Goal: Contribute content: Contribute content

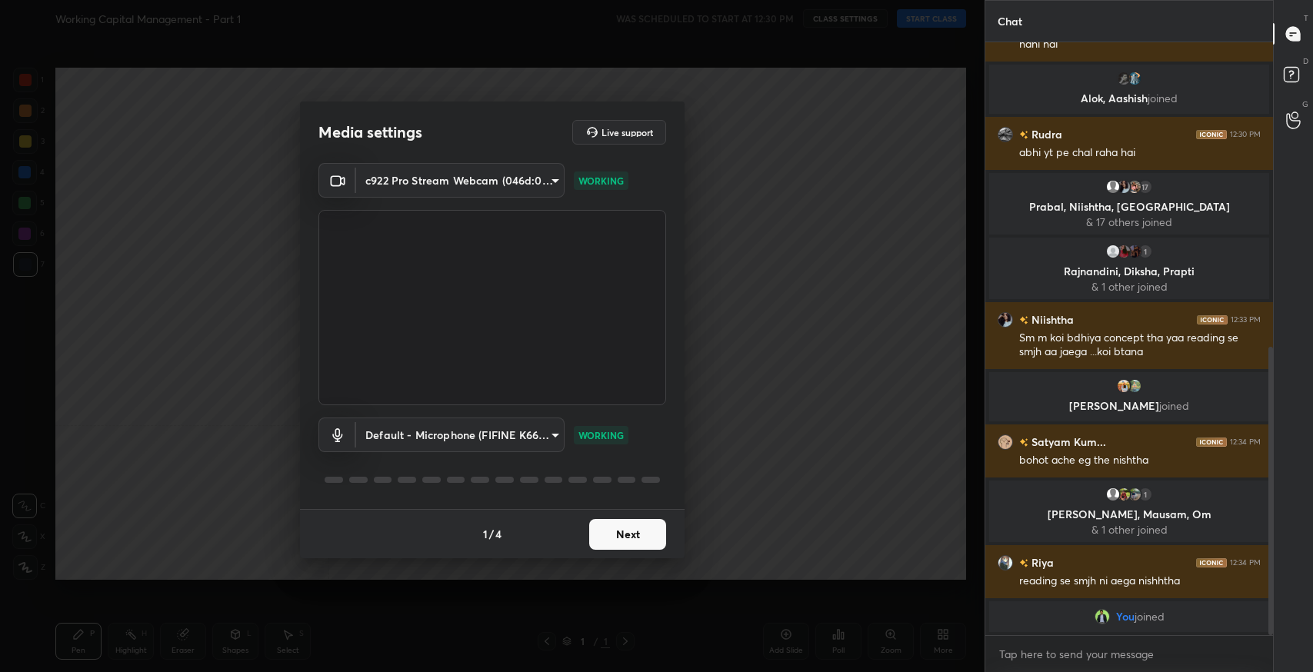
scroll to position [624, 0]
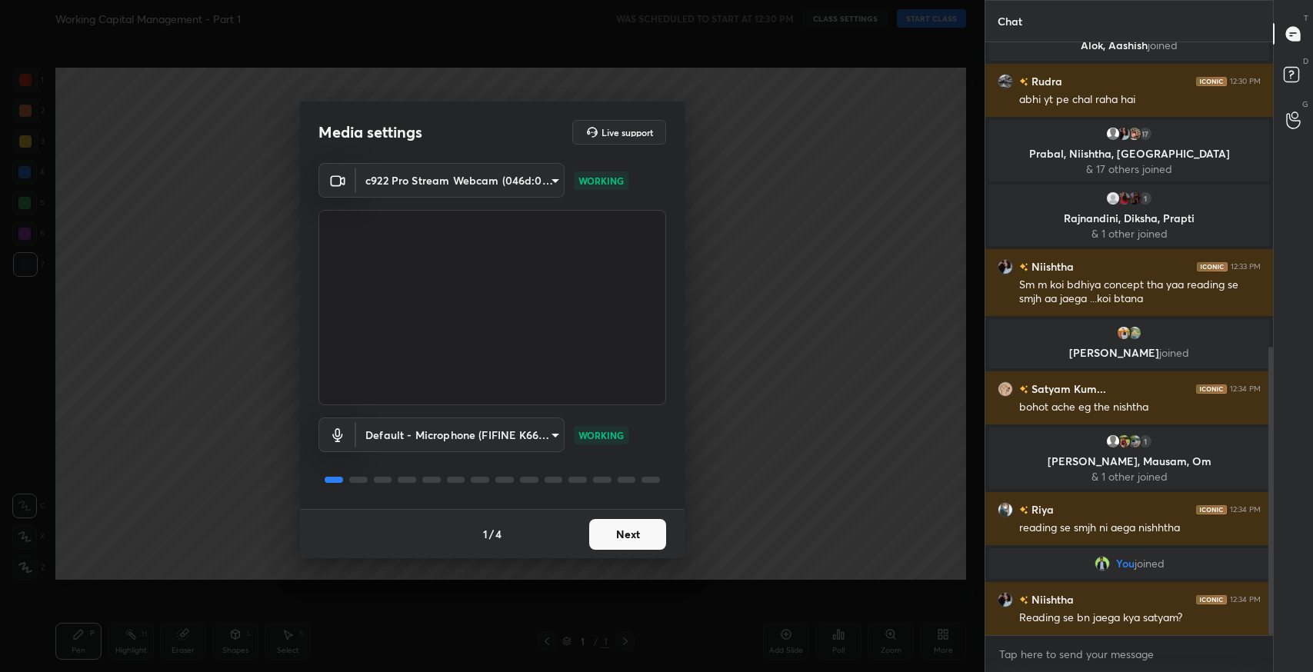
click at [624, 523] on button "Next" at bounding box center [627, 534] width 77 height 31
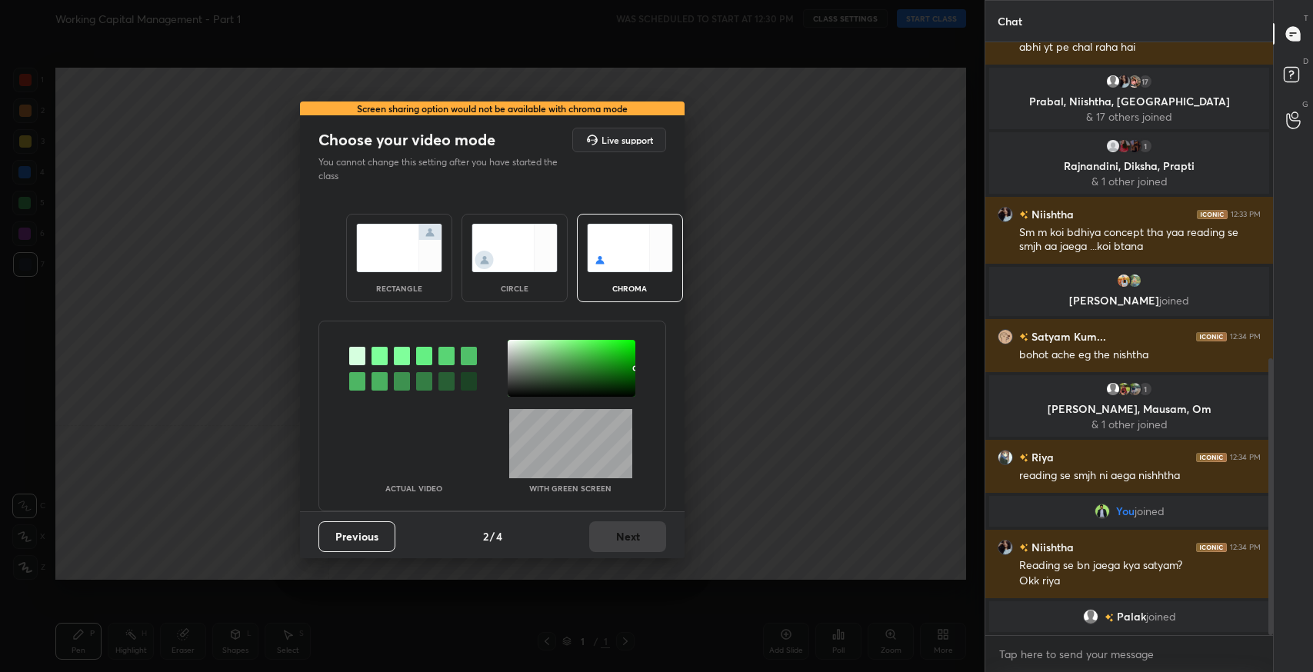
scroll to position [701, 0]
click at [394, 277] on div "rectangle" at bounding box center [399, 258] width 106 height 88
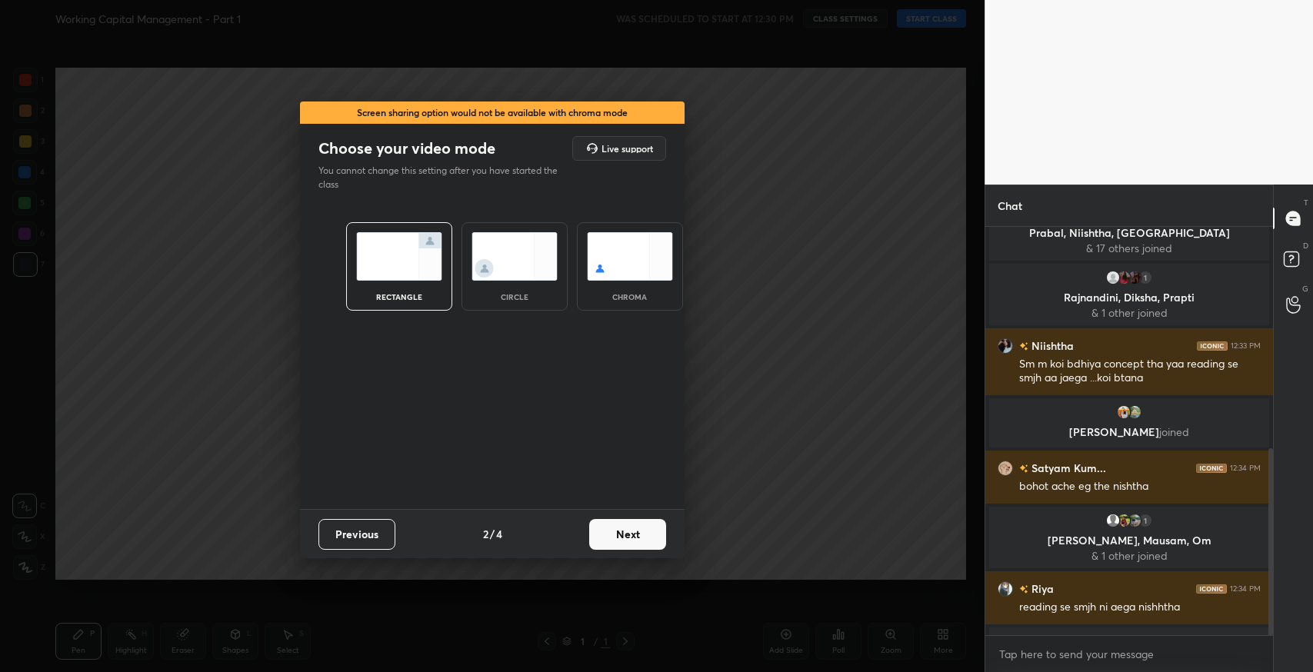
scroll to position [441, 283]
click at [622, 526] on button "Next" at bounding box center [627, 534] width 77 height 31
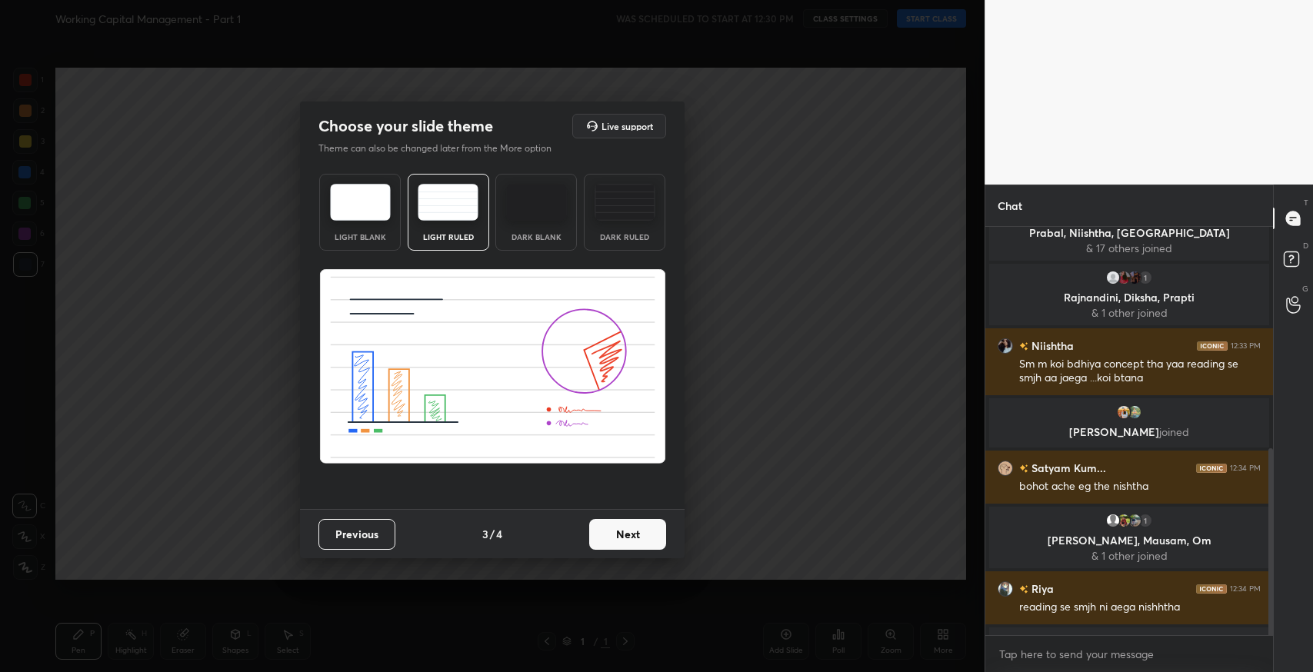
click at [644, 538] on button "Next" at bounding box center [627, 534] width 77 height 31
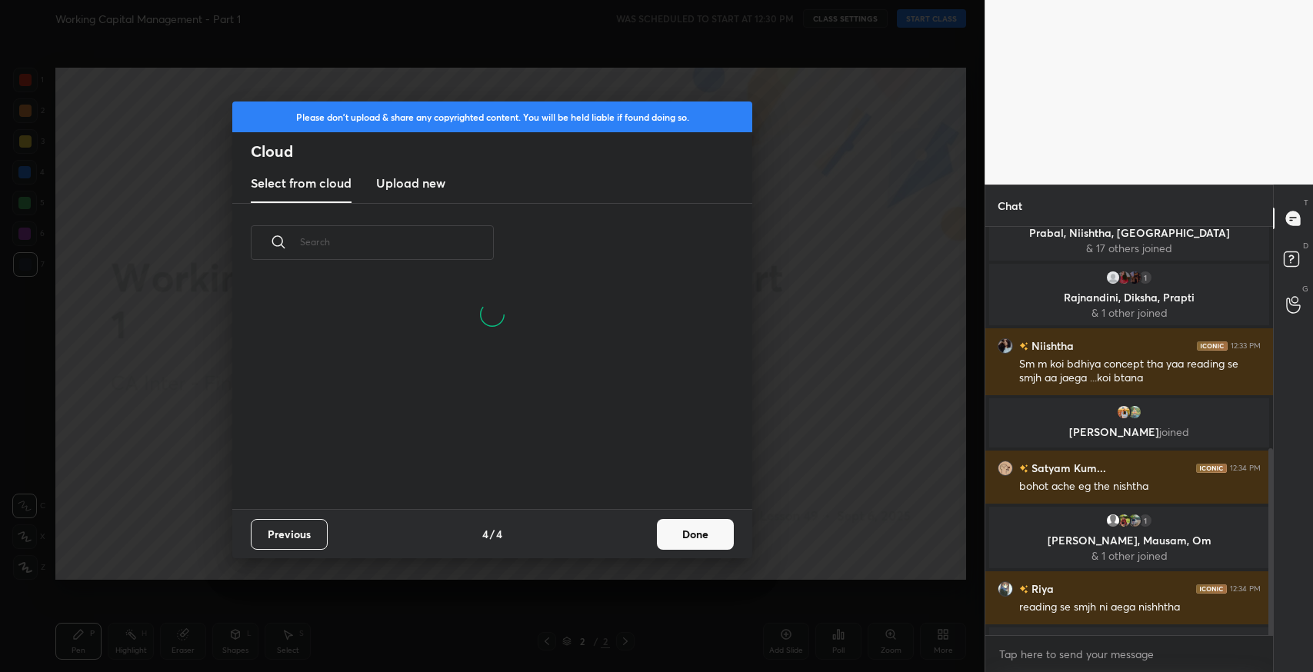
click at [696, 542] on button "Done" at bounding box center [695, 534] width 77 height 31
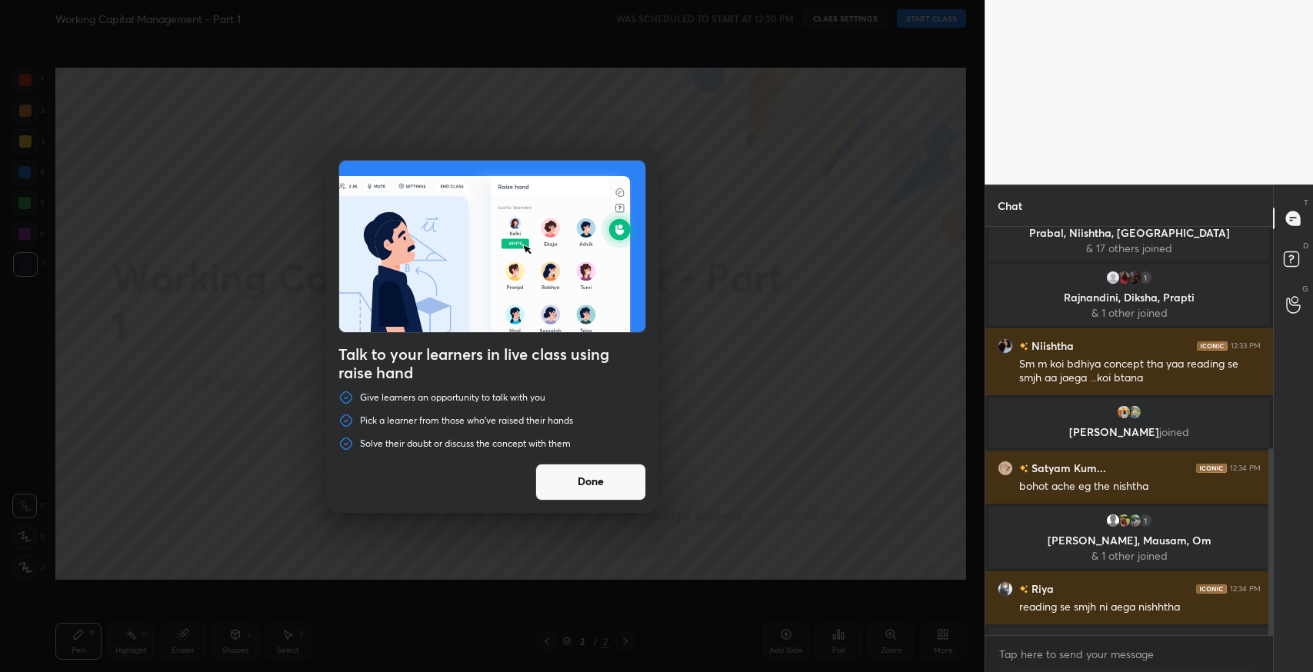
click at [615, 483] on button "Done" at bounding box center [590, 482] width 111 height 37
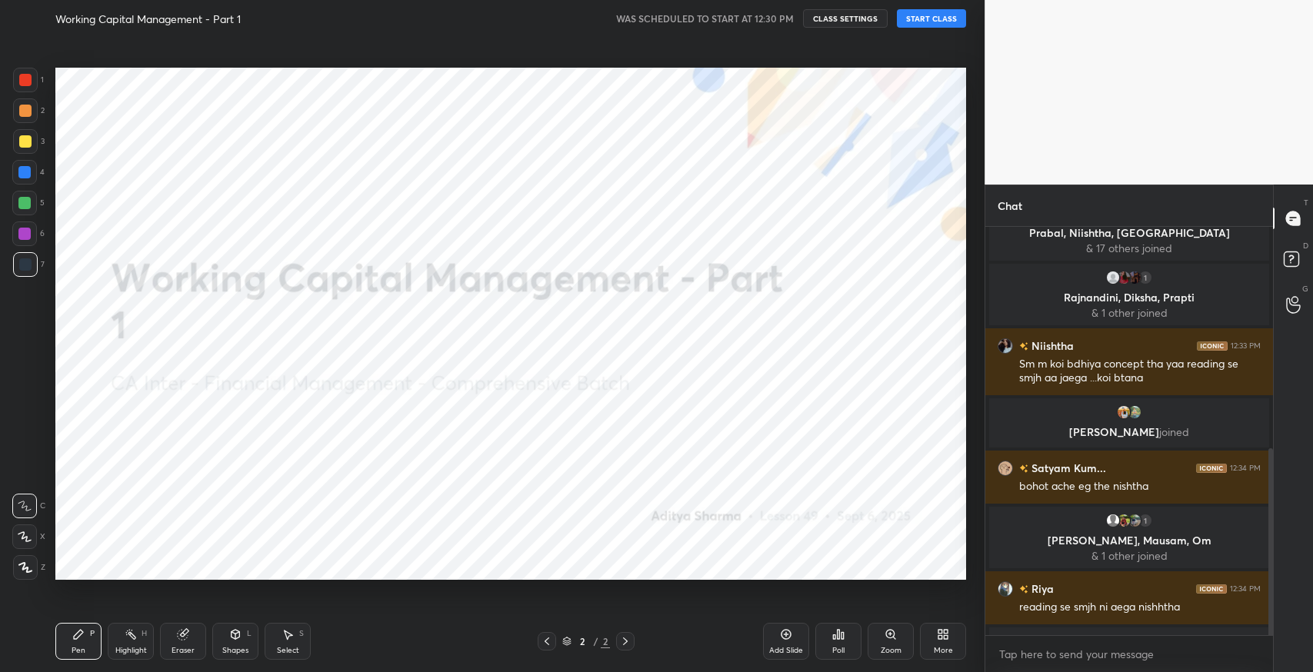
click at [941, 22] on button "START CLASS" at bounding box center [931, 18] width 69 height 18
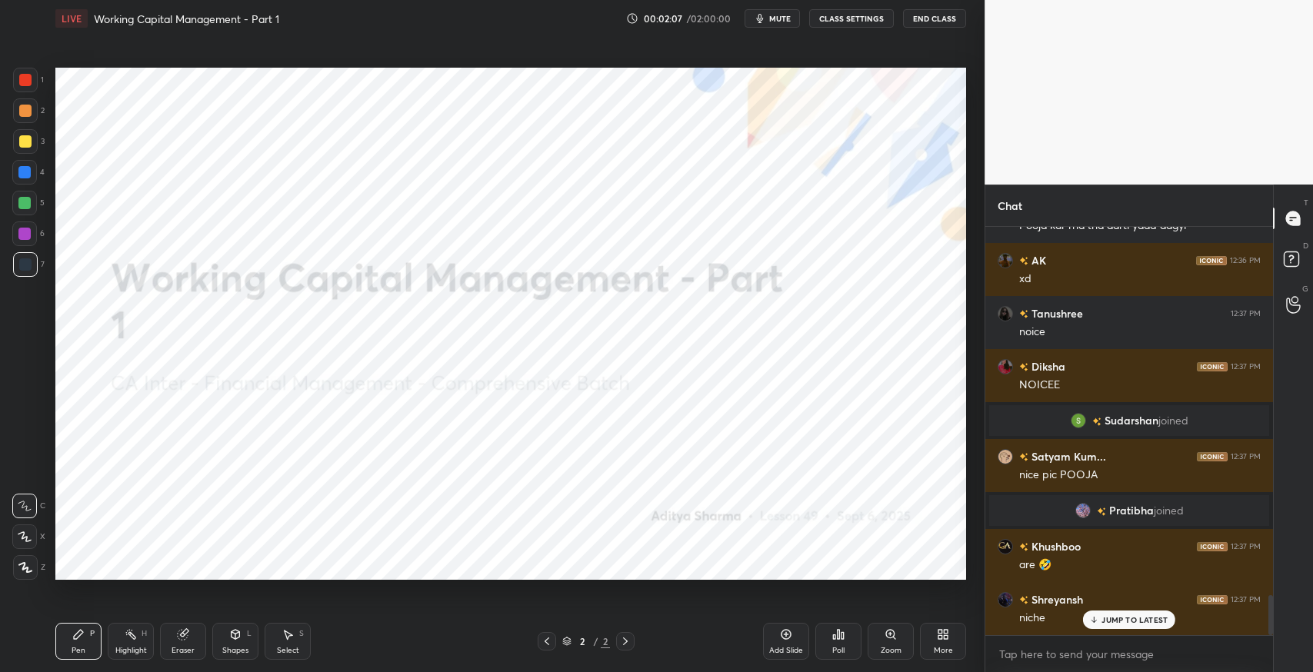
scroll to position [3790, 0]
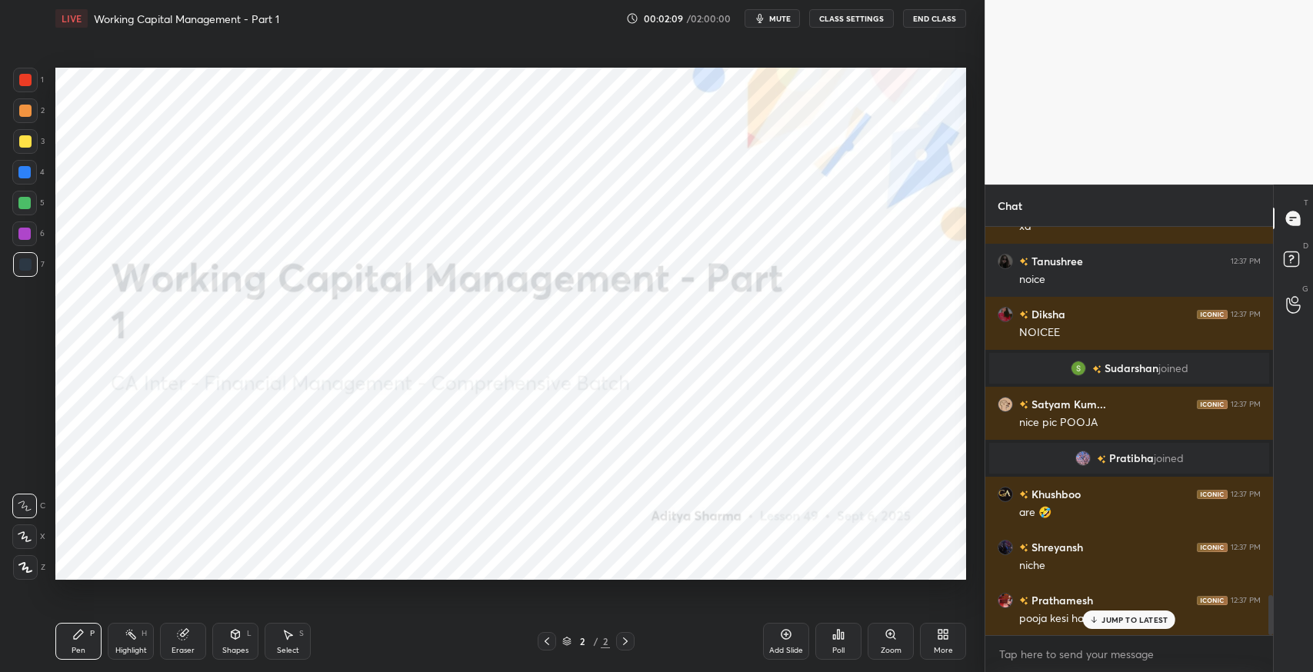
click at [1110, 621] on div "Satyam Kum... 12:36 PM pooja mai sab magan hai Amber, Kedarnath joined Tanushre…" at bounding box center [1129, 431] width 288 height 408
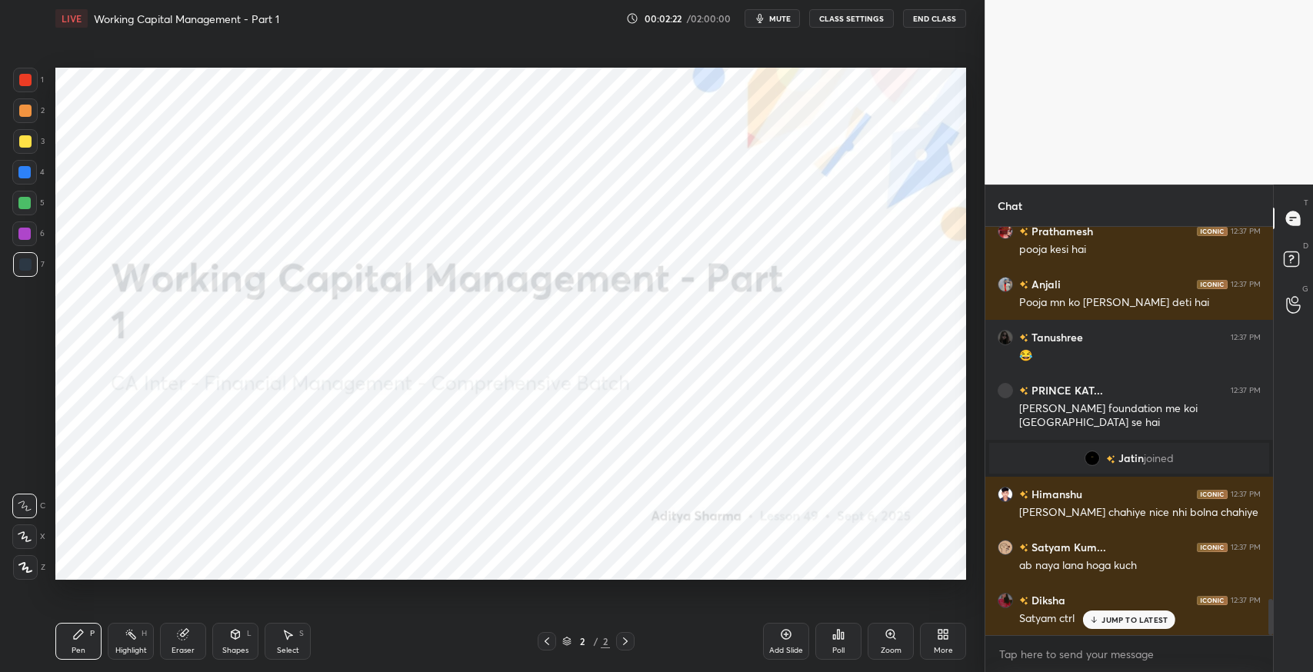
scroll to position [4213, 0]
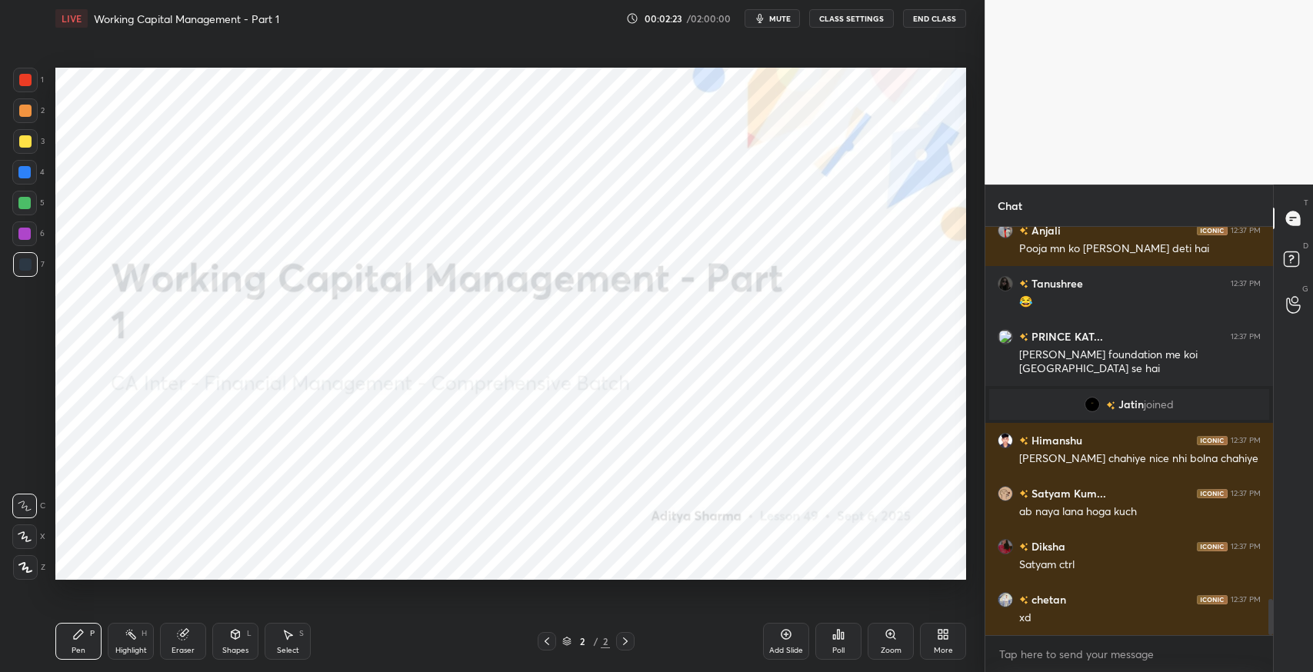
click at [934, 653] on div "More" at bounding box center [943, 651] width 19 height 8
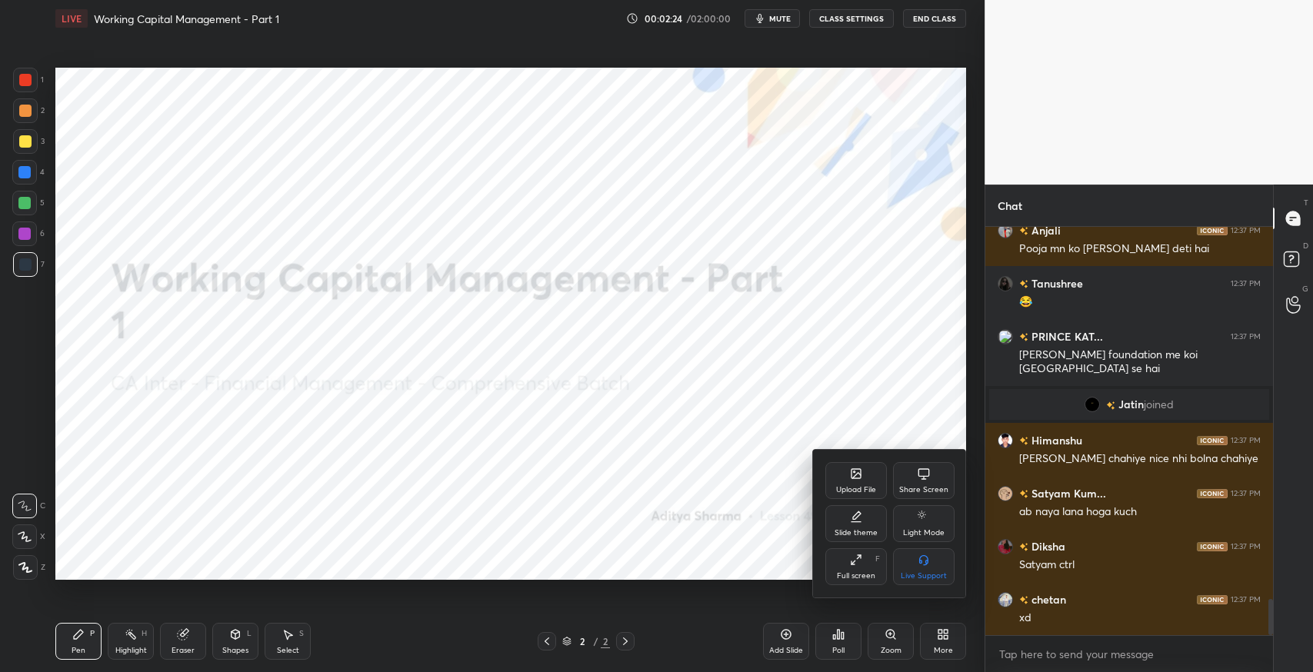
click at [858, 488] on div "Upload File" at bounding box center [856, 490] width 40 height 8
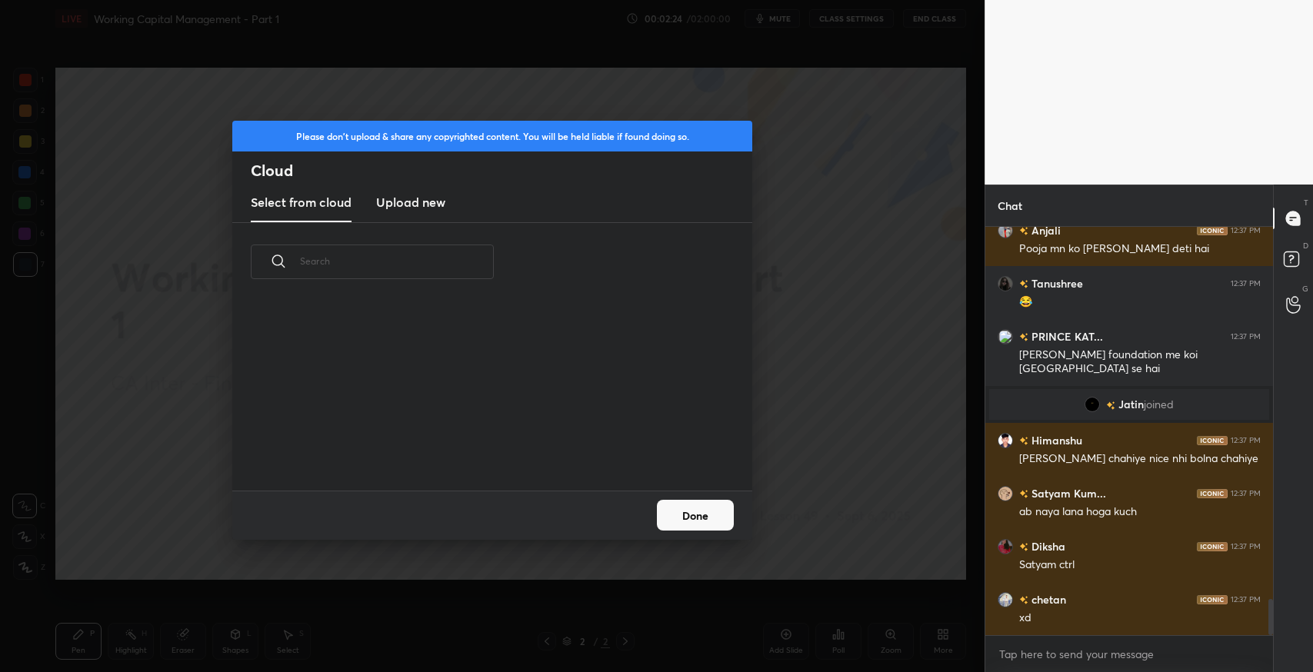
scroll to position [190, 493]
click at [414, 195] on h3 "Upload new" at bounding box center [410, 202] width 69 height 18
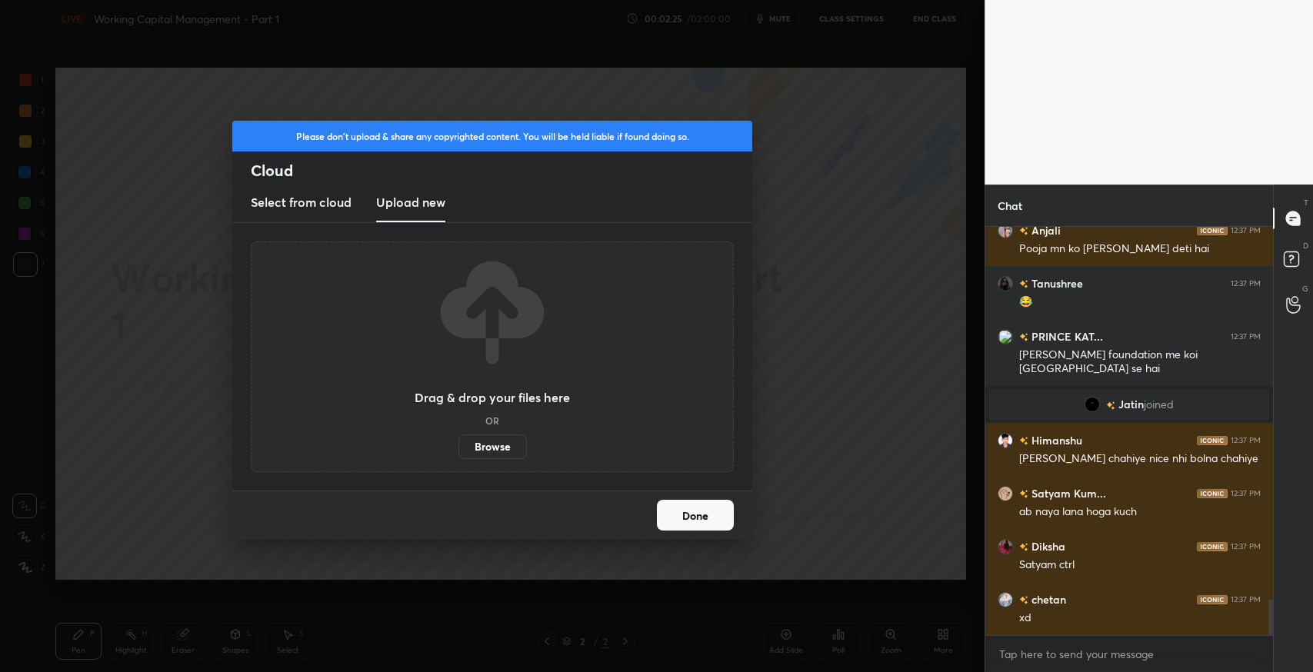
scroll to position [4250, 0]
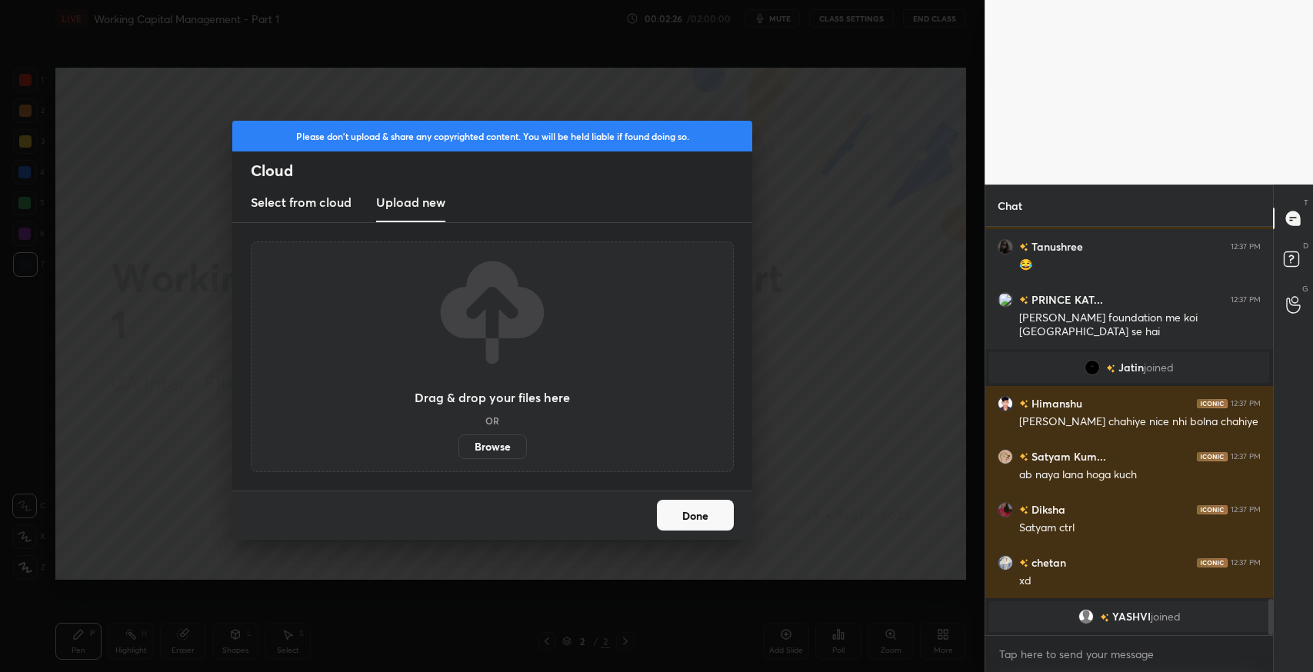
click at [486, 447] on label "Browse" at bounding box center [492, 446] width 68 height 25
click at [458, 447] on input "Browse" at bounding box center [458, 446] width 0 height 25
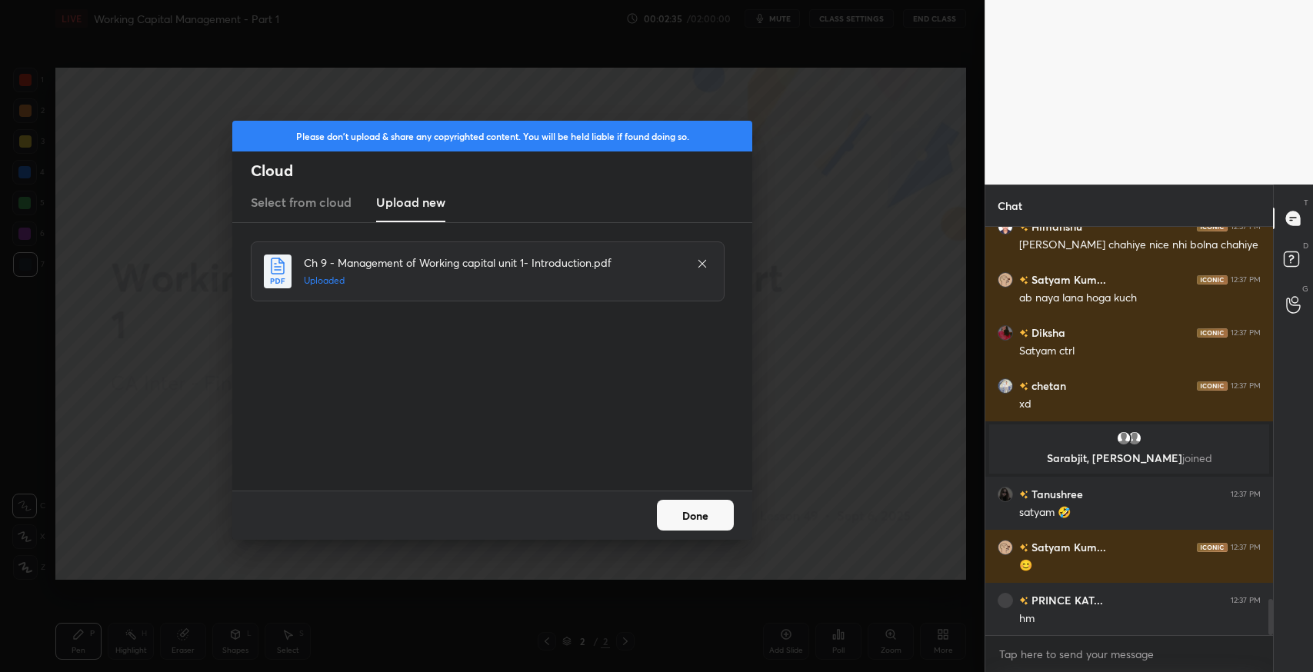
scroll to position [4177, 0]
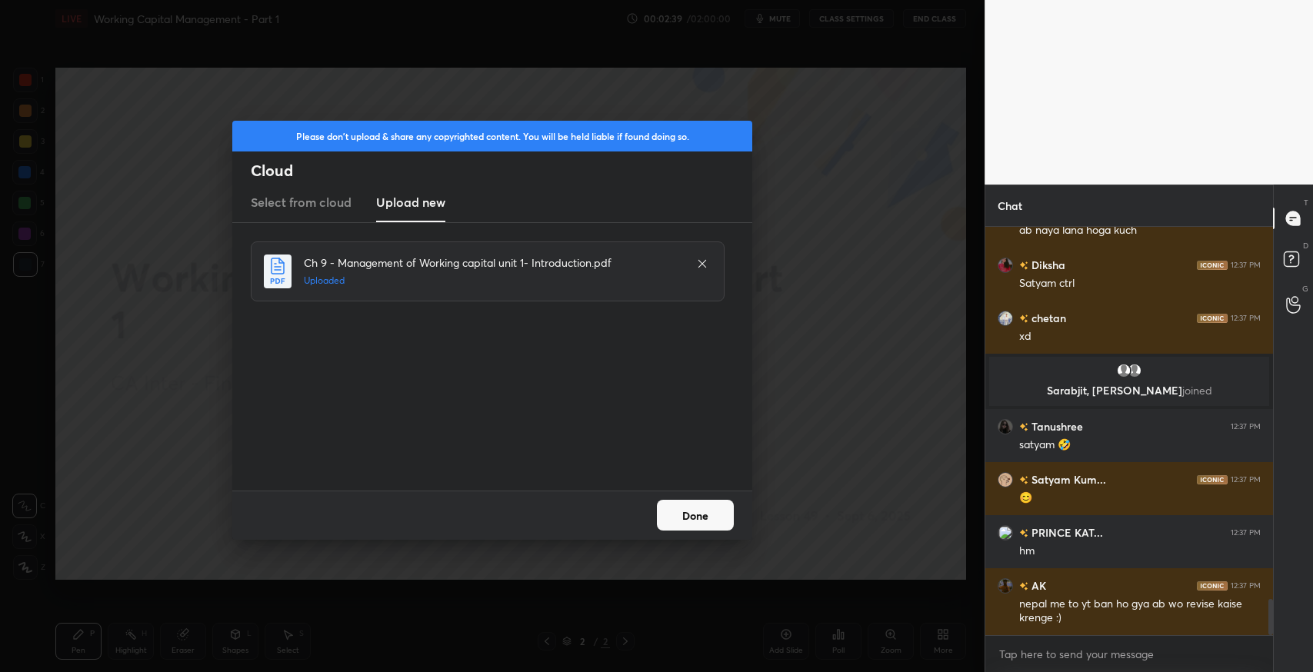
click at [695, 511] on button "Done" at bounding box center [695, 515] width 77 height 31
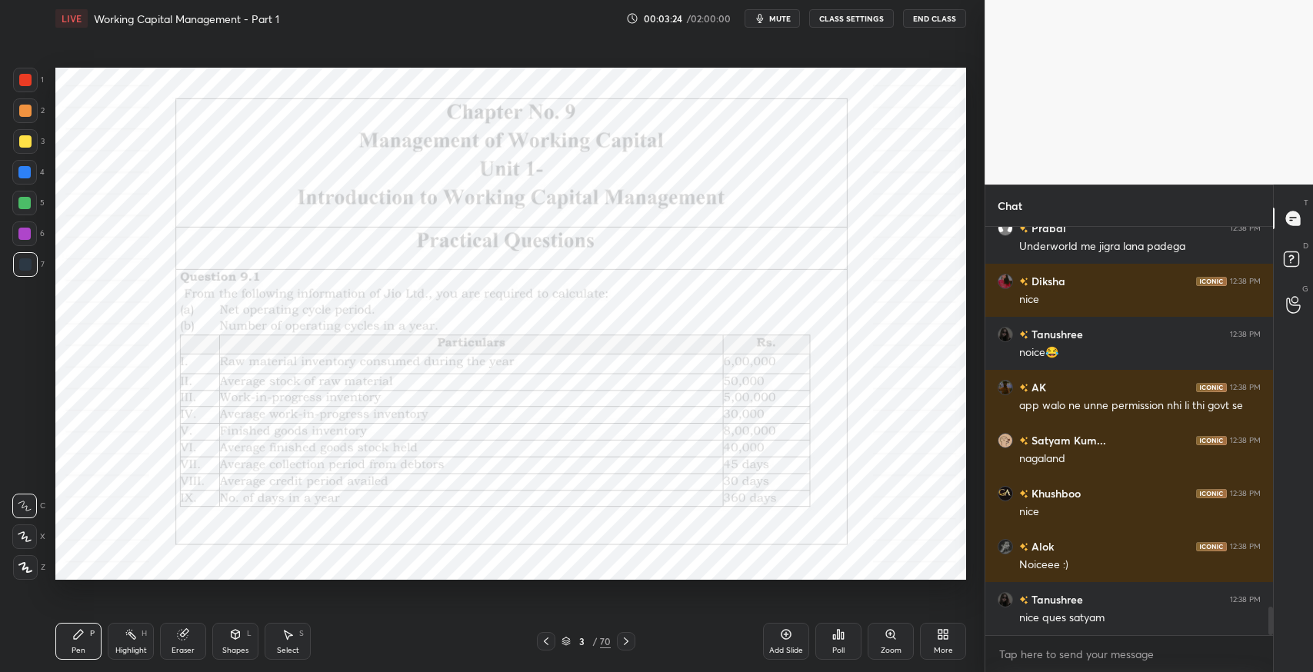
scroll to position [5520, 0]
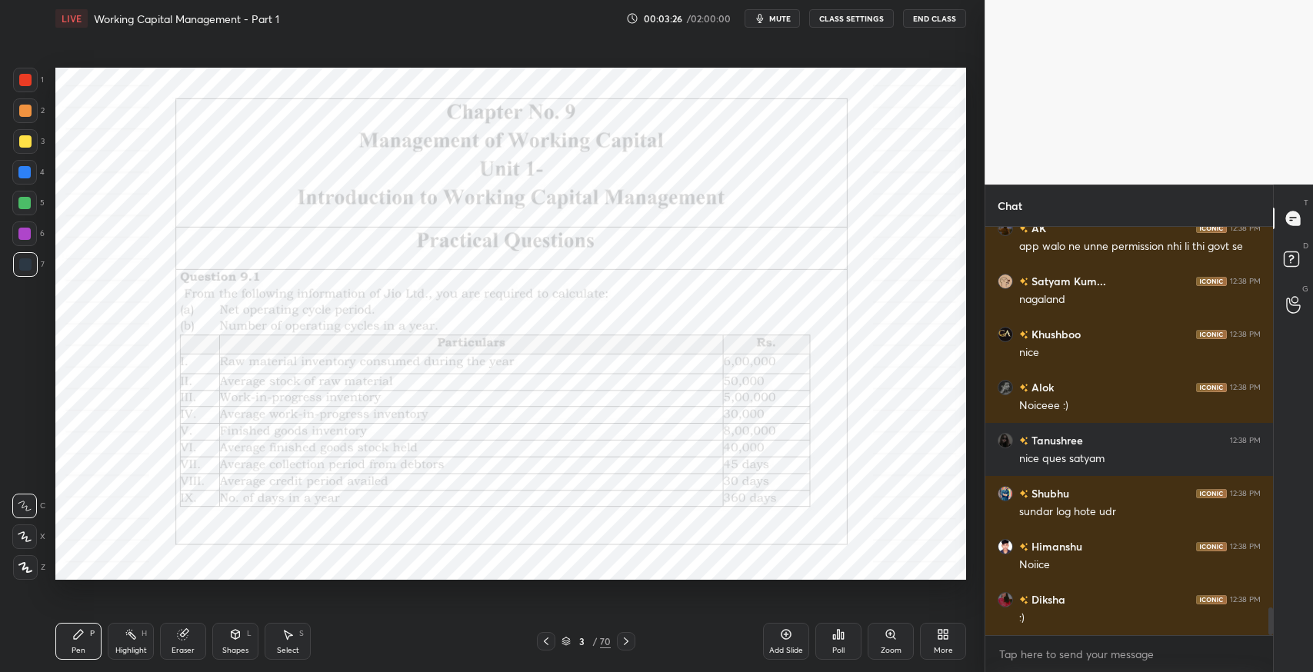
click at [626, 634] on div at bounding box center [626, 641] width 18 height 18
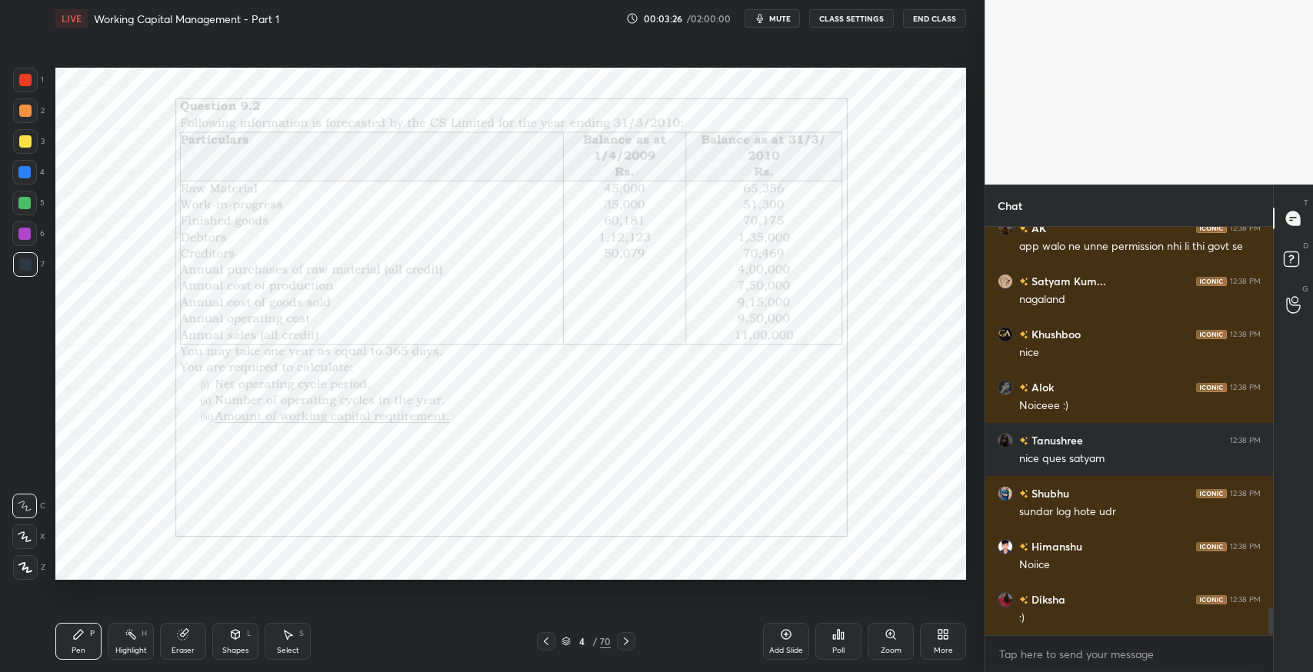
click at [626, 634] on div at bounding box center [626, 641] width 18 height 18
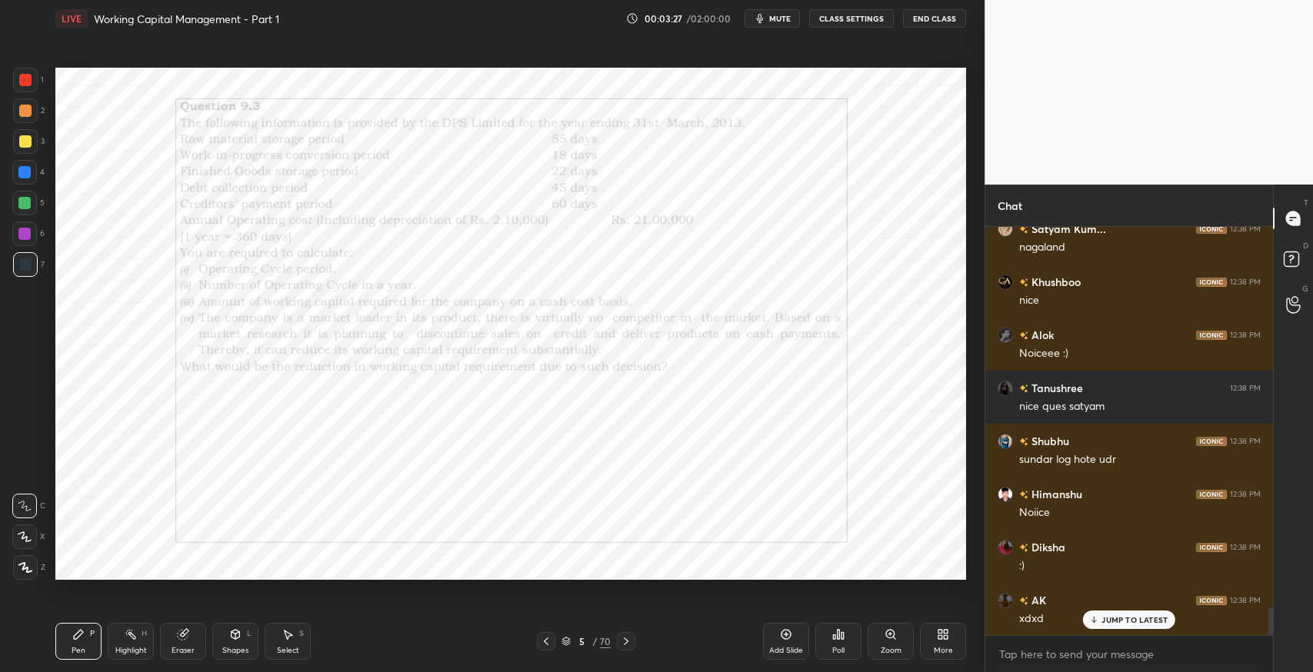
click at [626, 634] on div at bounding box center [626, 641] width 18 height 18
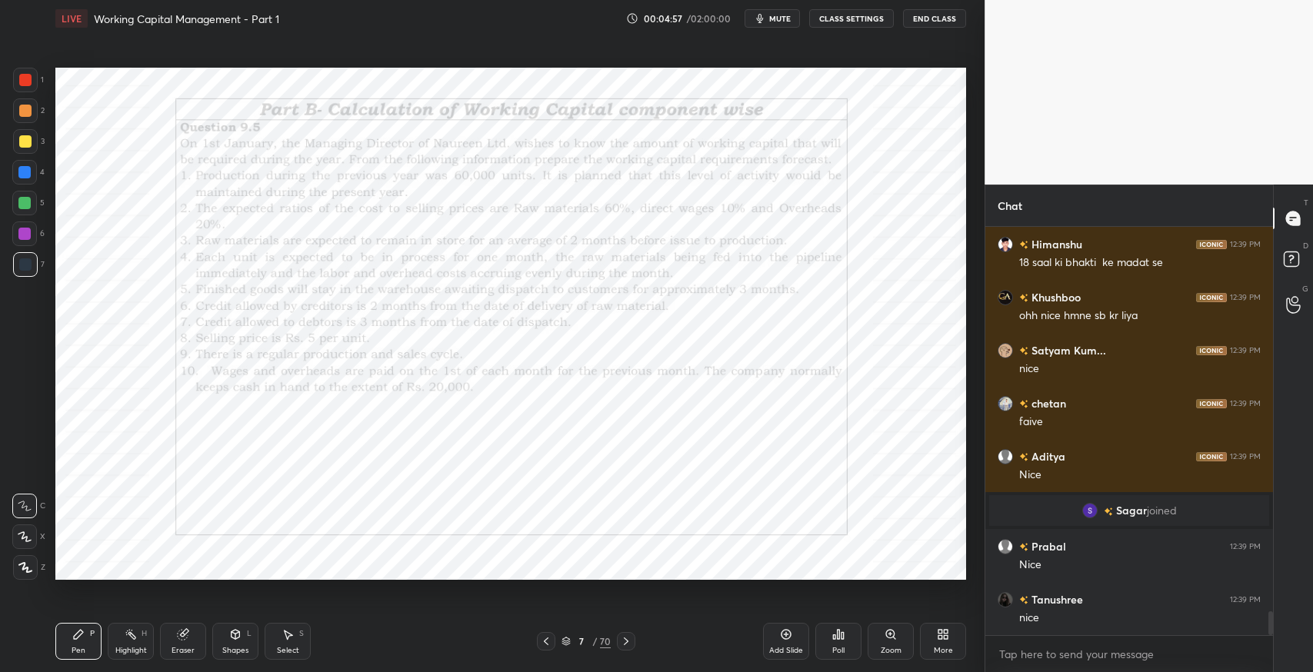
scroll to position [6570, 0]
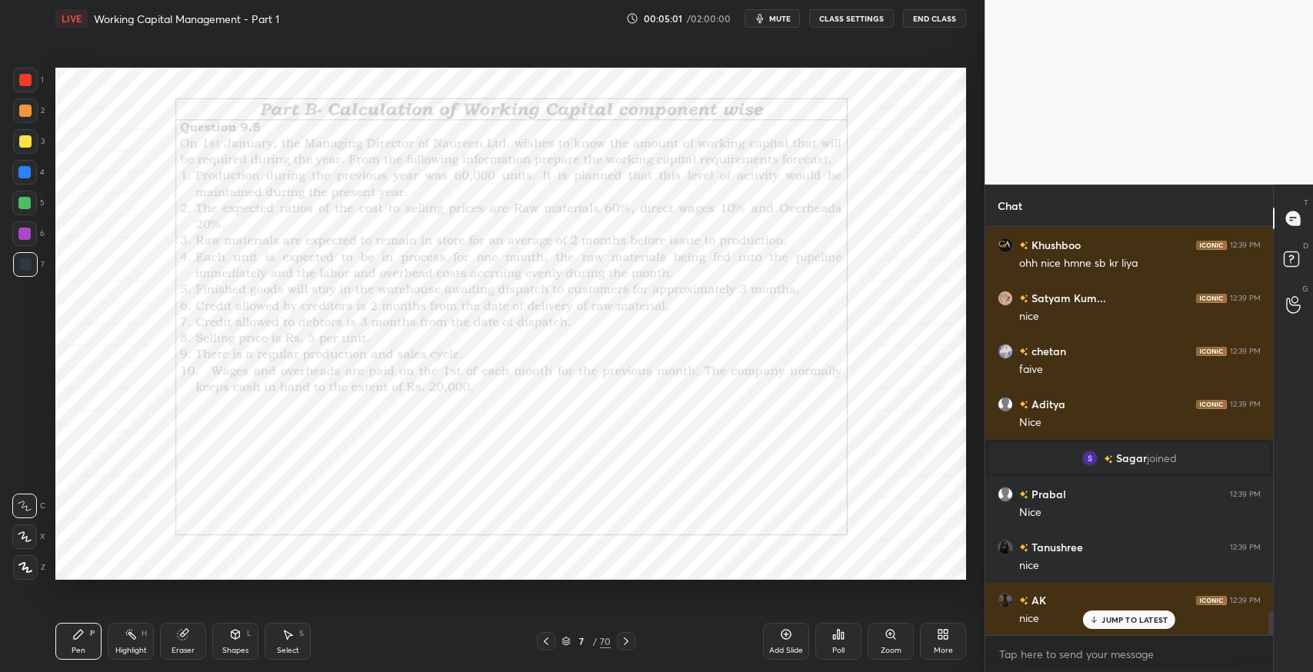
click at [625, 643] on icon at bounding box center [626, 641] width 5 height 8
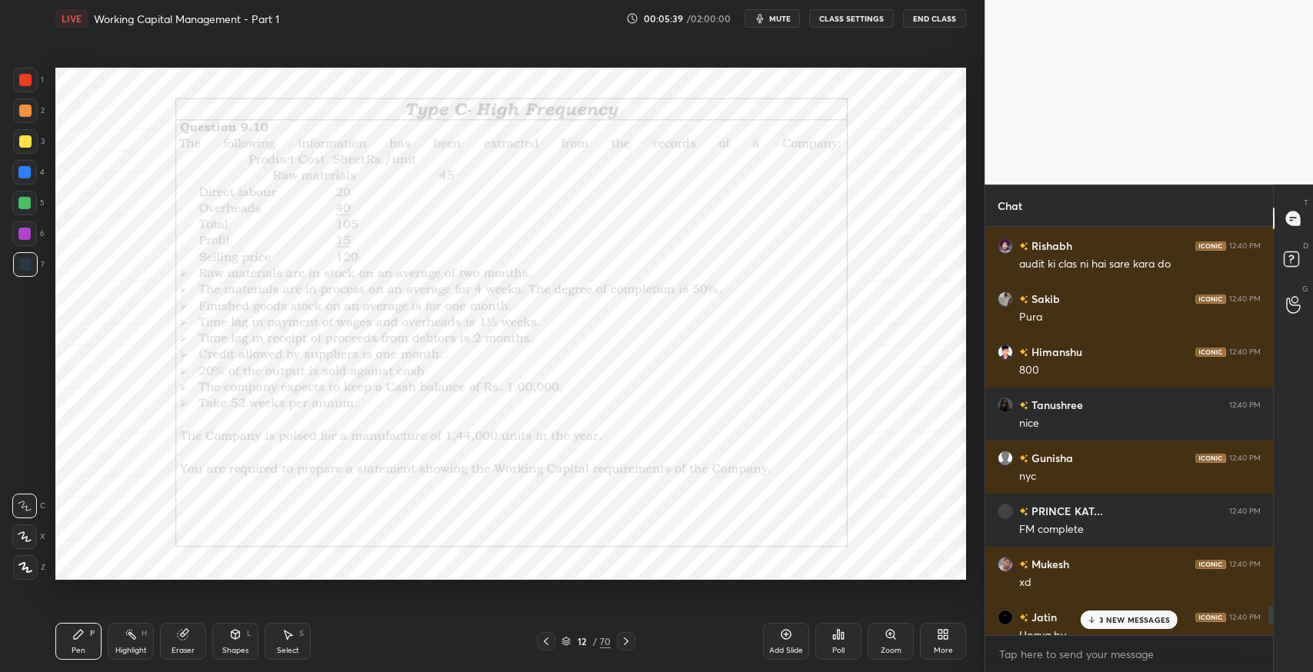
scroll to position [8409, 0]
click at [1141, 627] on div "14 NEW MESSAGES" at bounding box center [1129, 620] width 102 height 18
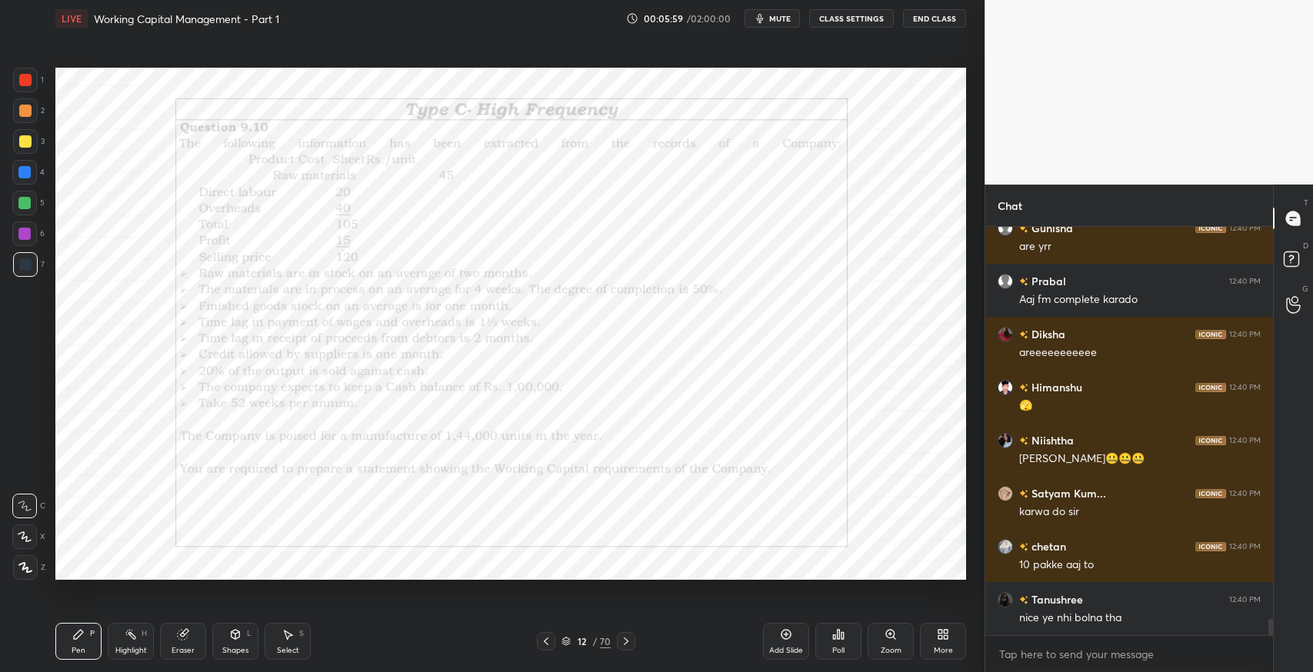
scroll to position [10146, 0]
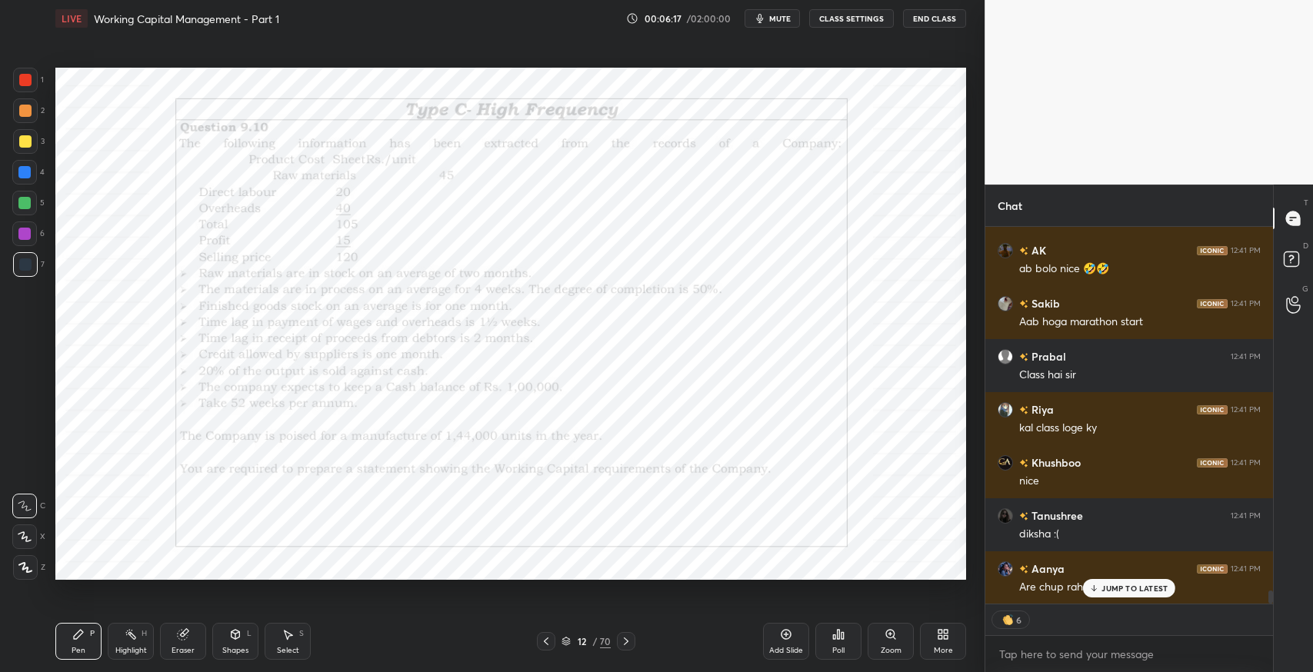
type textarea "x"
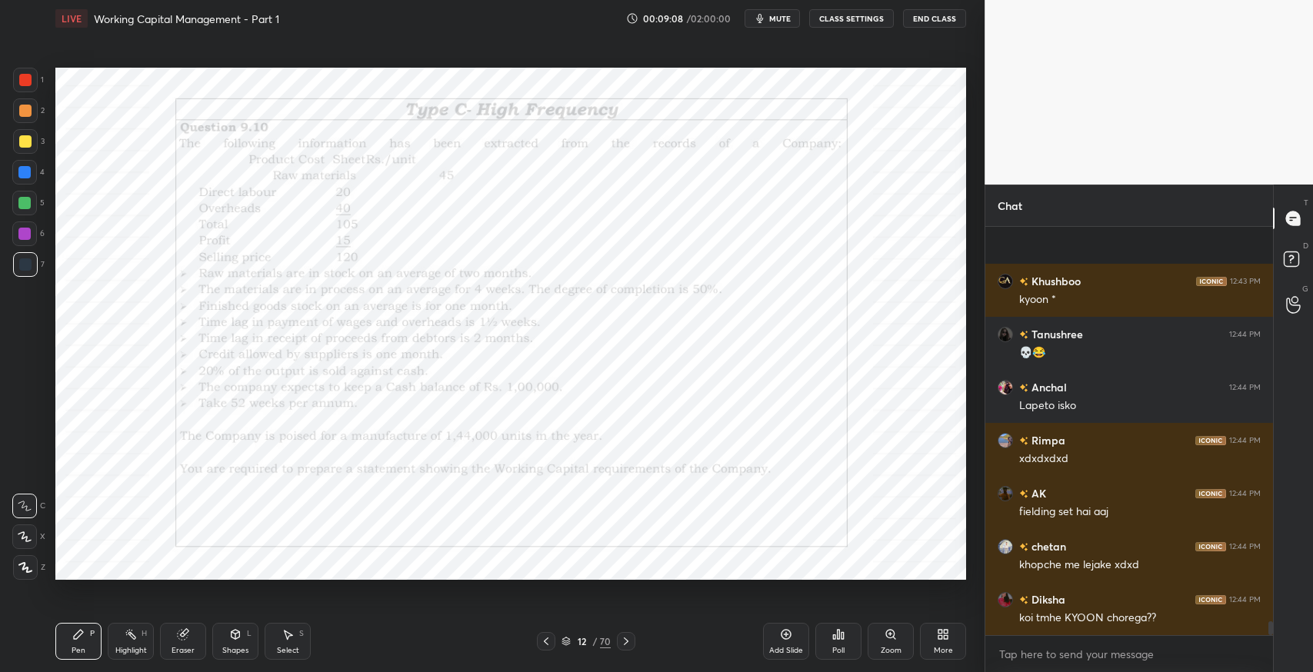
scroll to position [11947, 0]
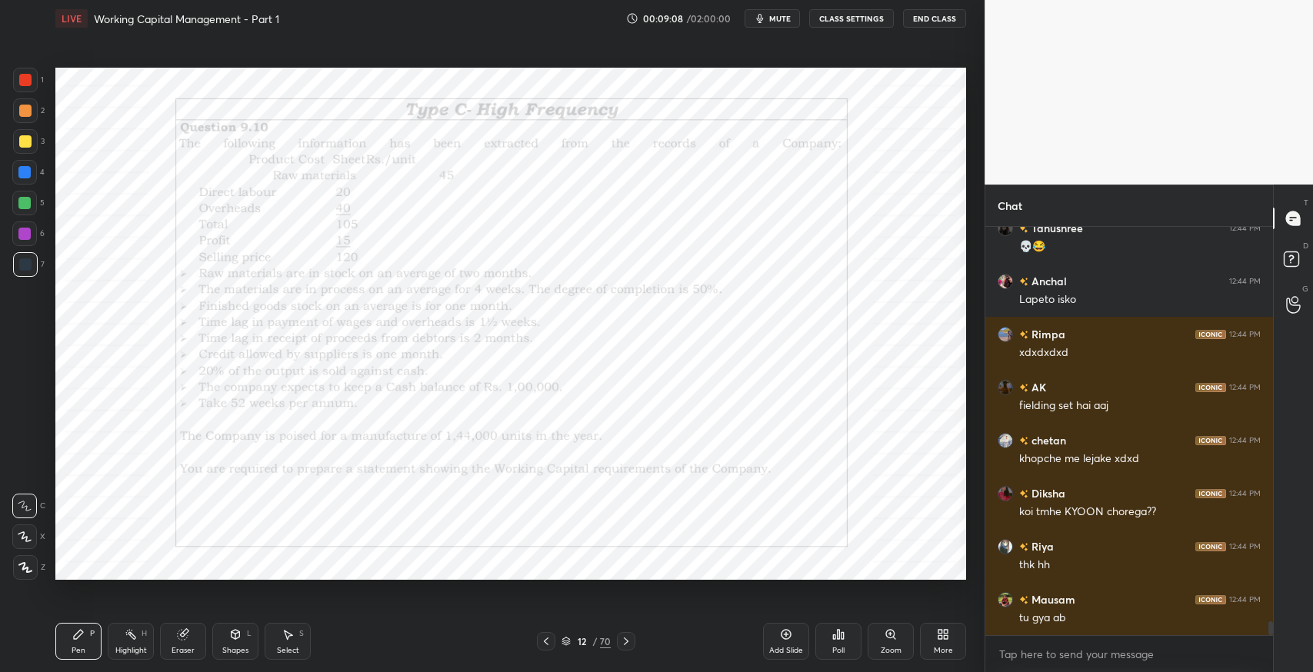
click at [779, 647] on div "Add Slide" at bounding box center [786, 651] width 34 height 8
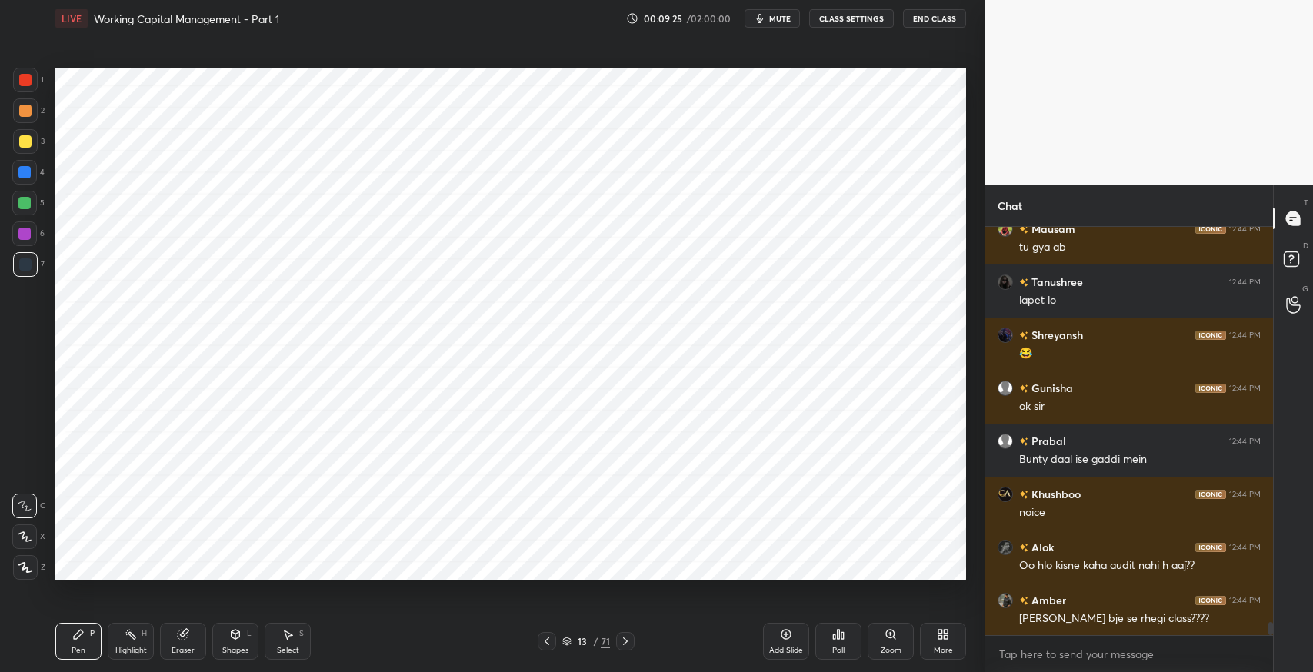
scroll to position [12371, 0]
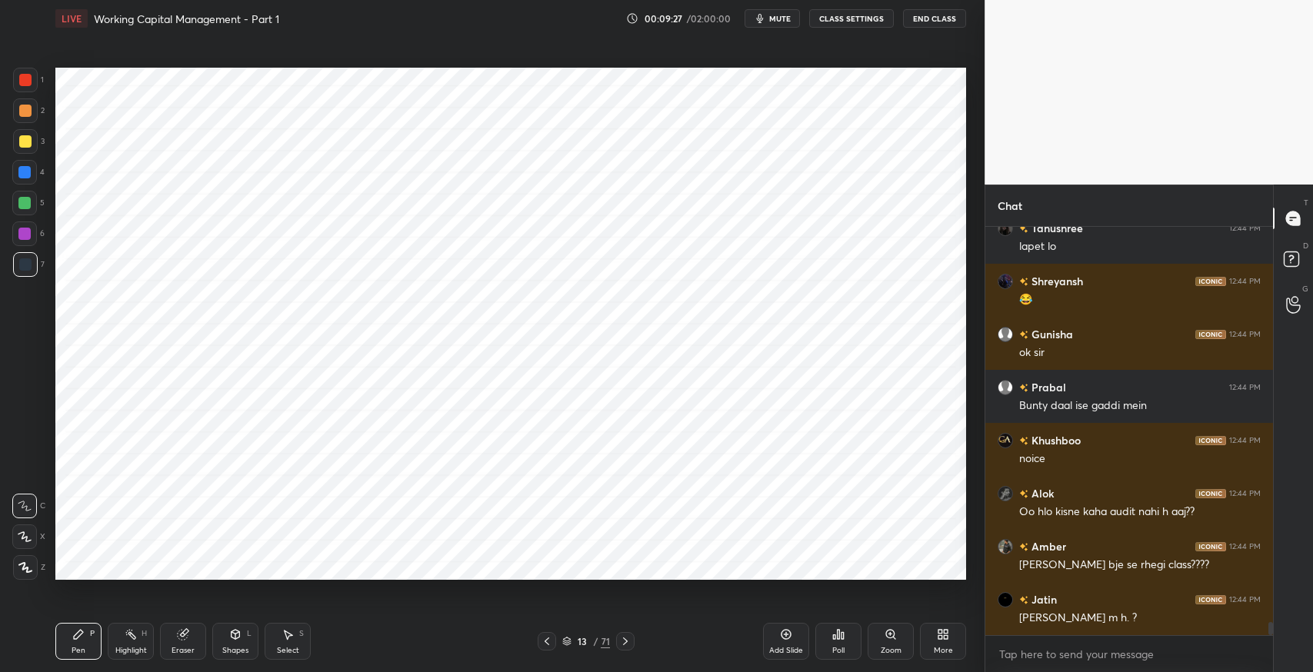
click at [233, 635] on icon at bounding box center [235, 634] width 8 height 9
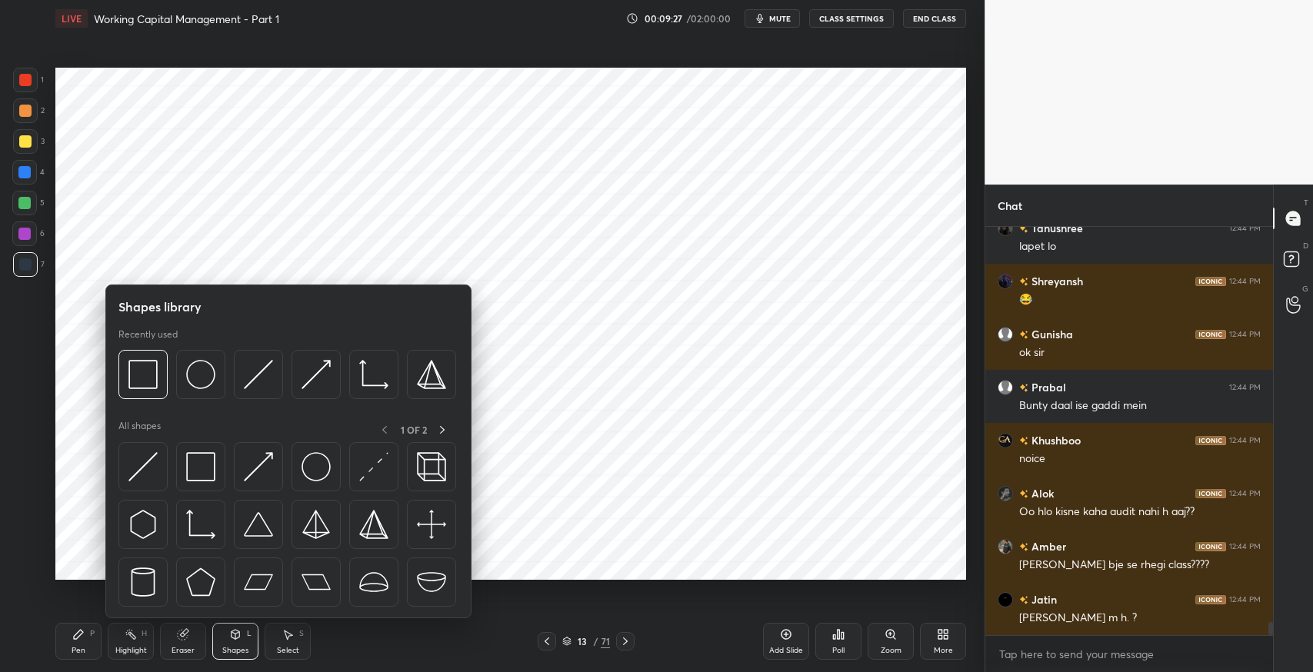
click at [202, 464] on img at bounding box center [200, 466] width 29 height 29
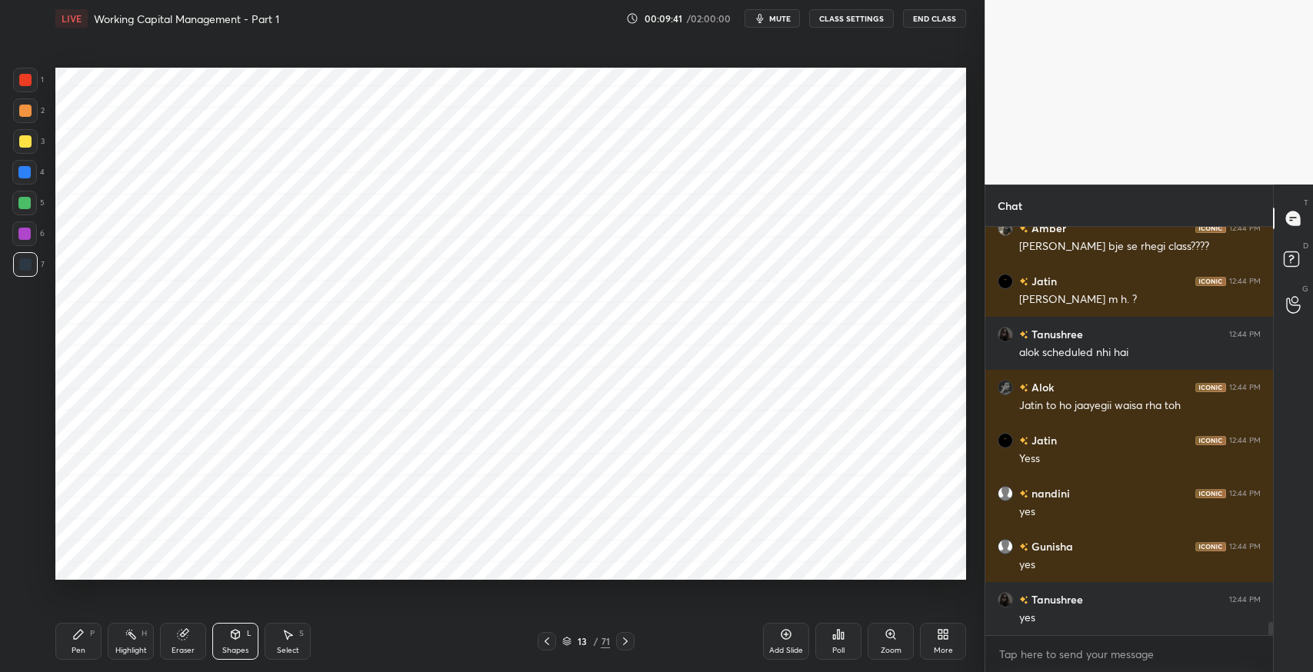
scroll to position [12742, 0]
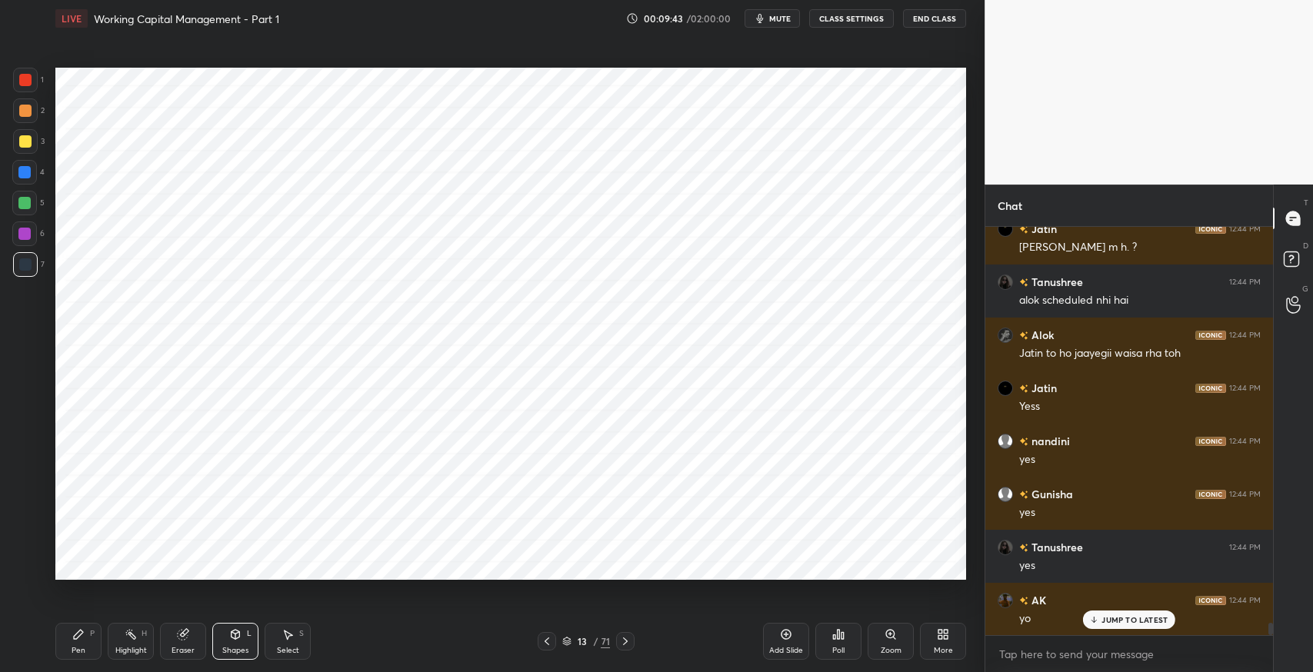
click at [283, 644] on div "Select S" at bounding box center [288, 641] width 46 height 37
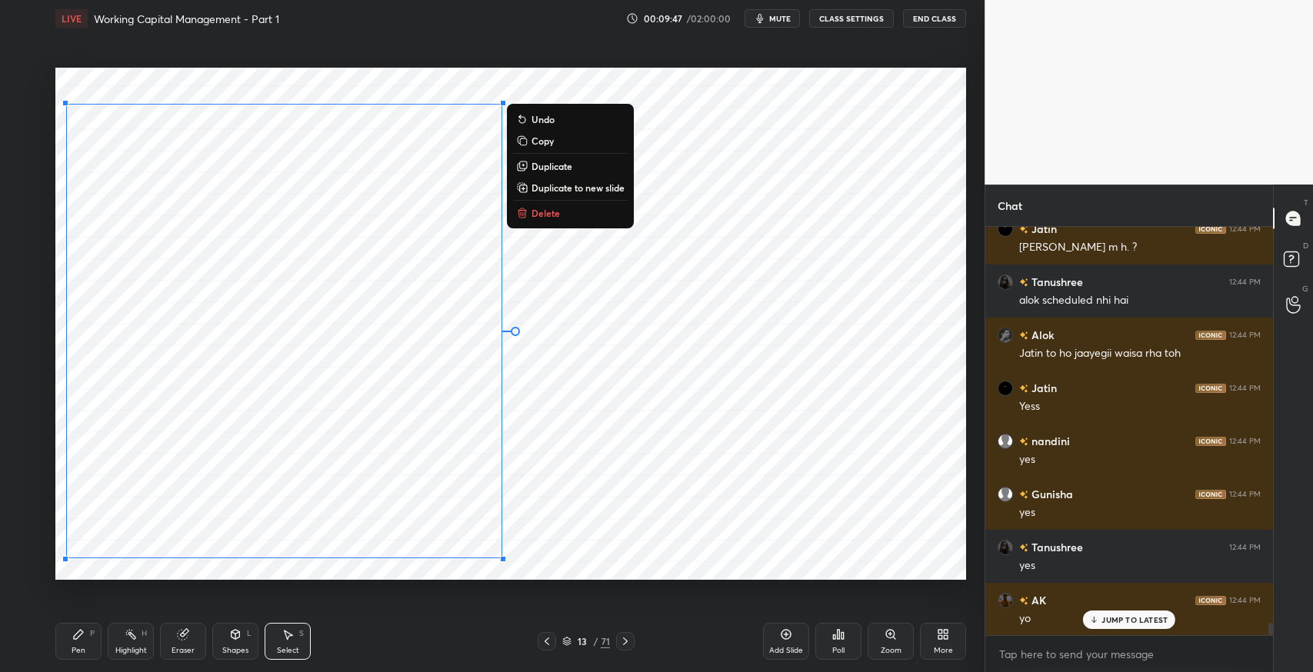
click at [629, 488] on div "0 ° Undo Copy Duplicate Duplicate to new slide Delete" at bounding box center [510, 324] width 910 height 512
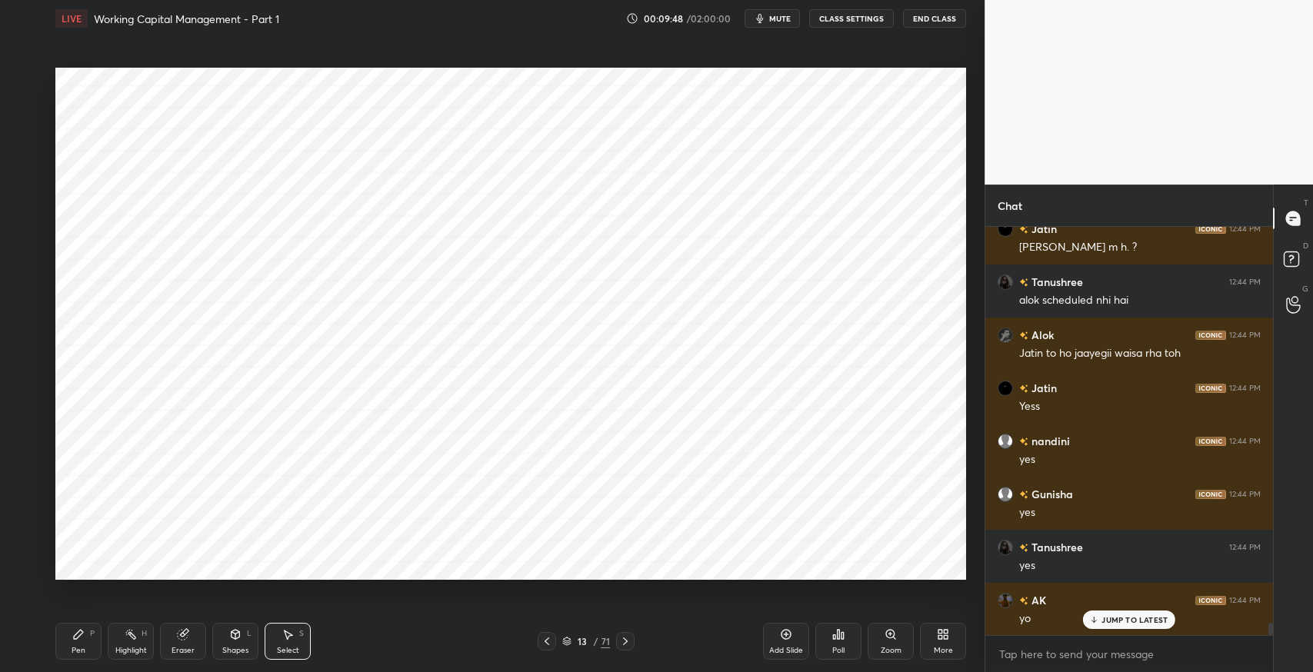
click at [78, 631] on icon at bounding box center [78, 634] width 9 height 9
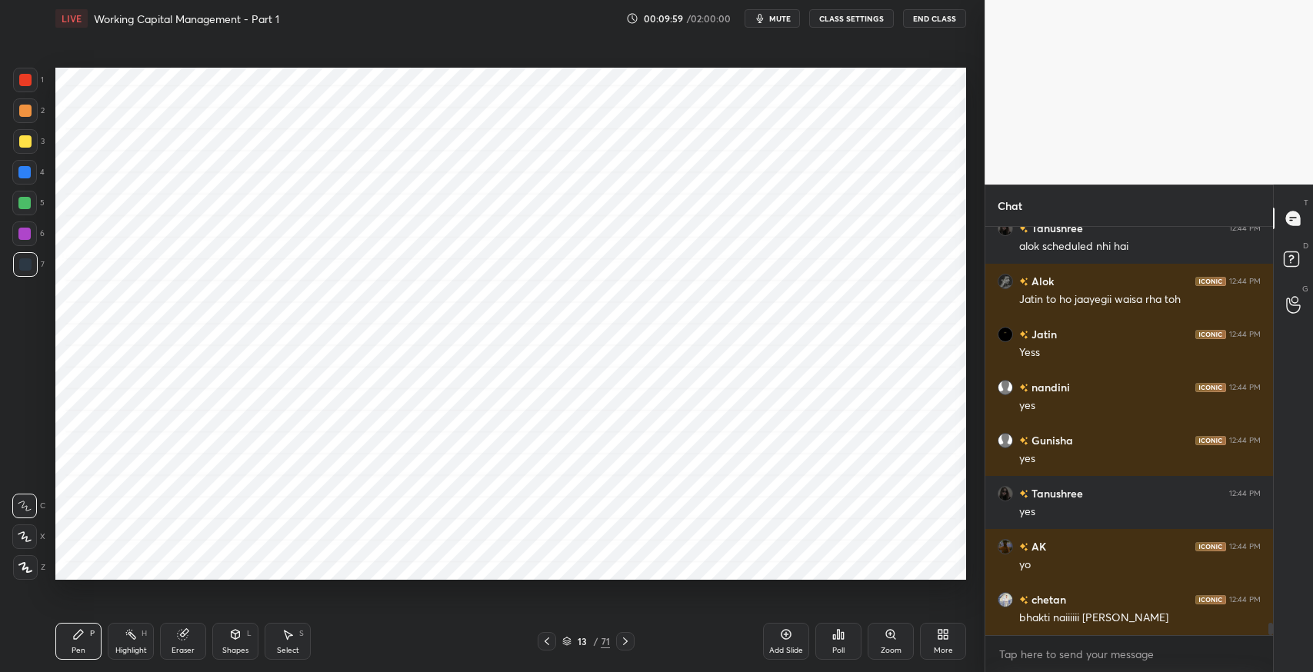
scroll to position [12849, 0]
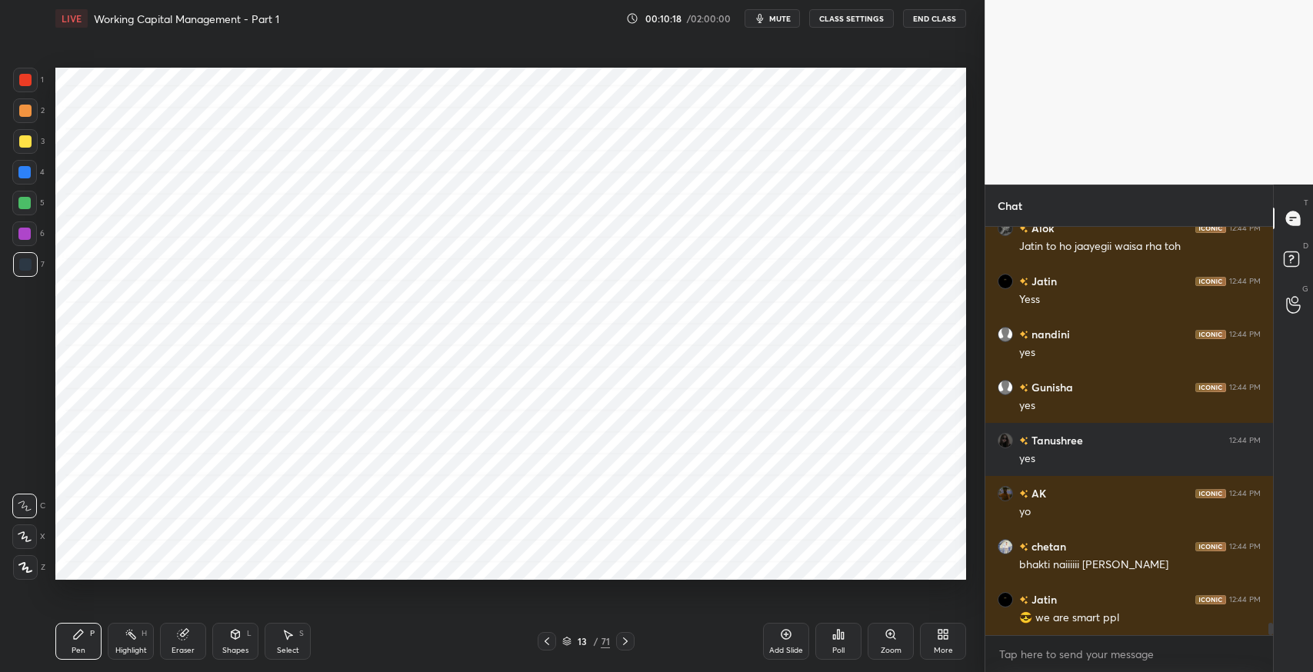
click at [314, 585] on div "Setting up your live class Poll for secs No correct answer Start poll" at bounding box center [510, 324] width 923 height 574
click at [290, 644] on div "Select S" at bounding box center [288, 641] width 46 height 37
click at [580, 670] on div "Pen P Highlight H Eraser Shapes L Select S 13 / 71 Add Slide Poll Zoom More" at bounding box center [510, 642] width 910 height 62
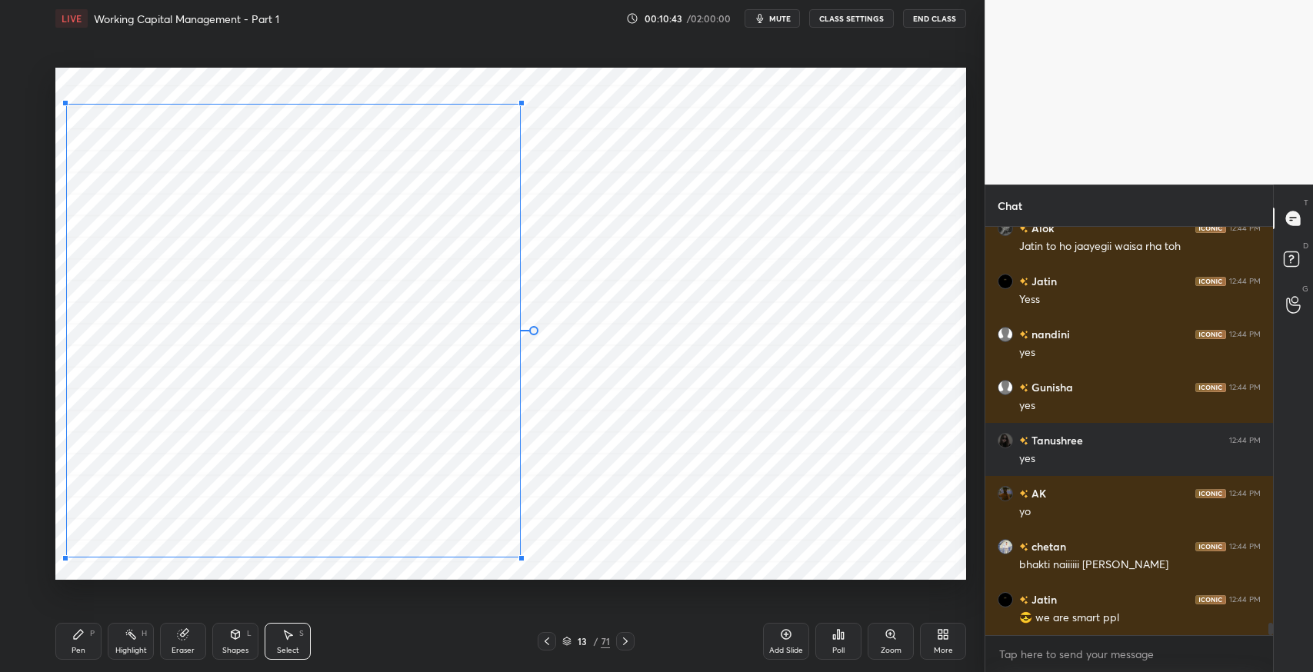
scroll to position [12901, 0]
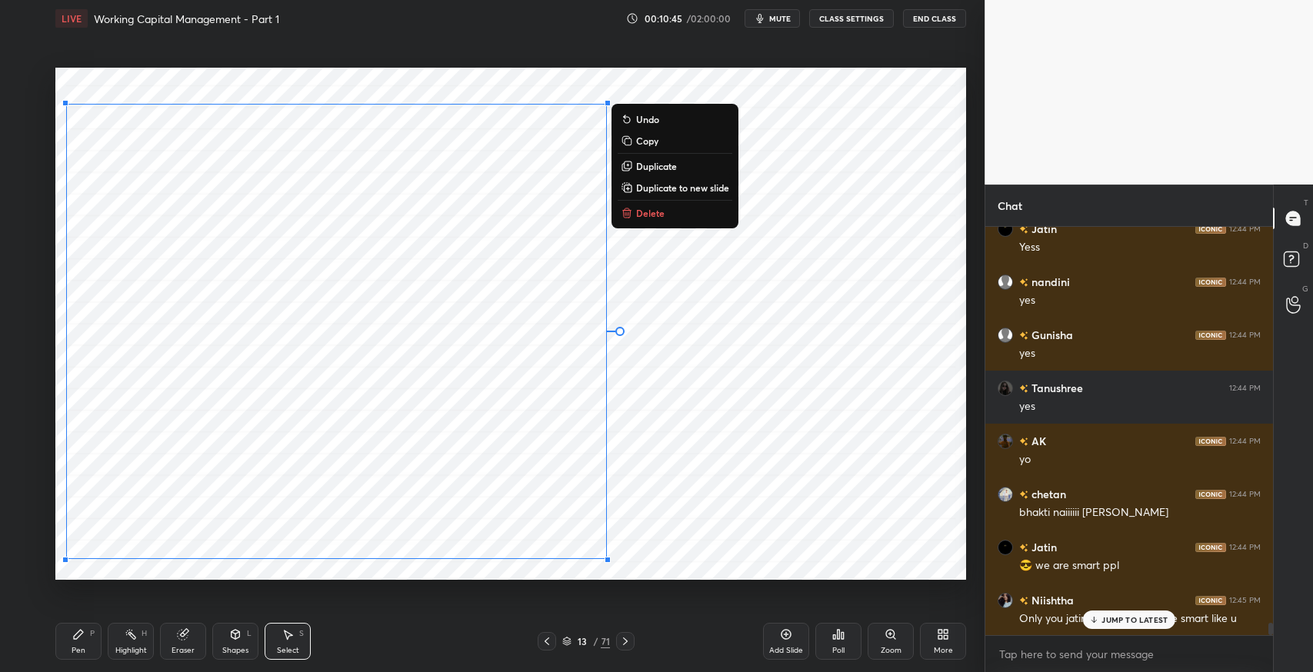
click at [728, 497] on div "0 ° Undo Copy Duplicate Duplicate to new slide Delete" at bounding box center [510, 324] width 910 height 512
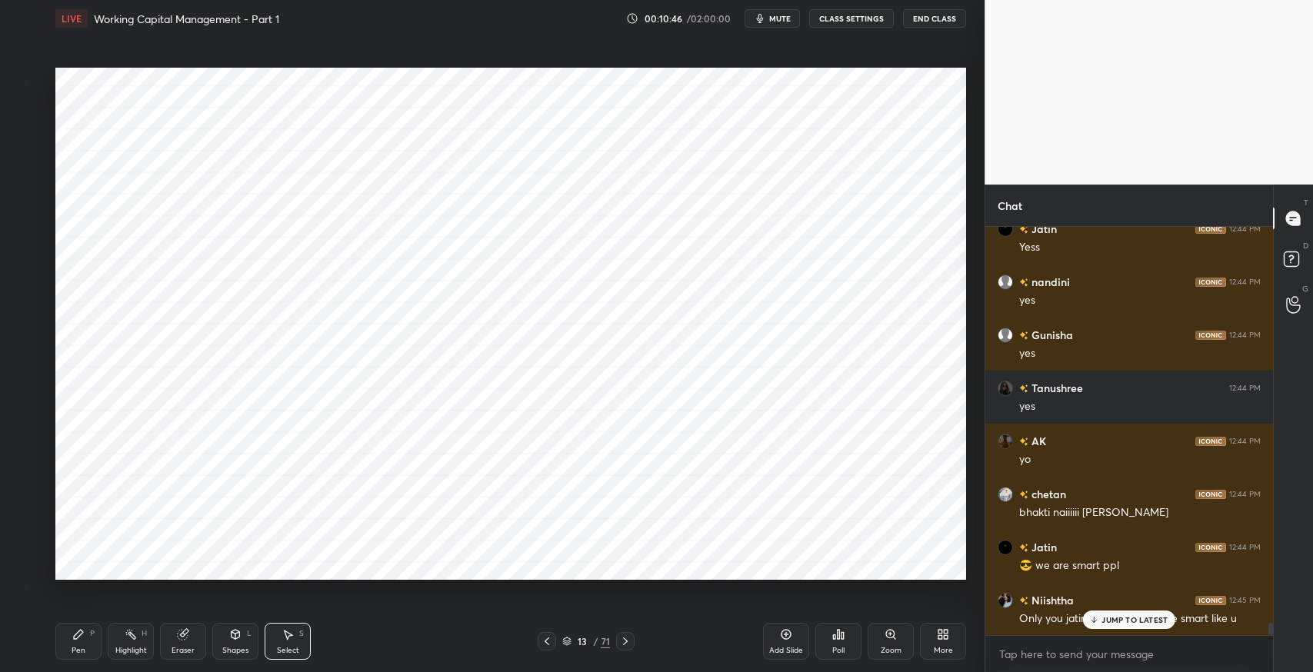
click at [225, 642] on div "Shapes L" at bounding box center [235, 641] width 46 height 37
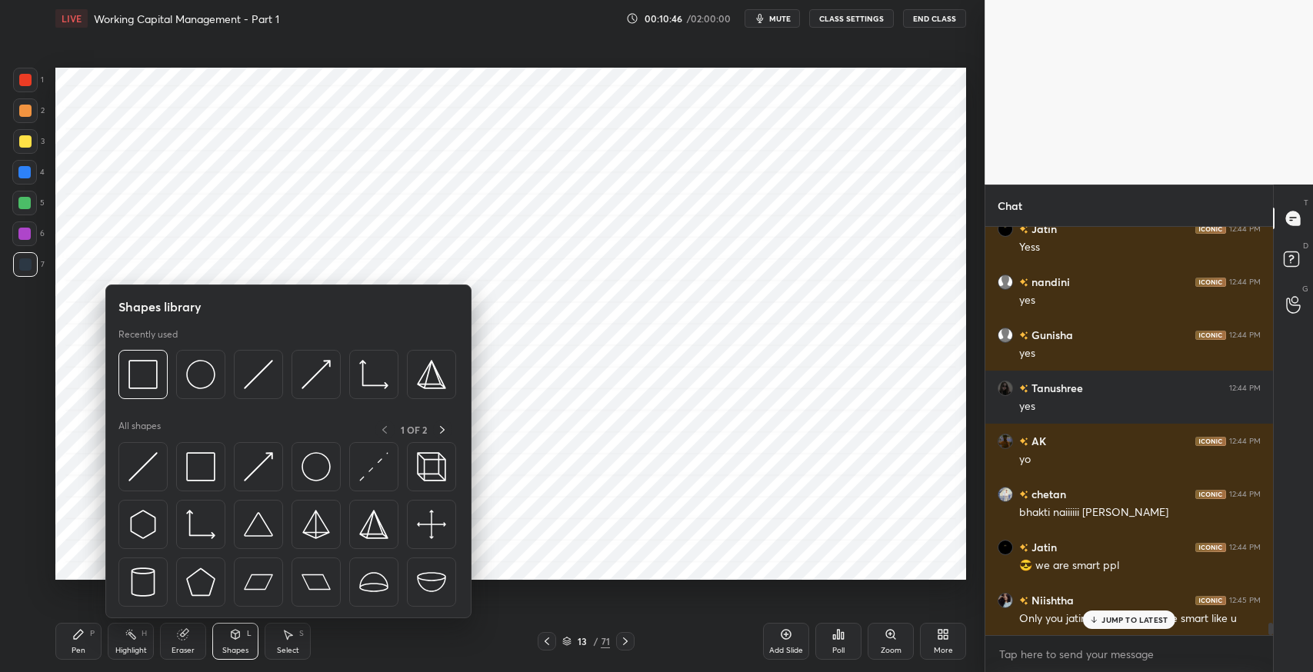
click at [211, 462] on img at bounding box center [200, 466] width 29 height 29
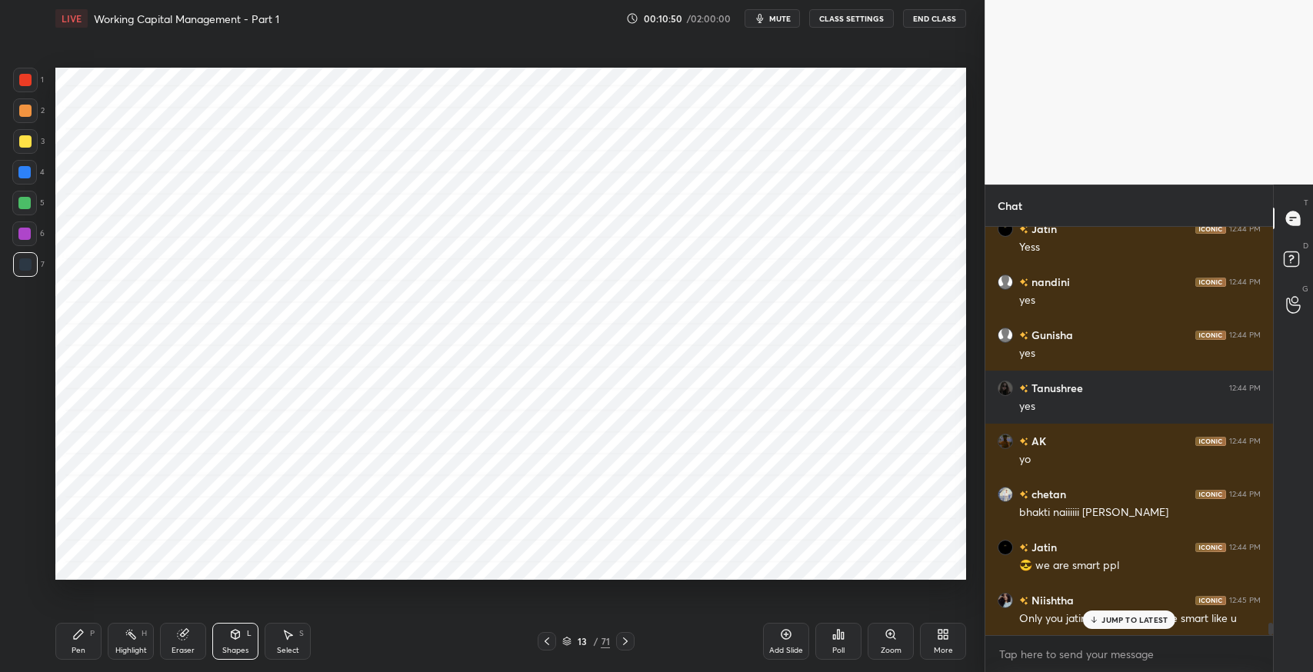
click at [292, 640] on icon at bounding box center [287, 634] width 12 height 12
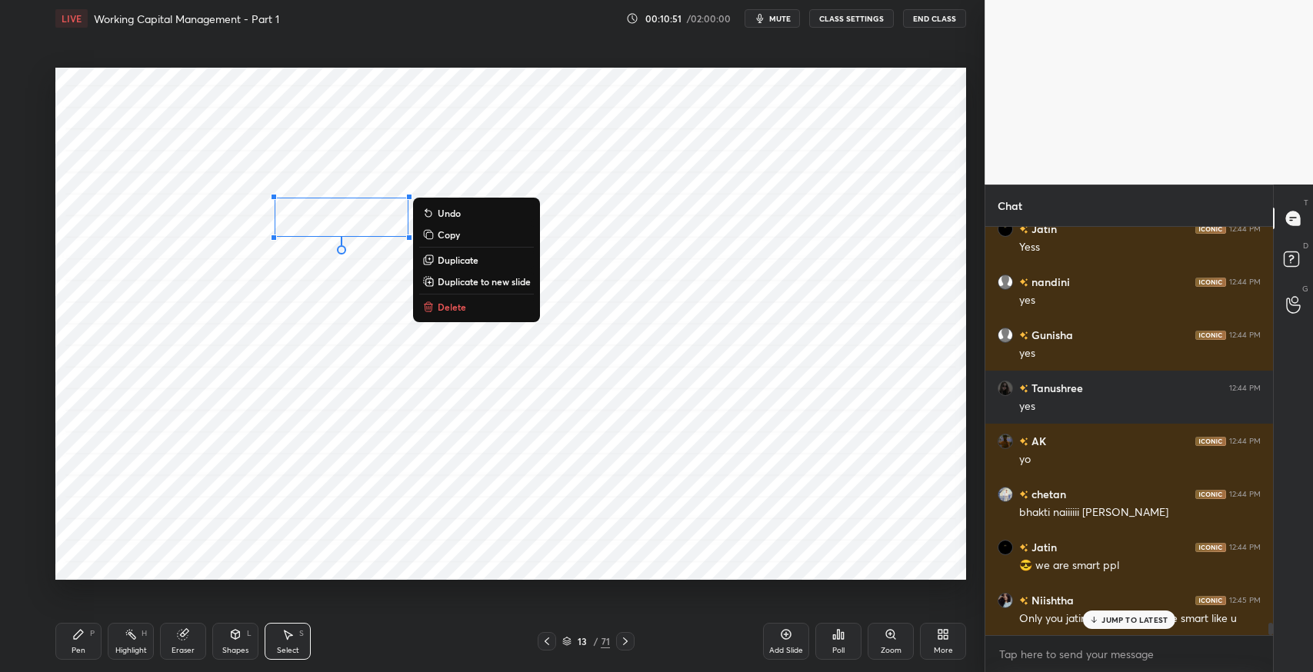
click at [481, 309] on button "Delete" at bounding box center [476, 307] width 115 height 18
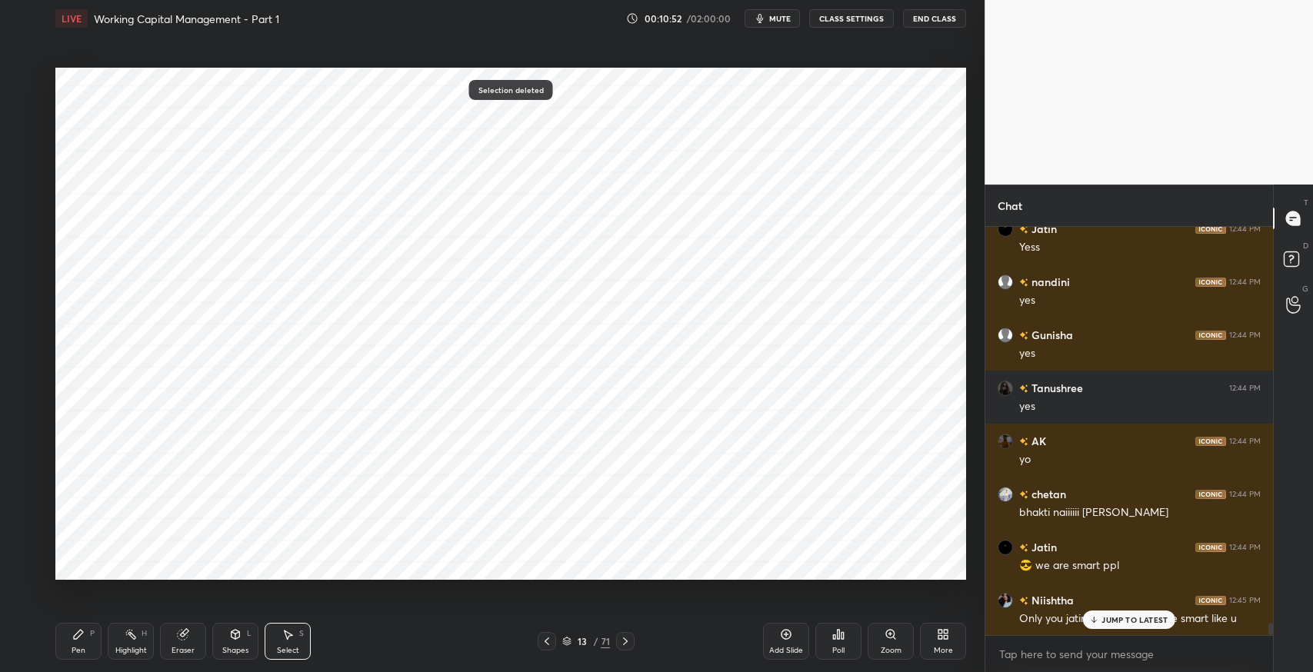
click at [85, 644] on div "Pen P" at bounding box center [78, 641] width 46 height 37
click at [25, 534] on icon at bounding box center [25, 536] width 14 height 11
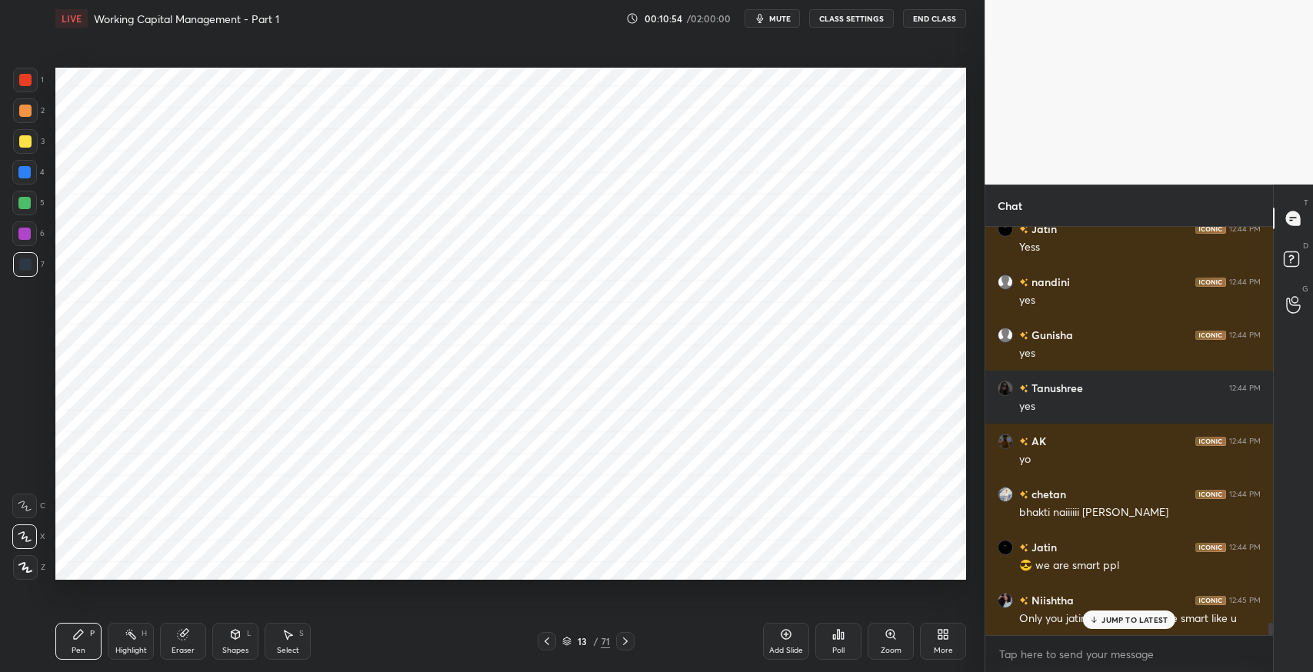
click at [180, 648] on div "Eraser" at bounding box center [182, 651] width 23 height 8
click at [85, 631] on div "Pen P" at bounding box center [78, 641] width 46 height 37
click at [21, 508] on icon at bounding box center [25, 506] width 14 height 11
click at [285, 640] on icon at bounding box center [287, 634] width 12 height 12
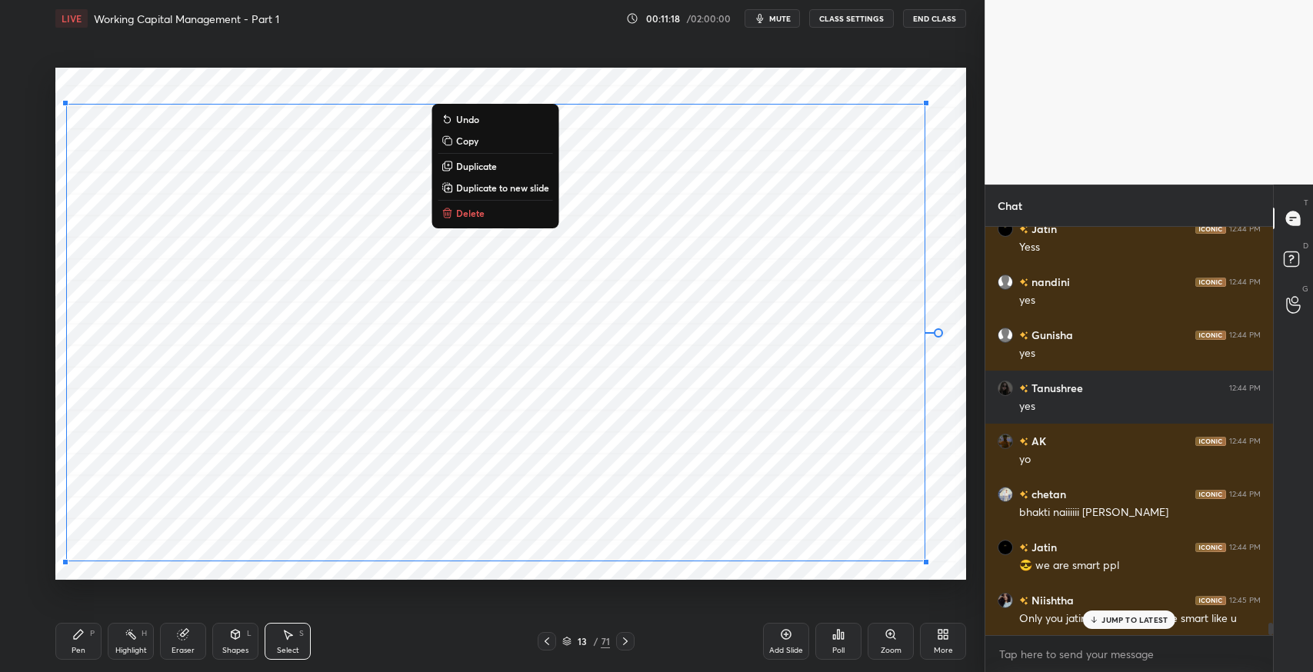
click at [678, 79] on div "0 ° Undo Copy Duplicate Duplicate to new slide Delete" at bounding box center [510, 324] width 910 height 512
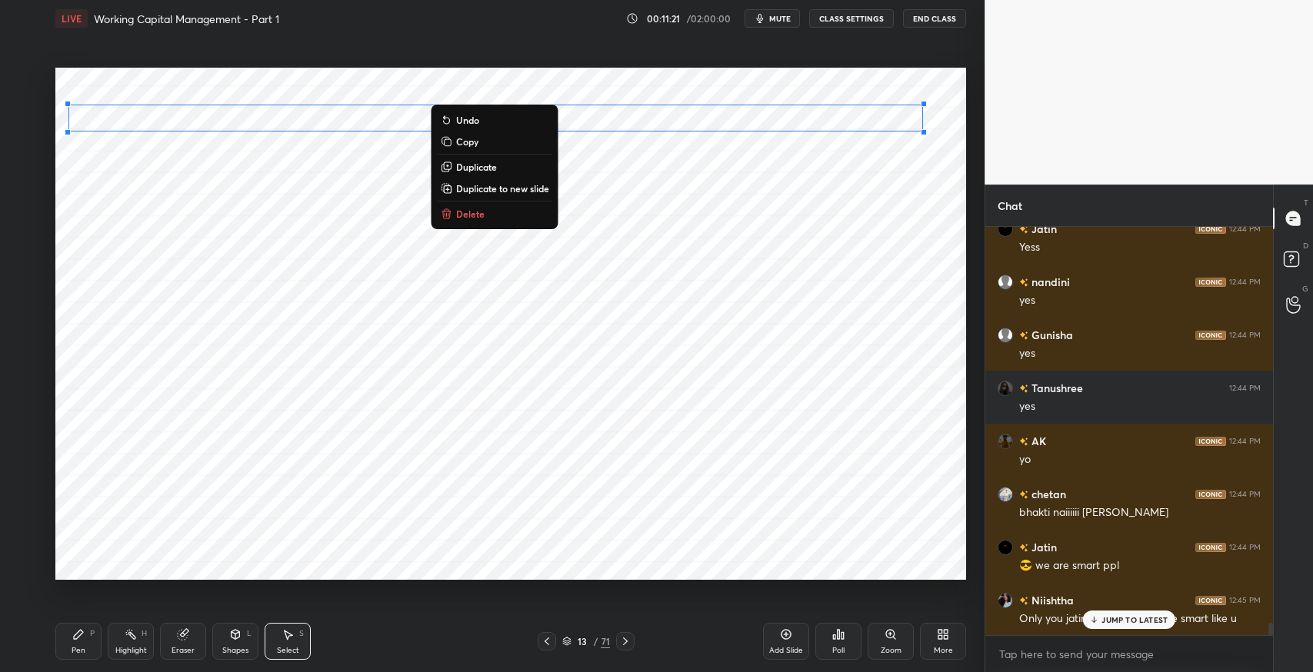
click at [210, 647] on div "Pen P Highlight H Eraser Shapes L Select S" at bounding box center [232, 641] width 354 height 37
click at [295, 637] on div "Select S" at bounding box center [288, 641] width 46 height 37
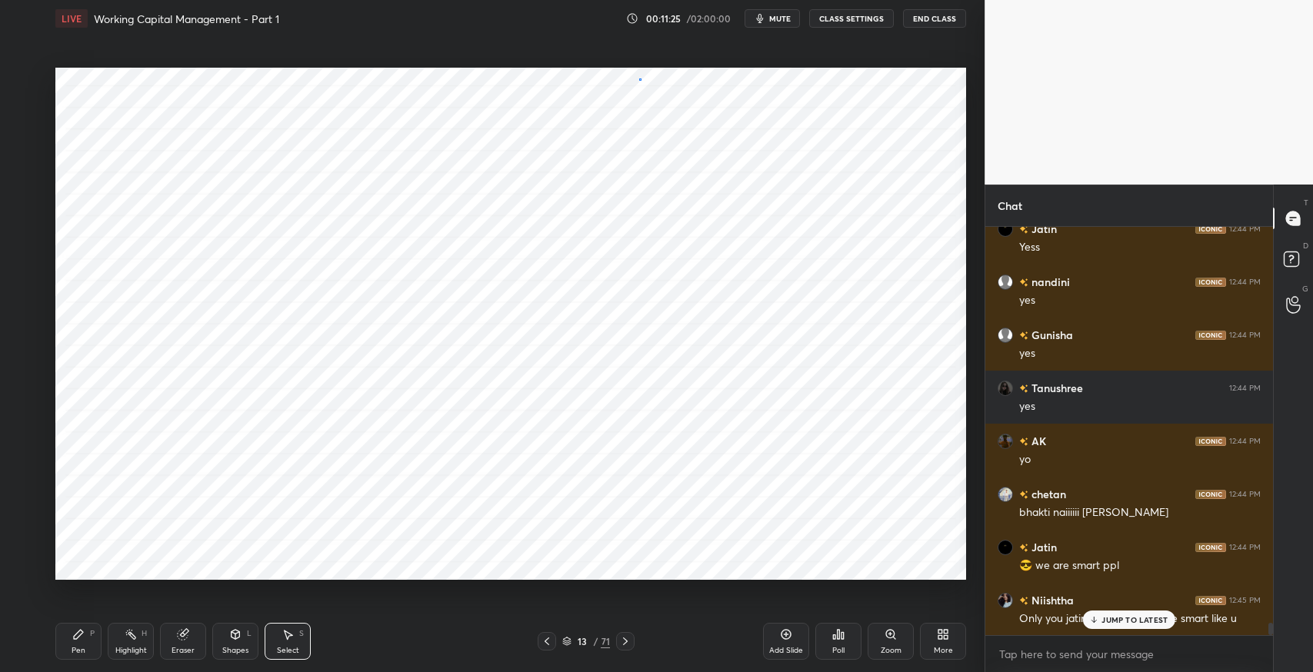
click at [640, 80] on div "0 ° Undo Copy Duplicate Duplicate to new slide Delete" at bounding box center [510, 324] width 910 height 512
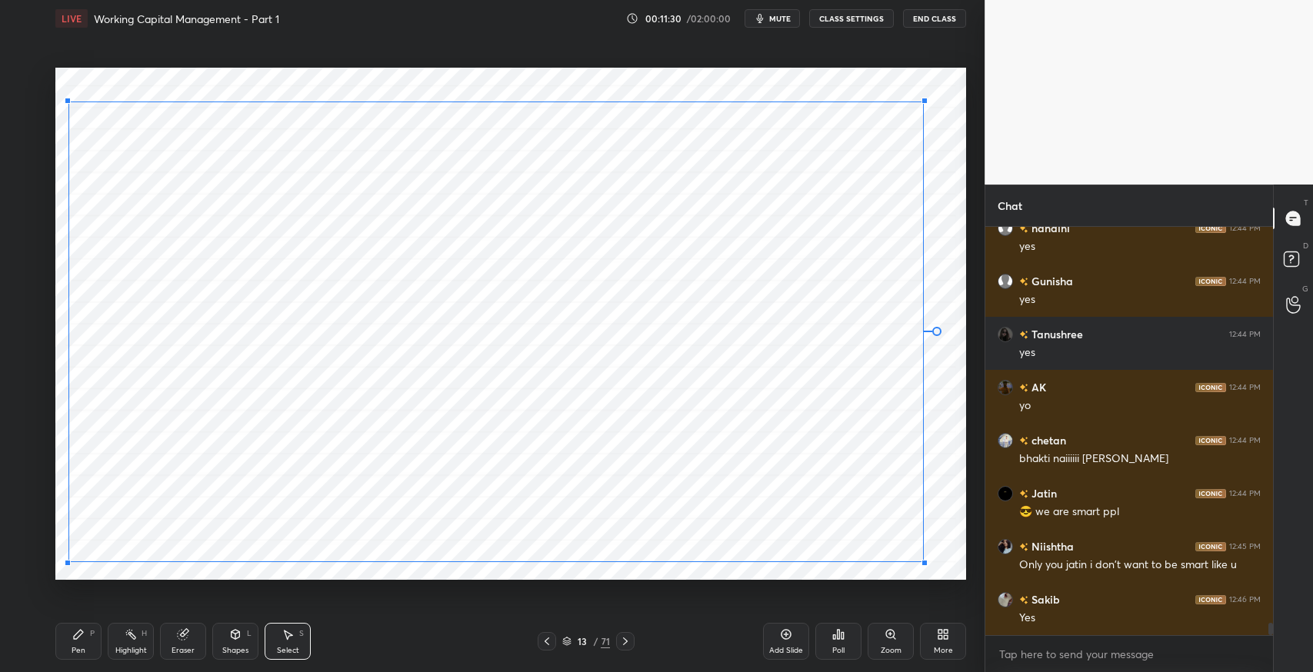
click at [923, 562] on div at bounding box center [924, 563] width 6 height 6
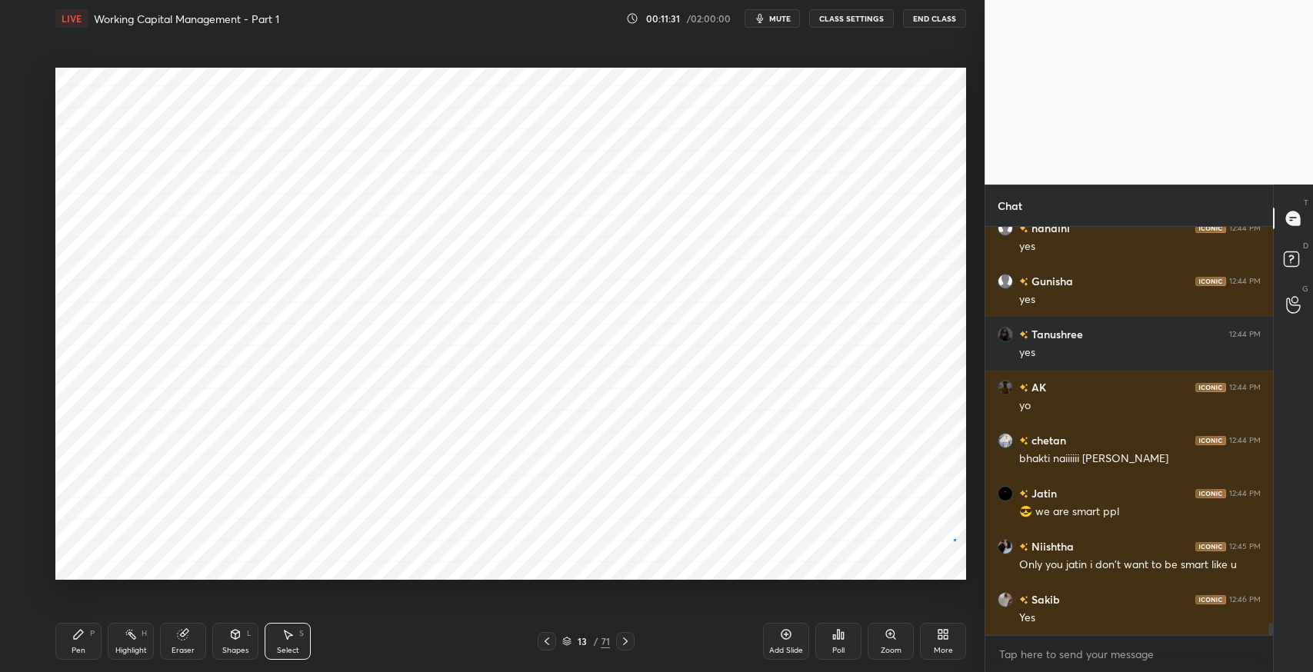
click at [951, 538] on div "0 ° Undo Copy Duplicate Duplicate to new slide Delete" at bounding box center [510, 324] width 910 height 512
click at [231, 637] on icon at bounding box center [235, 634] width 12 height 12
click at [287, 640] on icon at bounding box center [289, 635] width 8 height 9
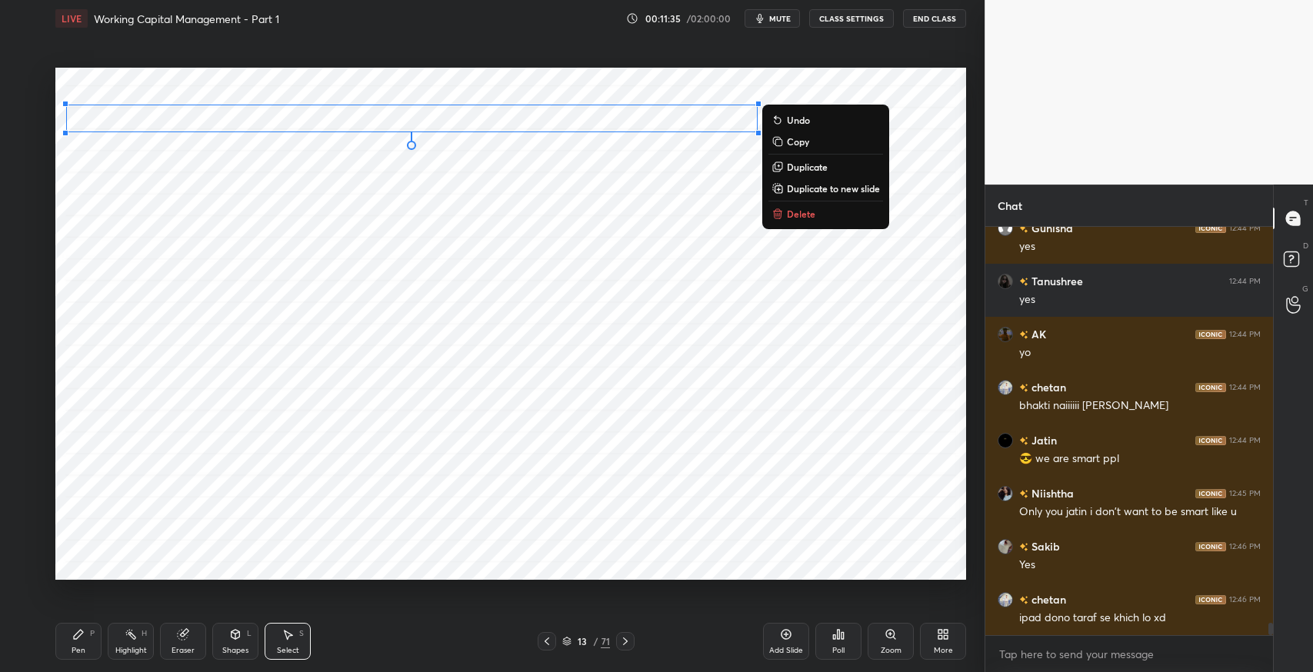
click at [781, 89] on div "0 ° Undo Copy Duplicate Duplicate to new slide Delete" at bounding box center [510, 324] width 910 height 512
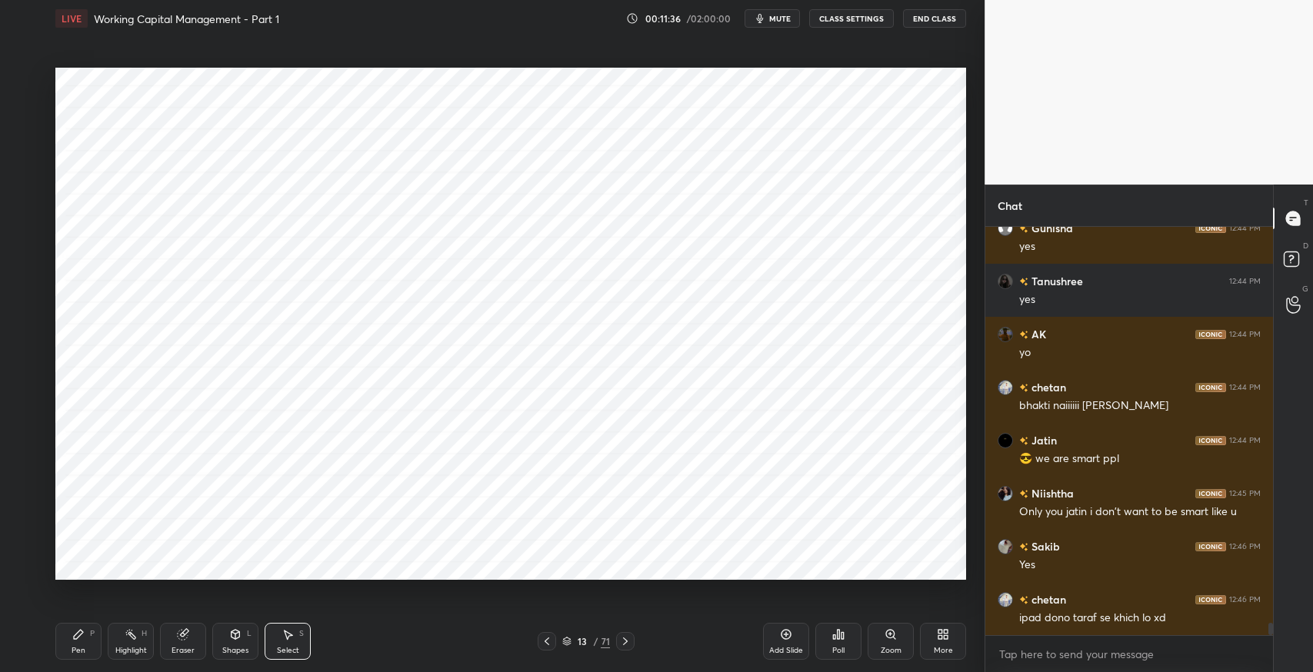
click at [165, 650] on div "Eraser" at bounding box center [183, 641] width 46 height 37
click at [79, 628] on icon at bounding box center [78, 634] width 12 height 12
click at [289, 637] on icon at bounding box center [287, 634] width 12 height 12
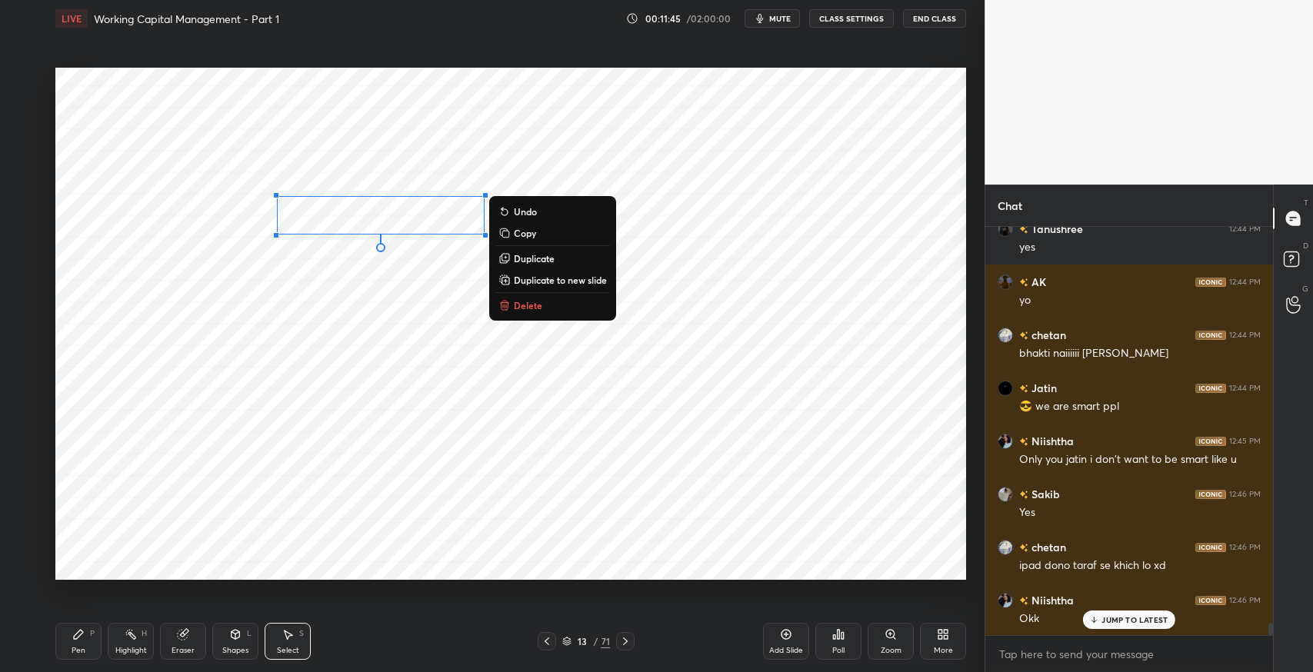
click at [554, 305] on button "Delete" at bounding box center [552, 305] width 115 height 18
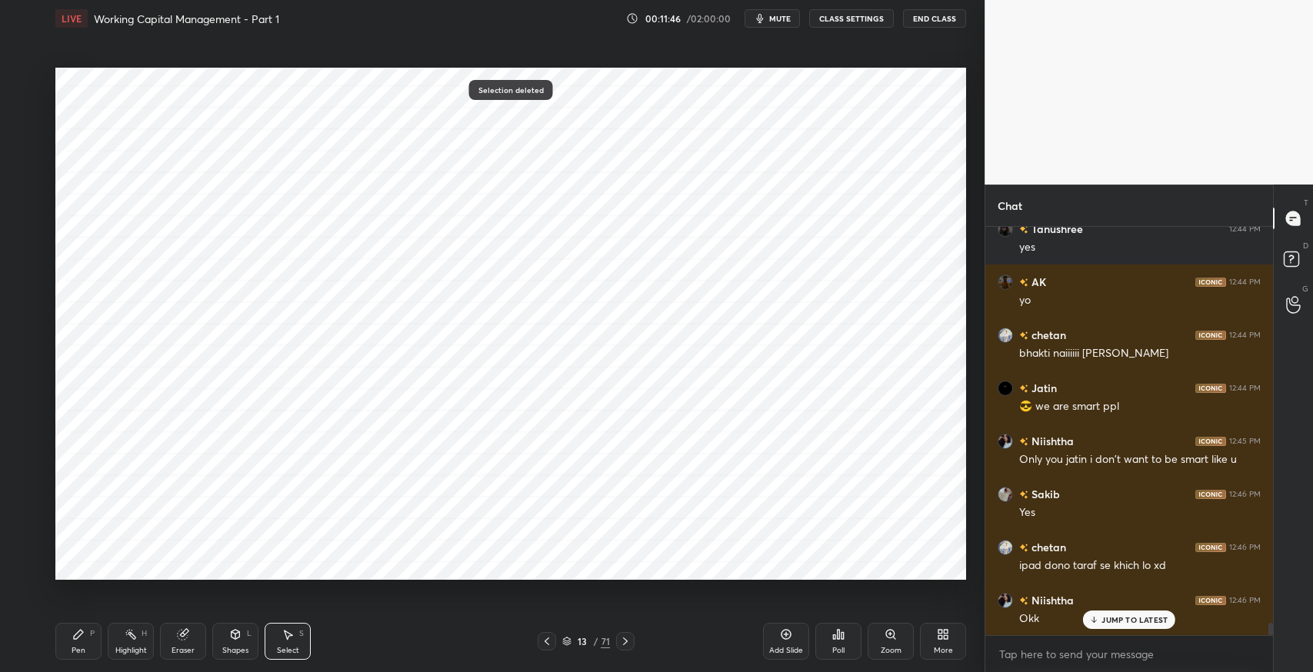
click at [82, 643] on div "Pen P" at bounding box center [78, 641] width 46 height 37
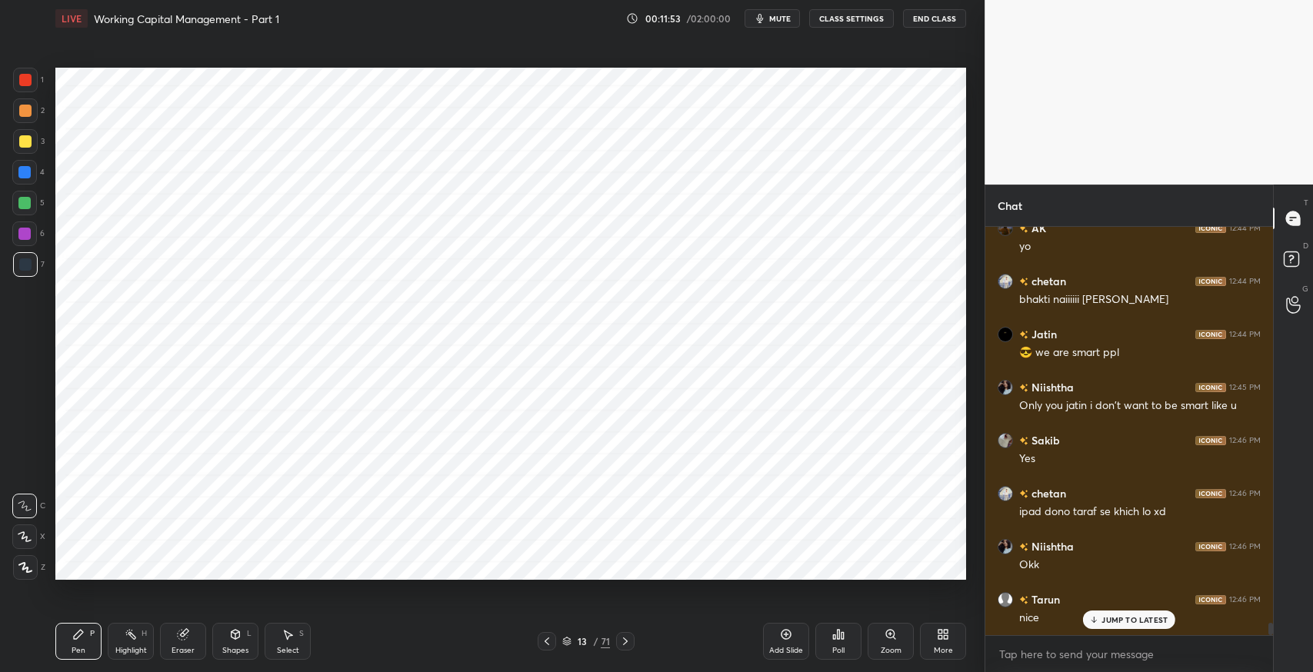
scroll to position [13166, 0]
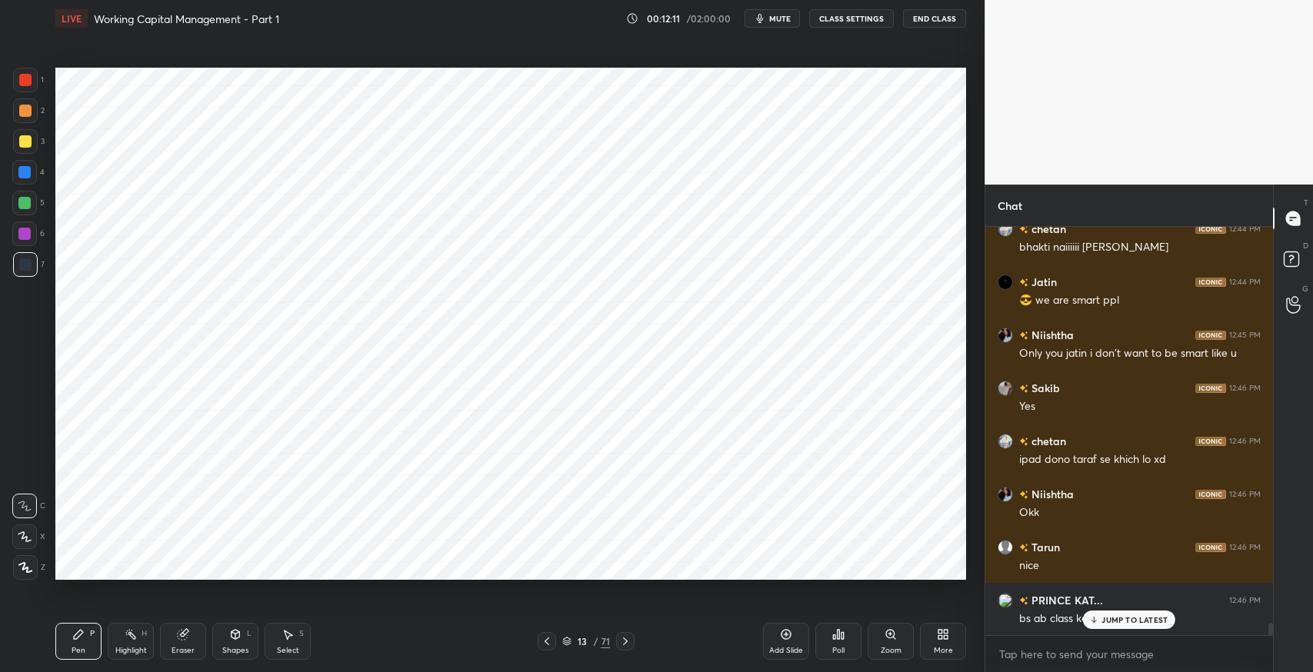
click at [1111, 624] on p "JUMP TO LATEST" at bounding box center [1134, 619] width 66 height 9
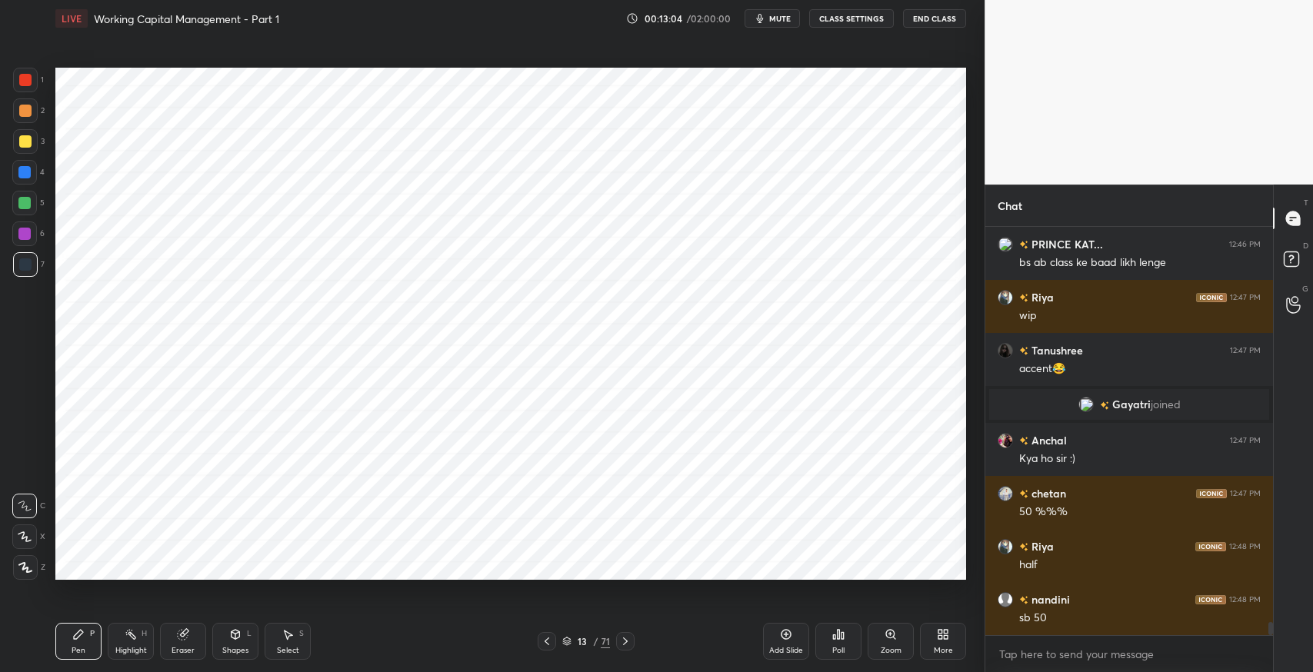
scroll to position [12643, 0]
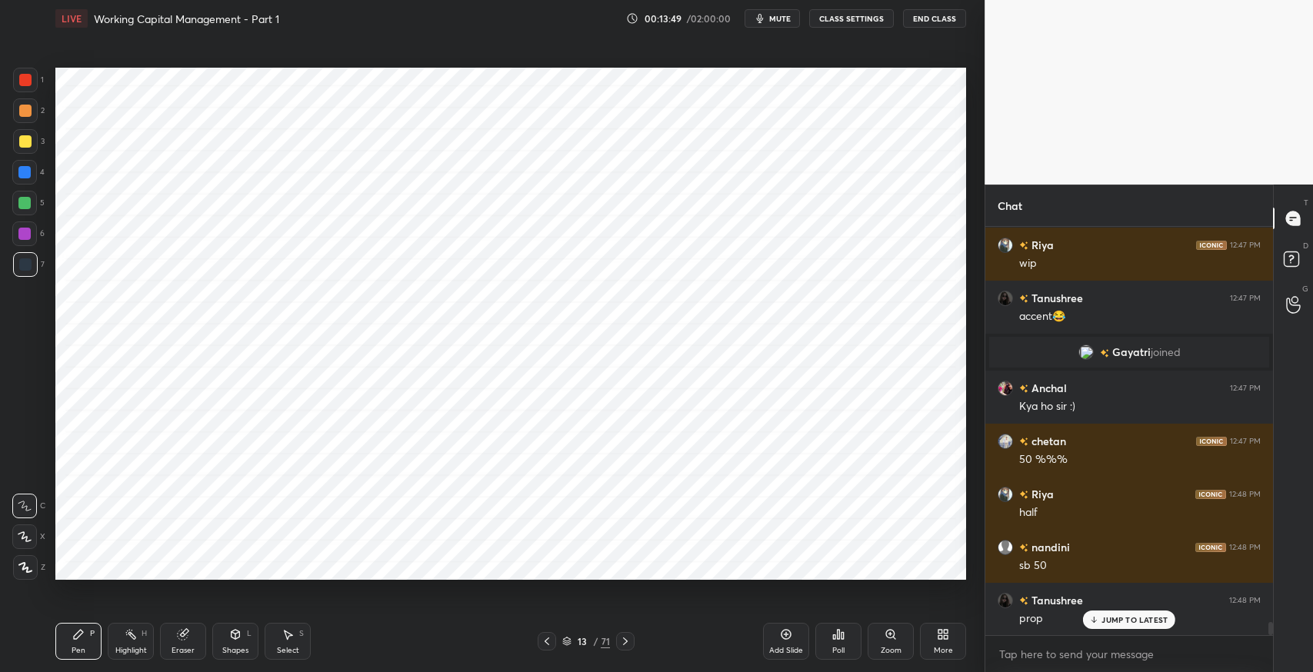
click at [155, 644] on div "Pen P Highlight H Eraser Shapes L Select S" at bounding box center [232, 641] width 354 height 37
click at [185, 637] on icon at bounding box center [183, 635] width 10 height 10
click at [82, 634] on icon at bounding box center [78, 634] width 12 height 12
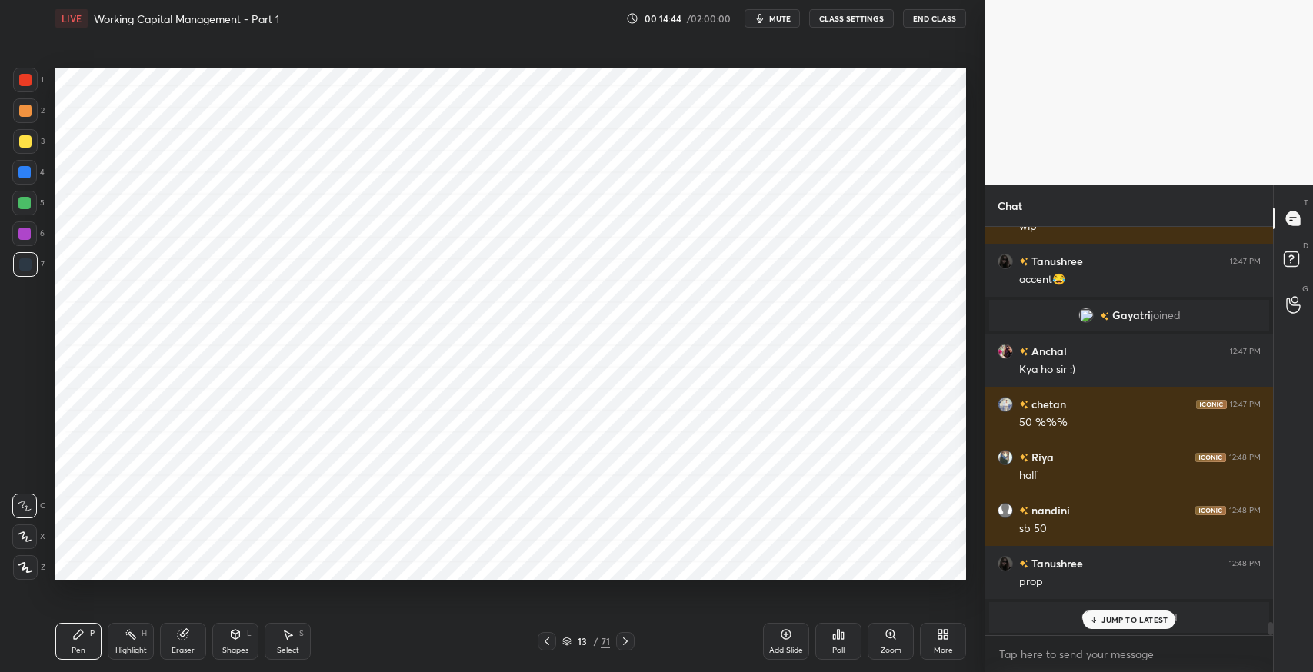
click at [24, 90] on div at bounding box center [25, 80] width 25 height 25
click at [27, 271] on div at bounding box center [25, 264] width 25 height 25
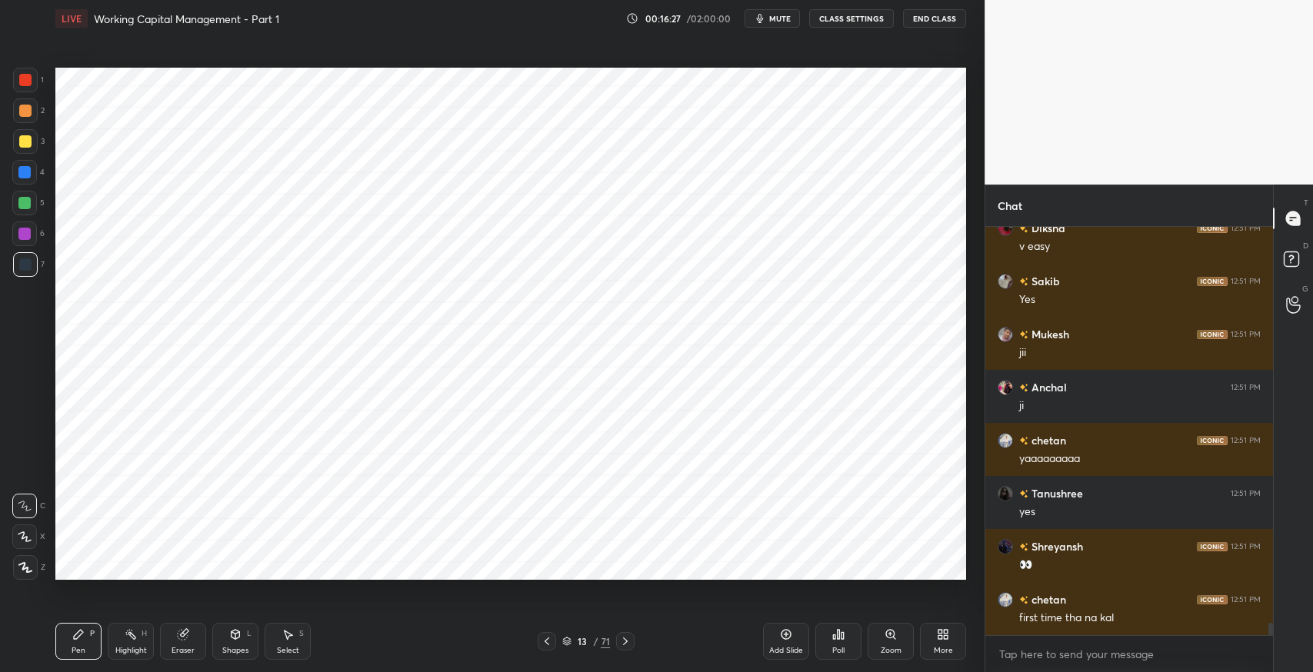
scroll to position [13211, 0]
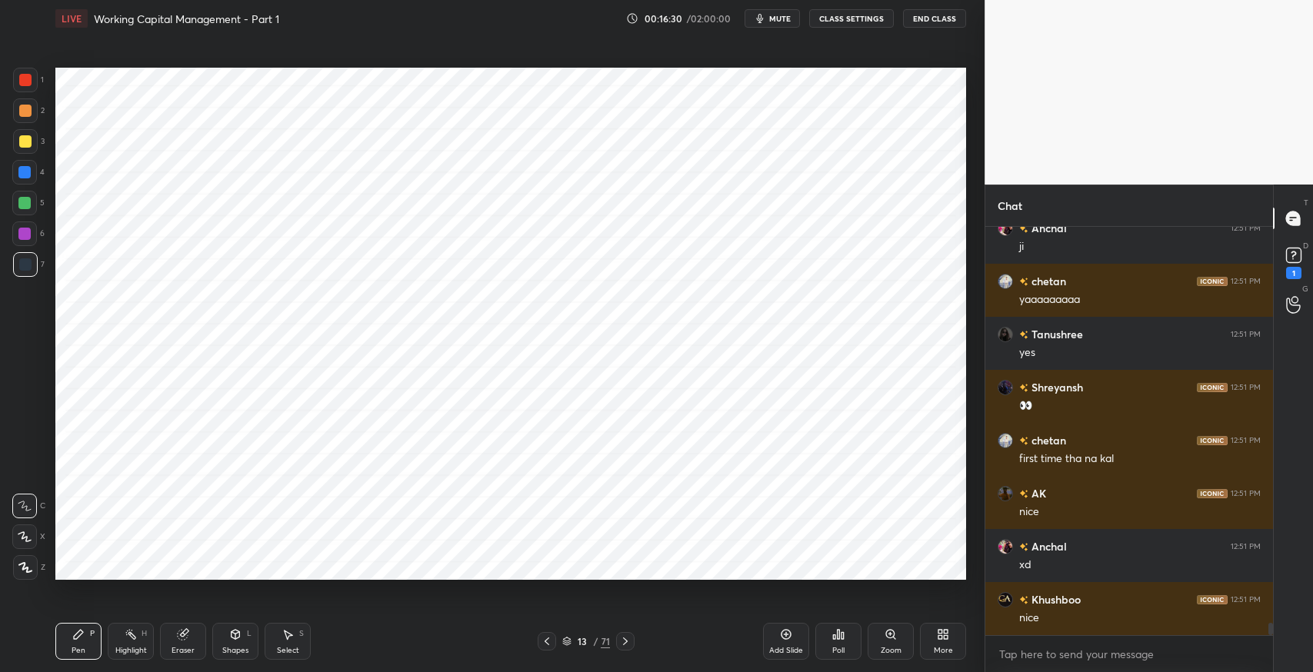
click at [255, 637] on div "Shapes L" at bounding box center [235, 641] width 46 height 37
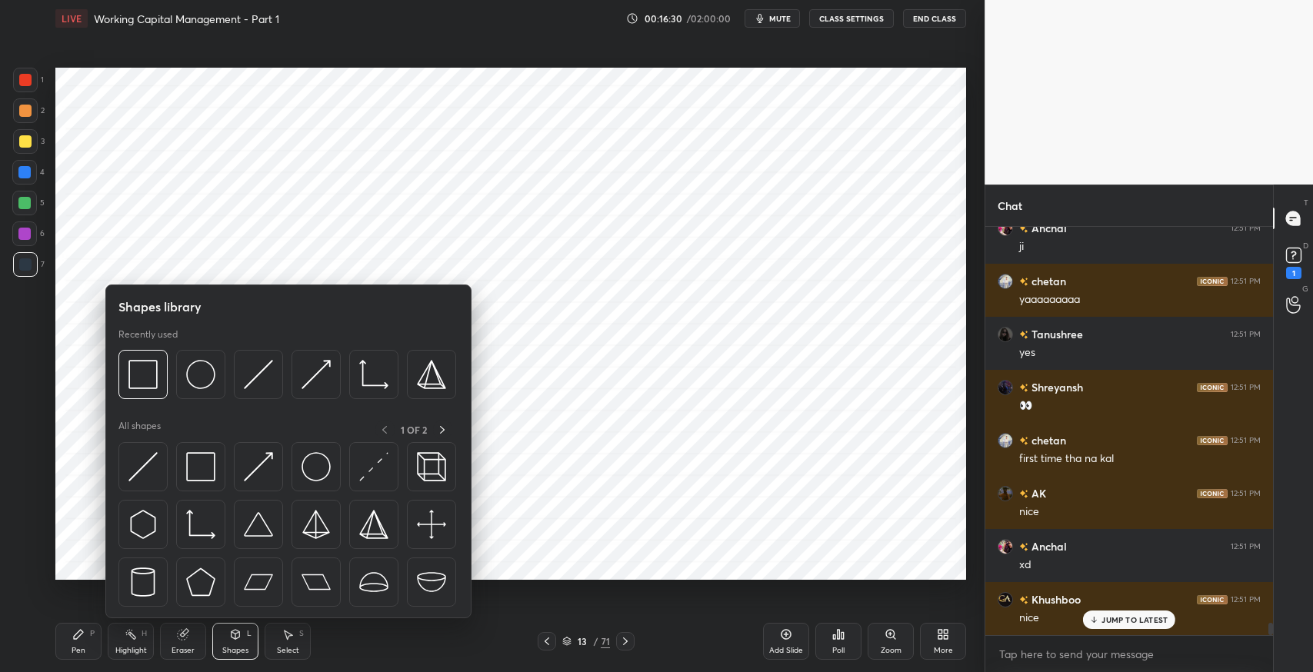
scroll to position [13369, 0]
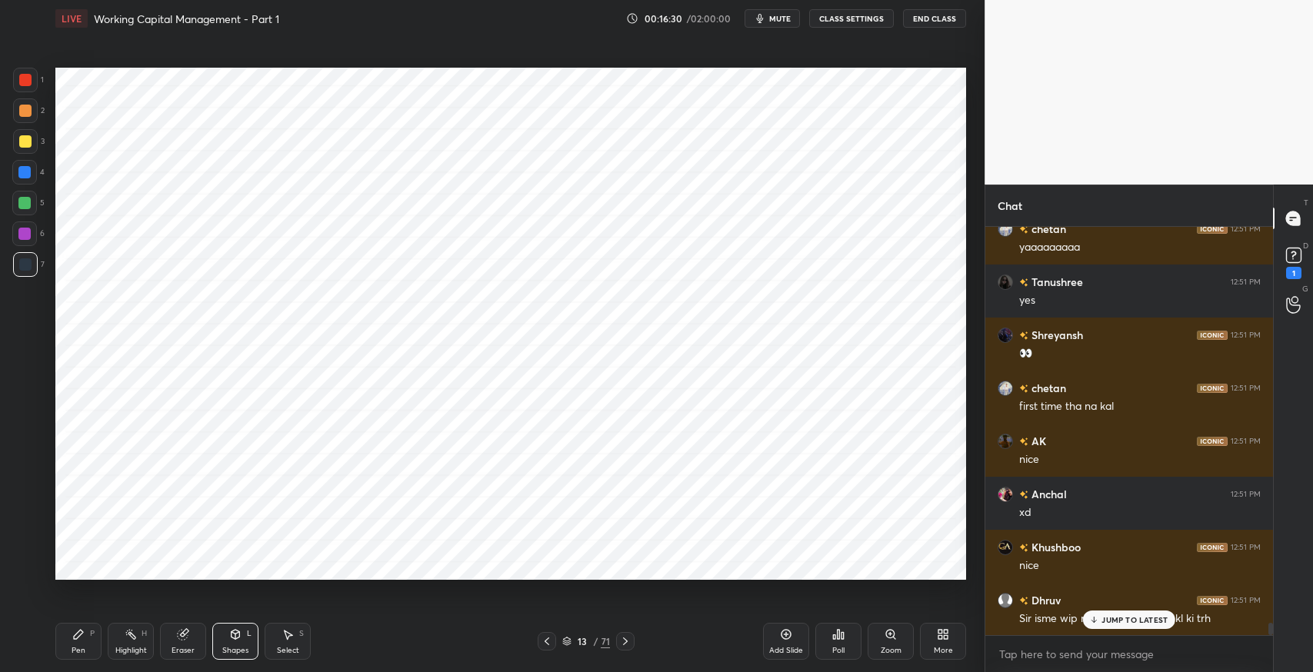
click at [279, 647] on div "Select" at bounding box center [288, 651] width 22 height 8
click at [571, 105] on div "0 ° Undo Copy Duplicate Duplicate to new slide Delete" at bounding box center [510, 324] width 910 height 512
click at [935, 90] on div "0 ° Undo Copy Duplicate Duplicate to new slide Delete" at bounding box center [510, 324] width 910 height 512
click at [1106, 620] on p "JUMP TO LATEST" at bounding box center [1134, 619] width 66 height 9
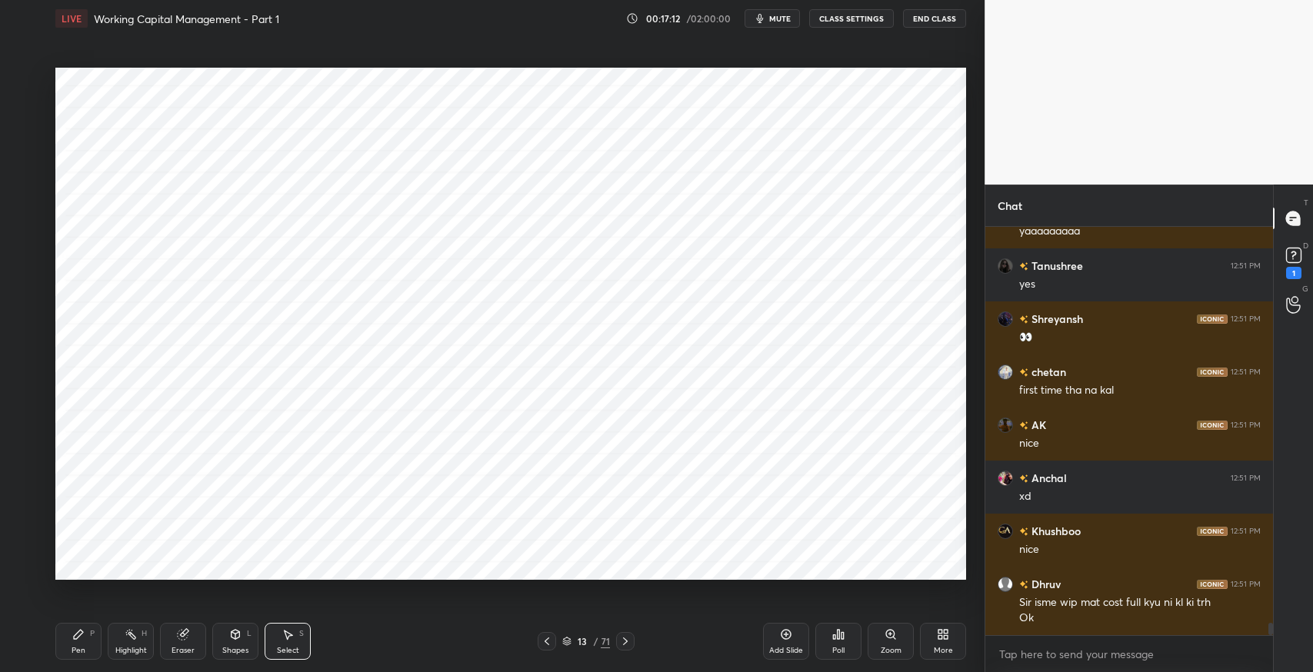
click at [301, 649] on div "Select S" at bounding box center [288, 641] width 46 height 37
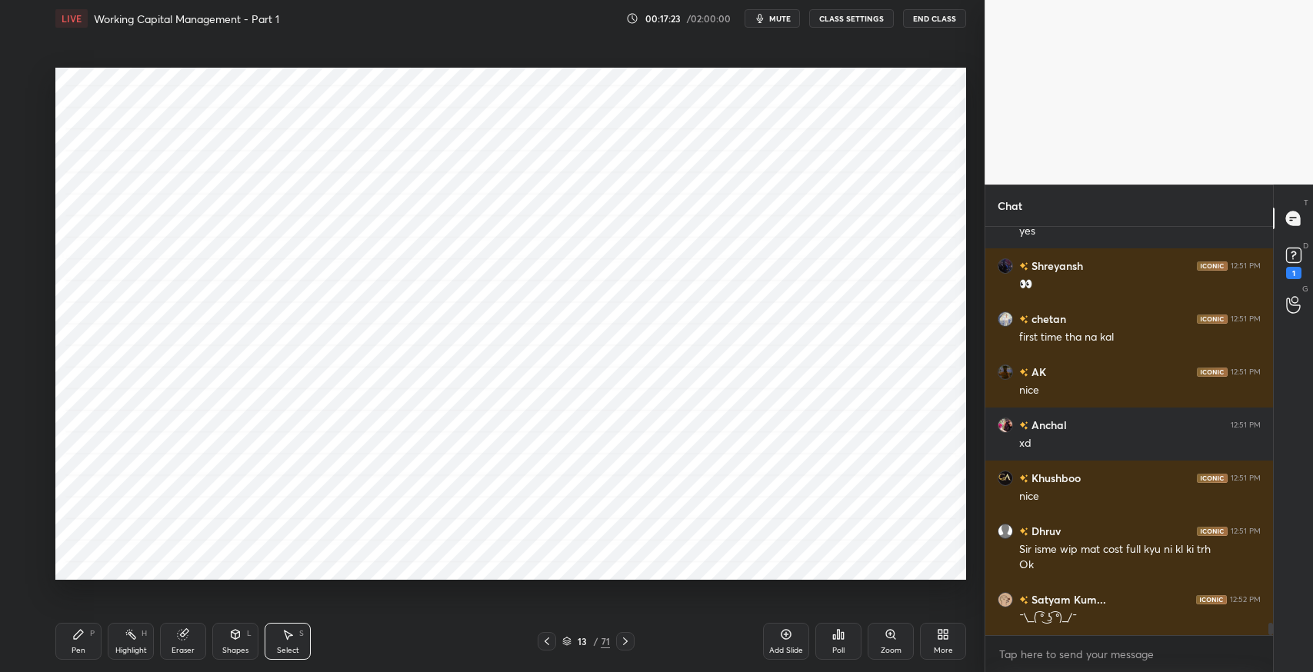
click at [297, 637] on div "Select S" at bounding box center [288, 641] width 46 height 37
click at [294, 634] on div "Select S" at bounding box center [288, 641] width 46 height 37
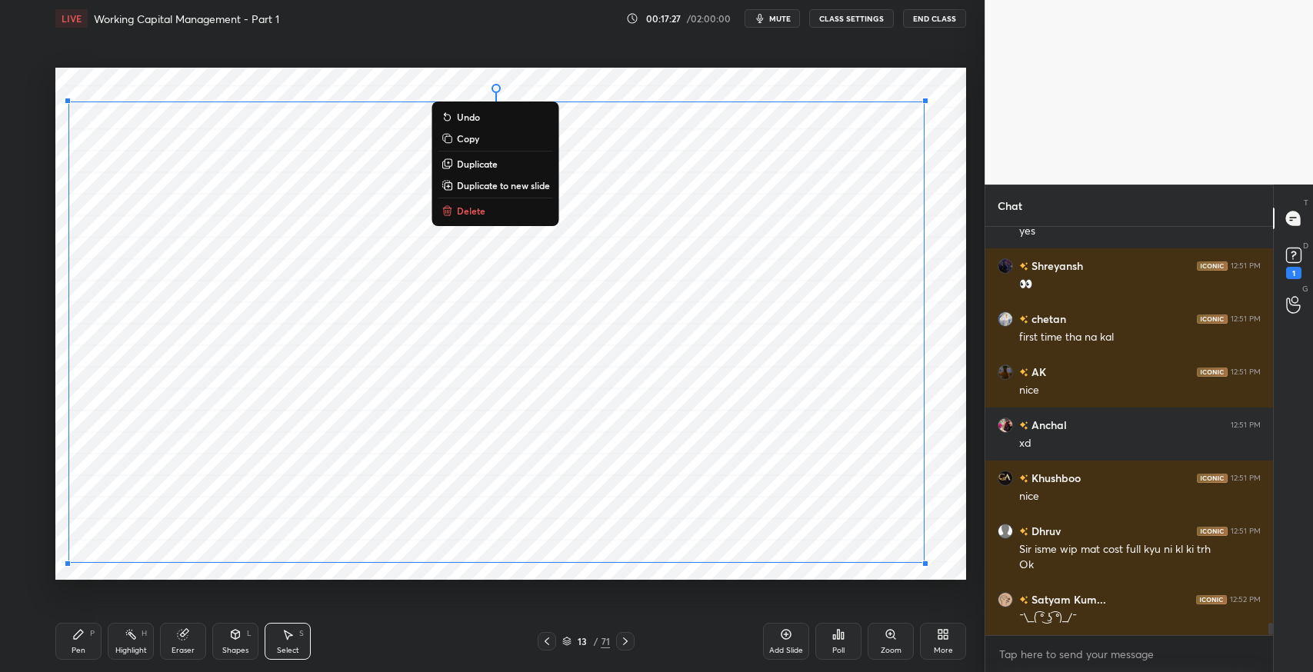
click at [494, 189] on p "Duplicate to new slide" at bounding box center [503, 185] width 93 height 12
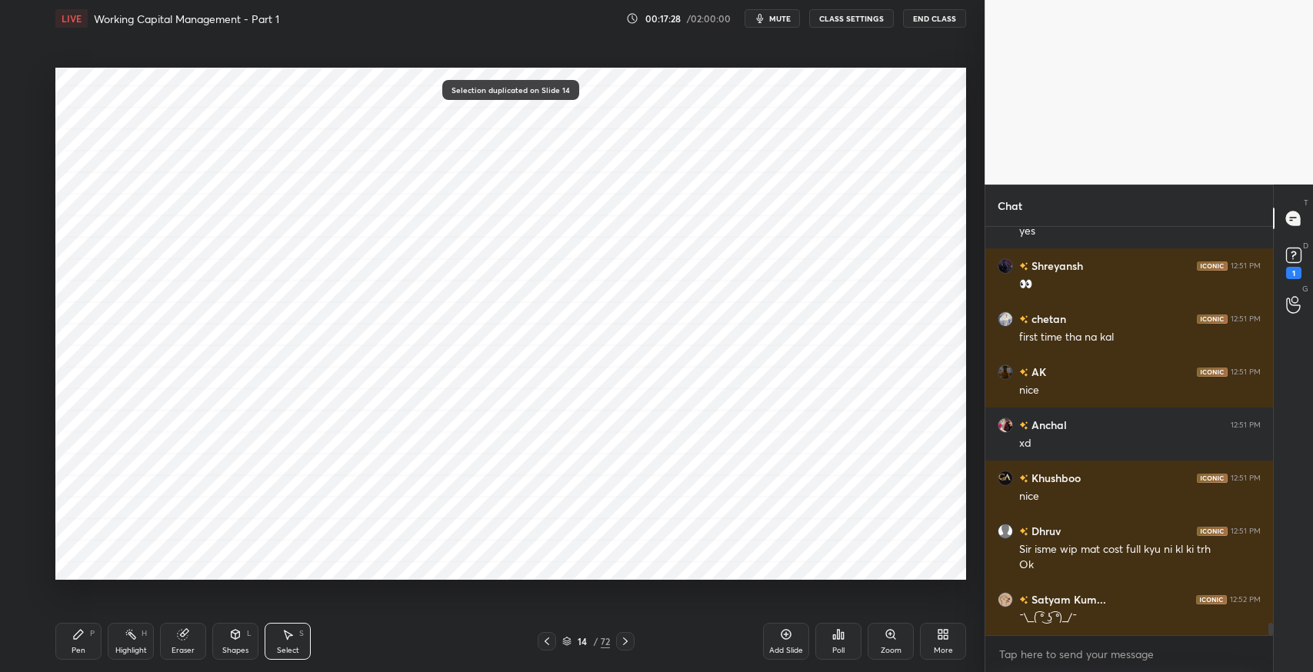
click at [74, 628] on icon at bounding box center [78, 634] width 12 height 12
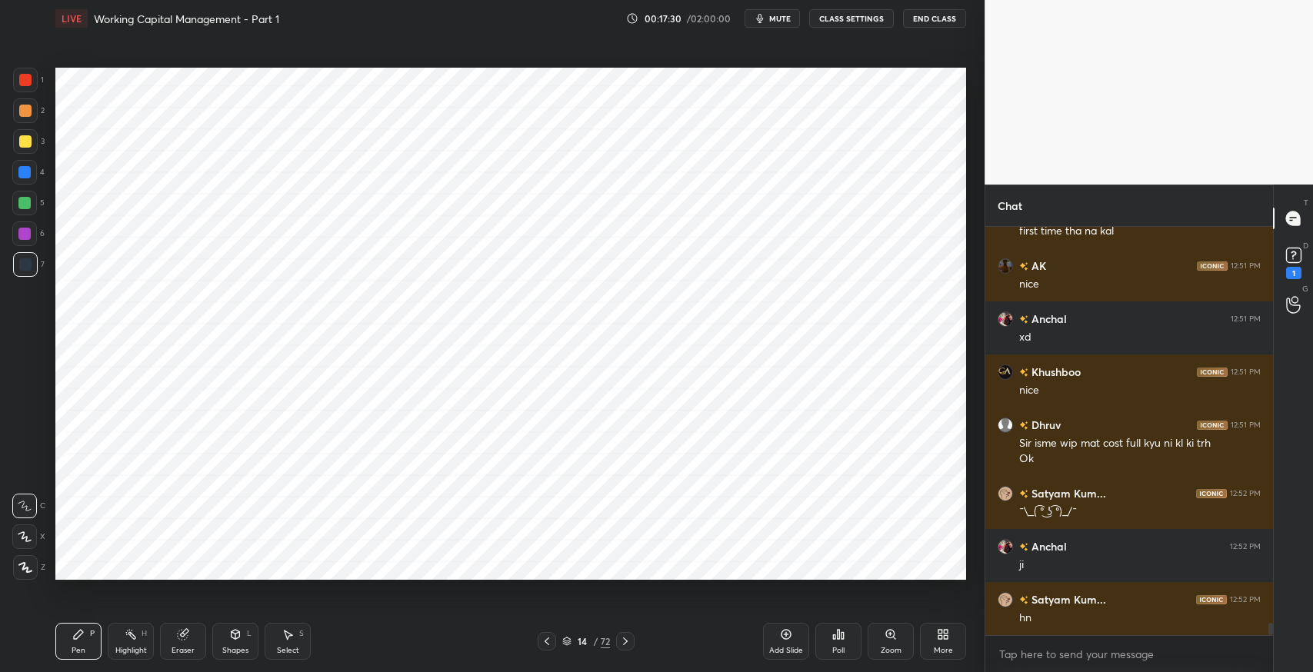
scroll to position [13597, 0]
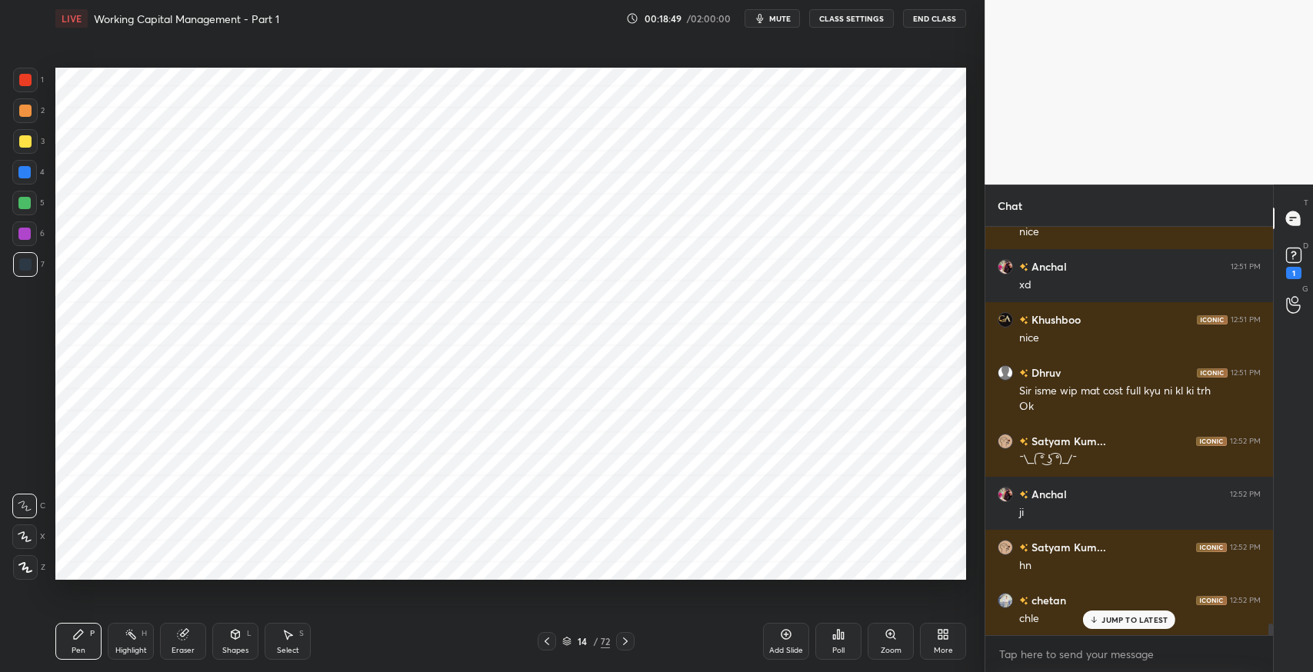
click at [282, 641] on div "Select S" at bounding box center [288, 641] width 46 height 37
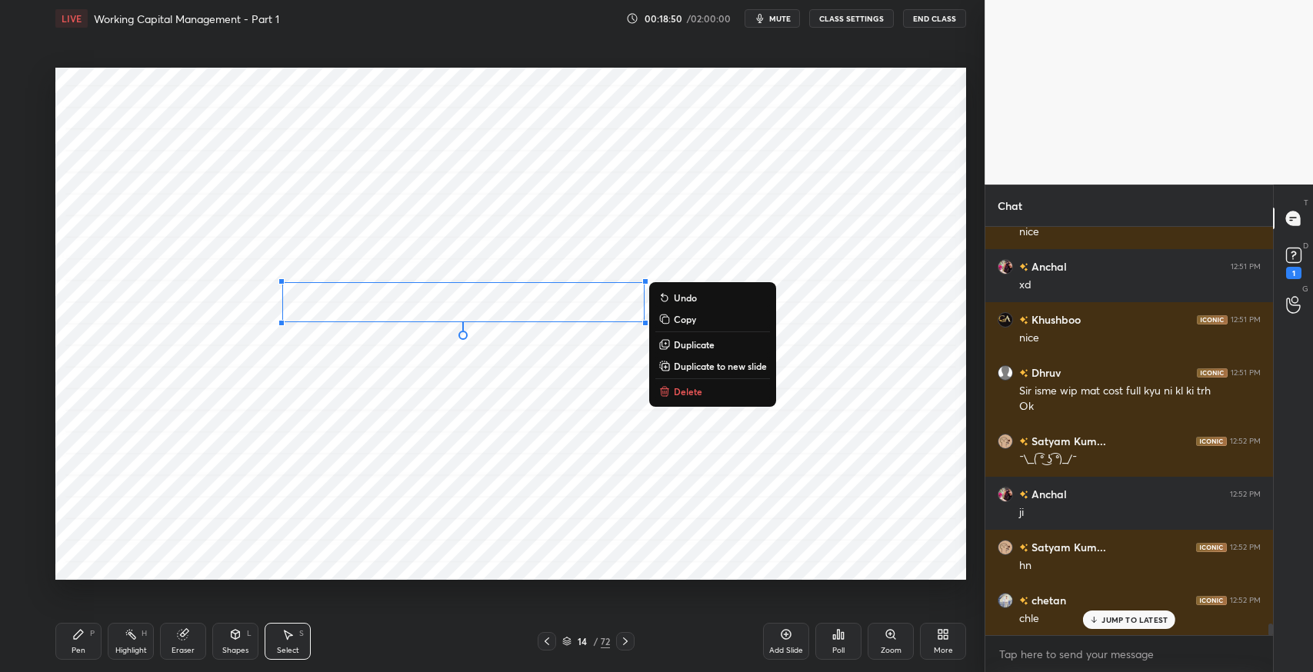
click at [694, 346] on p "Duplicate" at bounding box center [694, 344] width 41 height 12
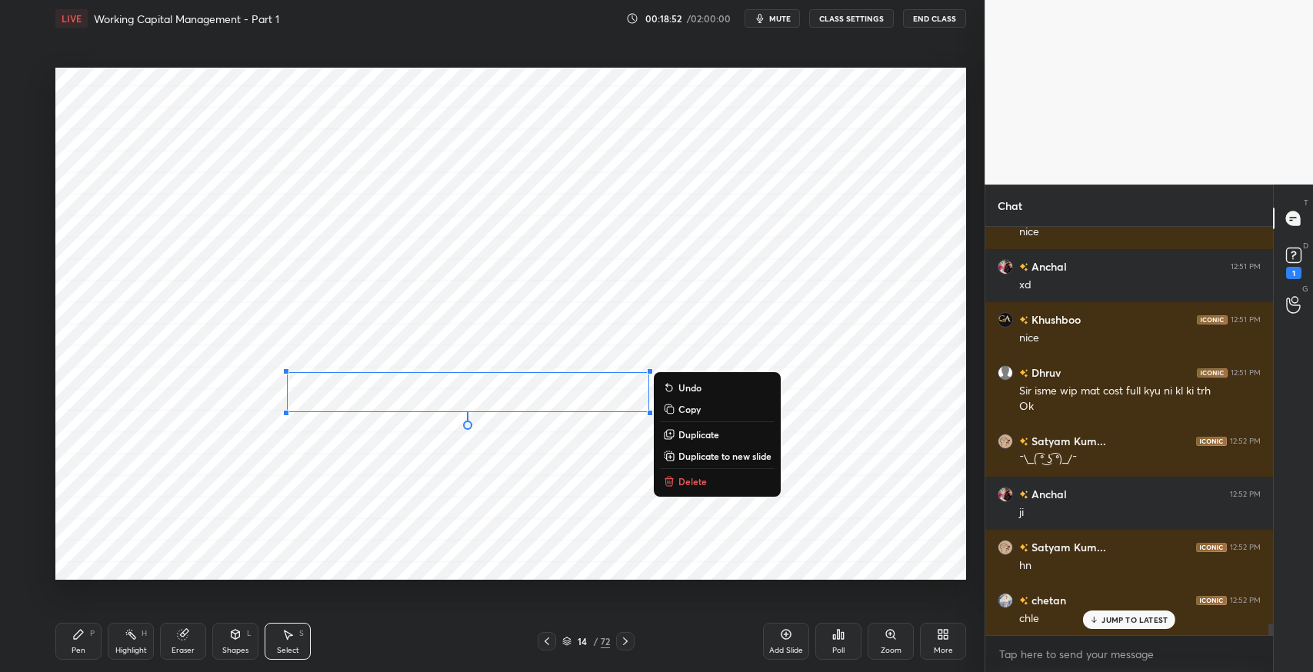
click at [365, 481] on div "0 ° Undo Copy Duplicate Duplicate to new slide Delete" at bounding box center [510, 324] width 910 height 512
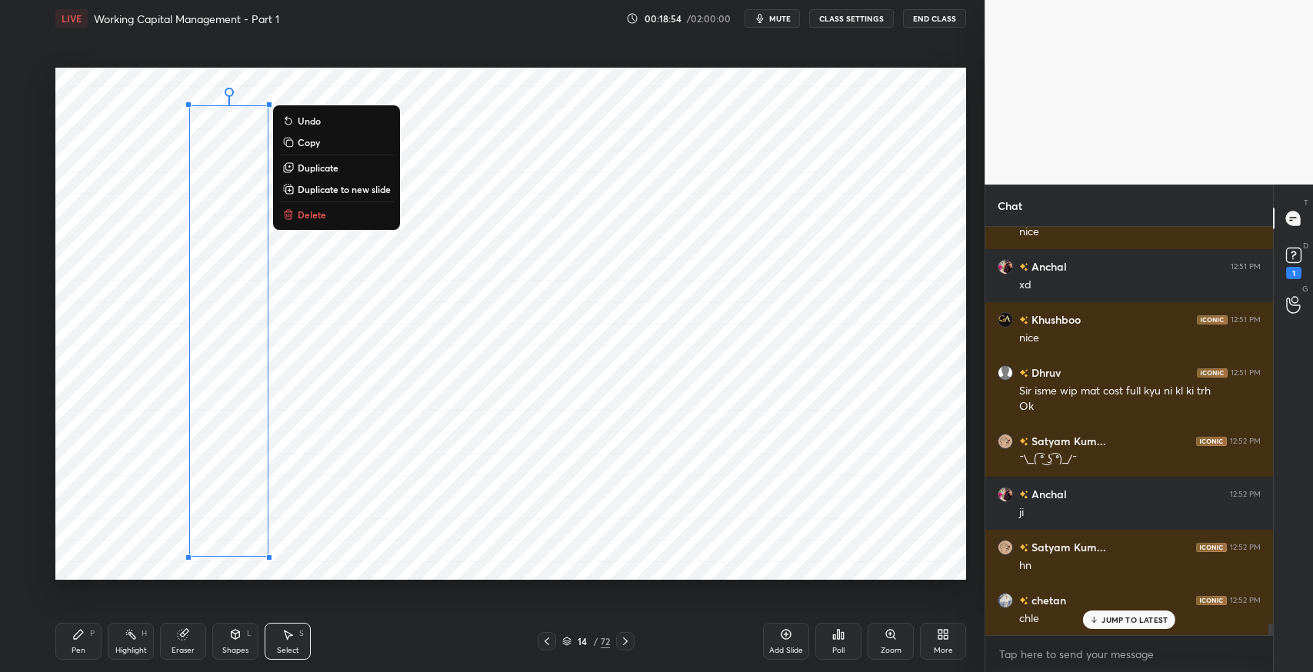
click at [318, 342] on div "0 ° Undo Copy Duplicate Duplicate to new slide Delete" at bounding box center [510, 324] width 910 height 512
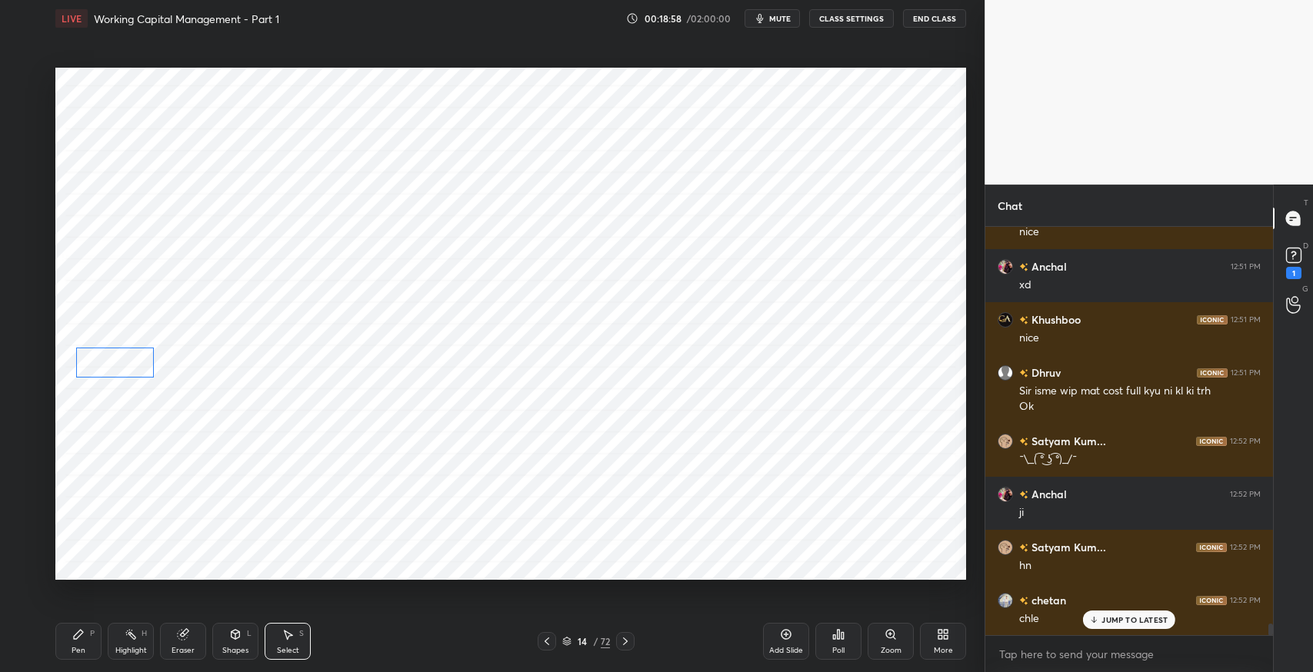
click at [122, 363] on div "0 ° Undo Copy Duplicate Duplicate to new slide Delete" at bounding box center [510, 324] width 910 height 512
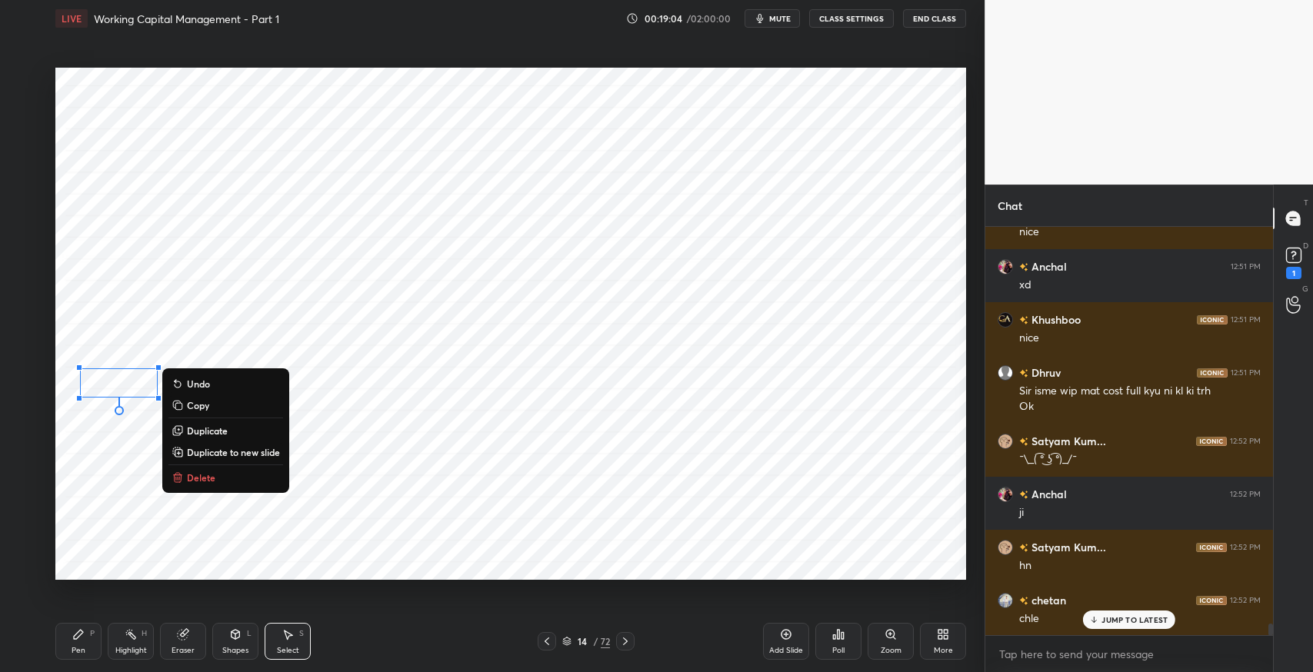
click at [215, 338] on div "0 ° Undo Copy Duplicate Duplicate to new slide Delete" at bounding box center [510, 324] width 910 height 512
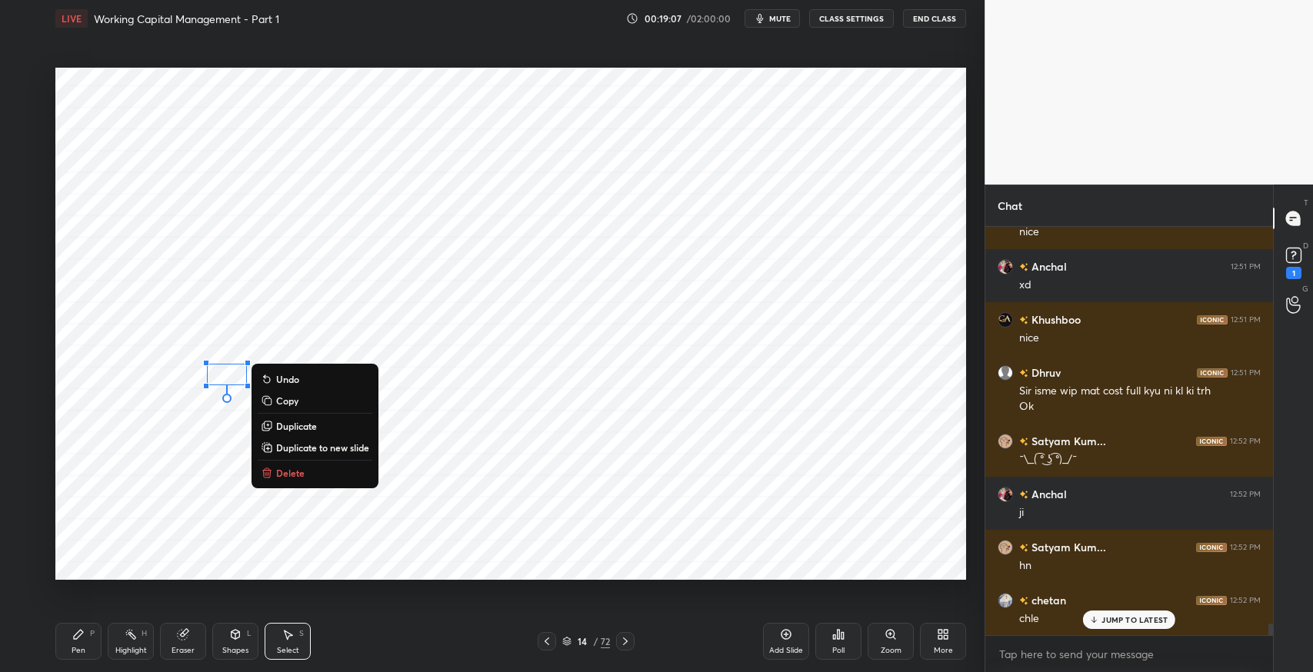
click at [305, 467] on button "Delete" at bounding box center [315, 473] width 115 height 18
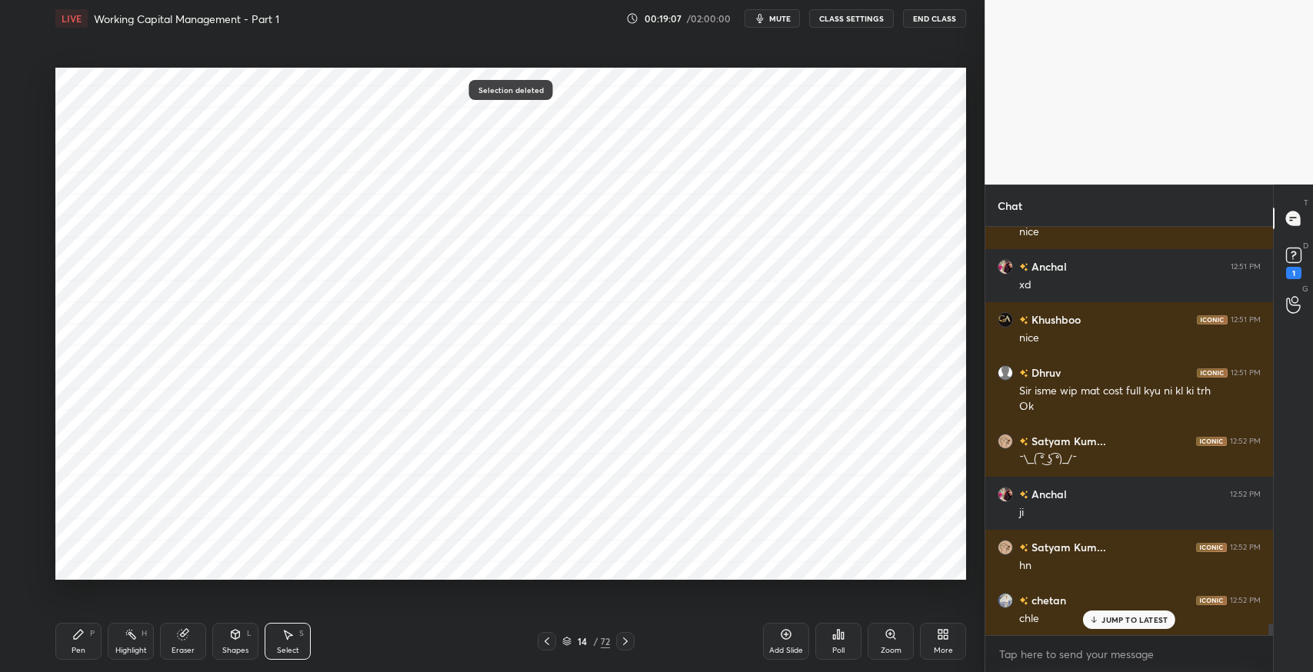
click at [82, 647] on div "Pen" at bounding box center [79, 651] width 14 height 8
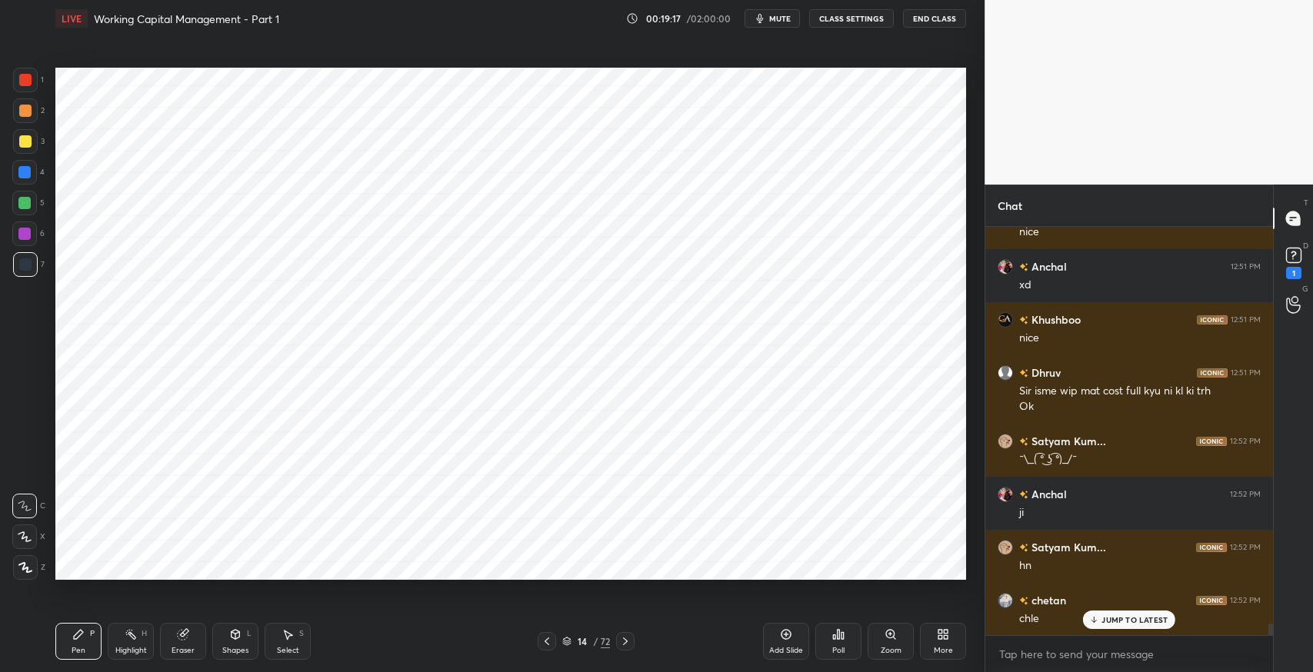
click at [288, 632] on icon at bounding box center [289, 635] width 8 height 9
click at [414, 525] on div "0 ° Undo Copy Duplicate Duplicate to new slide Delete" at bounding box center [510, 324] width 910 height 512
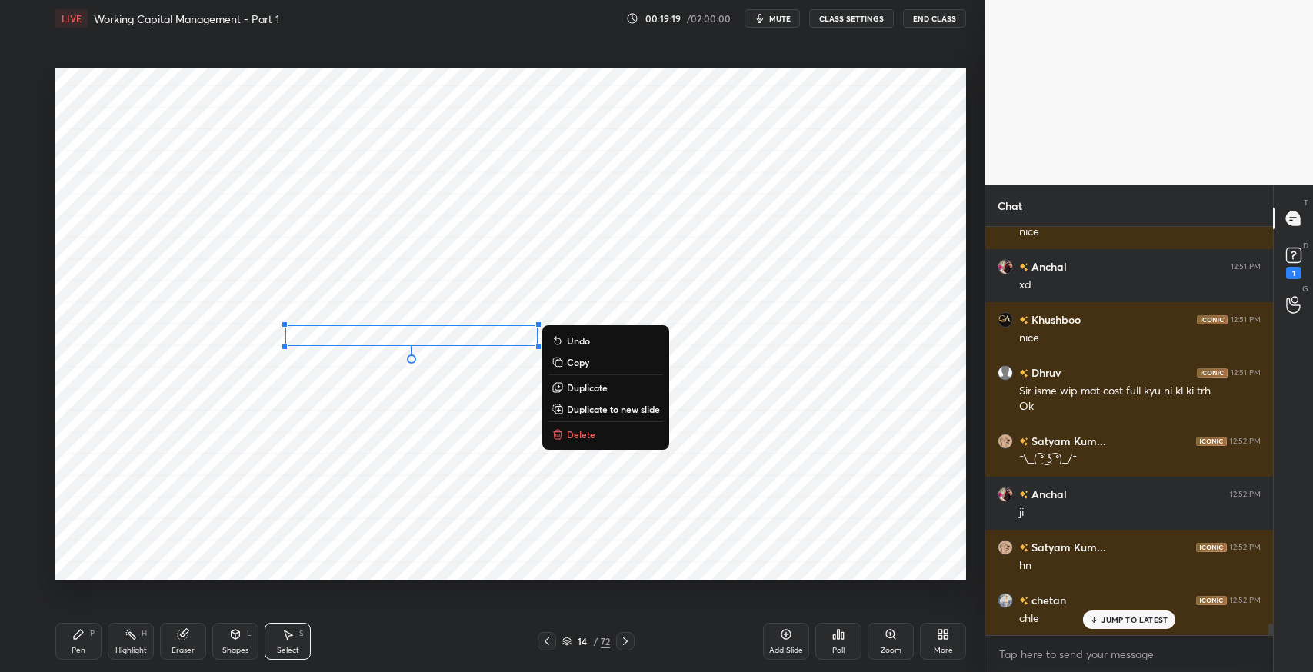
click at [584, 387] on p "Duplicate" at bounding box center [587, 387] width 41 height 12
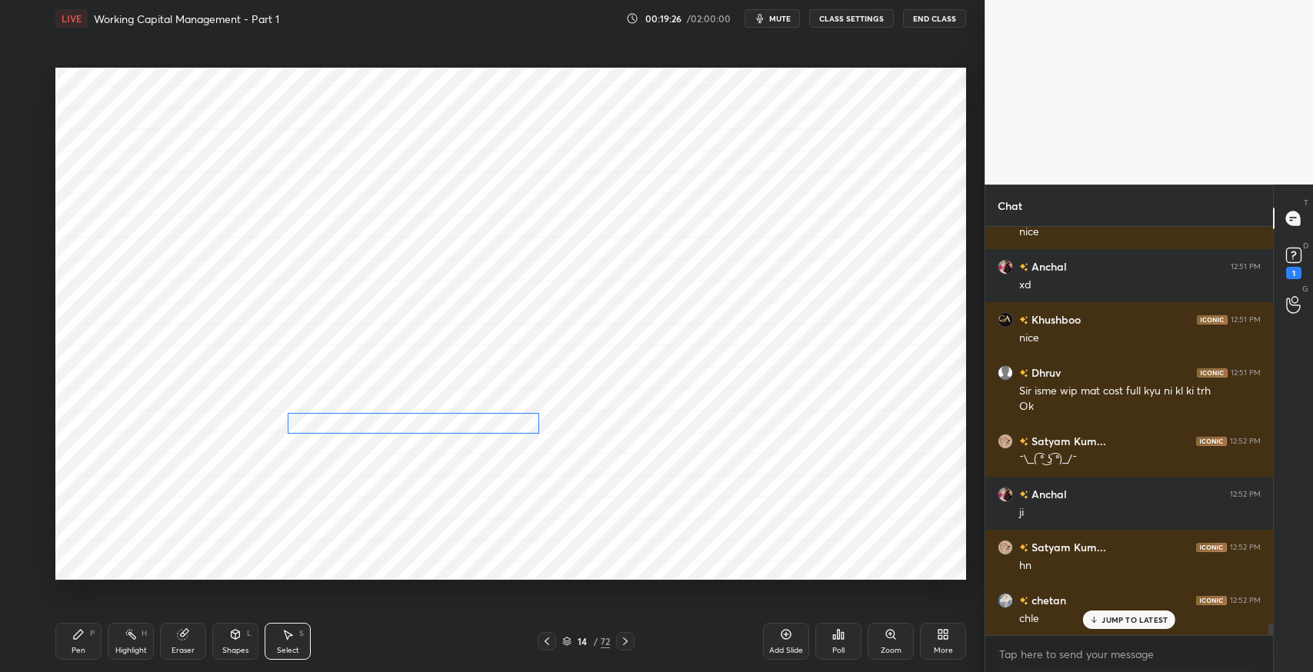
drag, startPoint x: 446, startPoint y: 359, endPoint x: 428, endPoint y: 426, distance: 69.4
click at [428, 426] on div "0 ° Undo Copy Duplicate Duplicate to new slide Delete" at bounding box center [510, 324] width 910 height 512
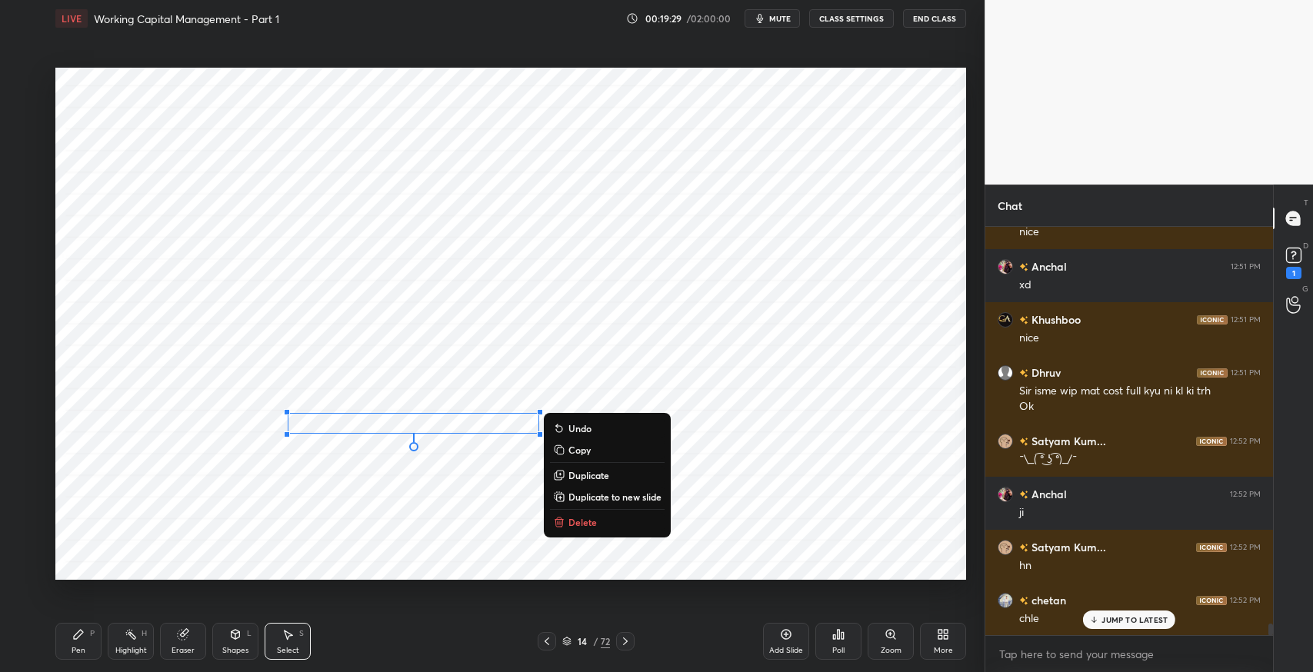
click at [941, 304] on div "0 ° Undo Copy Duplicate Duplicate to new slide Delete" at bounding box center [510, 324] width 910 height 512
click at [79, 641] on div "Pen P" at bounding box center [78, 641] width 46 height 37
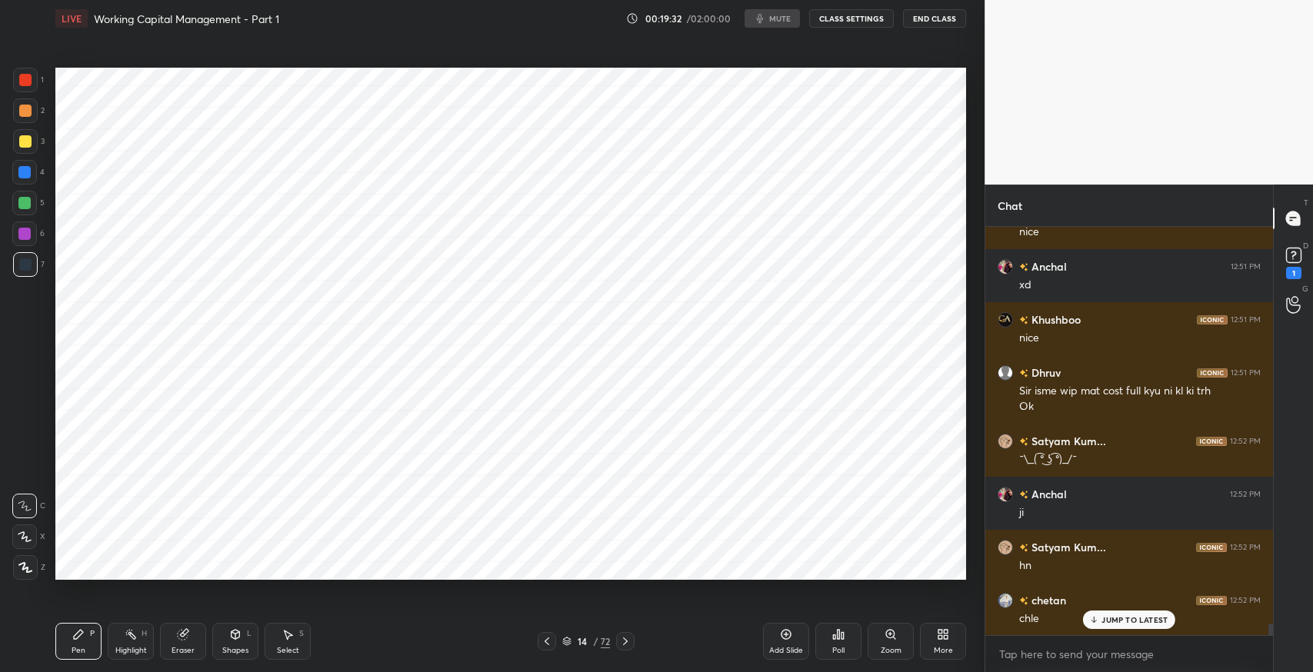
scroll to position [13651, 0]
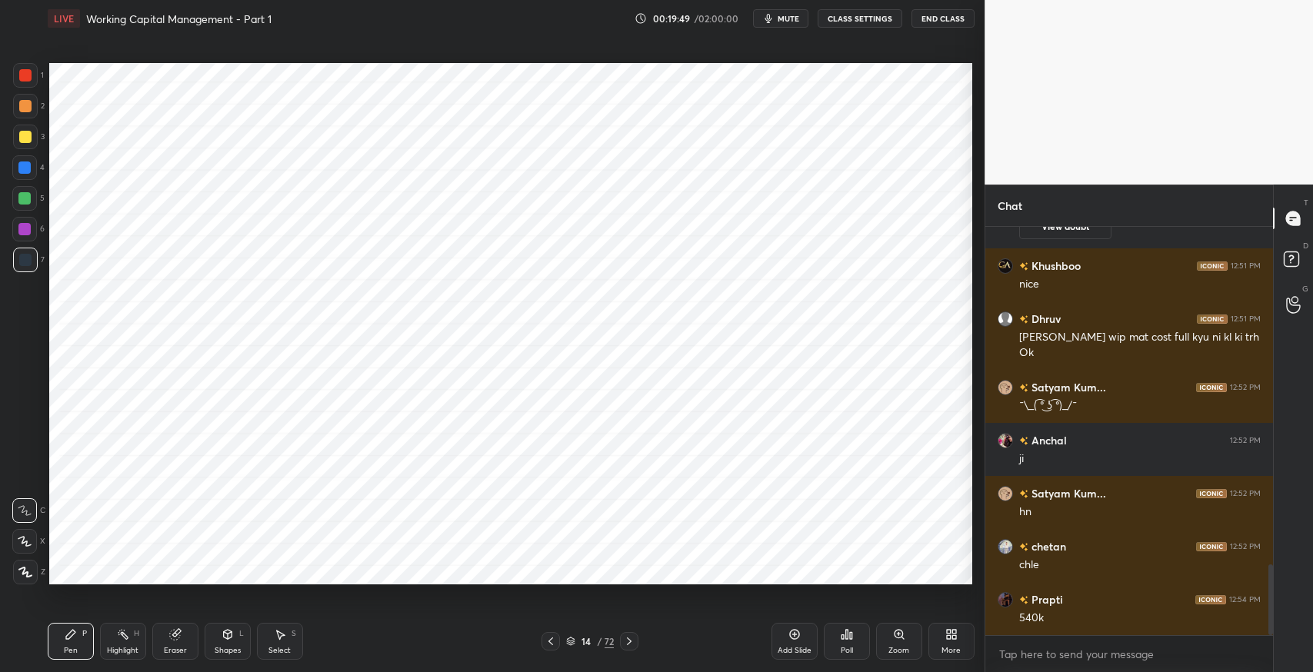
scroll to position [76323, 75974]
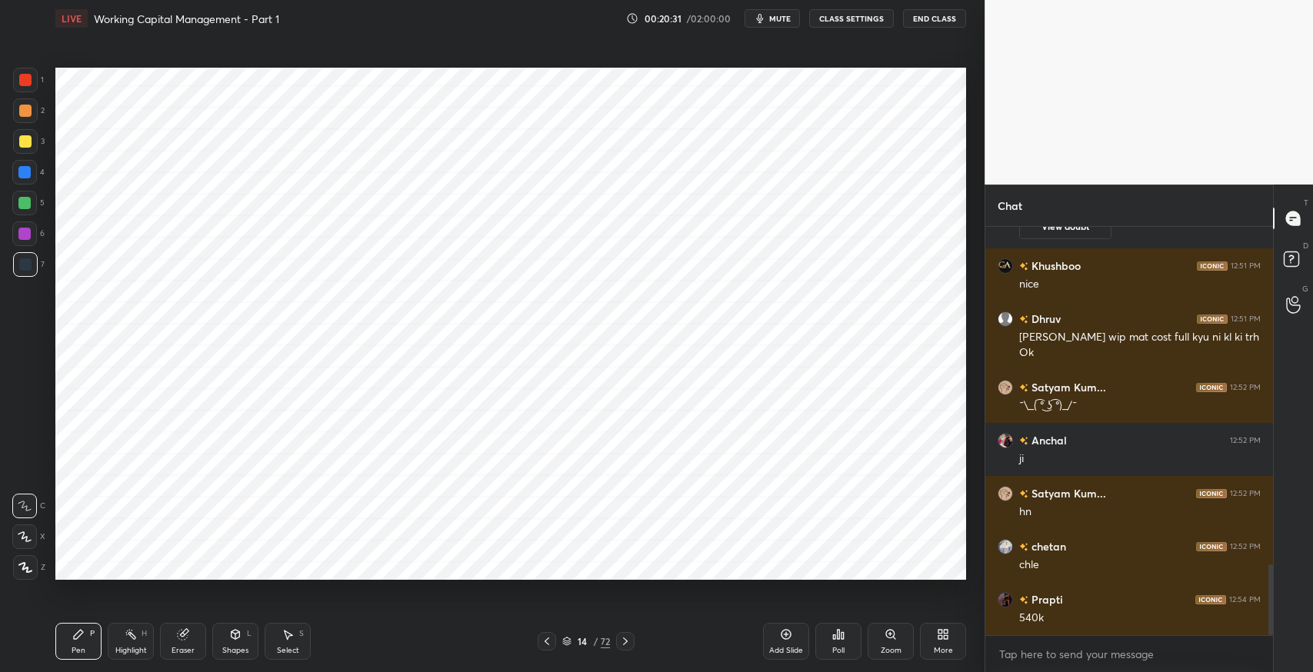
click at [182, 639] on icon at bounding box center [183, 635] width 10 height 10
click at [78, 636] on icon at bounding box center [78, 634] width 9 height 9
click at [541, 642] on icon at bounding box center [547, 641] width 12 height 12
click at [627, 644] on icon at bounding box center [625, 641] width 12 height 12
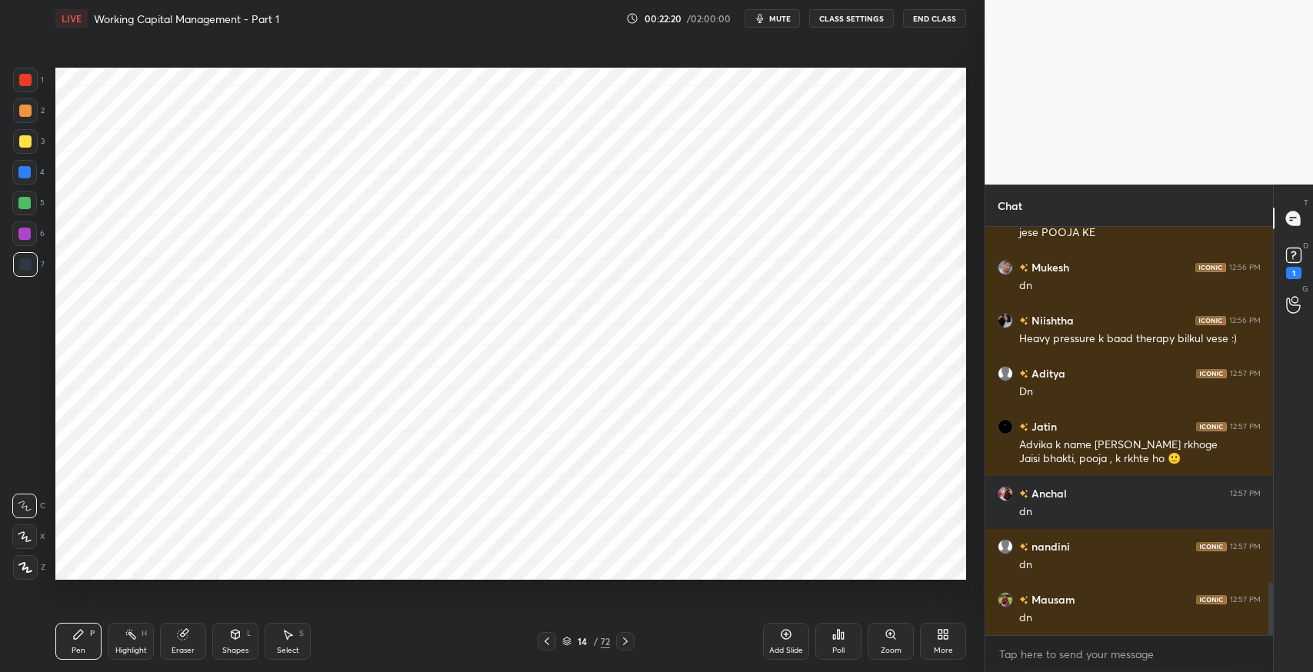
scroll to position [2818, 0]
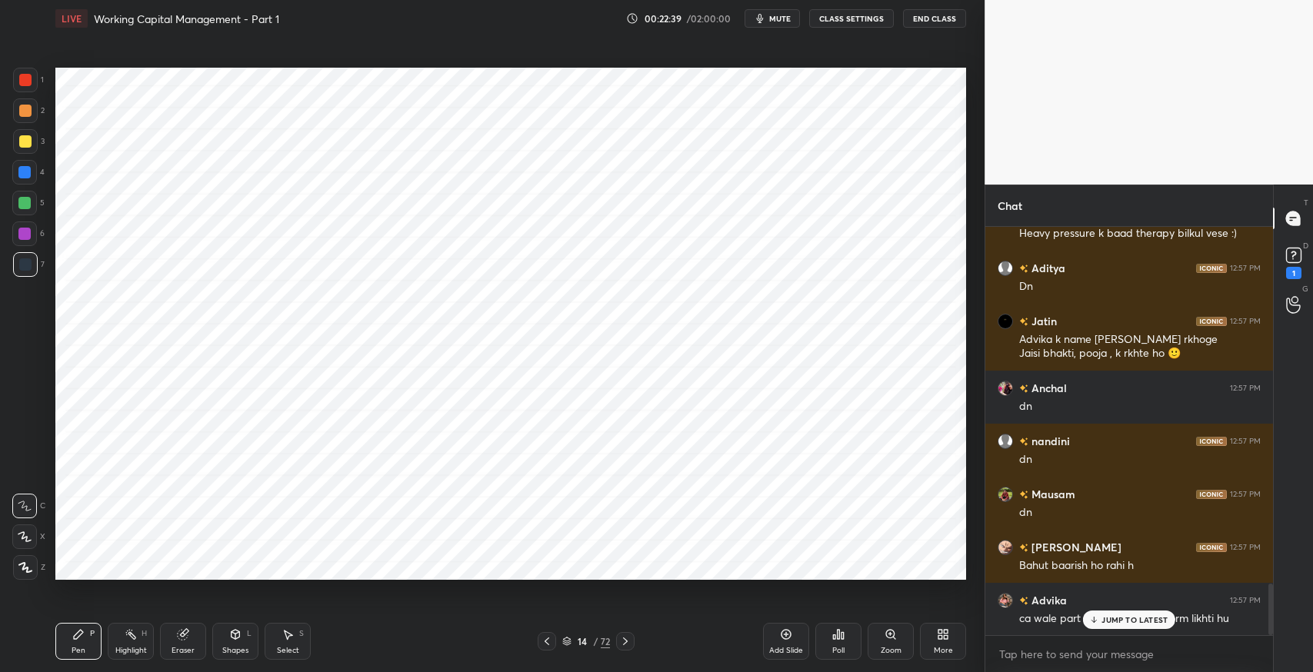
click at [1133, 627] on div "JUMP TO LATEST" at bounding box center [1129, 620] width 92 height 18
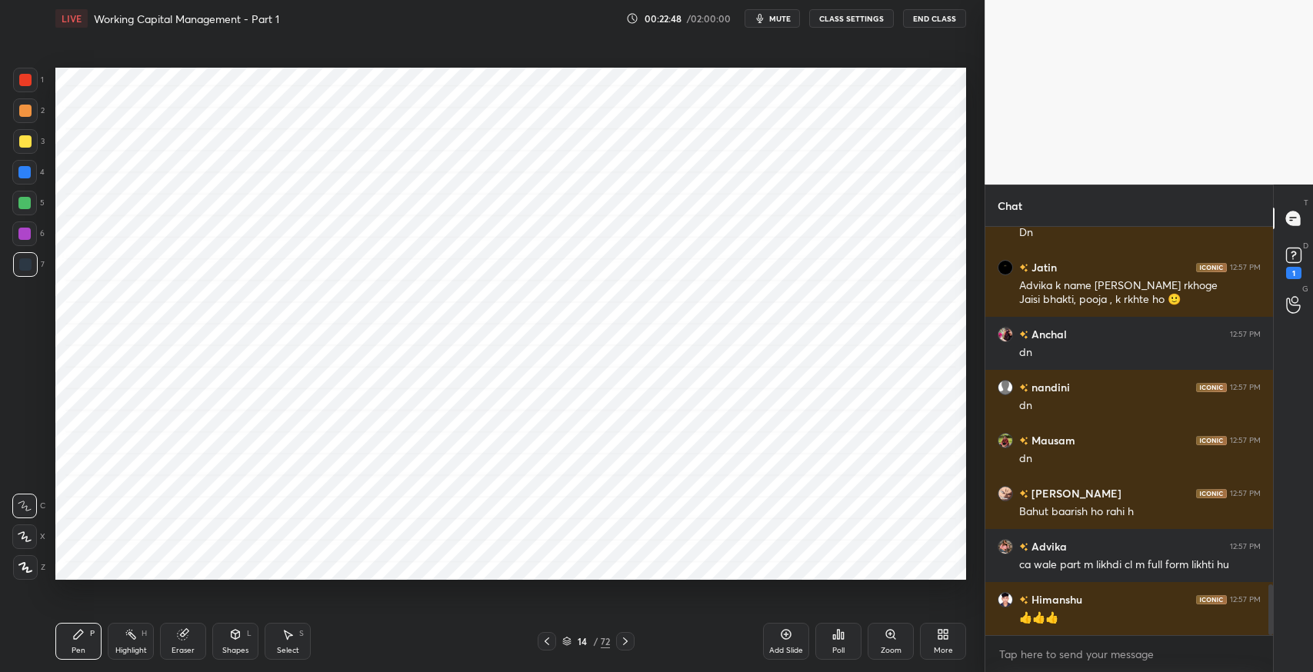
scroll to position [5, 5]
type textarea "x"
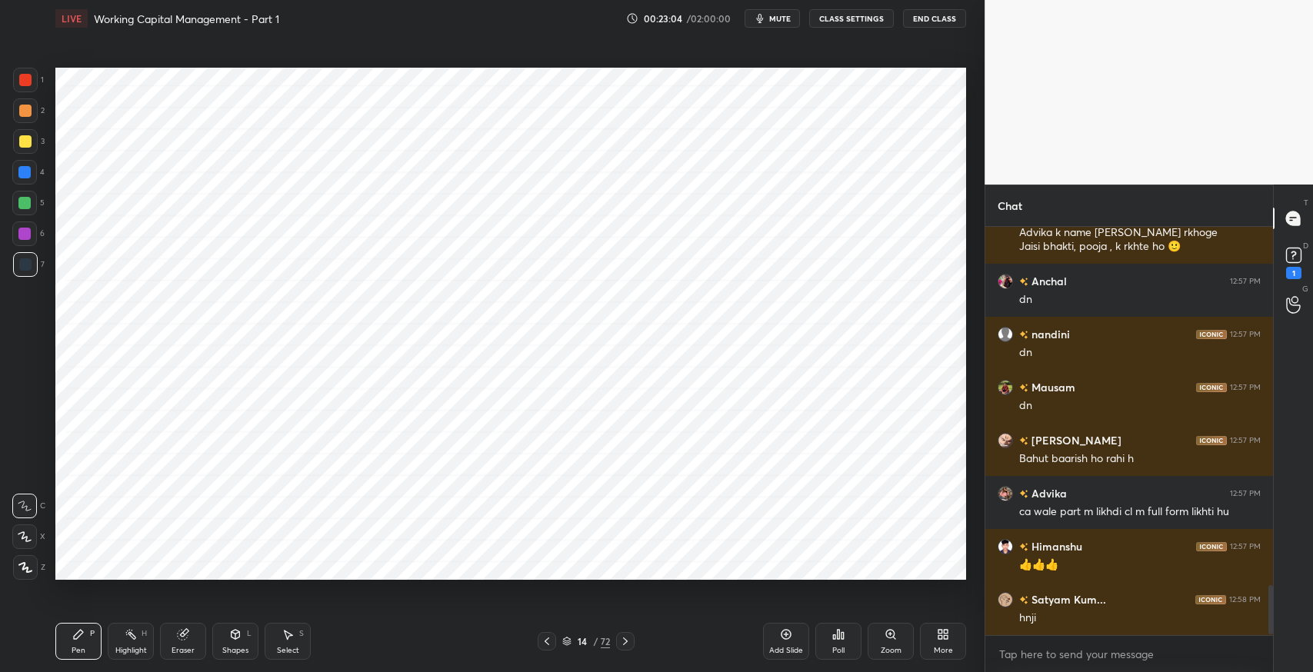
scroll to position [2977, 0]
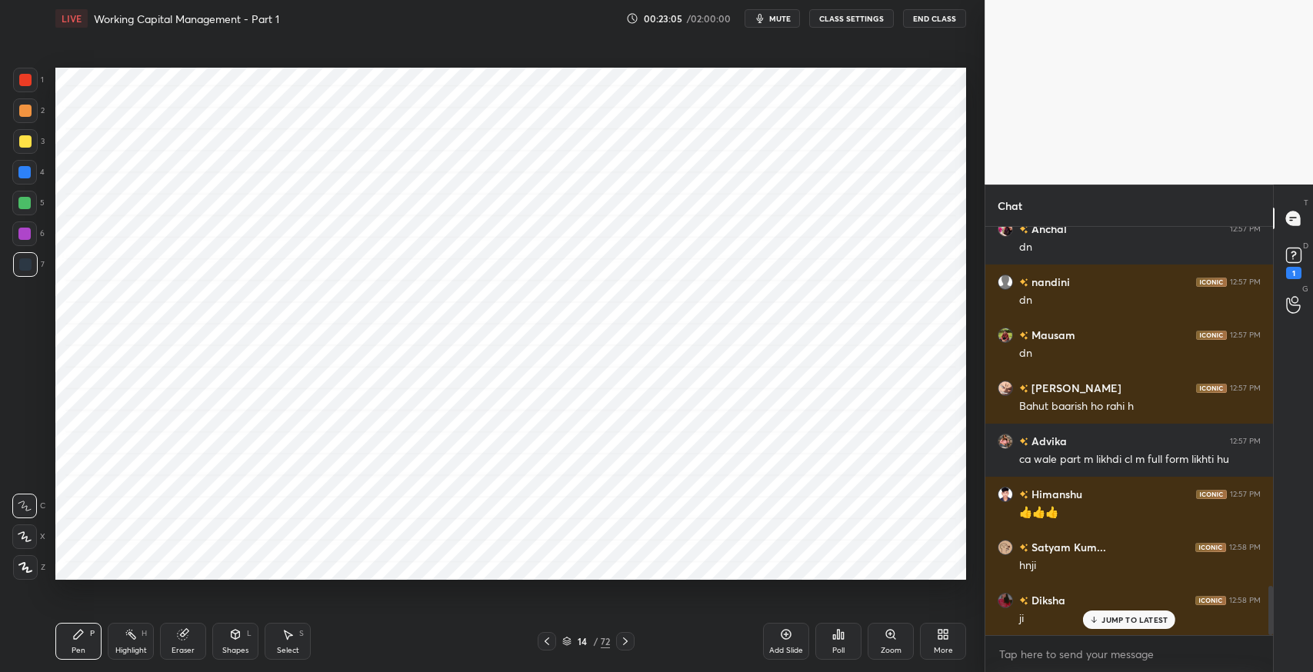
click at [629, 644] on icon at bounding box center [625, 641] width 12 height 12
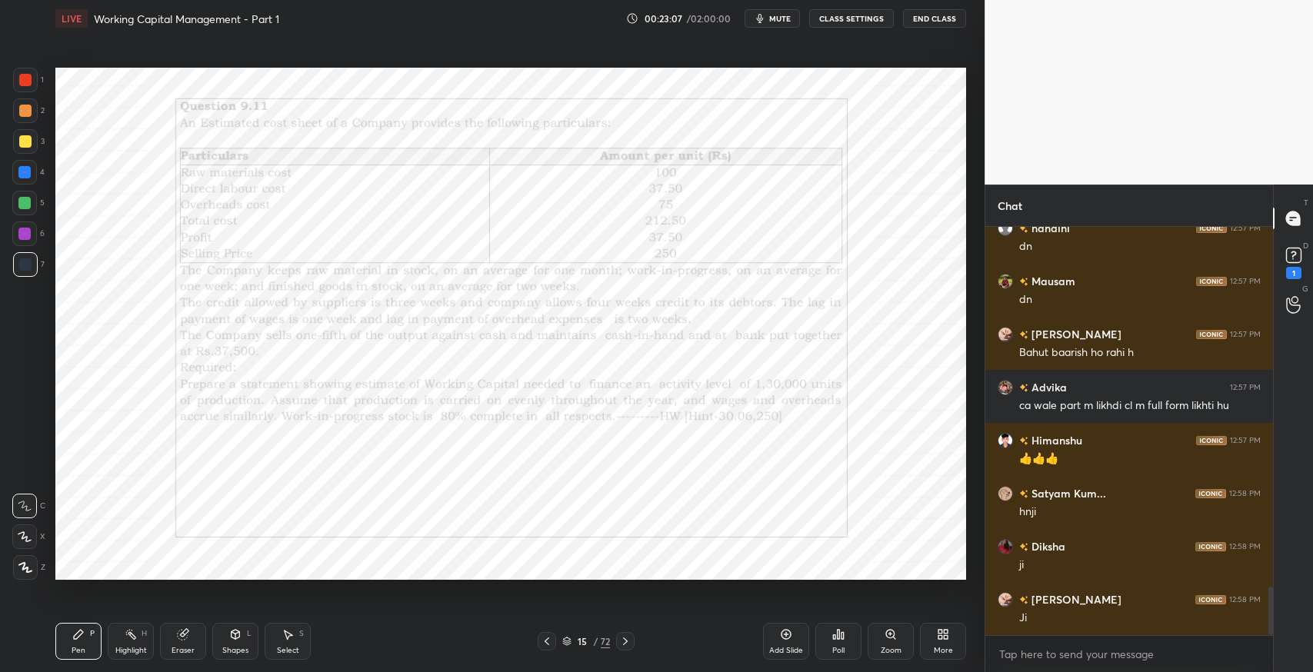
click at [72, 644] on div "Pen P" at bounding box center [78, 641] width 46 height 37
click at [187, 634] on icon at bounding box center [183, 634] width 12 height 12
click at [70, 639] on div "Pen P" at bounding box center [78, 641] width 46 height 37
click at [28, 235] on div at bounding box center [24, 234] width 12 height 12
click at [25, 208] on div at bounding box center [24, 203] width 12 height 12
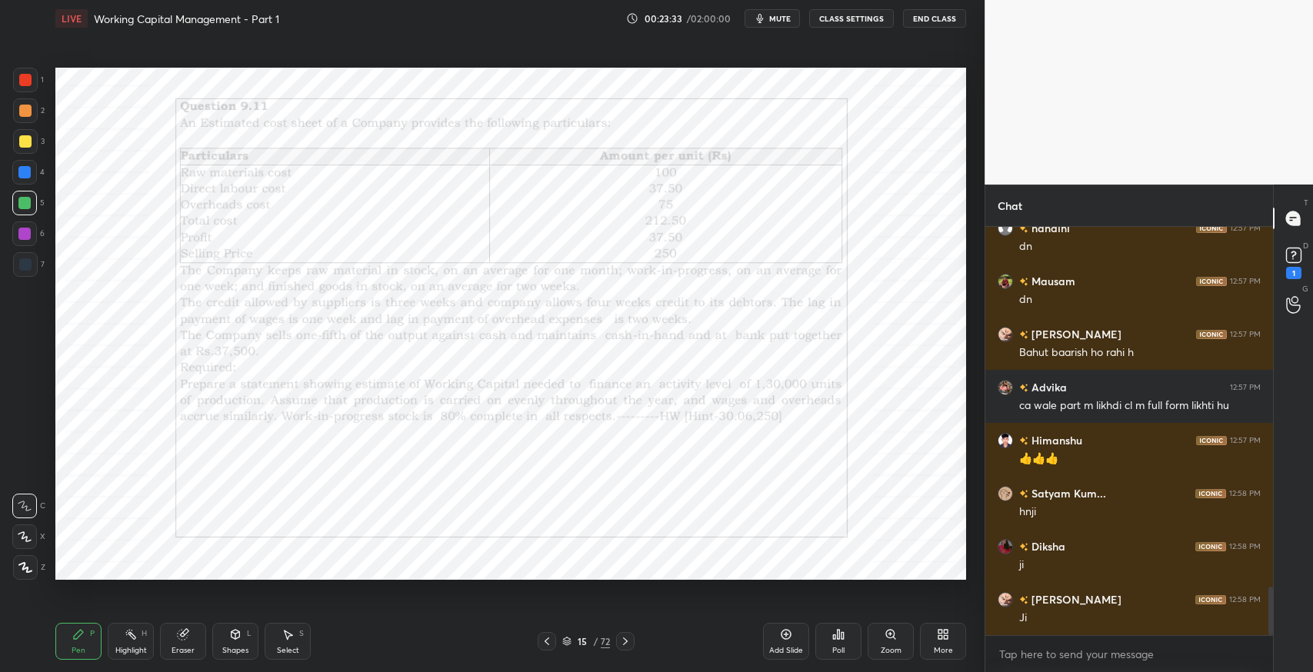
click at [32, 177] on div at bounding box center [24, 172] width 25 height 25
click at [22, 148] on div at bounding box center [25, 141] width 25 height 25
click at [23, 114] on div at bounding box center [25, 111] width 12 height 12
click at [25, 83] on div at bounding box center [25, 80] width 12 height 12
click at [26, 177] on div at bounding box center [24, 172] width 12 height 12
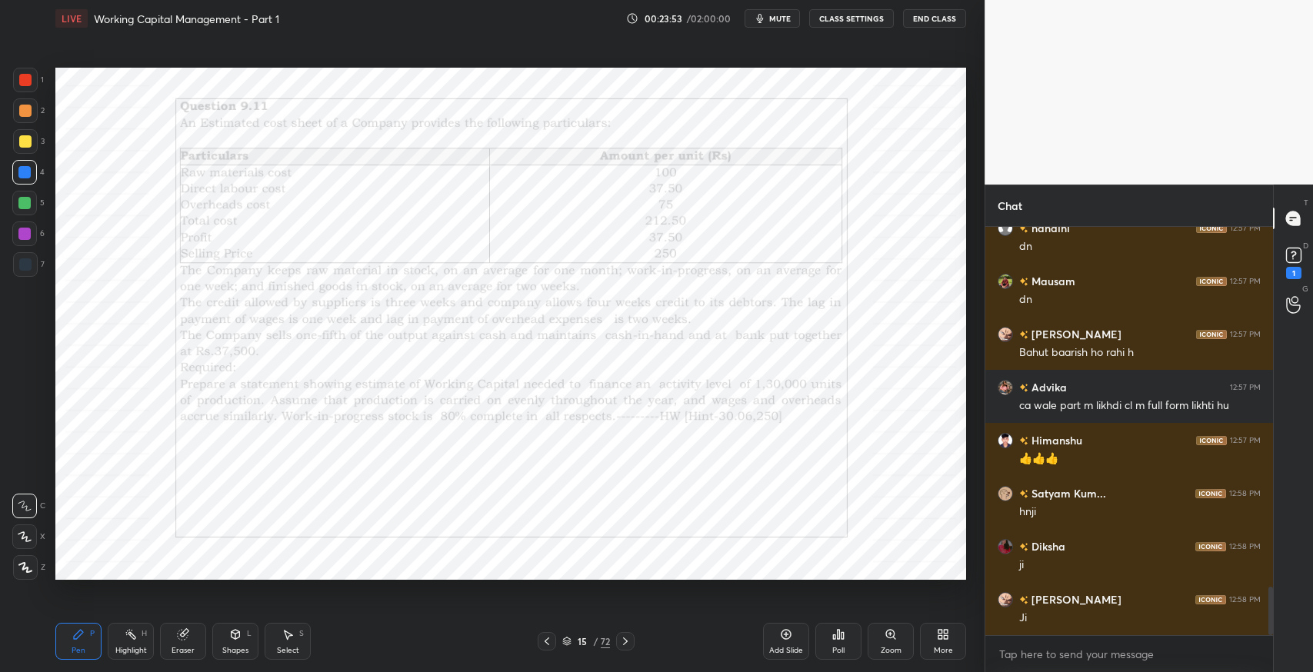
click at [21, 82] on div at bounding box center [25, 80] width 12 height 12
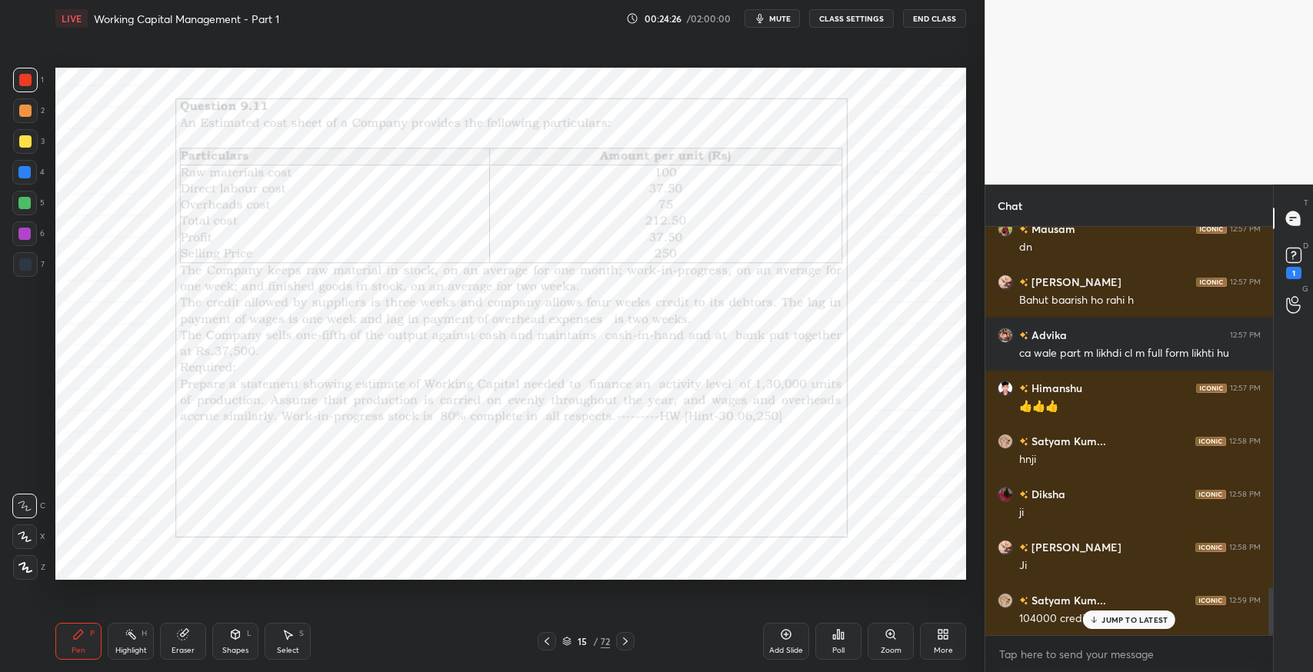
click at [1105, 620] on p "JUMP TO LATEST" at bounding box center [1134, 619] width 66 height 9
click at [837, 650] on div "Poll" at bounding box center [838, 651] width 12 height 8
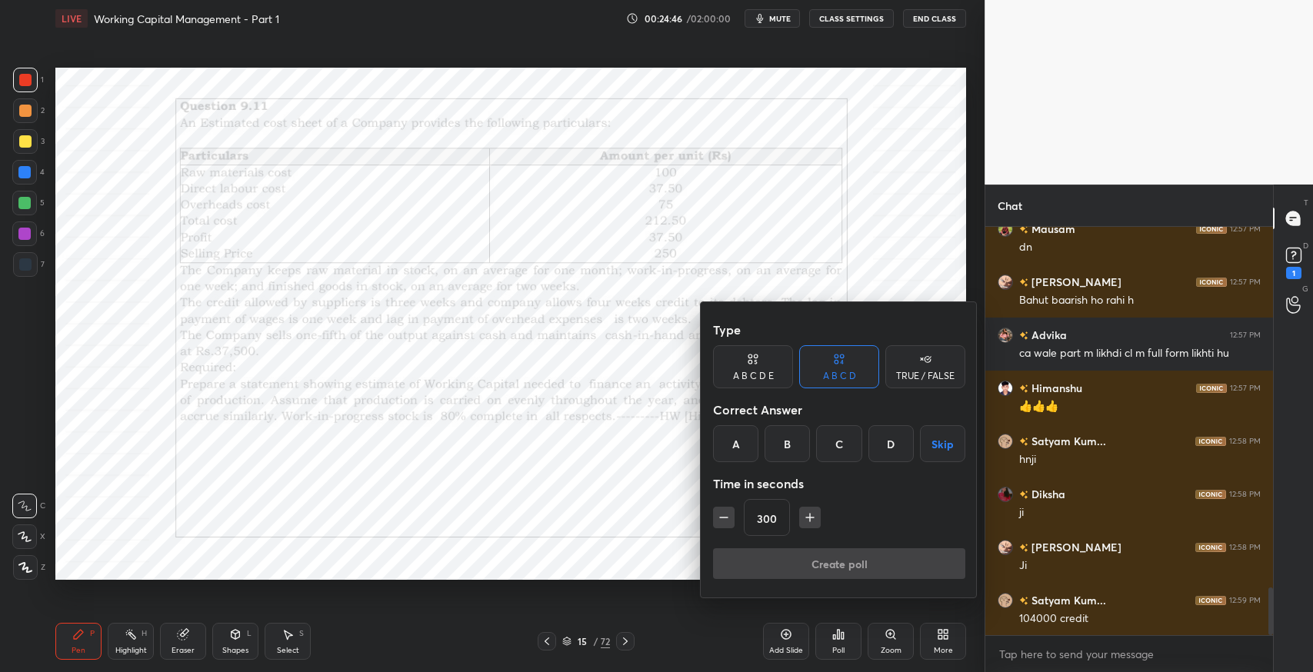
click at [723, 518] on icon "button" at bounding box center [724, 518] width 8 height 0
click at [713, 518] on button "button" at bounding box center [724, 518] width 22 height 22
click at [710, 519] on div "Type A B C D E A B C D TRUE / FALSE Correct Answer A B C D Skip Time in seconds…" at bounding box center [839, 449] width 277 height 295
click at [709, 521] on div "Type A B C D E A B C D TRUE / FALSE Correct Answer A B C D Skip Time in seconds…" at bounding box center [839, 449] width 277 height 295
click at [711, 523] on div "Type A B C D E A B C D TRUE / FALSE Correct Answer A B C D Skip Time in seconds…" at bounding box center [839, 449] width 277 height 295
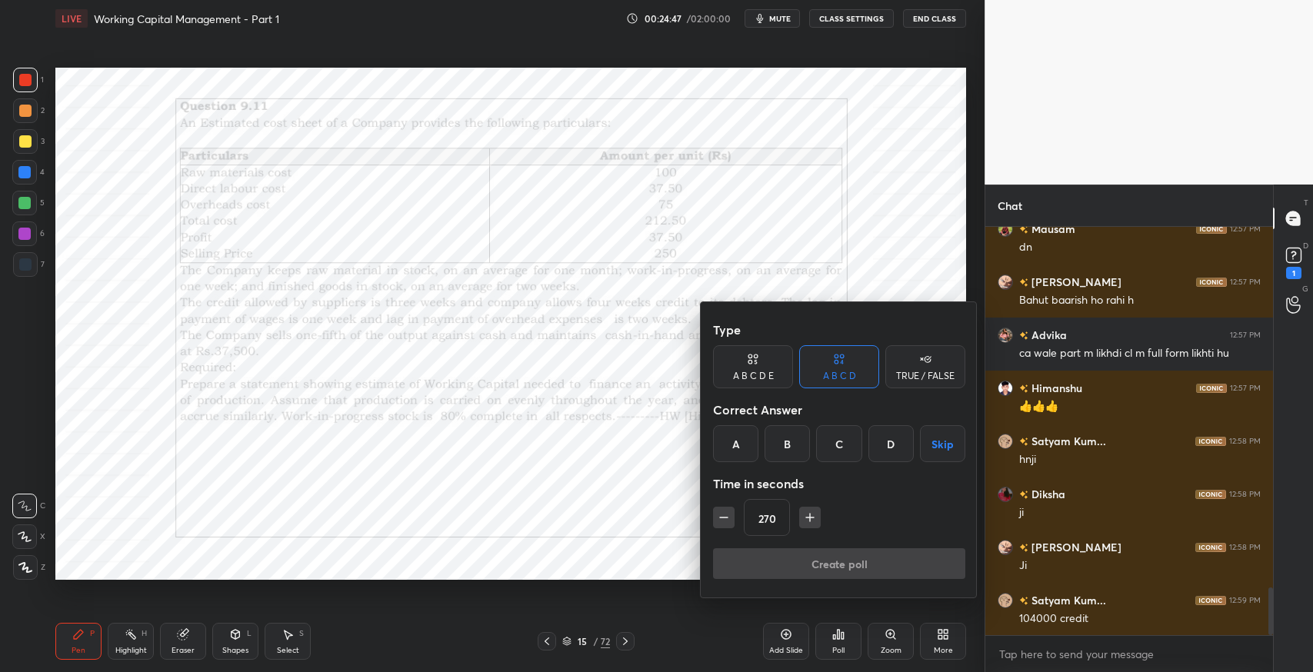
click at [709, 523] on div "Type A B C D E A B C D TRUE / FALSE Correct Answer A B C D Skip Time in seconds…" at bounding box center [839, 449] width 277 height 295
click at [713, 521] on button "button" at bounding box center [724, 518] width 22 height 22
click at [714, 521] on button "button" at bounding box center [724, 518] width 22 height 22
click at [724, 522] on icon "button" at bounding box center [723, 517] width 15 height 15
click at [716, 519] on icon "button" at bounding box center [723, 517] width 15 height 15
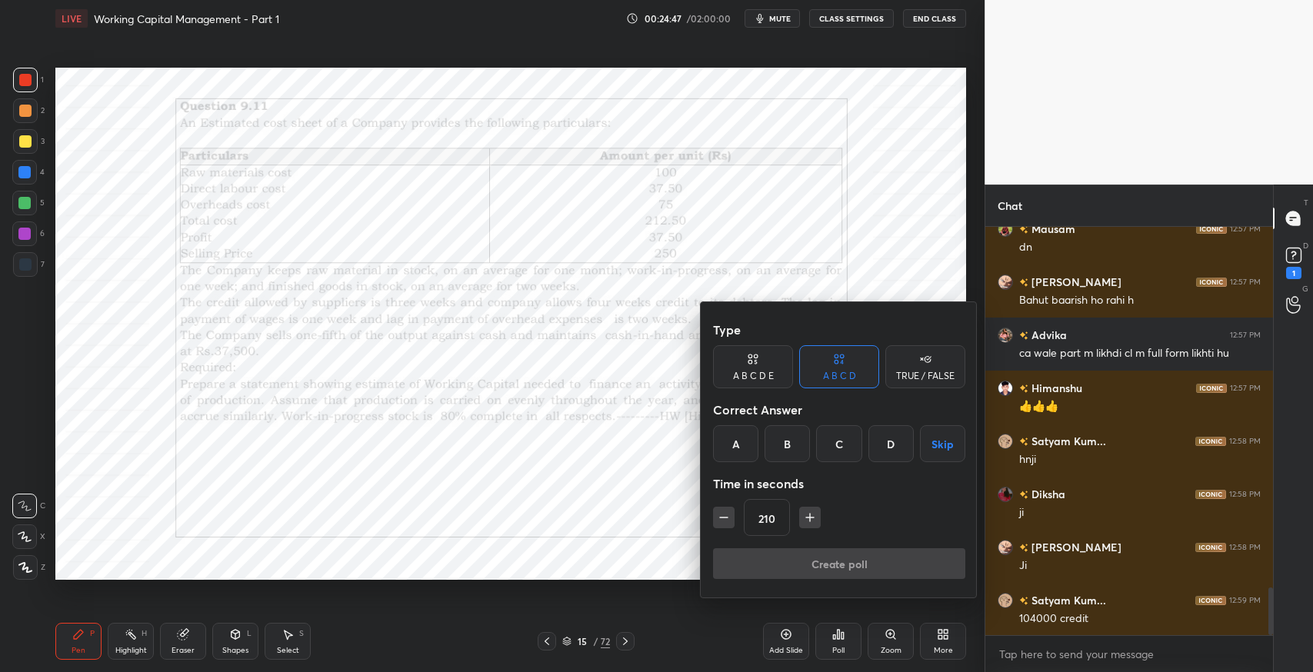
click at [713, 523] on button "button" at bounding box center [724, 518] width 22 height 22
click at [721, 518] on icon "button" at bounding box center [724, 518] width 8 height 0
click at [714, 518] on button "button" at bounding box center [724, 518] width 22 height 22
click at [816, 520] on icon "button" at bounding box center [809, 517] width 15 height 15
type input "180"
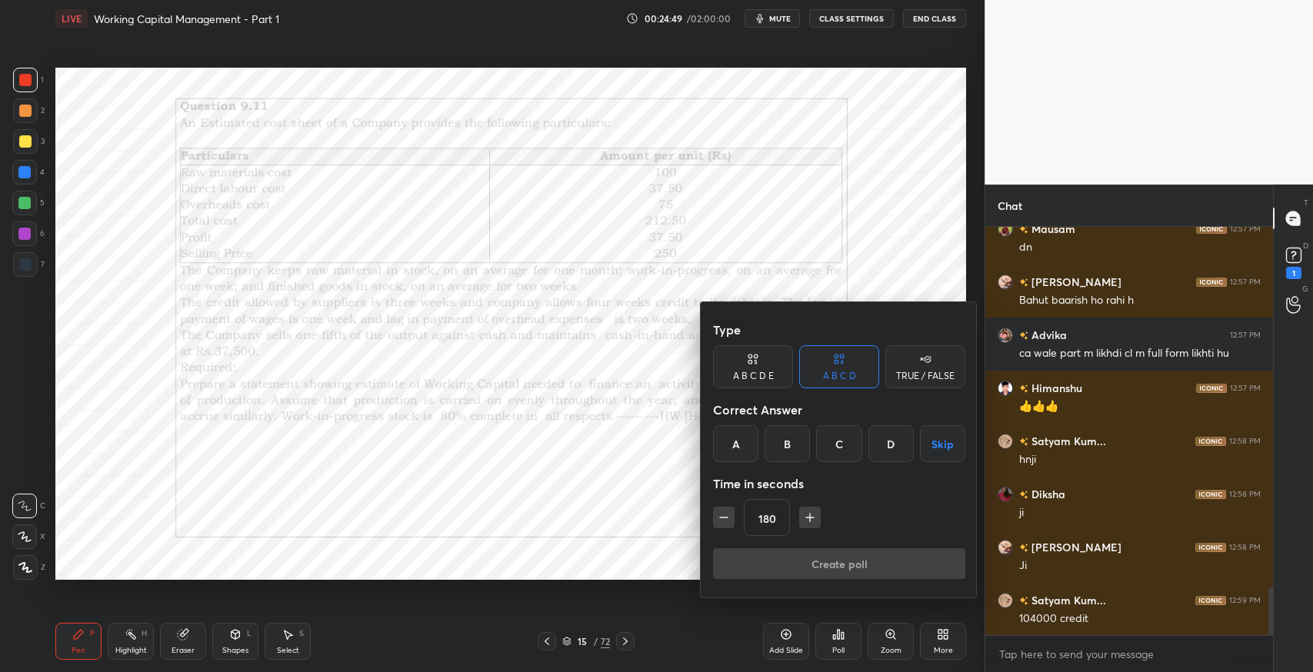
click at [946, 448] on button "Skip" at bounding box center [942, 443] width 45 height 37
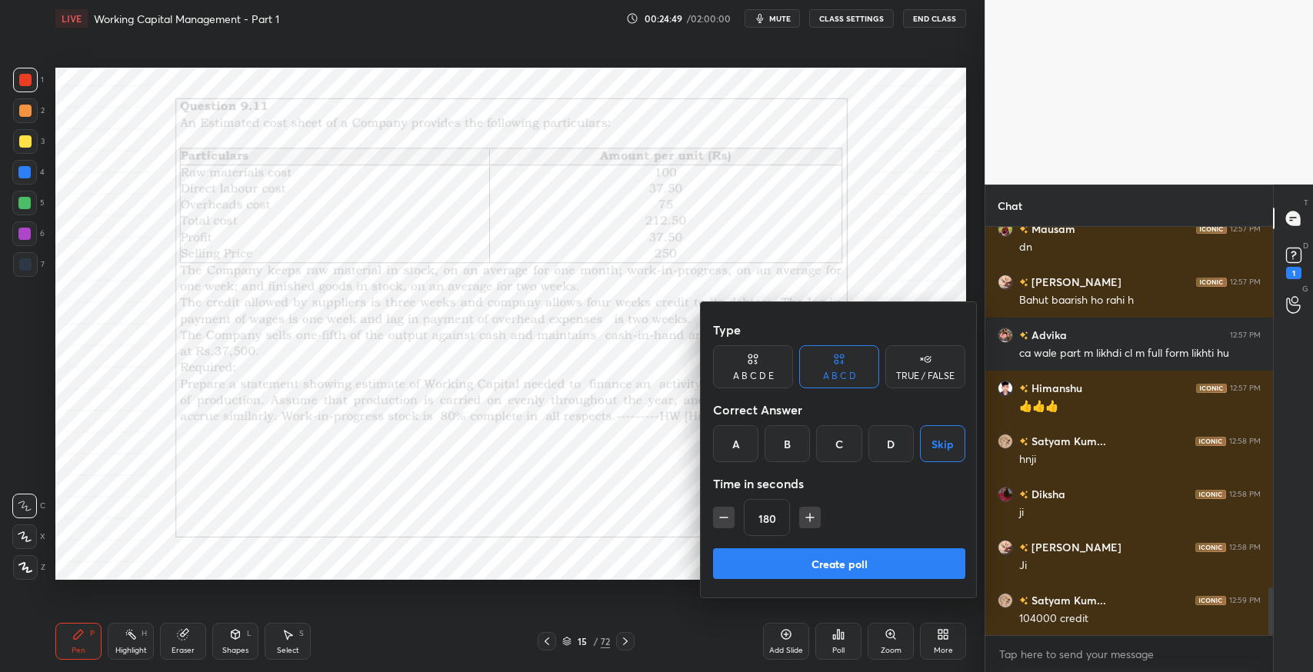
click at [901, 560] on button "Create poll" at bounding box center [839, 563] width 252 height 31
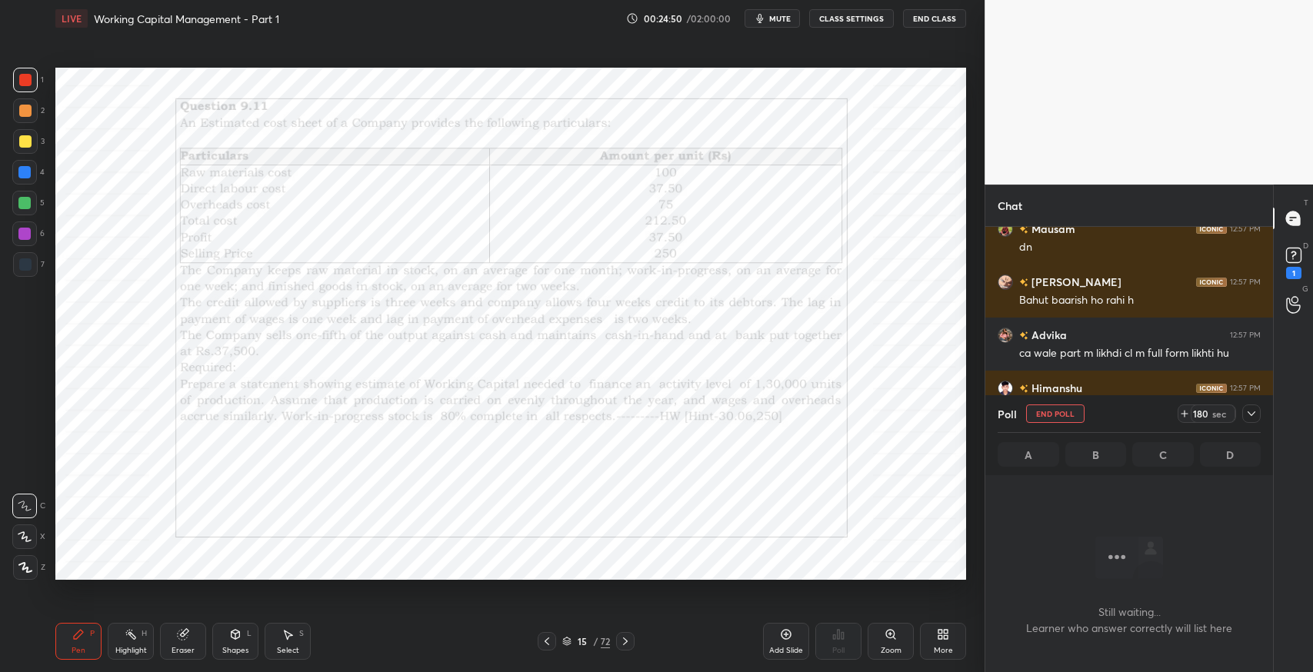
scroll to position [361, 283]
click at [781, 25] on button "mute" at bounding box center [771, 18] width 55 height 18
click at [1251, 415] on icon at bounding box center [1251, 414] width 12 height 12
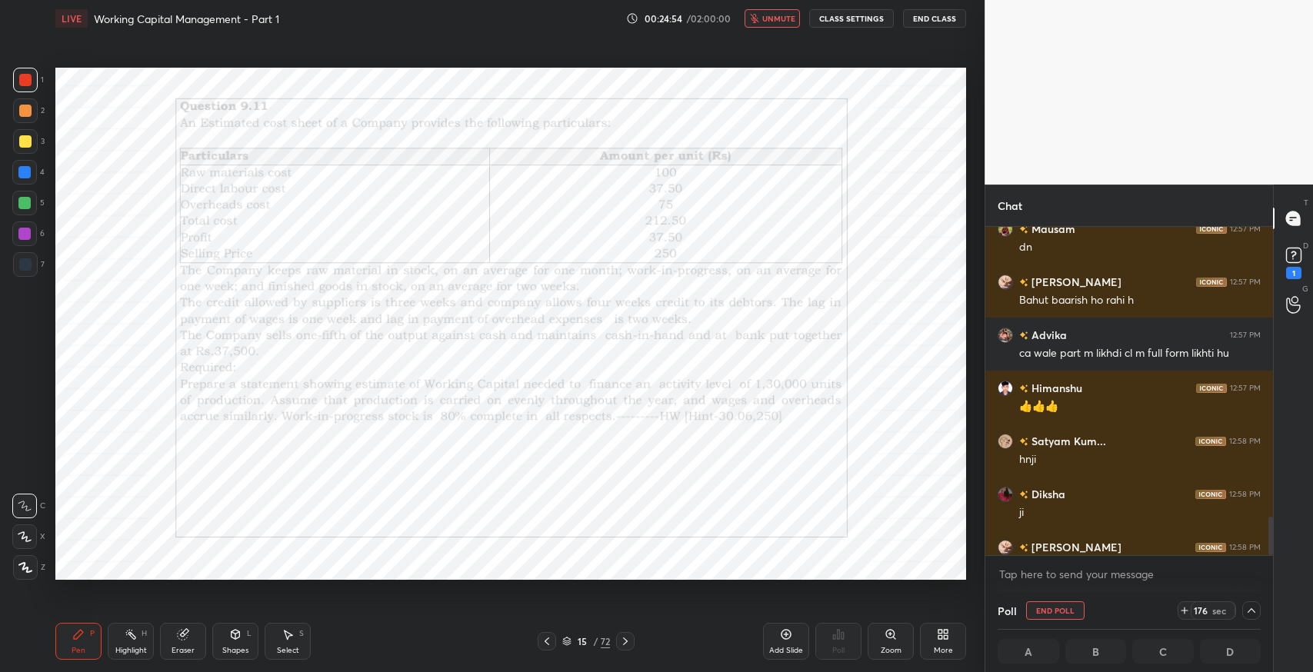
scroll to position [3163, 0]
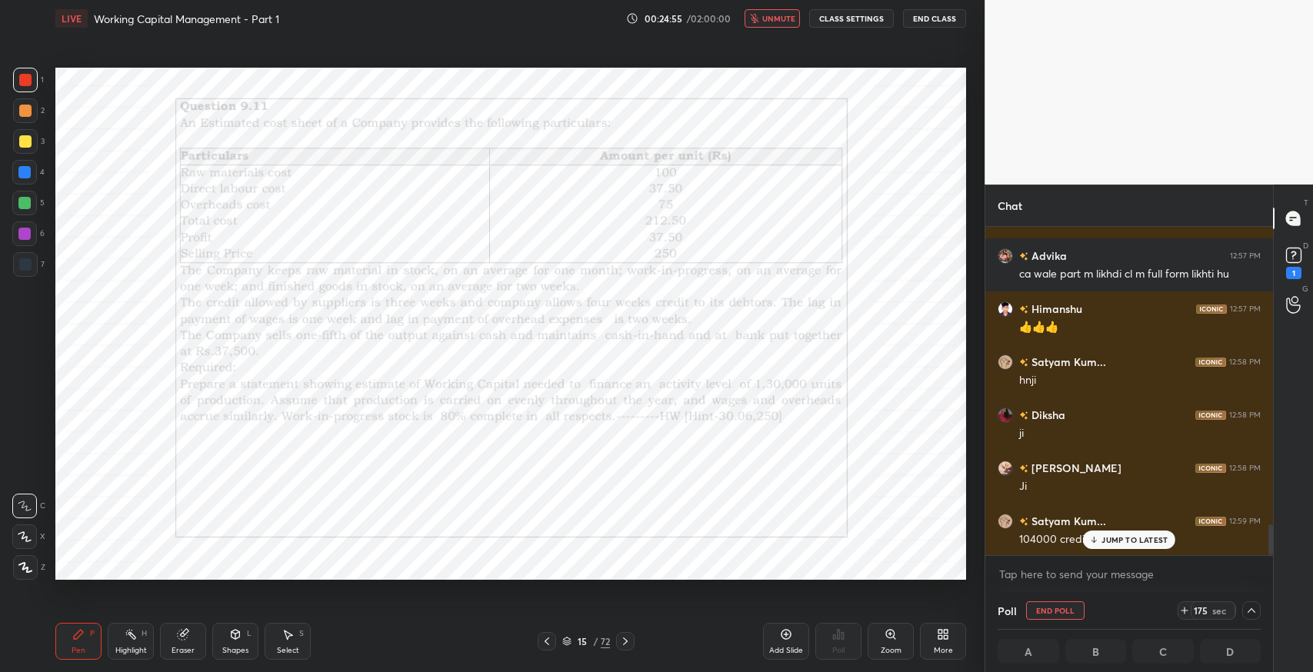
click at [1131, 538] on p "JUMP TO LATEST" at bounding box center [1134, 539] width 66 height 9
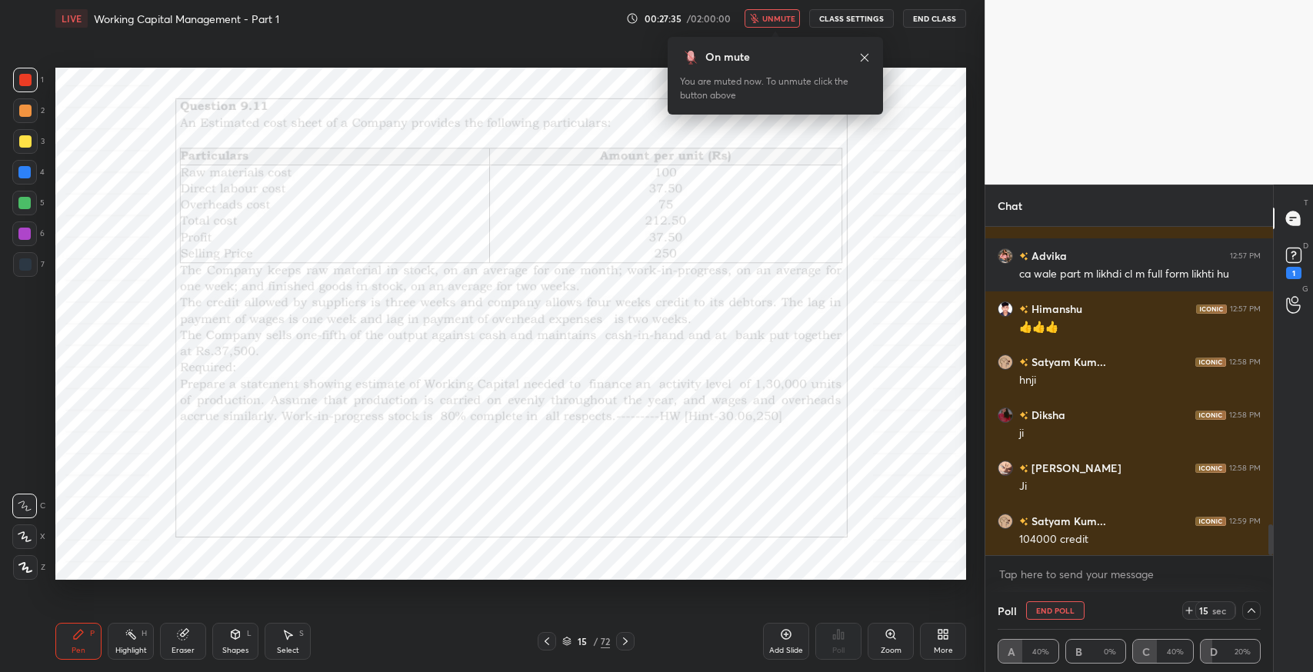
click at [777, 20] on span "unmute" at bounding box center [778, 18] width 33 height 11
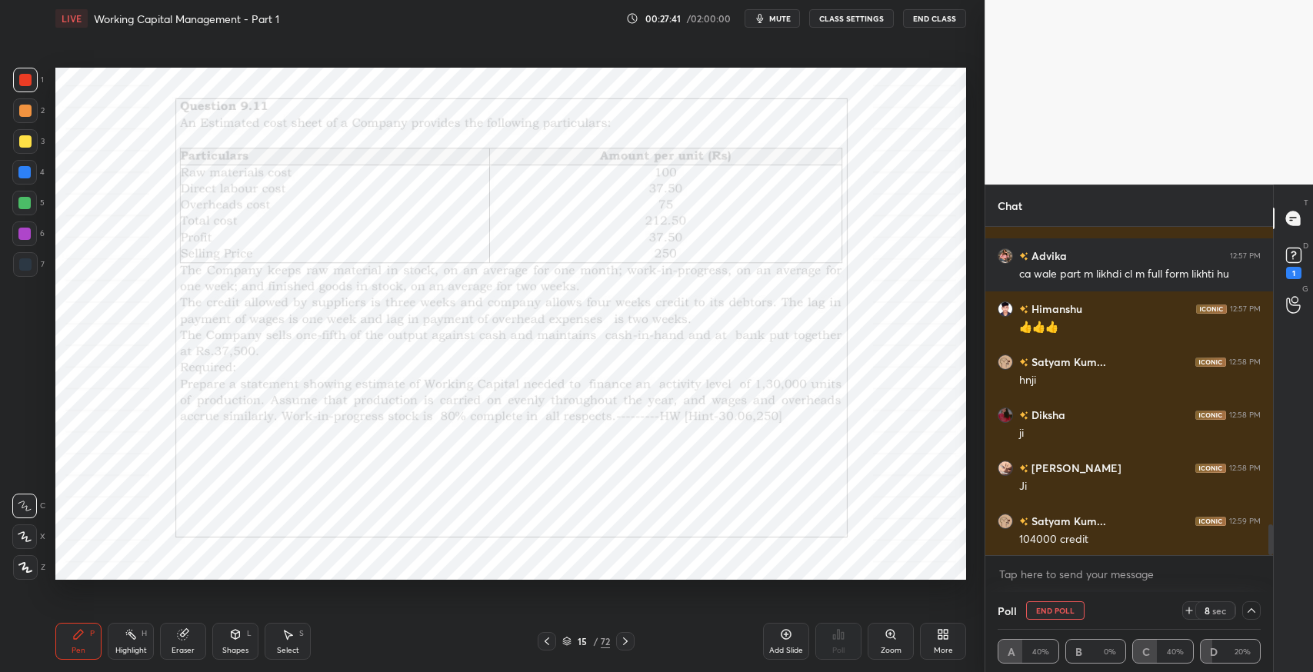
click at [531, 591] on div "Setting up your live class Poll for secs No correct answer Start poll" at bounding box center [510, 324] width 923 height 574
click at [541, 635] on icon at bounding box center [547, 641] width 12 height 12
click at [307, 641] on div "Select S" at bounding box center [288, 641] width 46 height 37
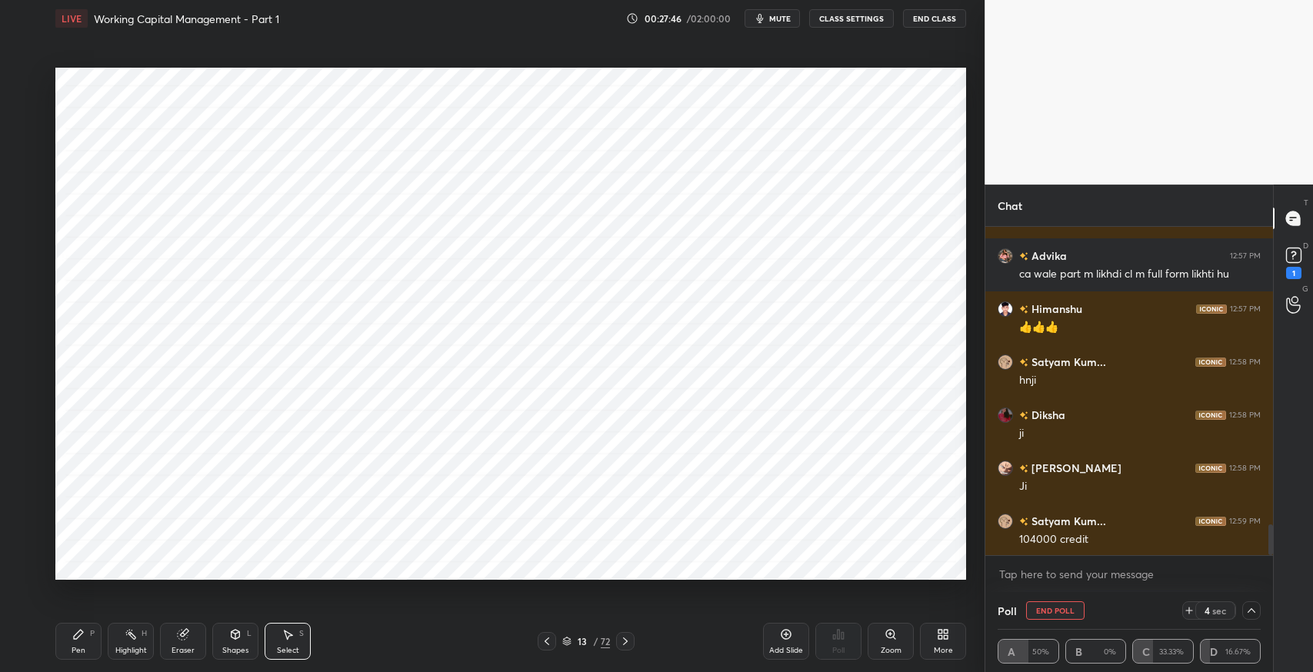
click at [62, 74] on div "0 ° Undo Copy Duplicate Duplicate to new slide Delete Setting up your live clas…" at bounding box center [510, 324] width 923 height 574
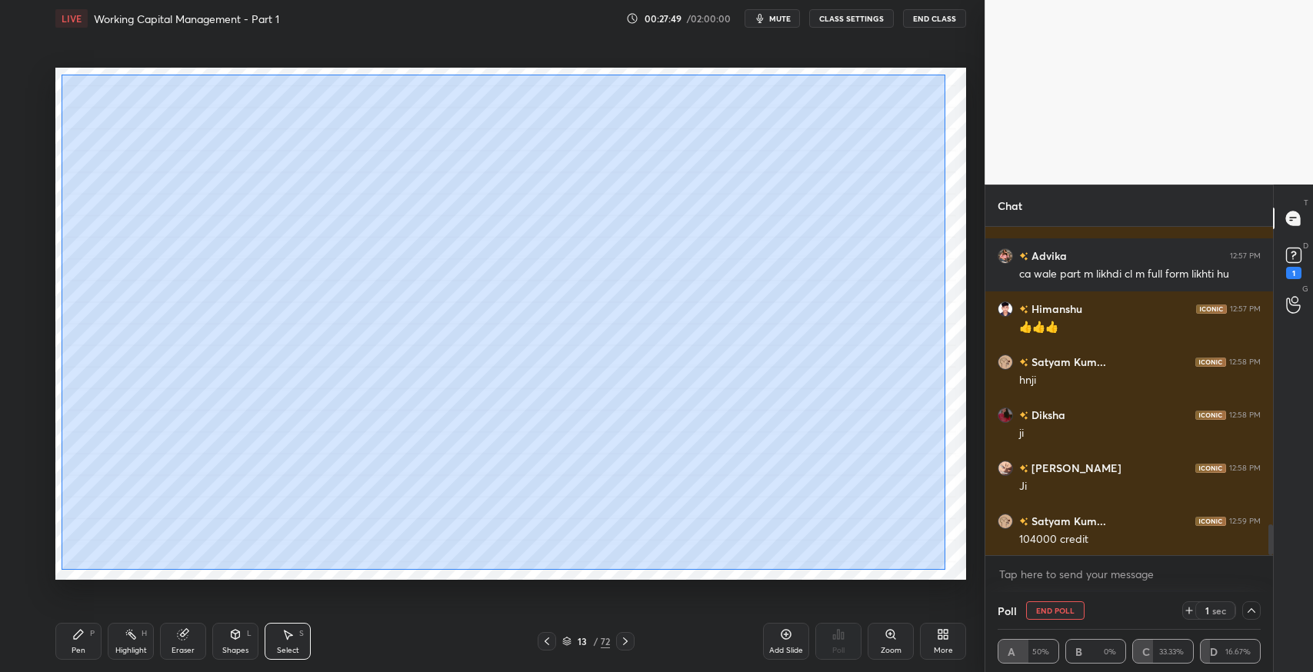
drag, startPoint x: 62, startPoint y: 74, endPoint x: 944, endPoint y: 569, distance: 1012.2
click at [944, 569] on div "0 ° Undo Copy Duplicate Duplicate to new slide Delete" at bounding box center [510, 324] width 910 height 512
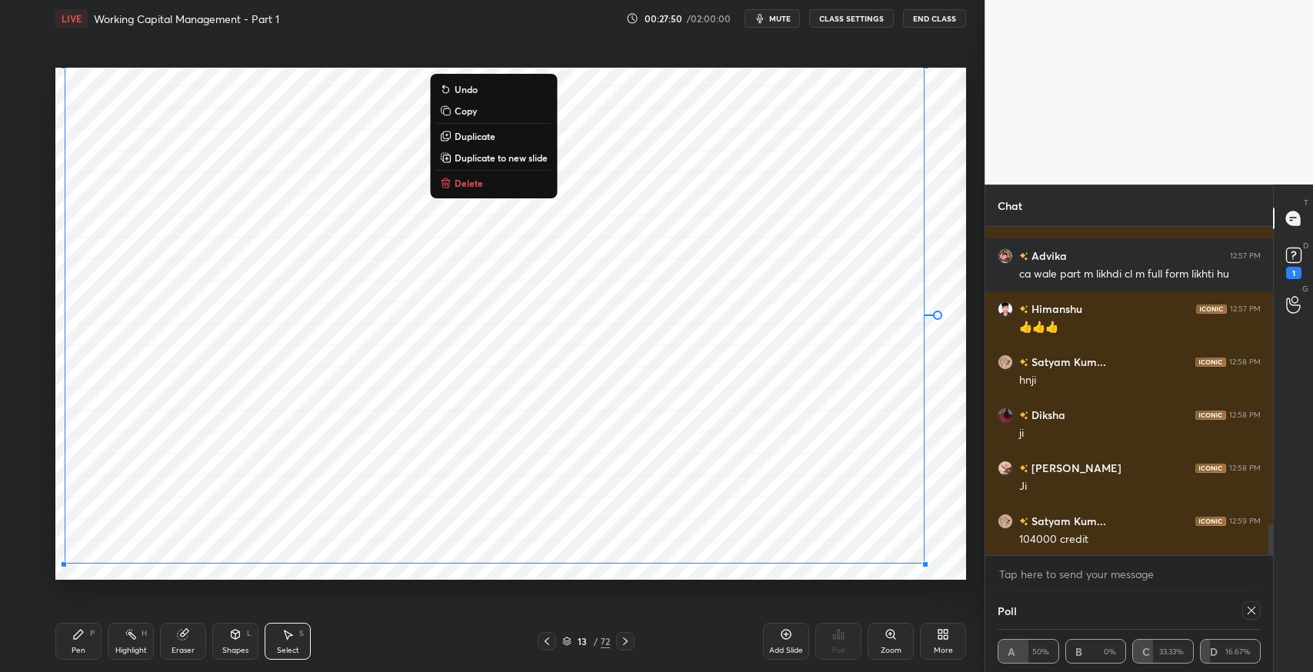
click at [503, 110] on button "Copy" at bounding box center [493, 111] width 115 height 18
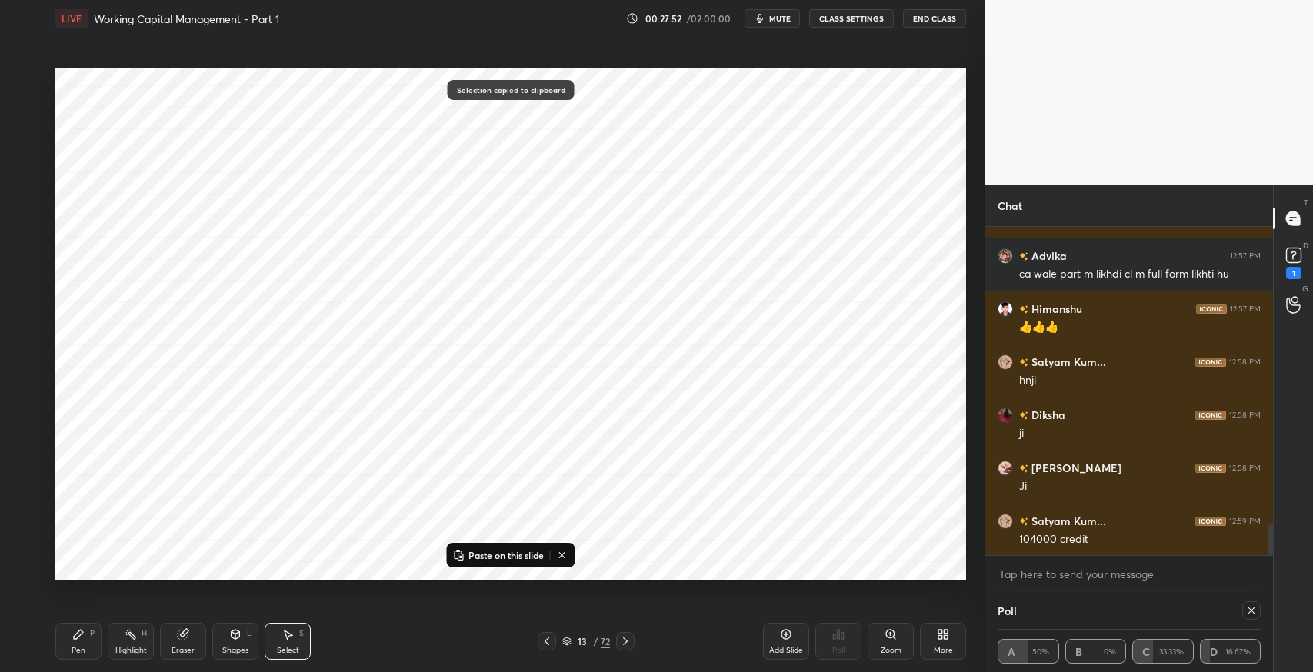
click at [627, 643] on icon at bounding box center [625, 641] width 12 height 12
click at [782, 639] on icon at bounding box center [786, 634] width 12 height 12
click at [546, 646] on icon at bounding box center [547, 641] width 12 height 12
click at [950, 634] on div "More" at bounding box center [943, 641] width 46 height 37
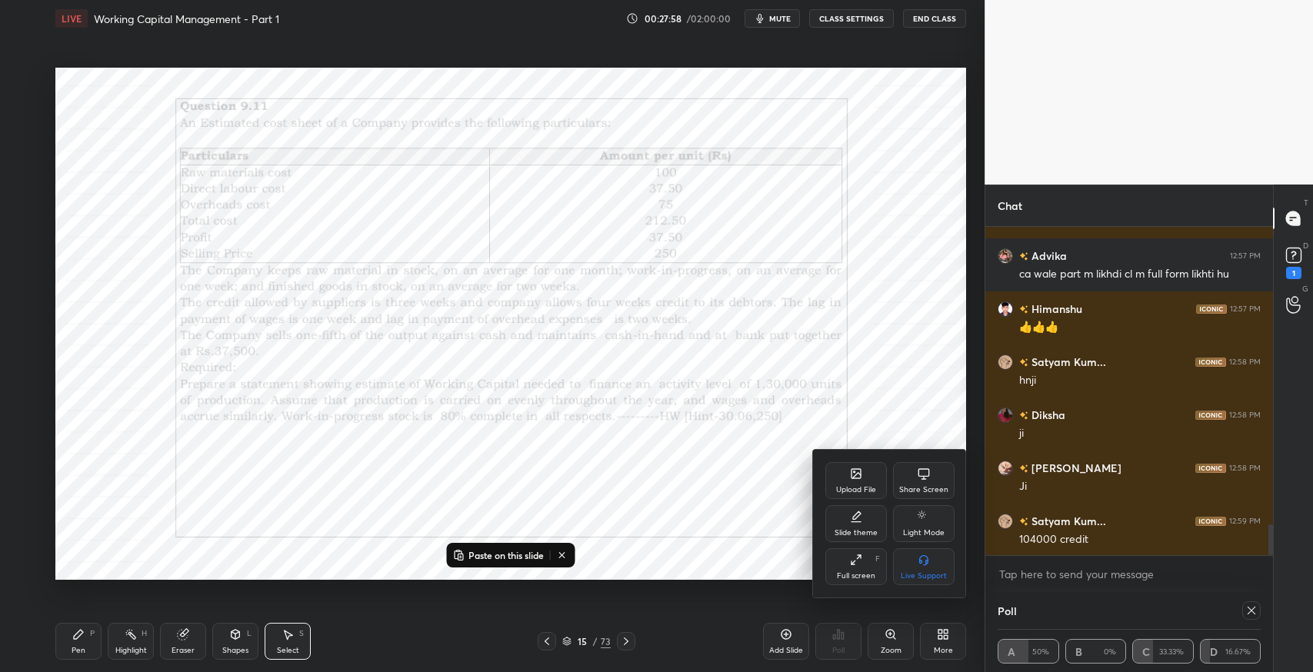
click at [850, 518] on icon at bounding box center [856, 517] width 12 height 12
click at [923, 533] on div "Light Ruled" at bounding box center [924, 533] width 41 height 8
click at [875, 368] on div at bounding box center [656, 336] width 1313 height 672
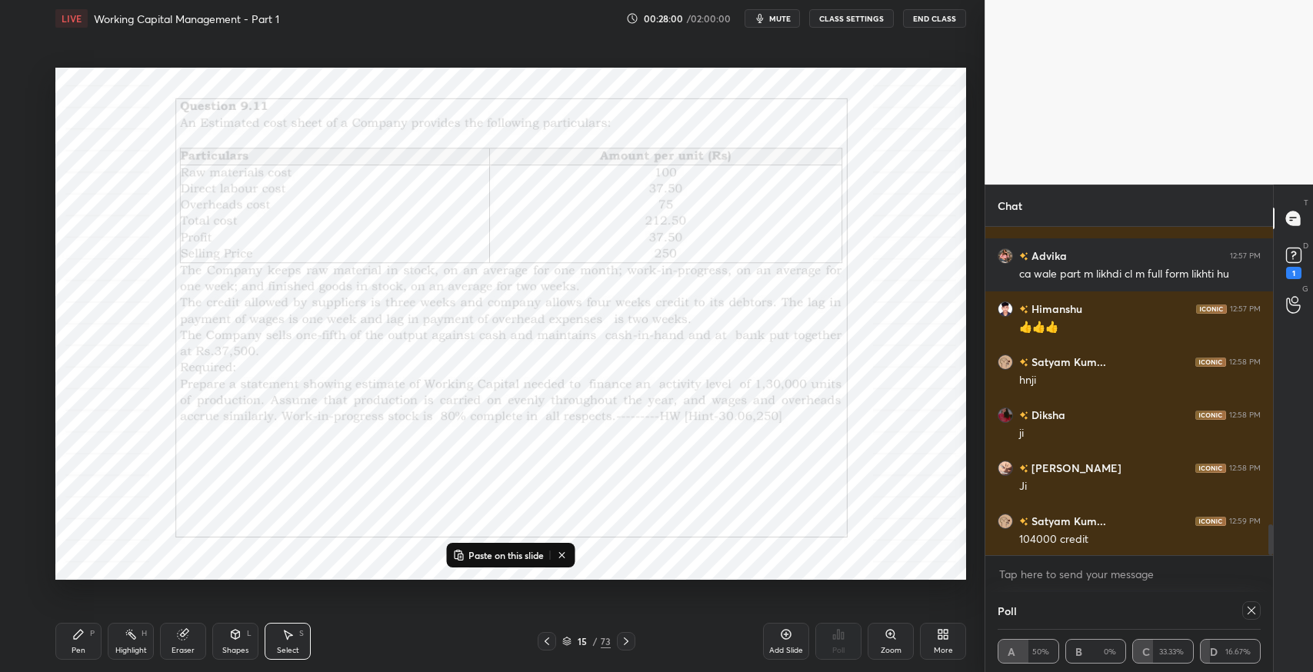
drag, startPoint x: 794, startPoint y: 634, endPoint x: 754, endPoint y: 614, distance: 43.7
click at [792, 631] on div "Add Slide" at bounding box center [786, 641] width 46 height 37
click at [541, 562] on button "Paste on this slide" at bounding box center [498, 555] width 97 height 18
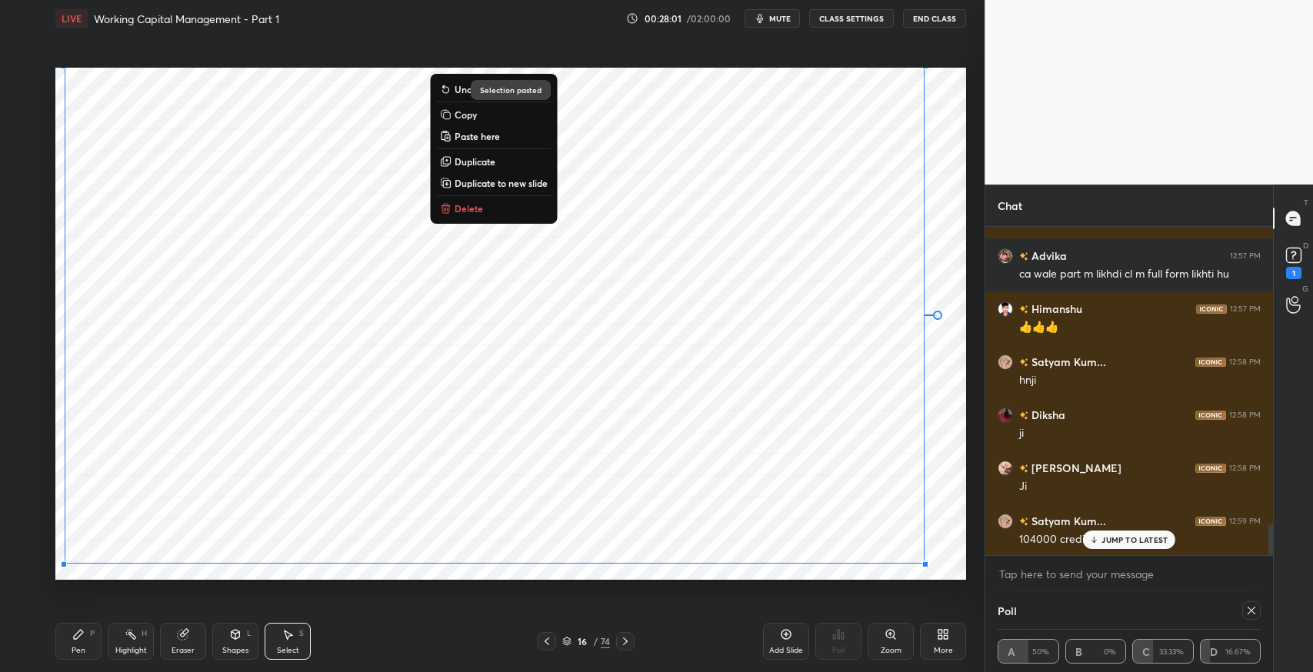
scroll to position [3216, 0]
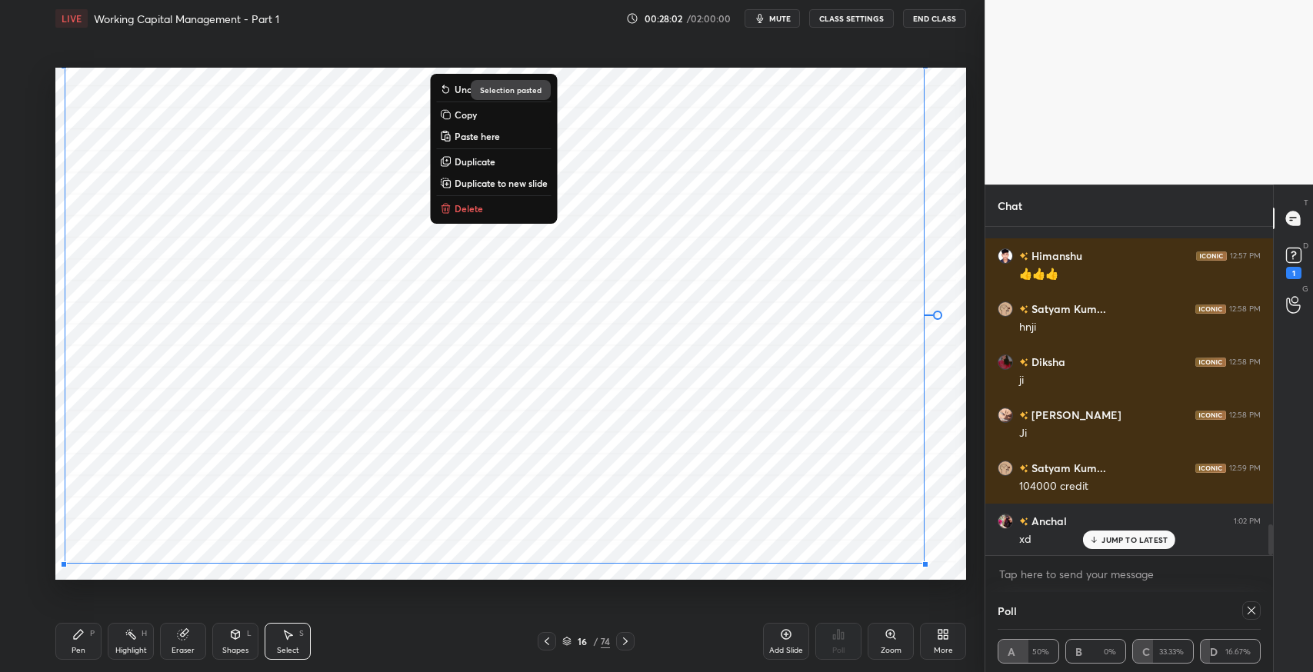
click at [950, 509] on div "0 ° Undo Copy Paste here Duplicate Duplicate to new slide Delete" at bounding box center [510, 324] width 910 height 512
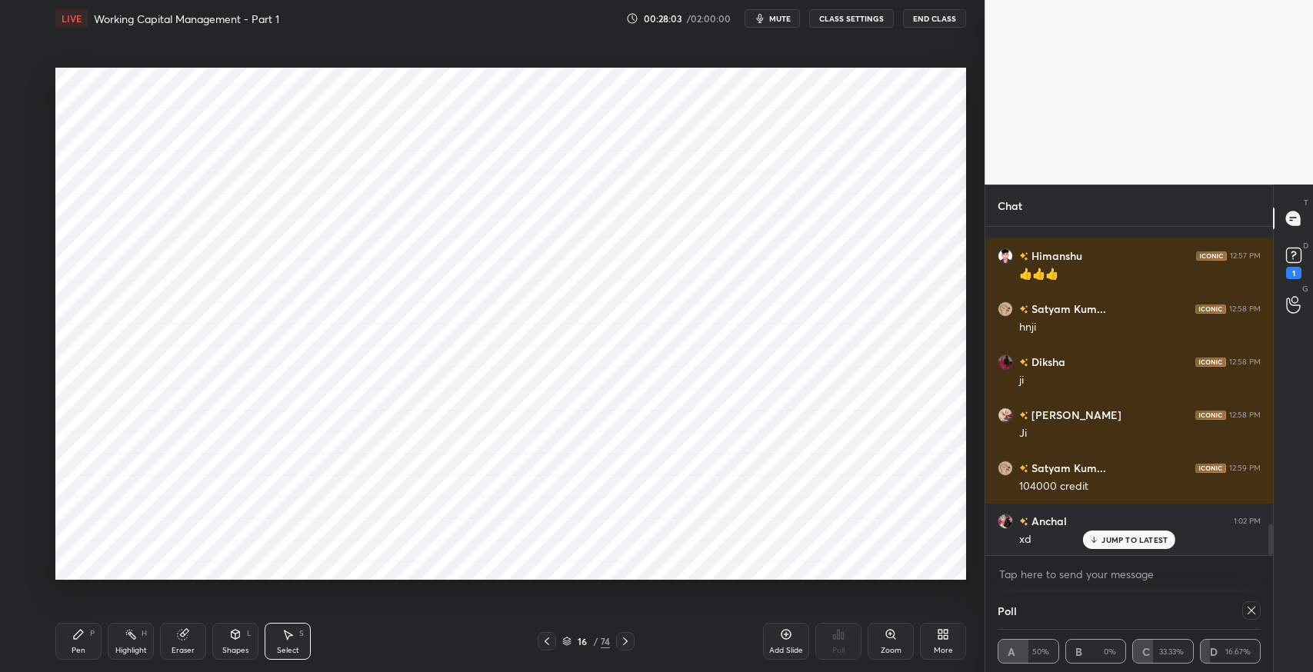
click at [538, 643] on div at bounding box center [547, 641] width 18 height 18
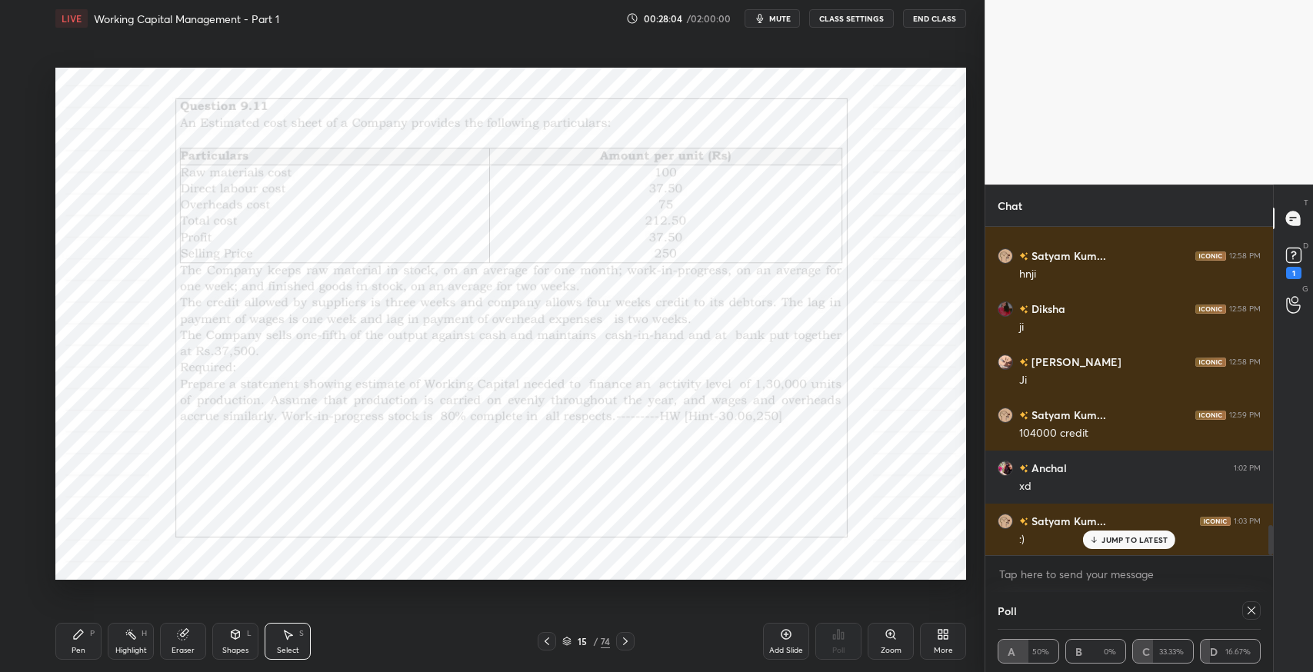
click at [549, 642] on icon at bounding box center [547, 641] width 12 height 12
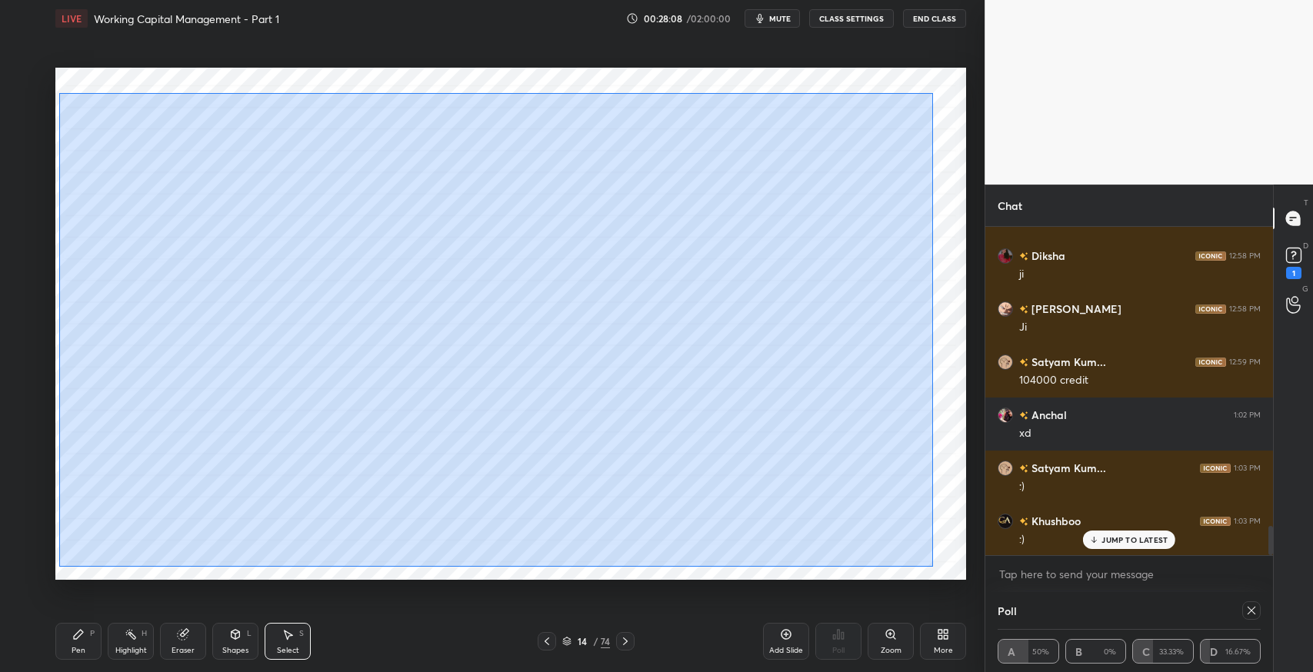
drag, startPoint x: 59, startPoint y: 93, endPoint x: 932, endPoint y: 566, distance: 992.7
click at [932, 566] on div "0 ° Undo Copy Paste here Duplicate Duplicate to new slide Delete" at bounding box center [510, 324] width 910 height 512
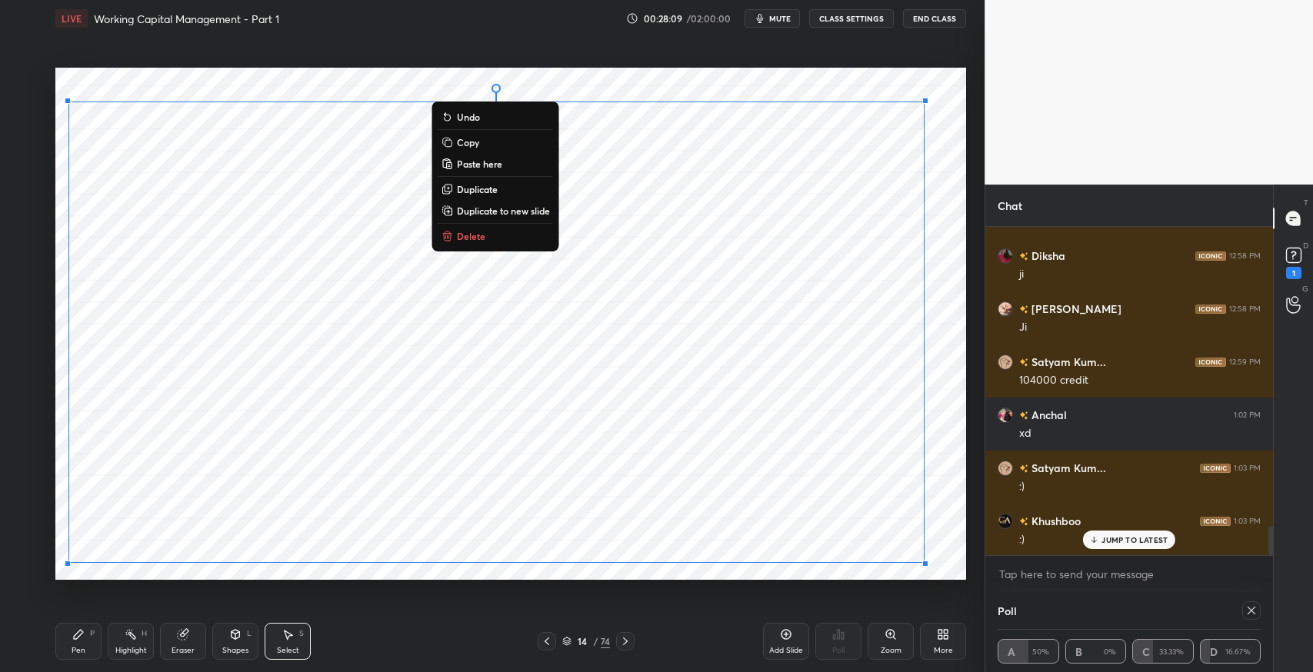
click at [487, 138] on button "Copy" at bounding box center [495, 142] width 115 height 18
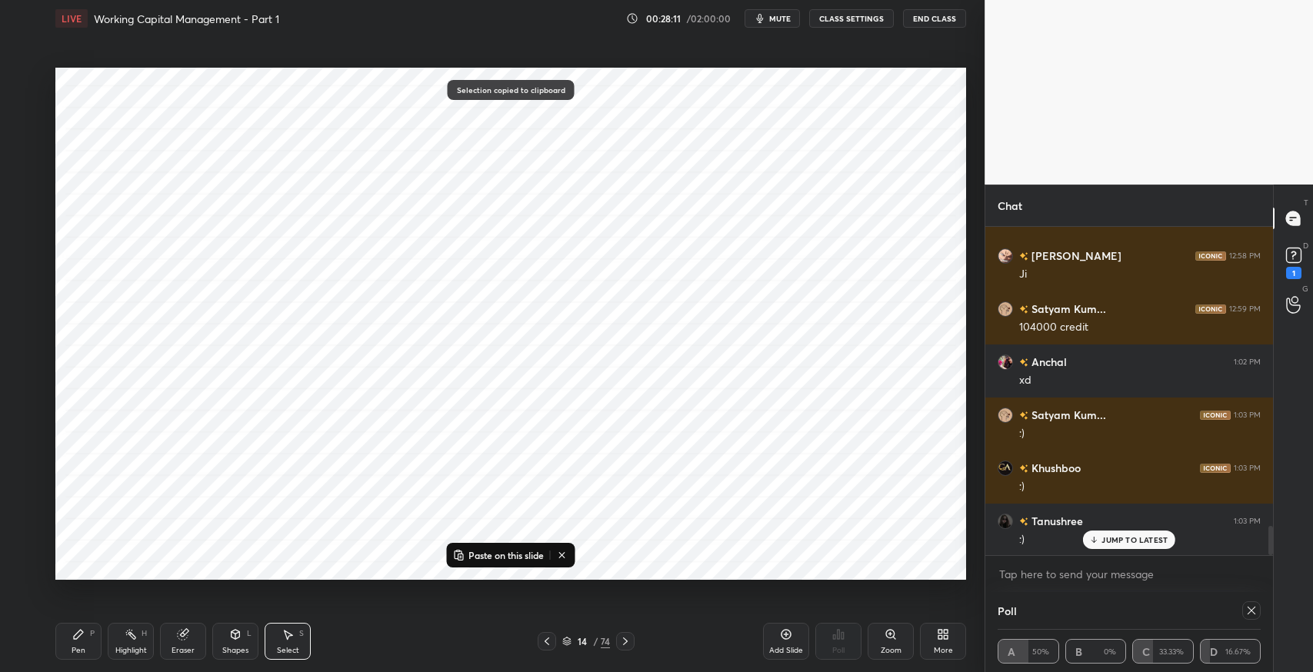
click at [626, 635] on icon at bounding box center [625, 641] width 12 height 12
click at [791, 642] on div "Add Slide" at bounding box center [786, 641] width 46 height 37
click at [547, 557] on button "Paste on this slide" at bounding box center [498, 555] width 97 height 18
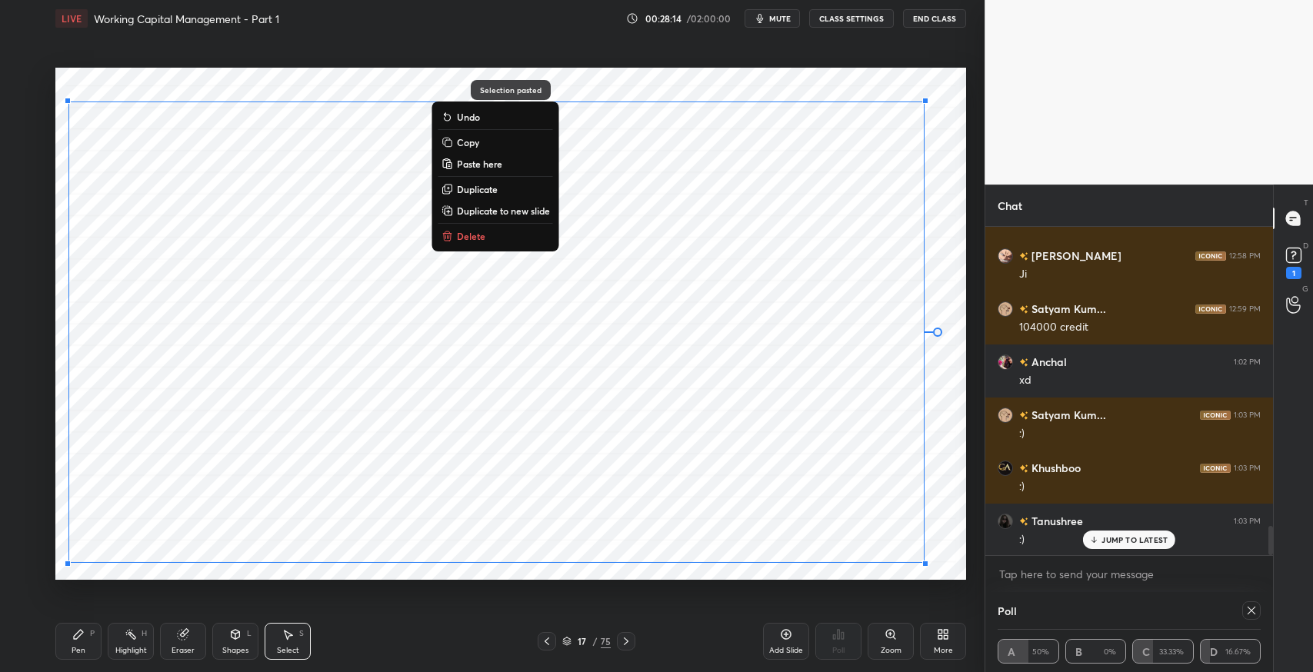
scroll to position [3428, 0]
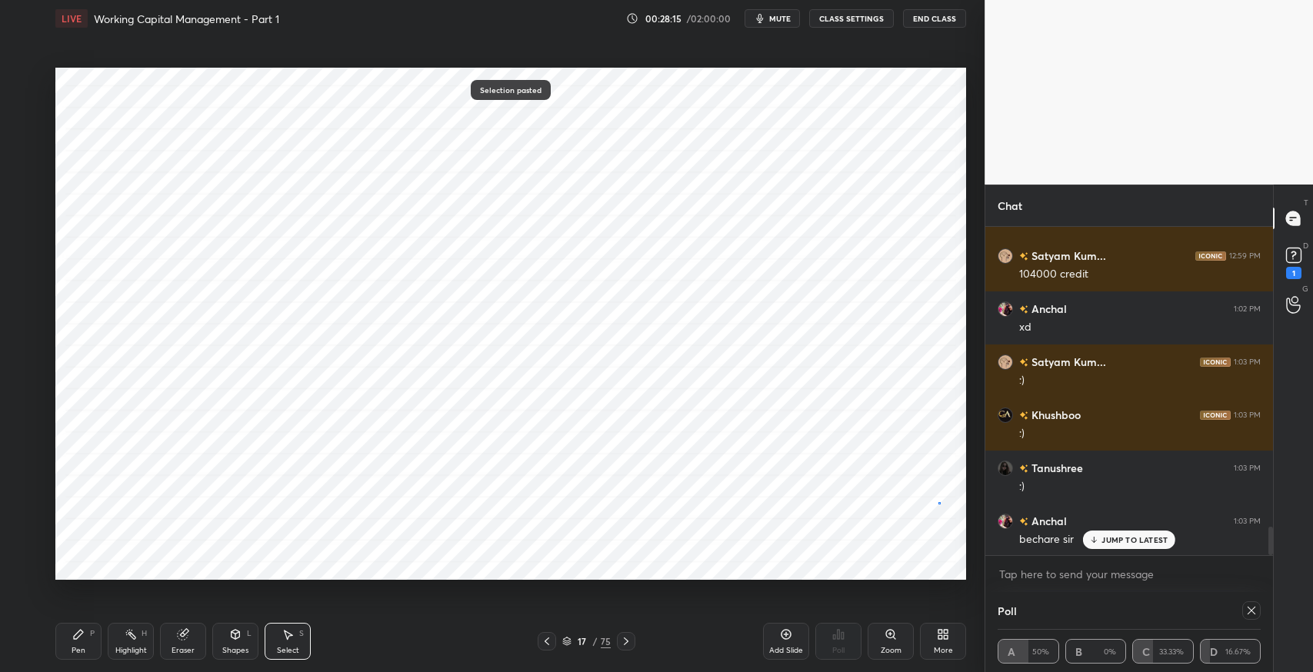
click at [938, 502] on div "0 ° Undo Copy Paste here Duplicate Duplicate to new slide Delete" at bounding box center [510, 324] width 910 height 512
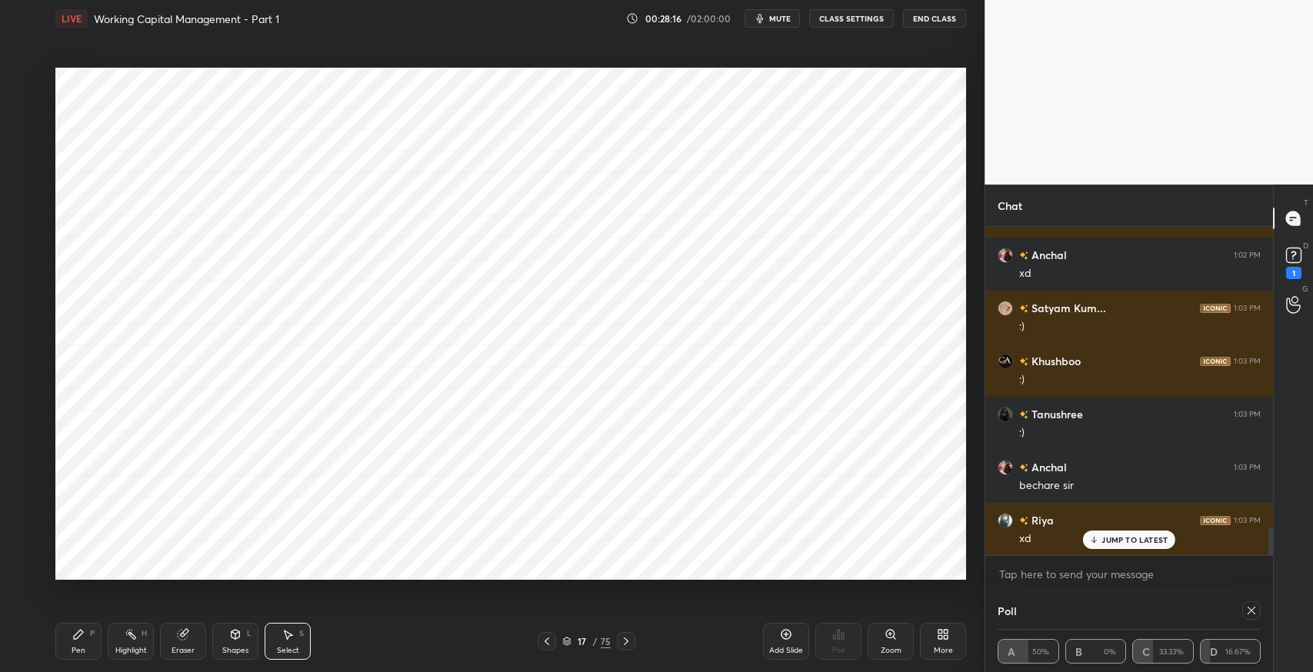
scroll to position [3534, 0]
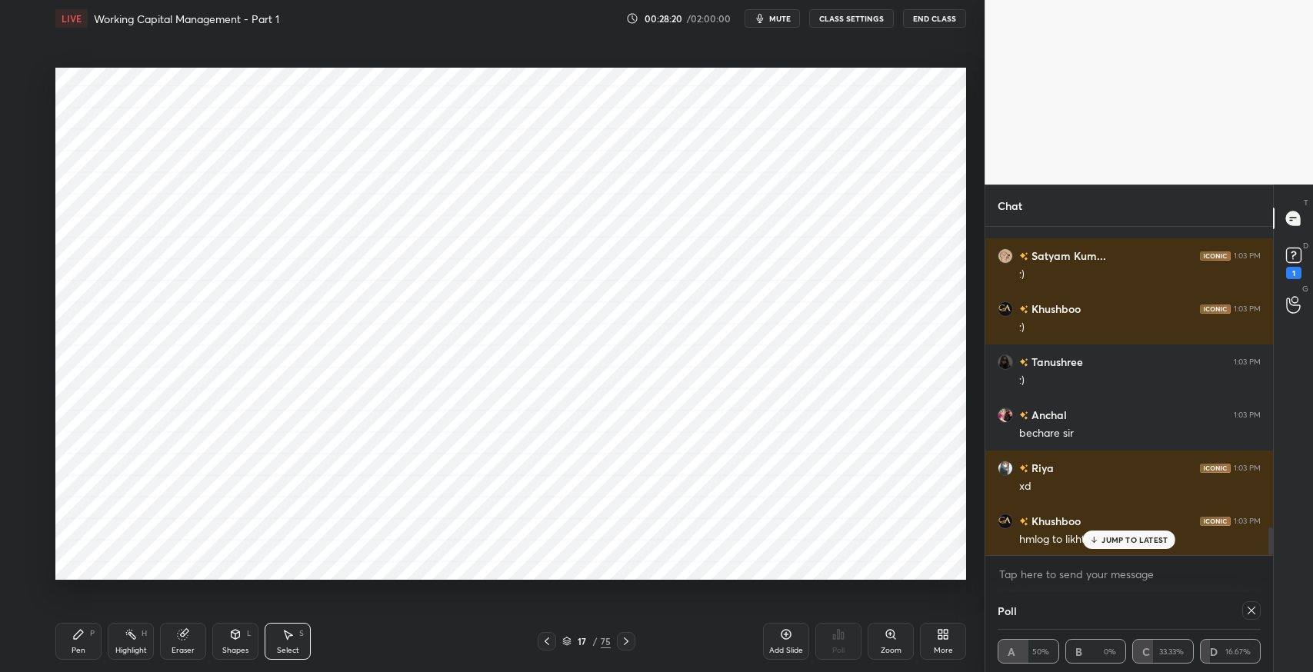
click at [545, 641] on icon at bounding box center [546, 641] width 5 height 8
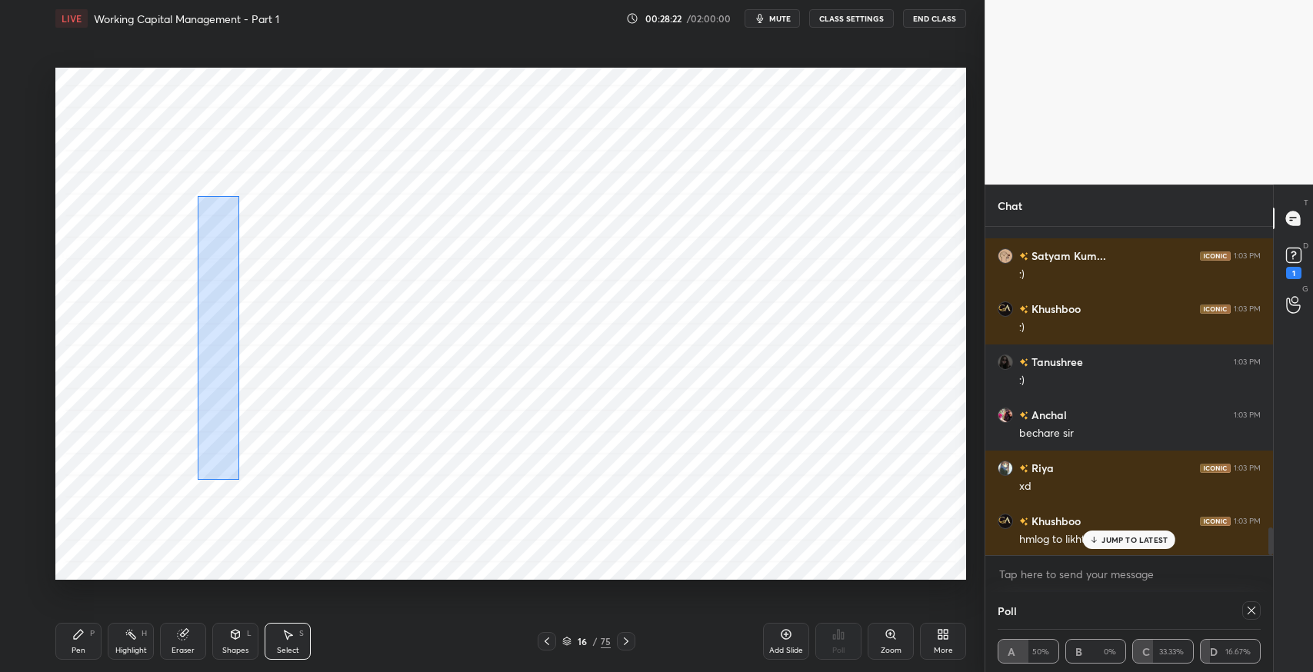
drag, startPoint x: 197, startPoint y: 196, endPoint x: 241, endPoint y: 483, distance: 290.2
click at [241, 483] on div "0 ° Undo Copy Paste here Duplicate Duplicate to new slide Delete" at bounding box center [510, 324] width 910 height 512
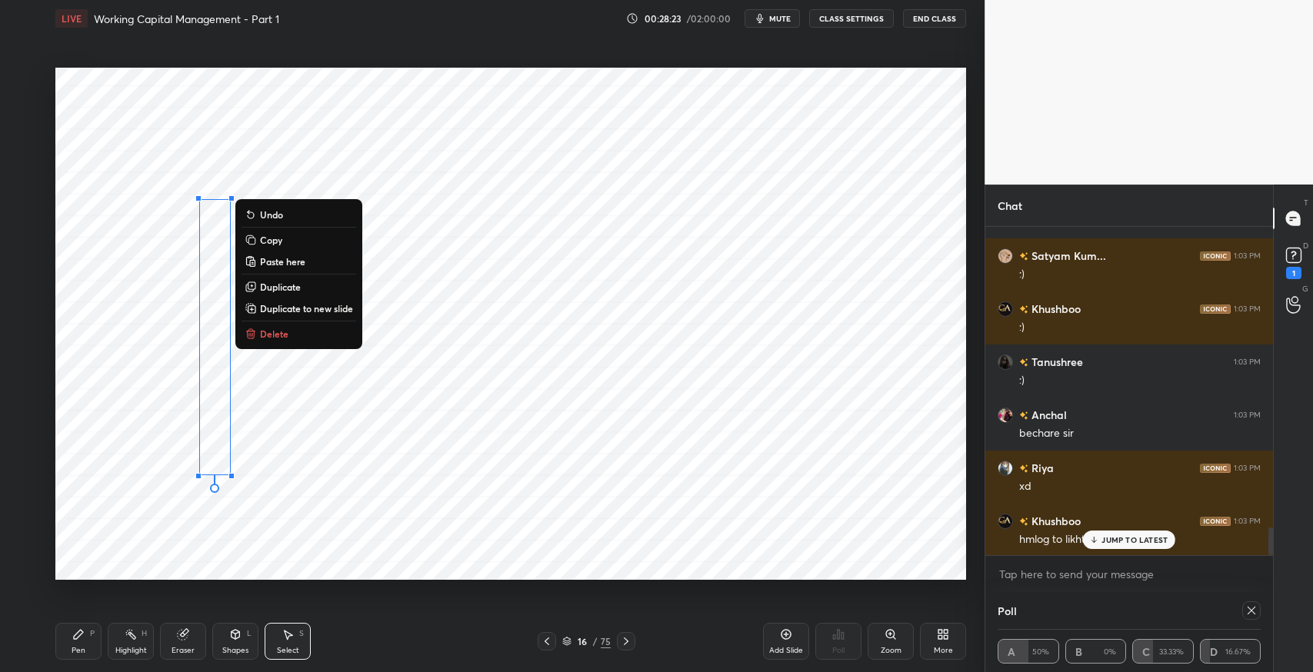
click at [334, 332] on button "Delete" at bounding box center [298, 334] width 115 height 18
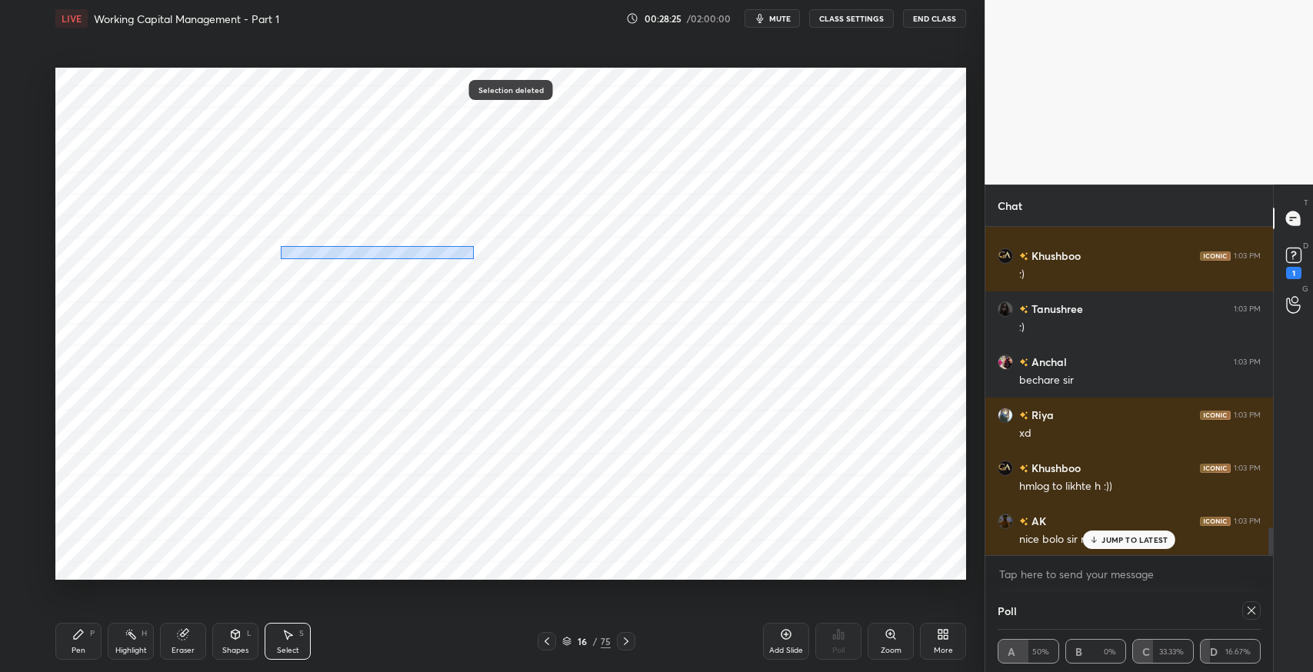
drag, startPoint x: 281, startPoint y: 245, endPoint x: 474, endPoint y: 258, distance: 193.5
click at [474, 258] on div "0 ° Undo Copy Paste here Duplicate Duplicate to new slide Delete" at bounding box center [510, 324] width 910 height 512
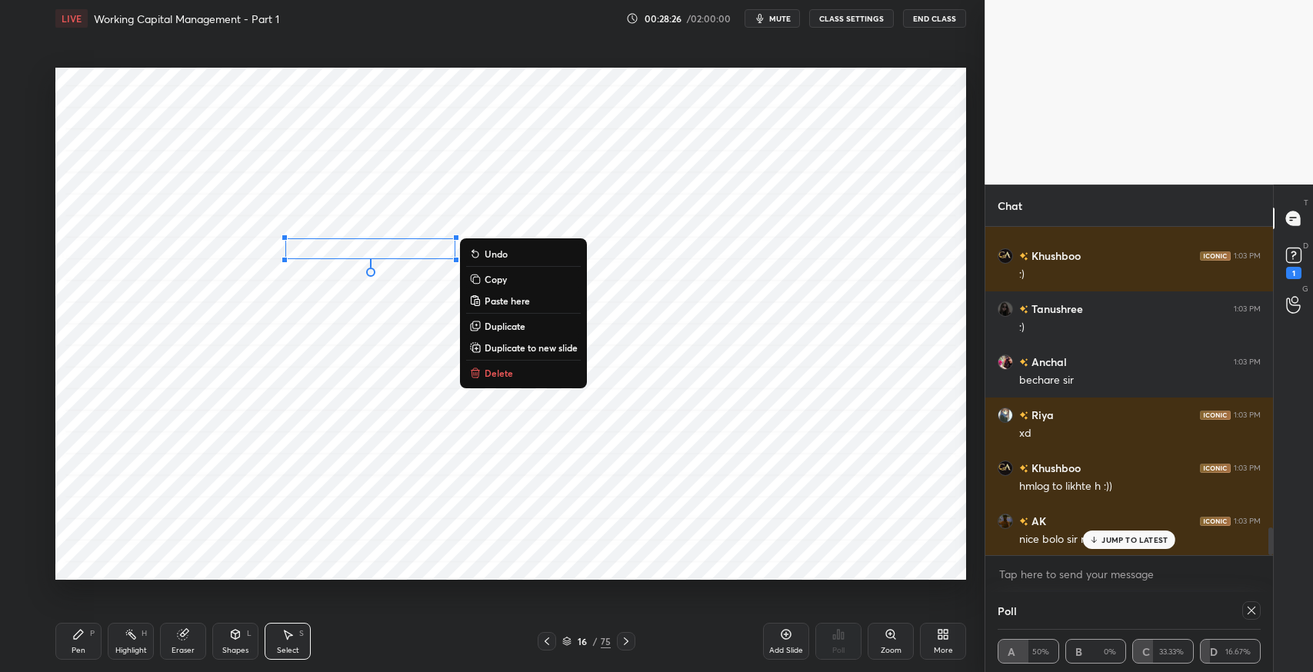
drag, startPoint x: 512, startPoint y: 372, endPoint x: 651, endPoint y: 322, distance: 147.2
click at [511, 373] on button "Delete" at bounding box center [523, 373] width 115 height 18
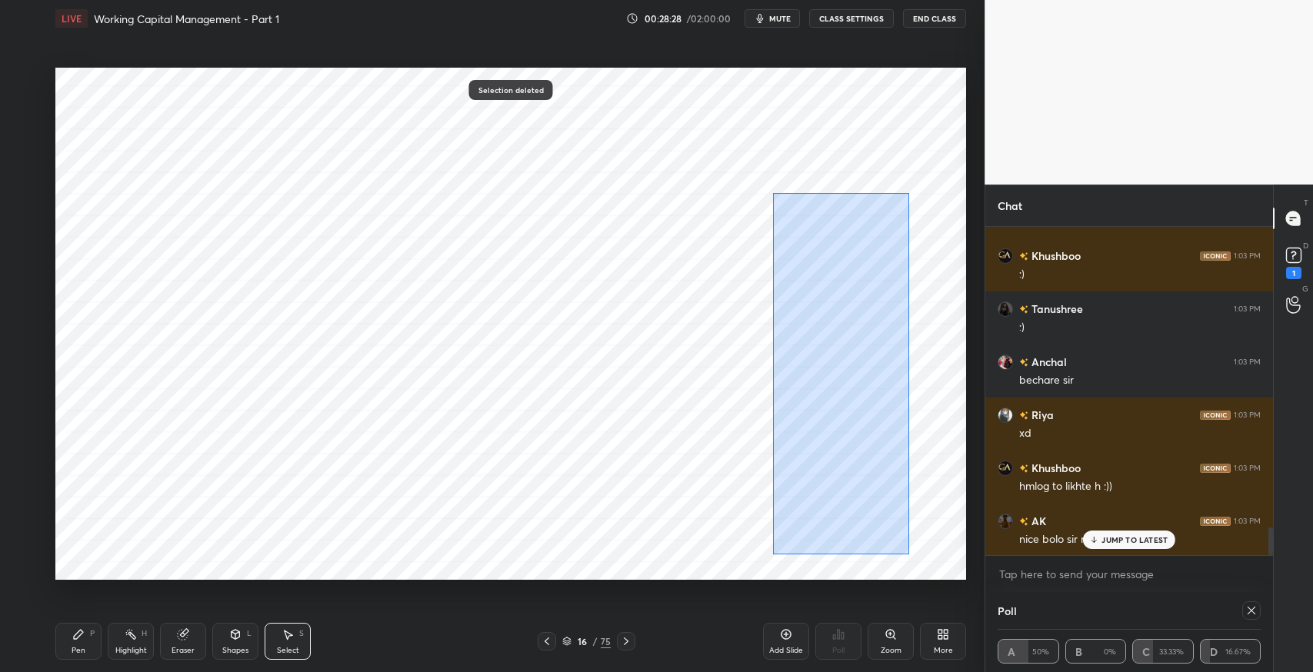
drag, startPoint x: 783, startPoint y: 223, endPoint x: 909, endPoint y: 554, distance: 354.6
click at [909, 554] on div "0 ° Undo Copy Paste here Duplicate Duplicate to new slide Delete" at bounding box center [510, 324] width 910 height 512
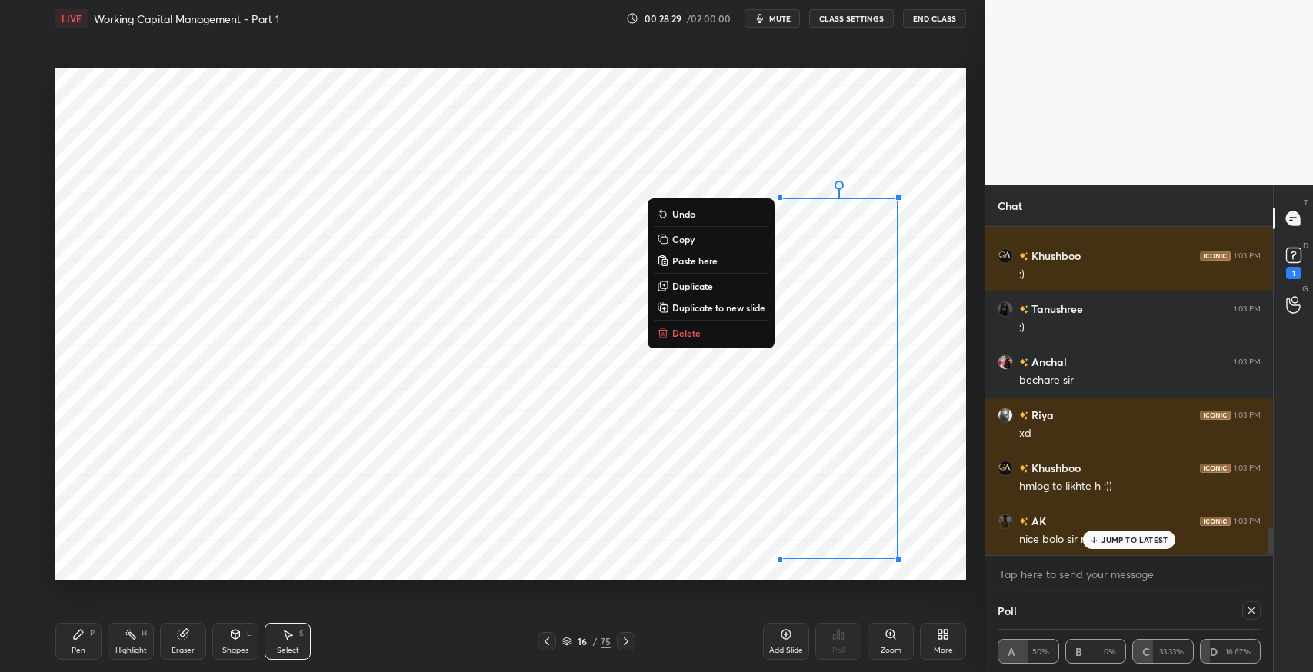
click at [740, 337] on button "Delete" at bounding box center [711, 333] width 115 height 18
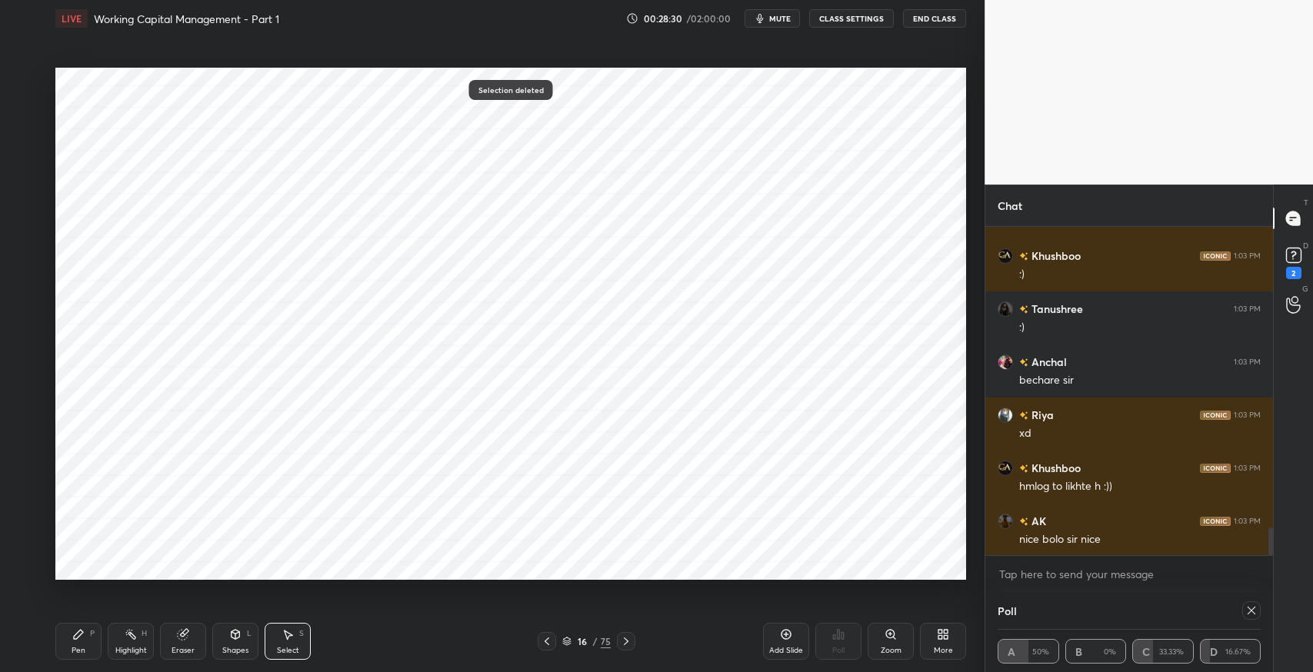
click at [627, 640] on icon at bounding box center [626, 641] width 12 height 12
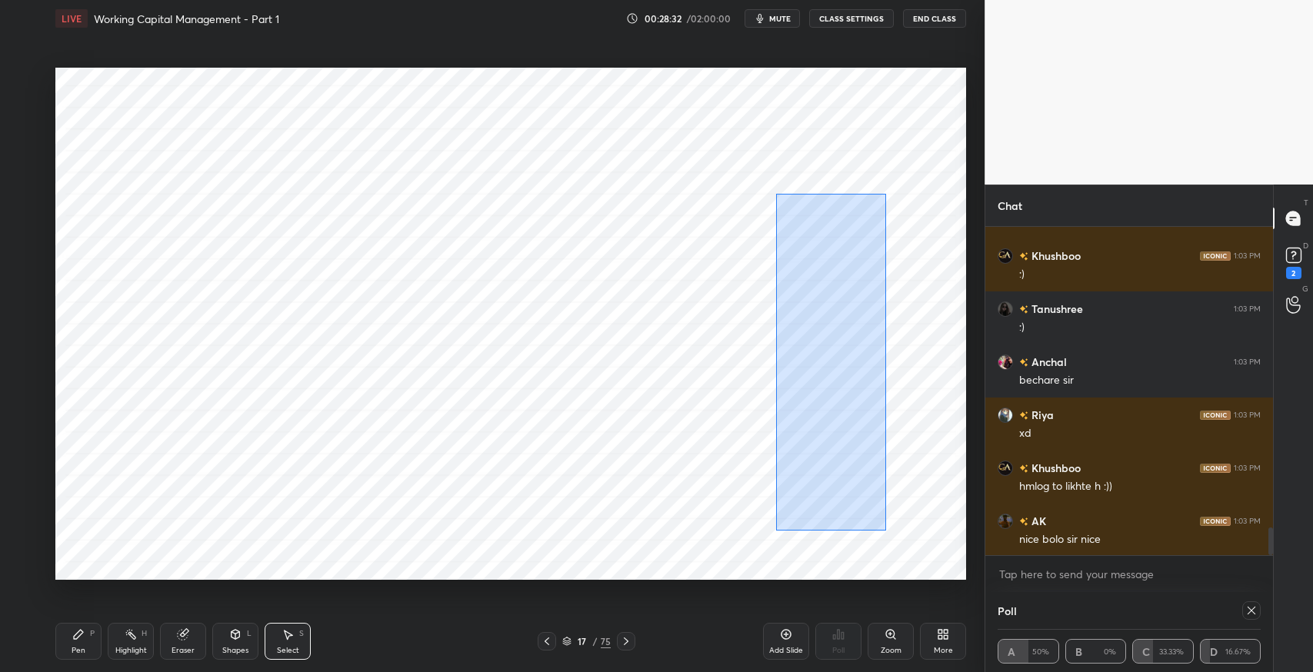
drag, startPoint x: 775, startPoint y: 194, endPoint x: 886, endPoint y: 531, distance: 354.5
click at [886, 531] on div "0 ° Undo Copy Paste here Duplicate Duplicate to new slide Delete" at bounding box center [510, 324] width 910 height 512
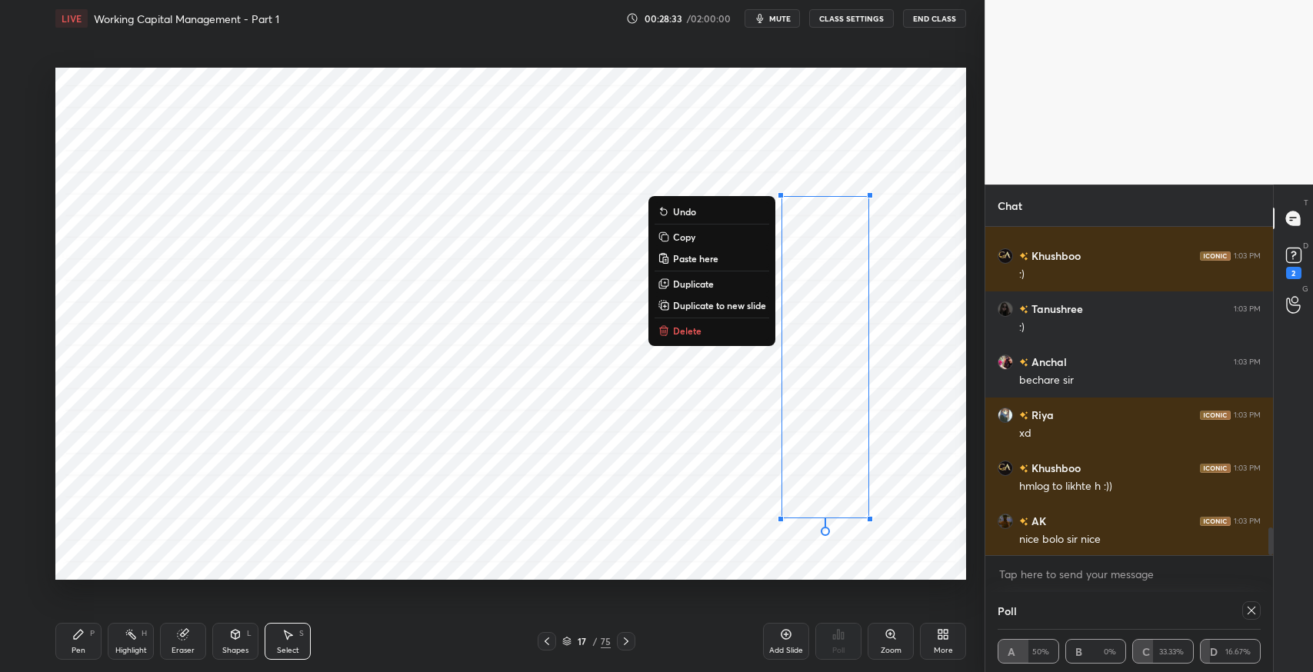
click at [756, 329] on button "Delete" at bounding box center [711, 330] width 115 height 18
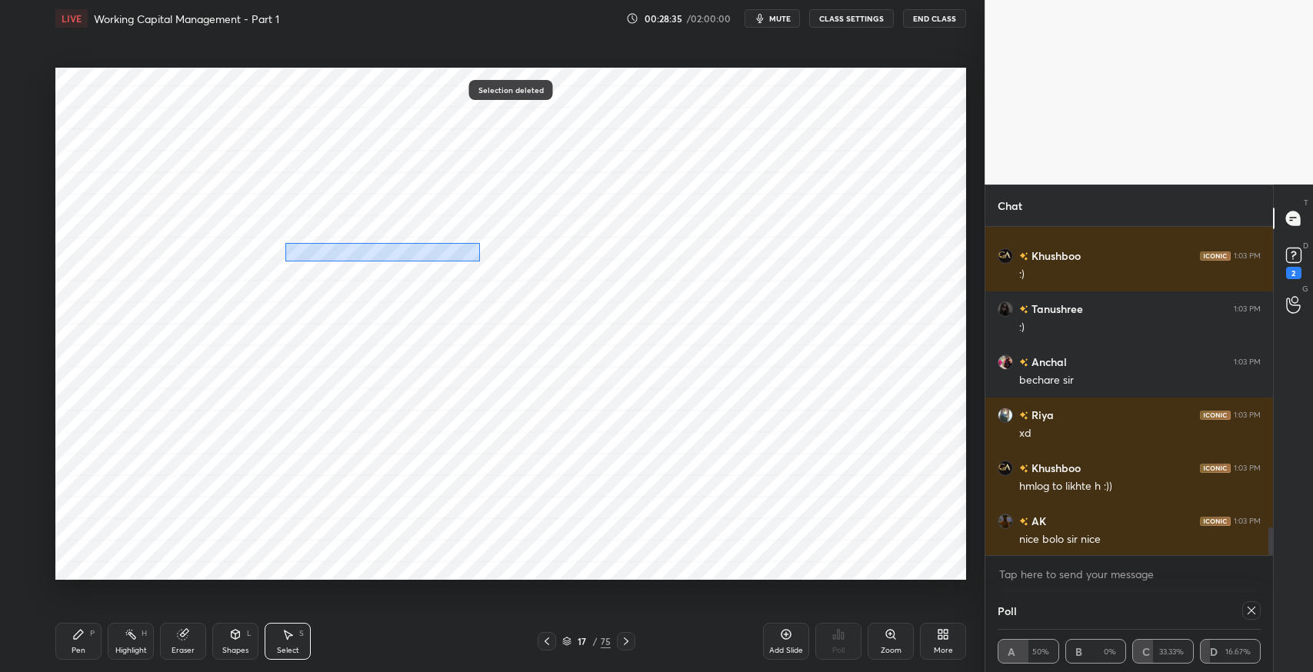
drag, startPoint x: 285, startPoint y: 243, endPoint x: 489, endPoint y: 263, distance: 204.8
click at [489, 263] on div "0 ° Undo Copy Paste here Duplicate Duplicate to new slide Delete" at bounding box center [510, 324] width 910 height 512
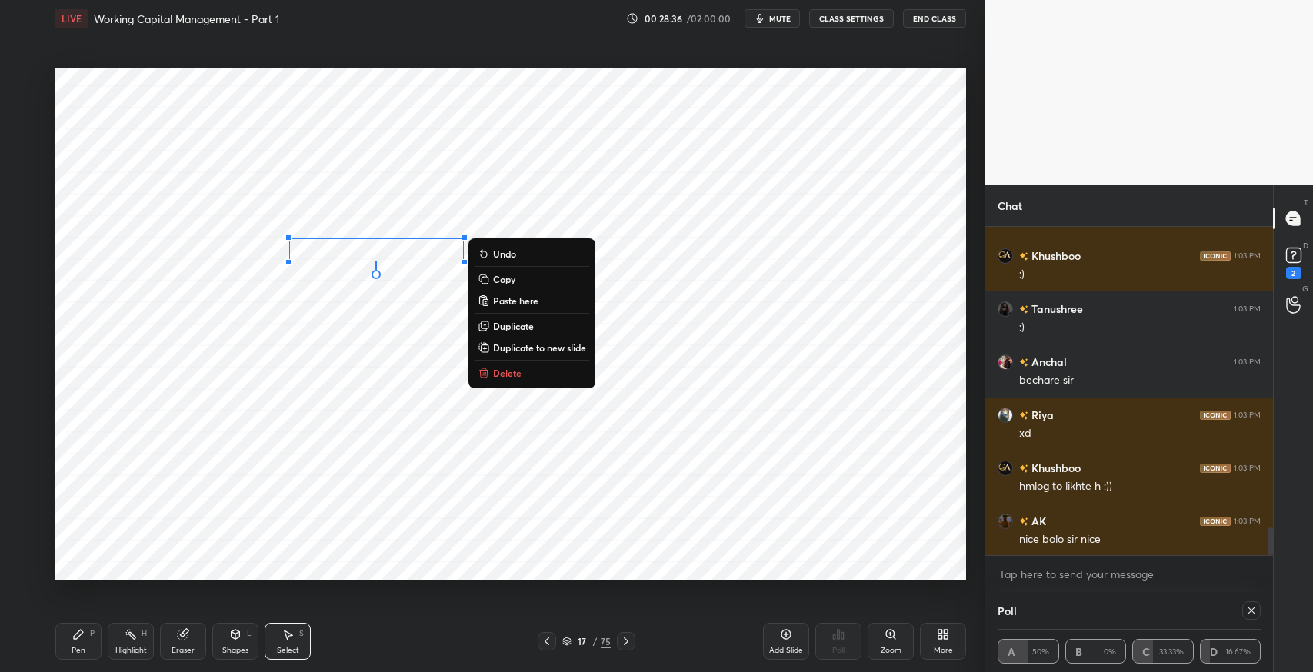
click at [526, 374] on button "Delete" at bounding box center [531, 373] width 115 height 18
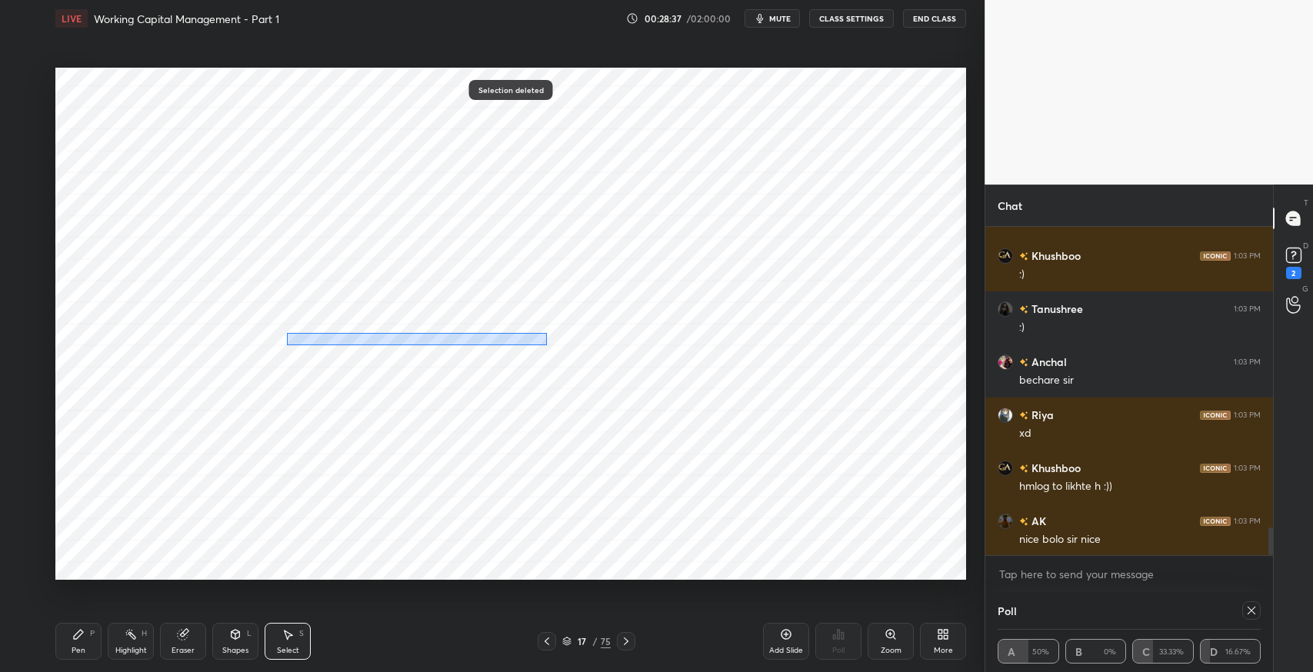
drag, startPoint x: 288, startPoint y: 333, endPoint x: 547, endPoint y: 344, distance: 259.4
click at [547, 344] on div "0 ° Undo Copy Paste here Duplicate Duplicate to new slide Delete" at bounding box center [510, 324] width 910 height 512
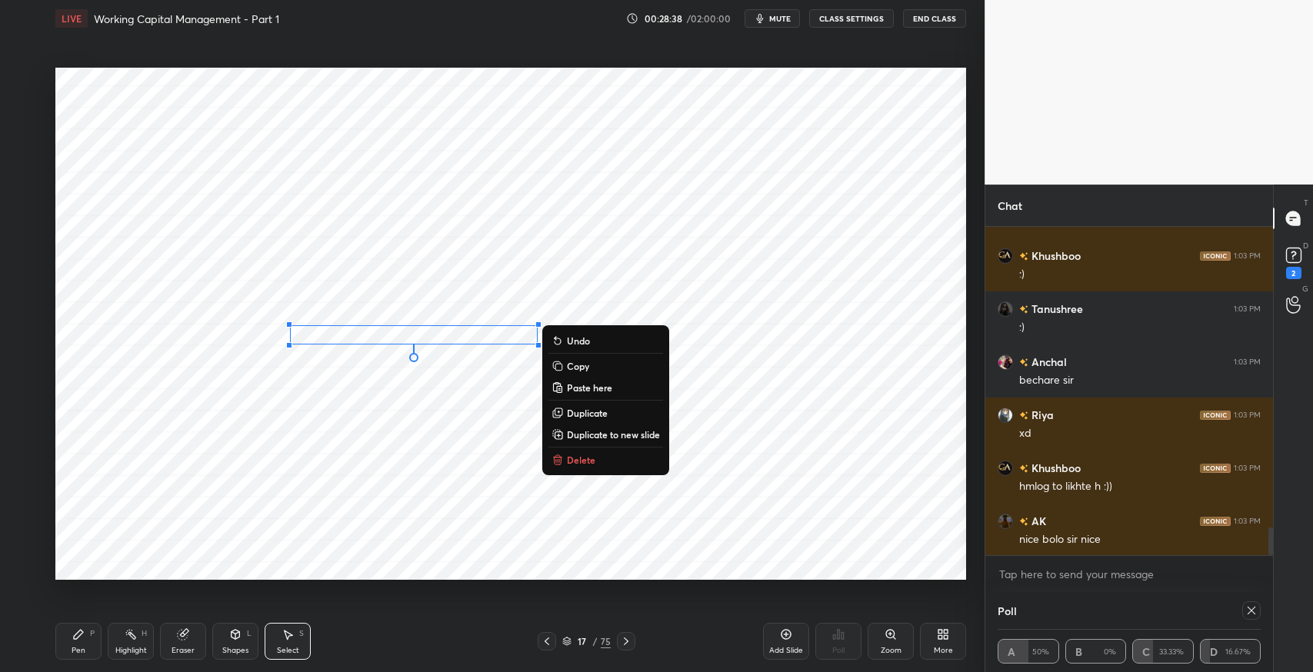
click at [568, 458] on p "Delete" at bounding box center [581, 460] width 28 height 12
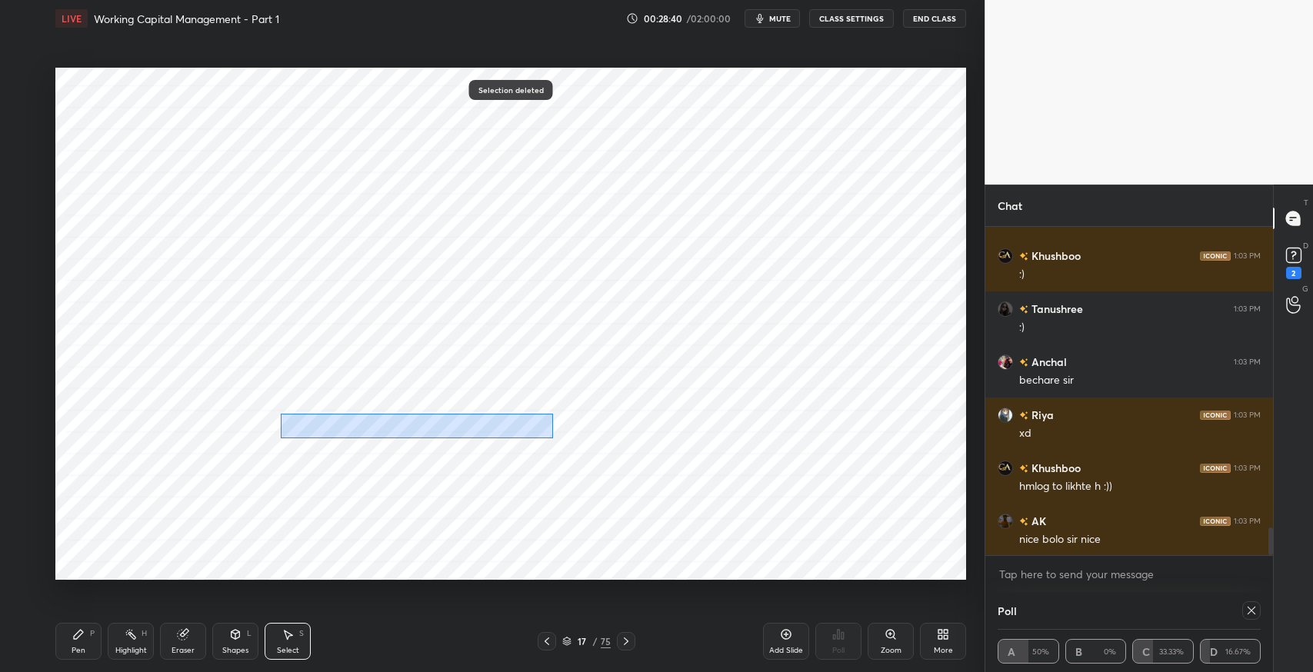
drag, startPoint x: 280, startPoint y: 414, endPoint x: 553, endPoint y: 438, distance: 274.1
click at [553, 438] on div "0 ° Undo Copy Paste here Duplicate Duplicate to new slide Delete" at bounding box center [510, 324] width 910 height 512
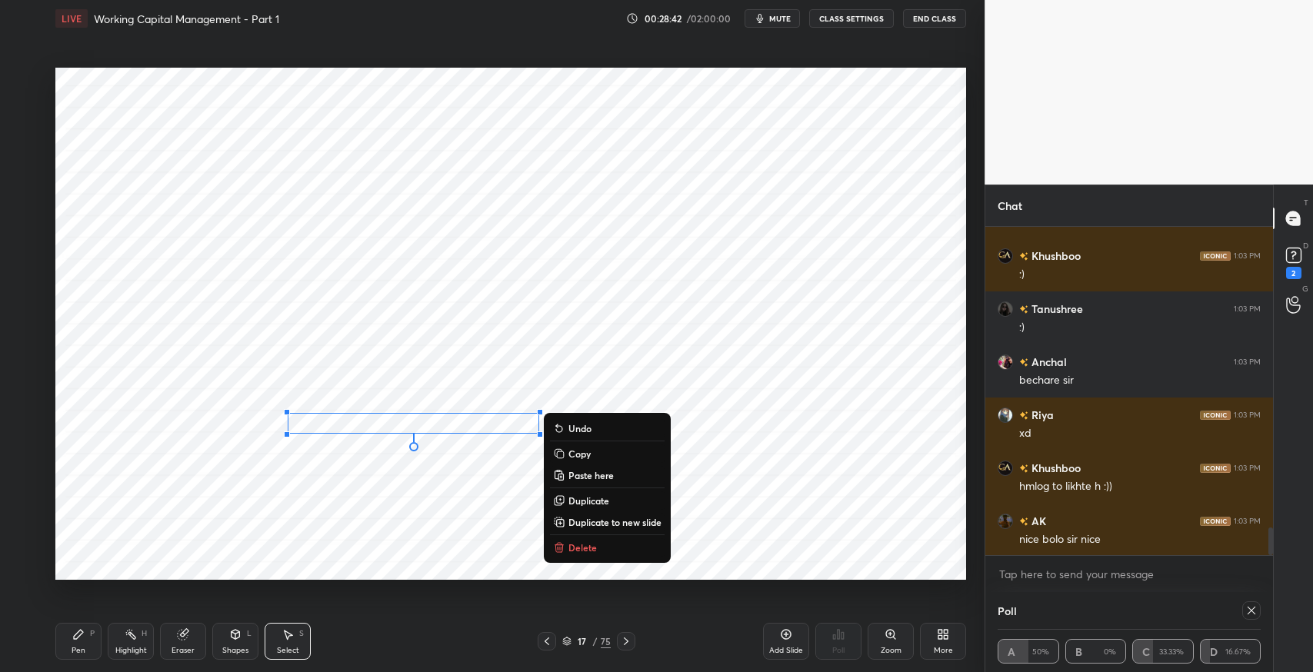
click at [572, 543] on p "Delete" at bounding box center [582, 547] width 28 height 12
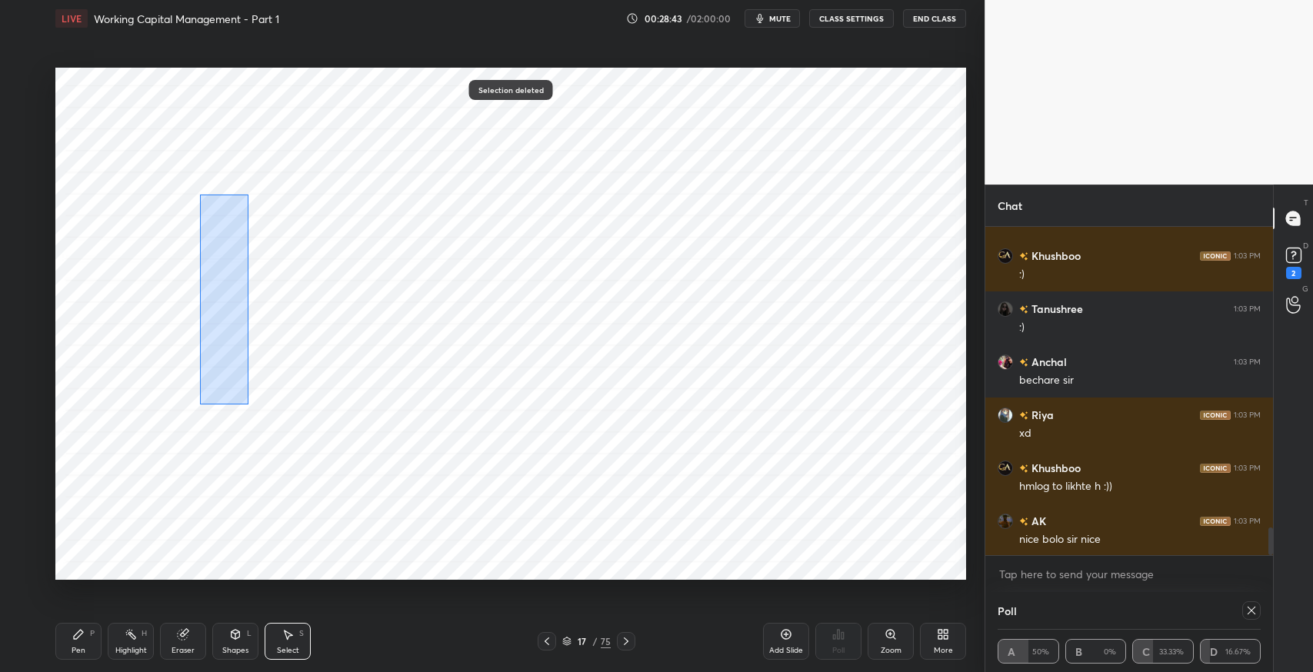
drag, startPoint x: 199, startPoint y: 194, endPoint x: 249, endPoint y: 406, distance: 218.0
click at [249, 406] on div "0 ° Undo Copy Paste here Duplicate Duplicate to new slide Delete" at bounding box center [510, 324] width 910 height 512
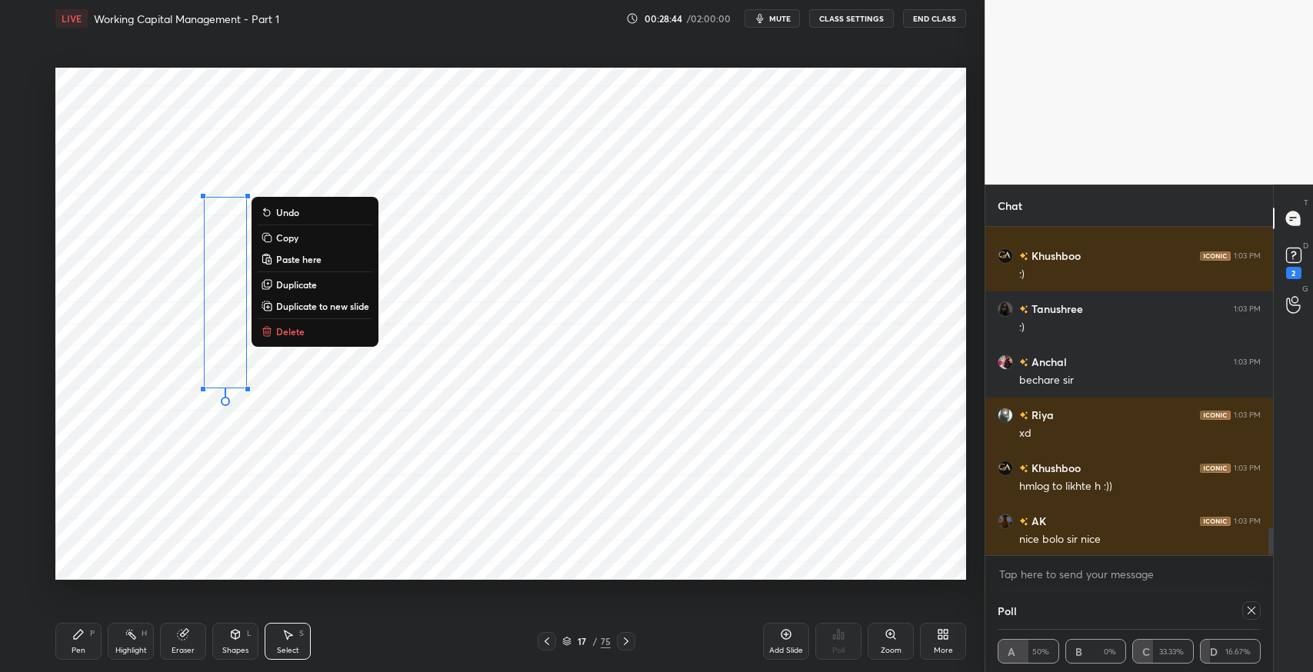
click at [311, 335] on button "Delete" at bounding box center [315, 331] width 115 height 18
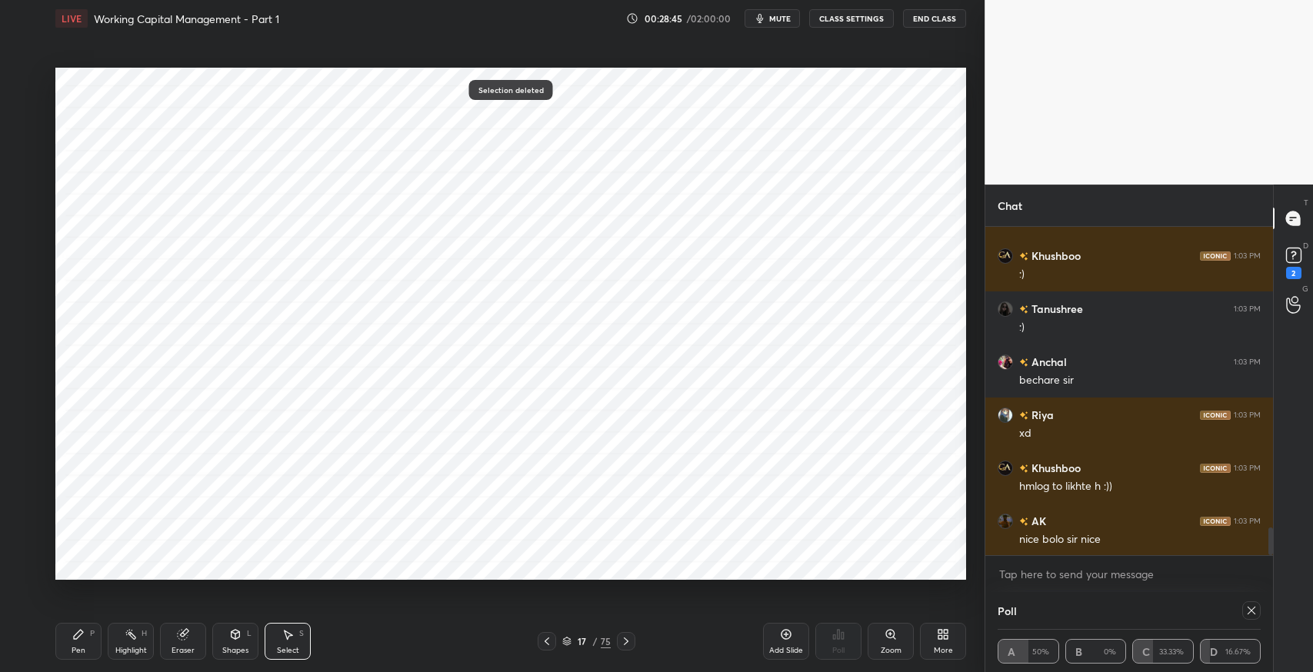
drag, startPoint x: 271, startPoint y: 325, endPoint x: 281, endPoint y: 333, distance: 12.6
click at [281, 333] on div "0 ° Undo Copy Paste here Duplicate Duplicate to new slide Delete" at bounding box center [510, 324] width 910 height 512
drag, startPoint x: 281, startPoint y: 329, endPoint x: 296, endPoint y: 345, distance: 22.3
click at [296, 345] on div "0 ° Undo Copy Paste here Duplicate Duplicate to new slide Delete" at bounding box center [510, 324] width 910 height 512
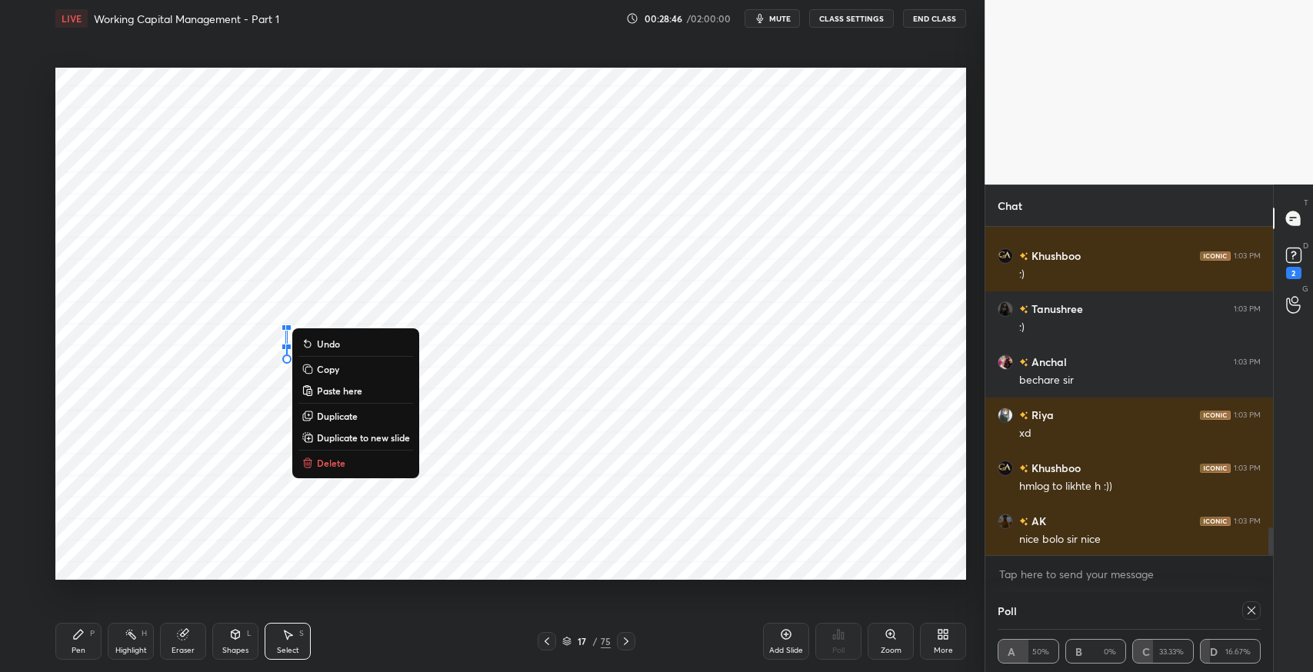
click at [329, 461] on p "Delete" at bounding box center [331, 463] width 28 height 12
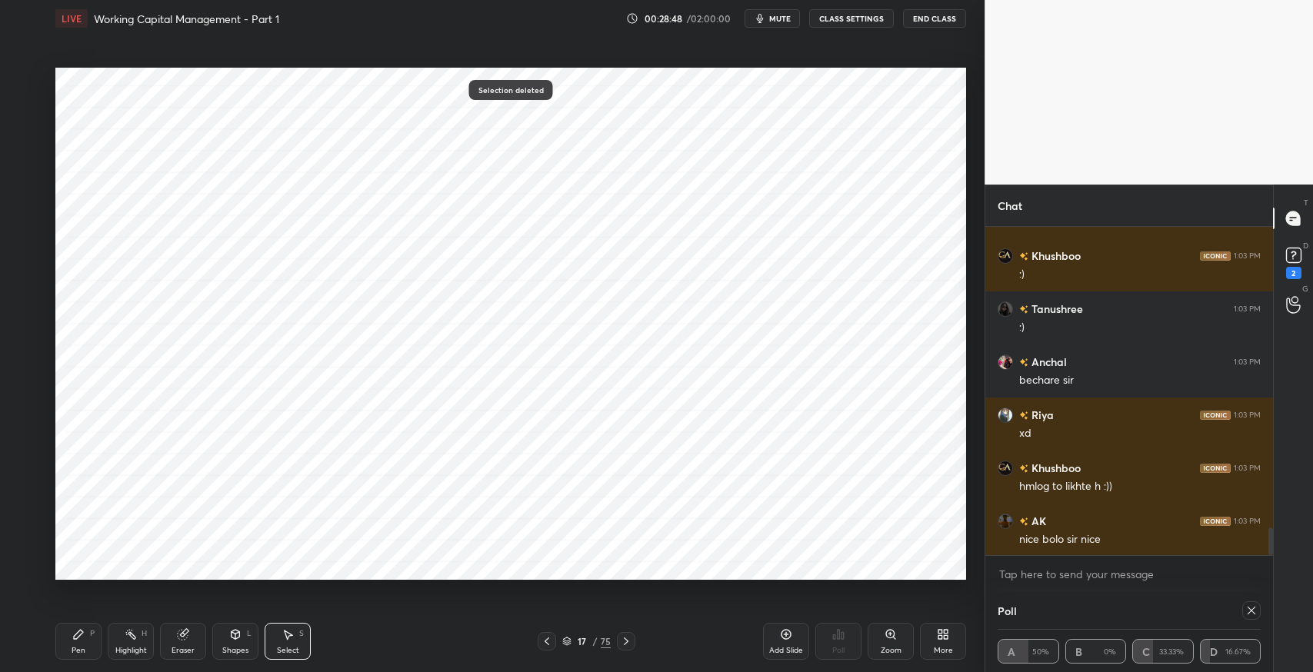
click at [550, 642] on icon at bounding box center [547, 641] width 12 height 12
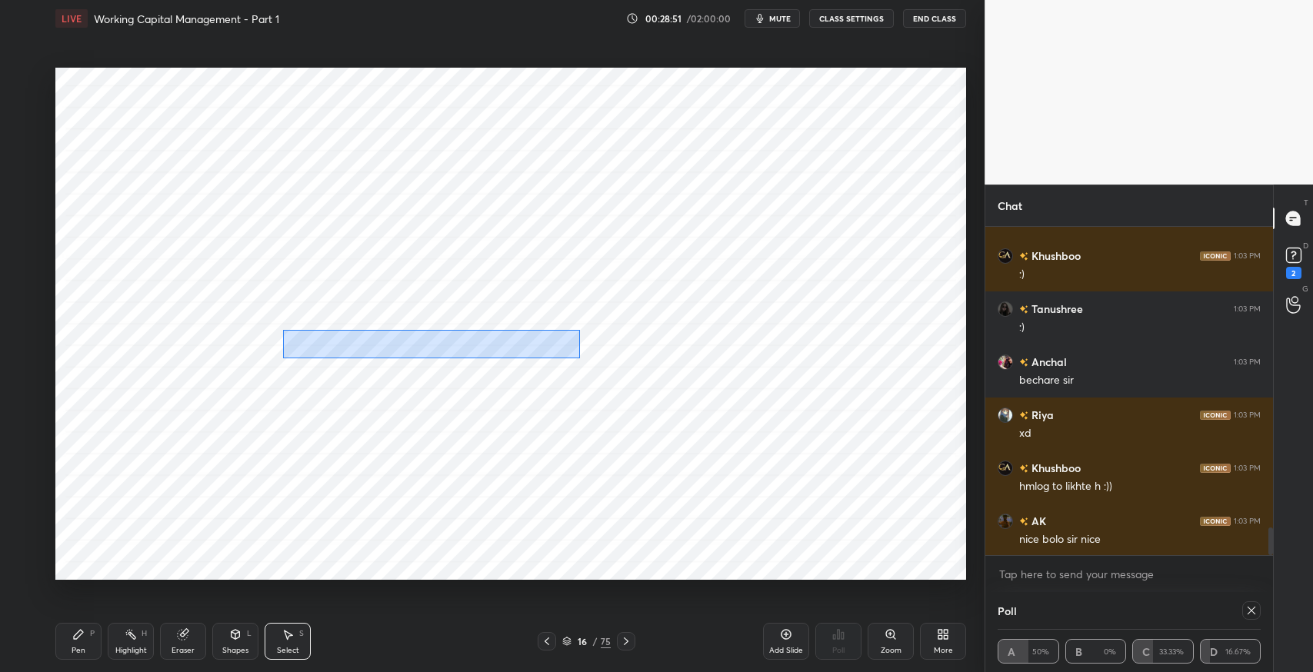
drag, startPoint x: 283, startPoint y: 329, endPoint x: 579, endPoint y: 358, distance: 297.5
click at [579, 358] on div "0 ° Undo Copy Paste here Duplicate Duplicate to new slide Delete" at bounding box center [510, 324] width 910 height 512
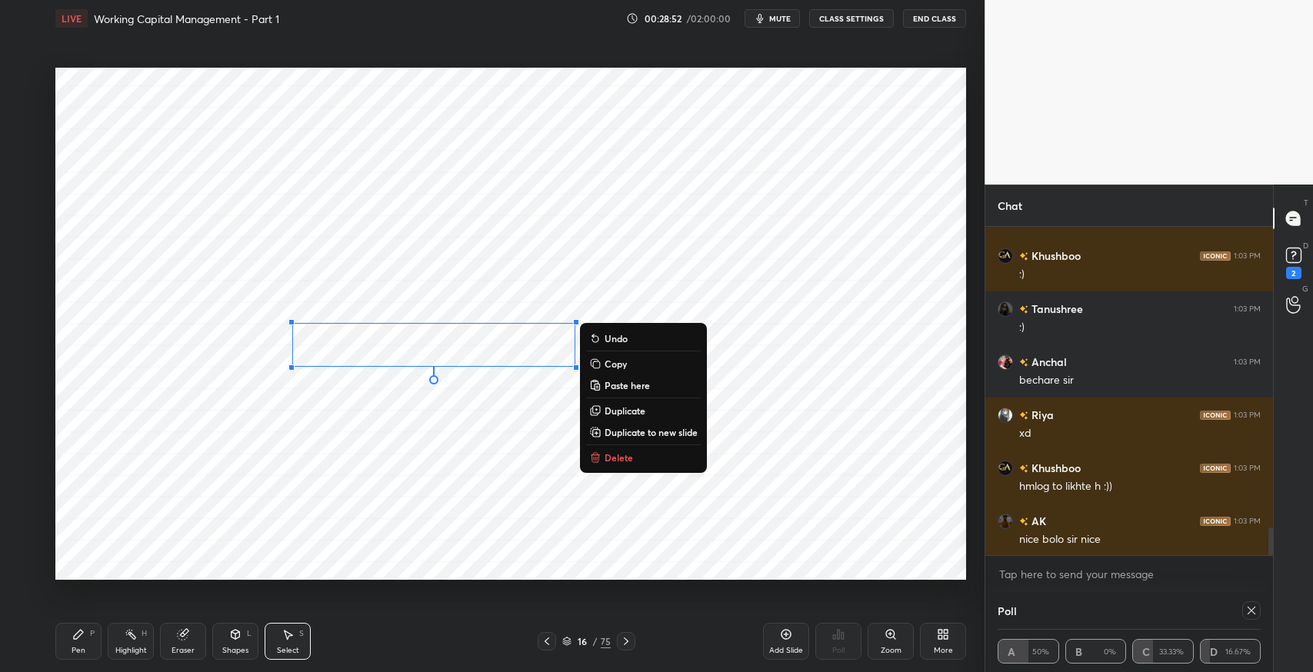
click at [617, 461] on p "Delete" at bounding box center [618, 457] width 28 height 12
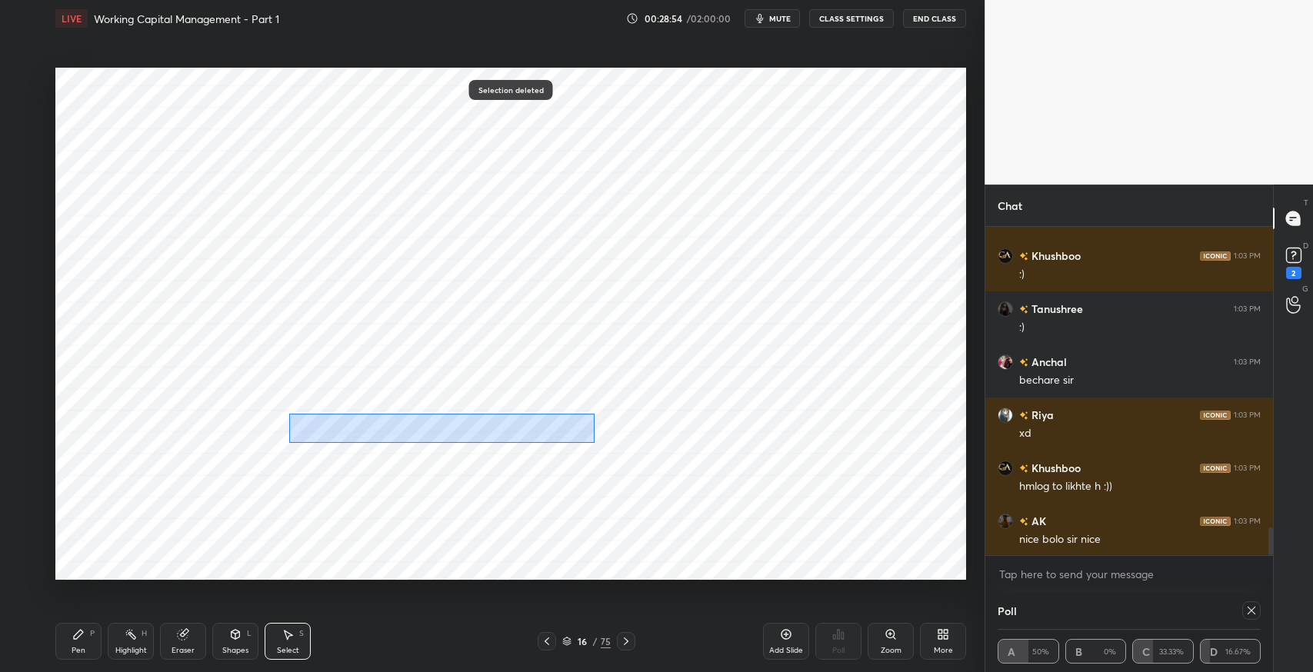
drag, startPoint x: 289, startPoint y: 414, endPoint x: 594, endPoint y: 442, distance: 305.8
click at [594, 442] on div "0 ° Undo Copy Paste here Duplicate Duplicate to new slide Delete" at bounding box center [510, 324] width 910 height 512
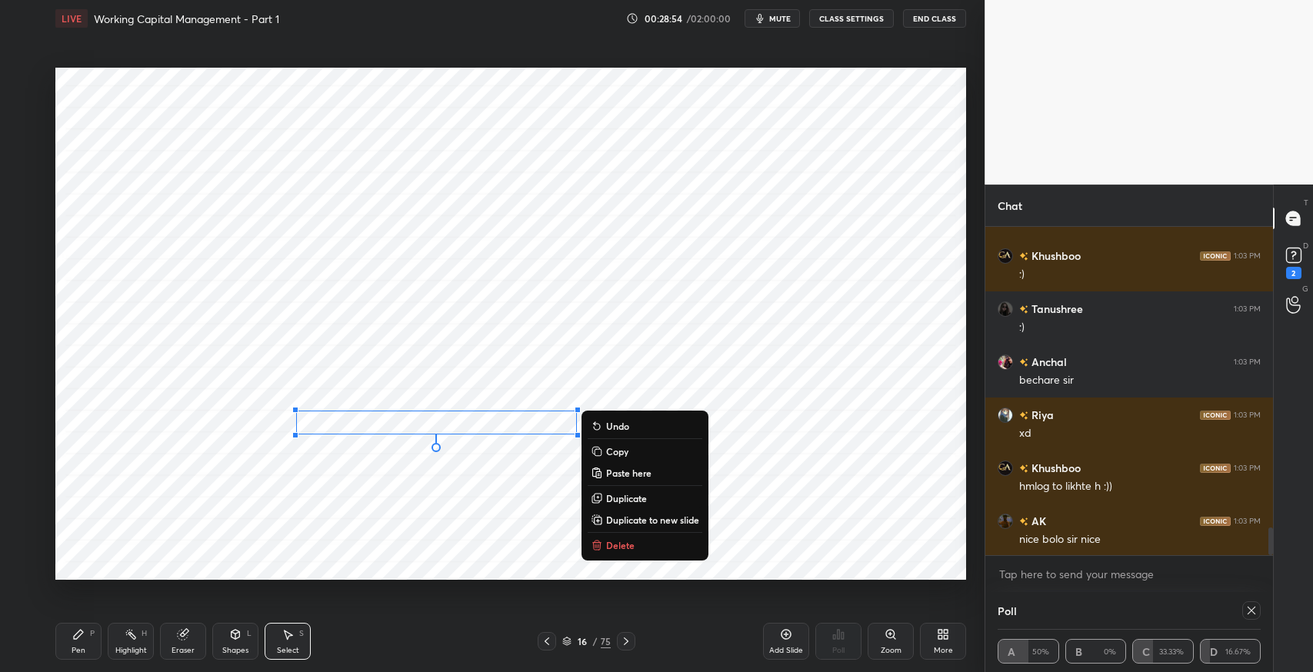
scroll to position [3640, 0]
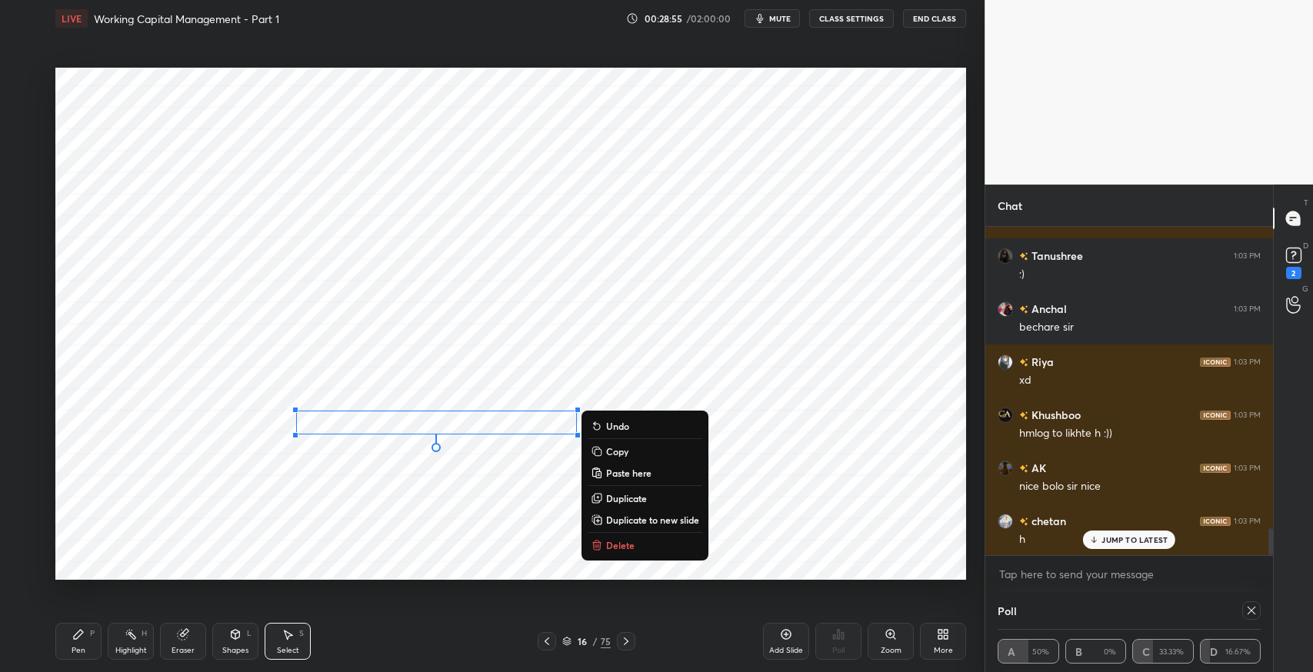
click at [602, 539] on icon at bounding box center [597, 545] width 12 height 12
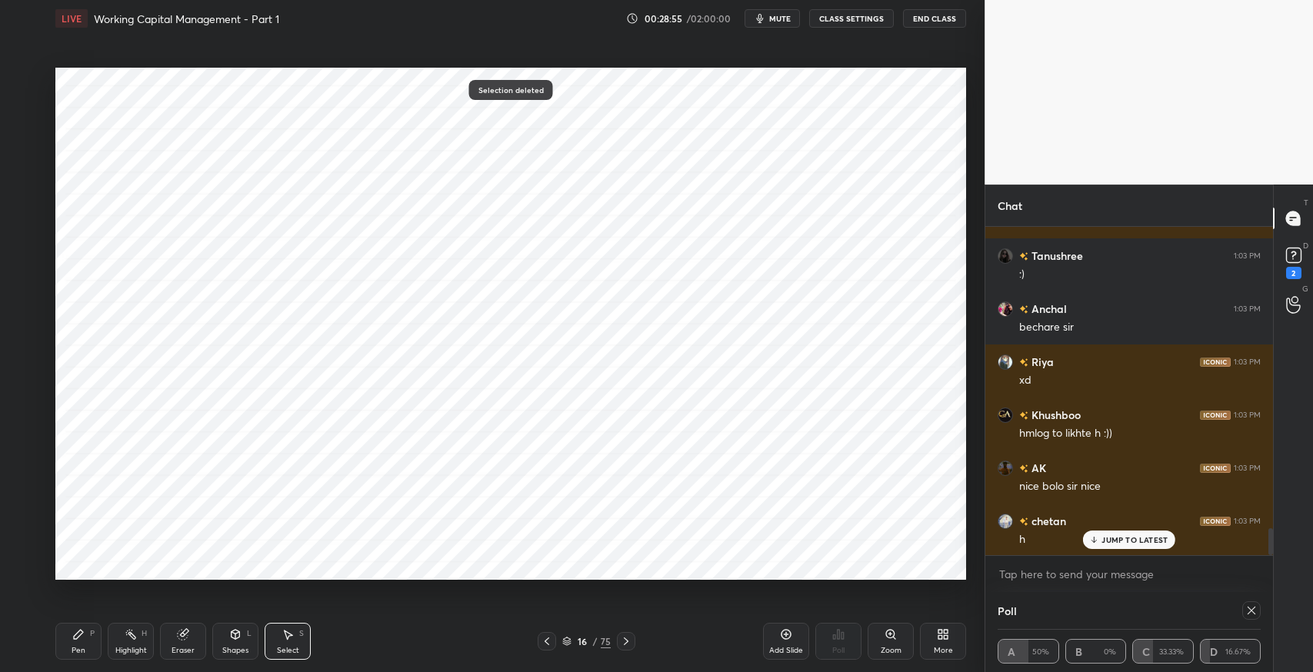
scroll to position [3693, 0]
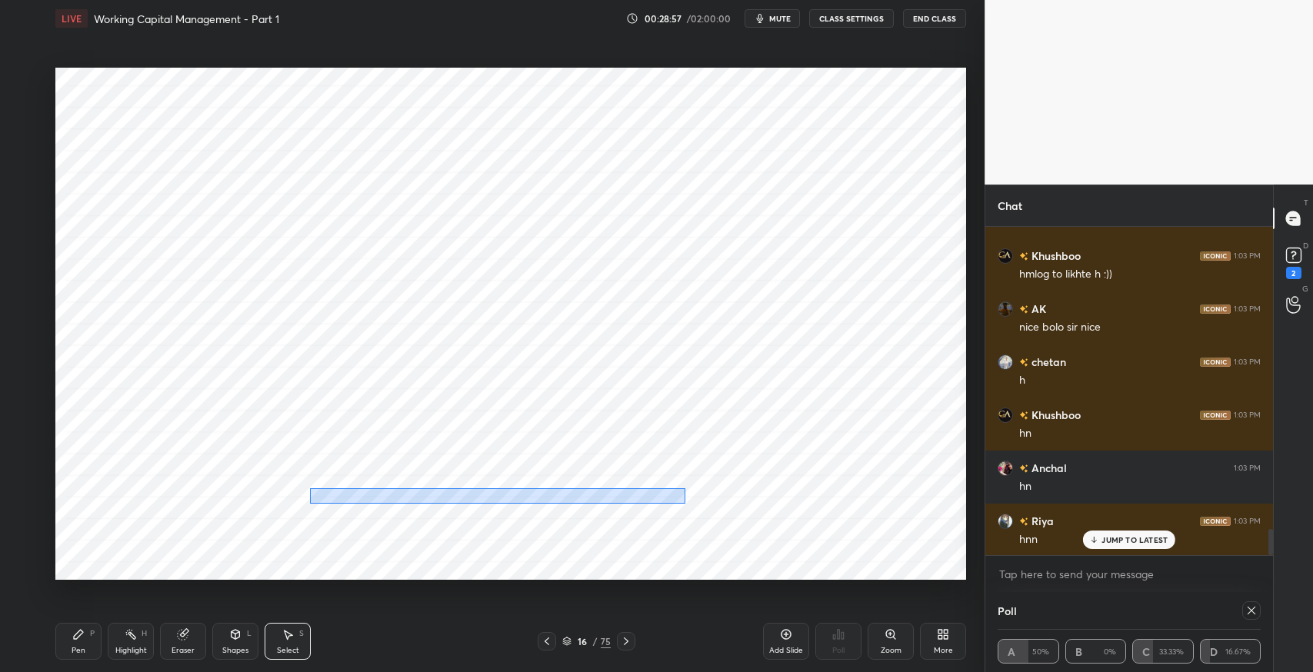
drag, startPoint x: 309, startPoint y: 488, endPoint x: 684, endPoint y: 503, distance: 375.5
click at [684, 503] on div "0 ° Undo Copy Paste here Duplicate Duplicate to new slide Delete" at bounding box center [510, 324] width 910 height 512
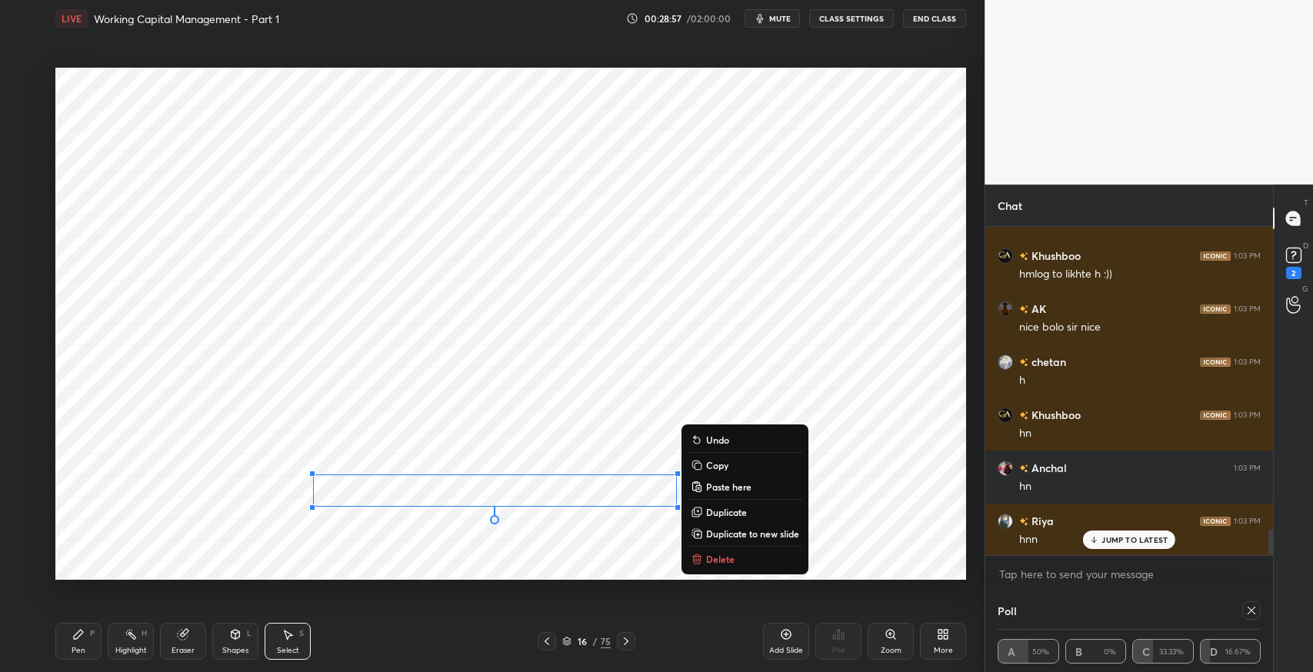
scroll to position [3853, 0]
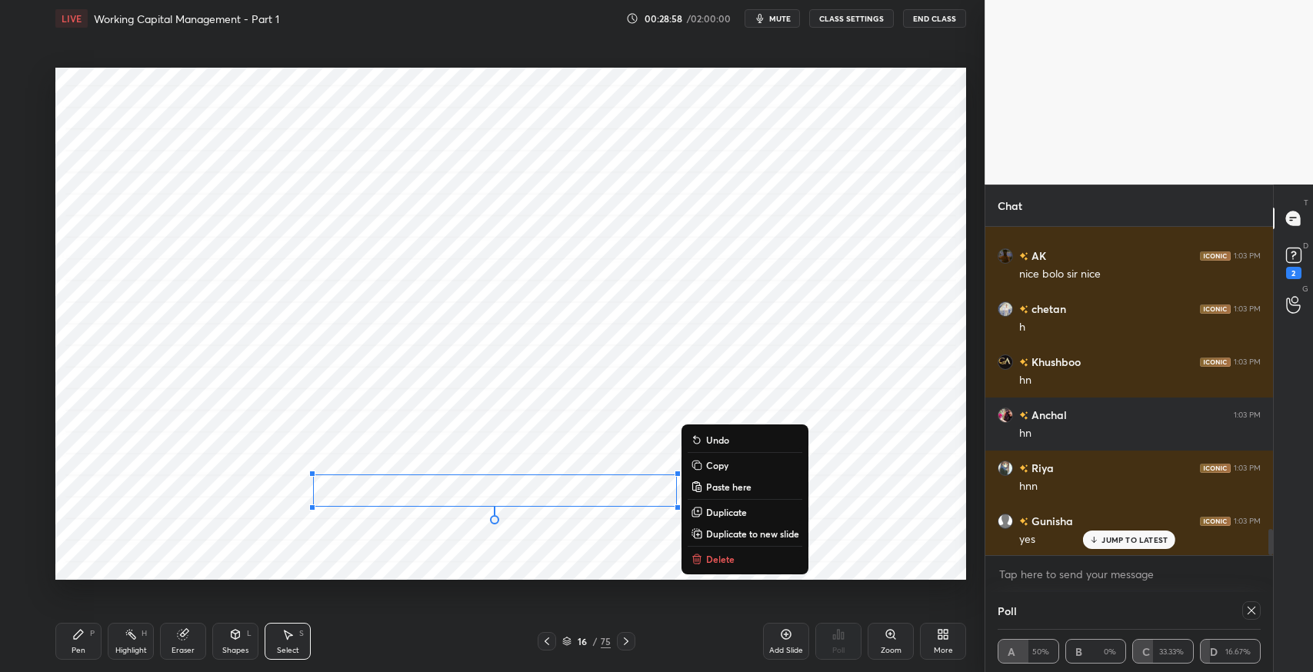
click at [718, 560] on p "Delete" at bounding box center [720, 559] width 28 height 12
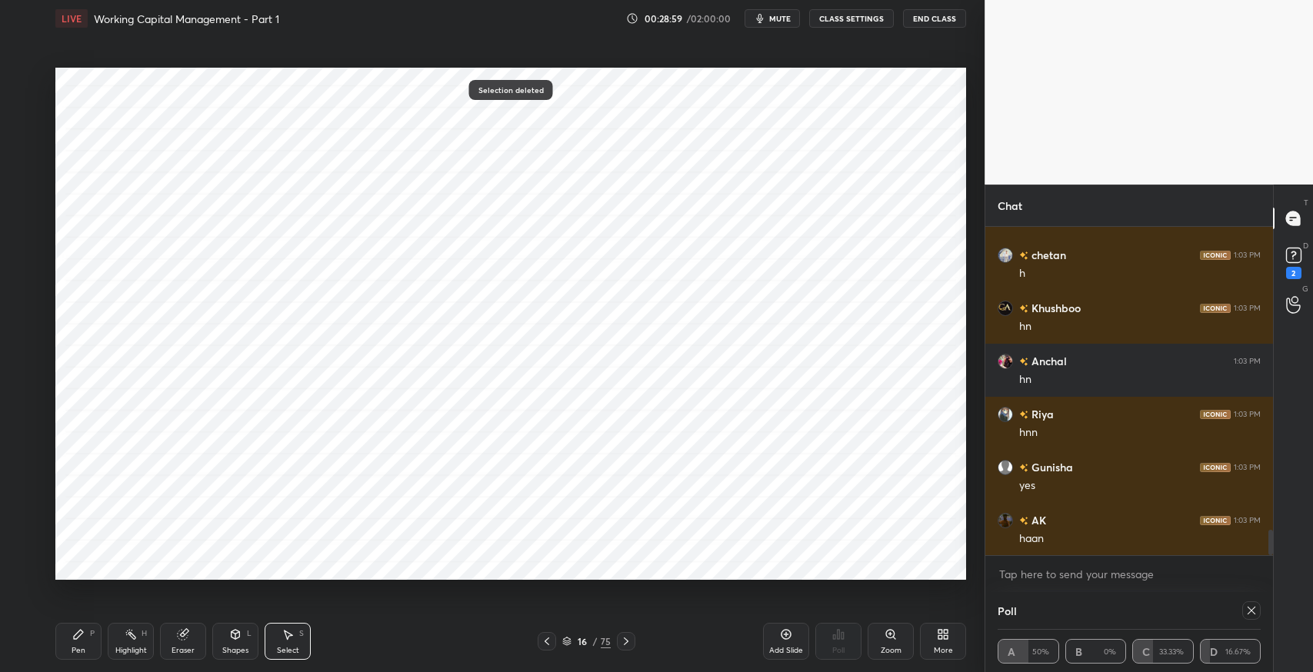
scroll to position [3959, 0]
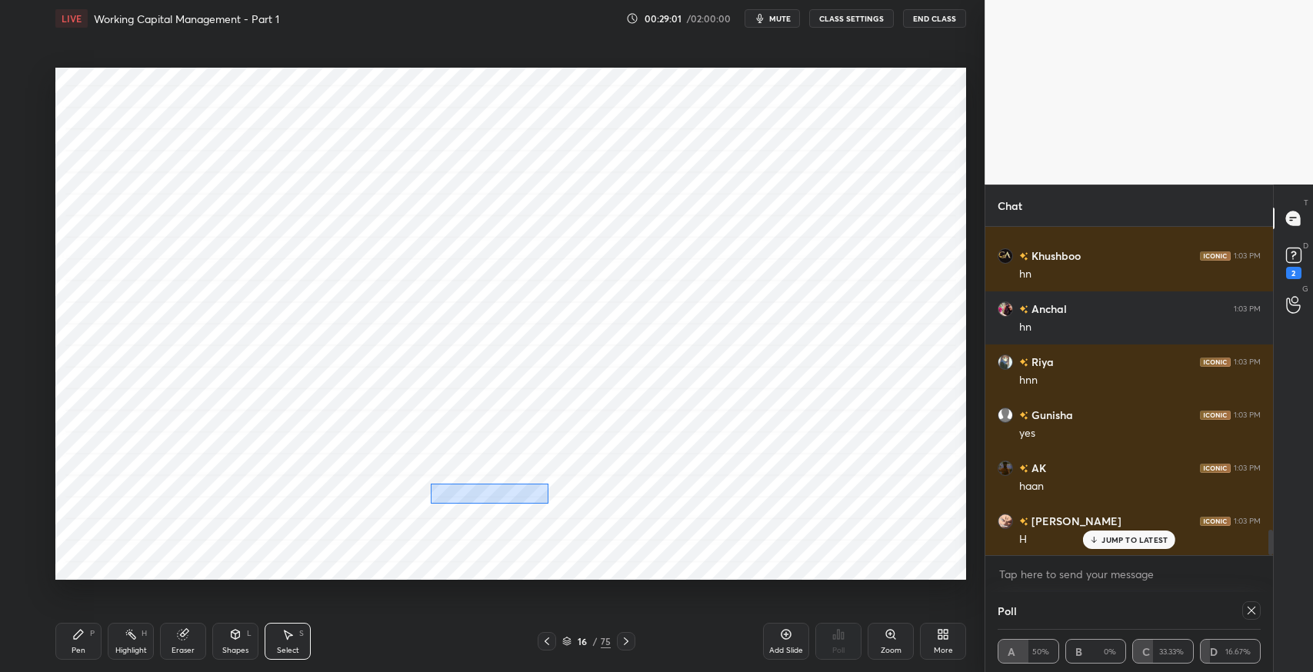
drag, startPoint x: 431, startPoint y: 483, endPoint x: 553, endPoint y: 503, distance: 123.9
click at [553, 503] on div "0 ° Undo Copy Paste here Duplicate Duplicate to new slide Delete" at bounding box center [510, 324] width 910 height 512
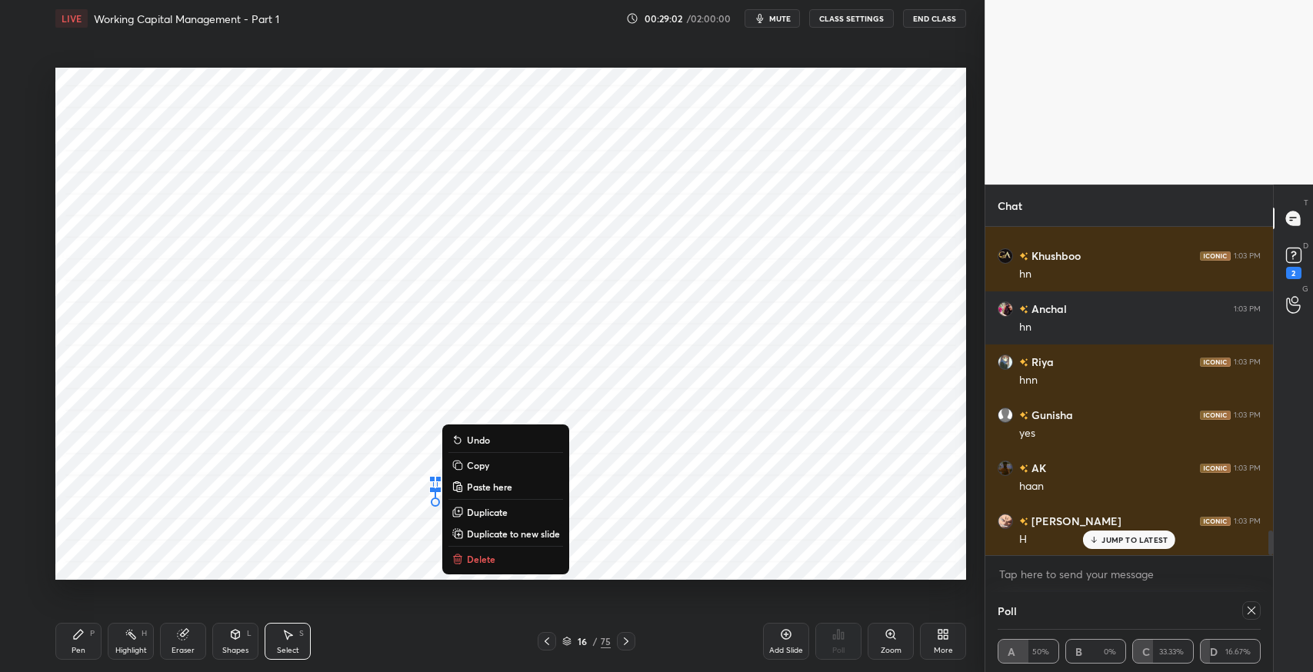
scroll to position [4012, 0]
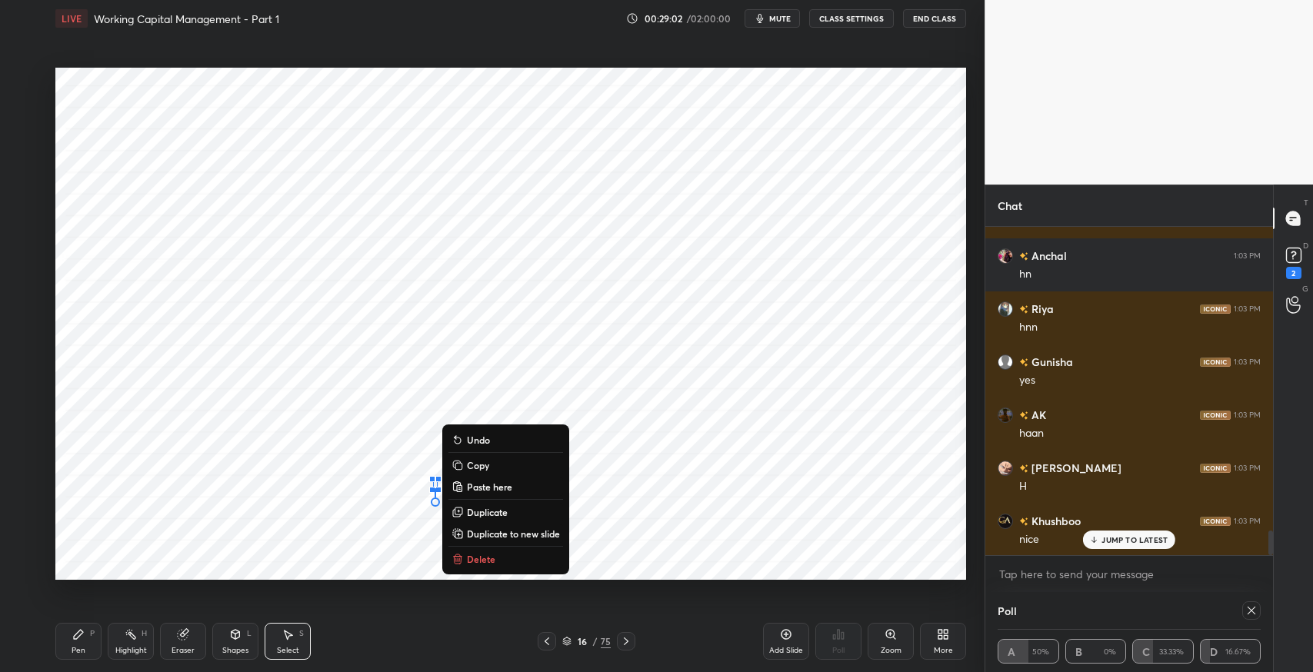
click at [536, 565] on button "Delete" at bounding box center [505, 559] width 115 height 18
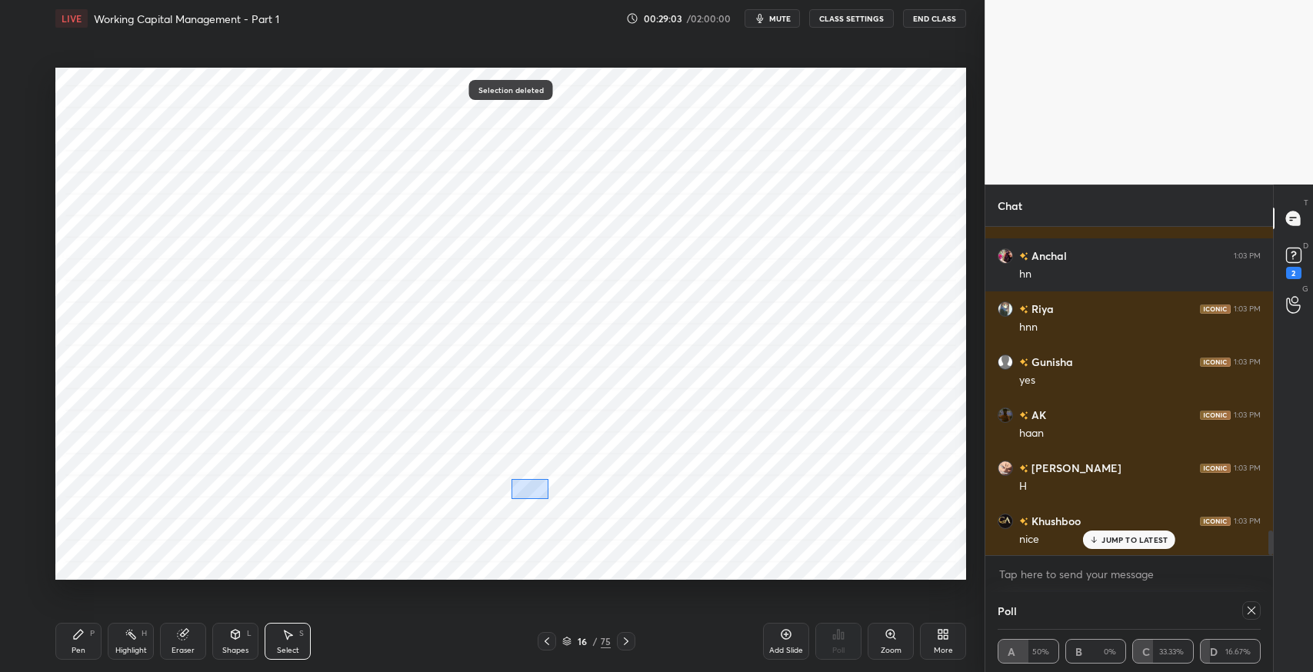
drag, startPoint x: 511, startPoint y: 479, endPoint x: 548, endPoint y: 499, distance: 42.0
click at [548, 499] on div "0 ° Undo Copy Paste here Duplicate Duplicate to new slide Delete" at bounding box center [510, 324] width 910 height 512
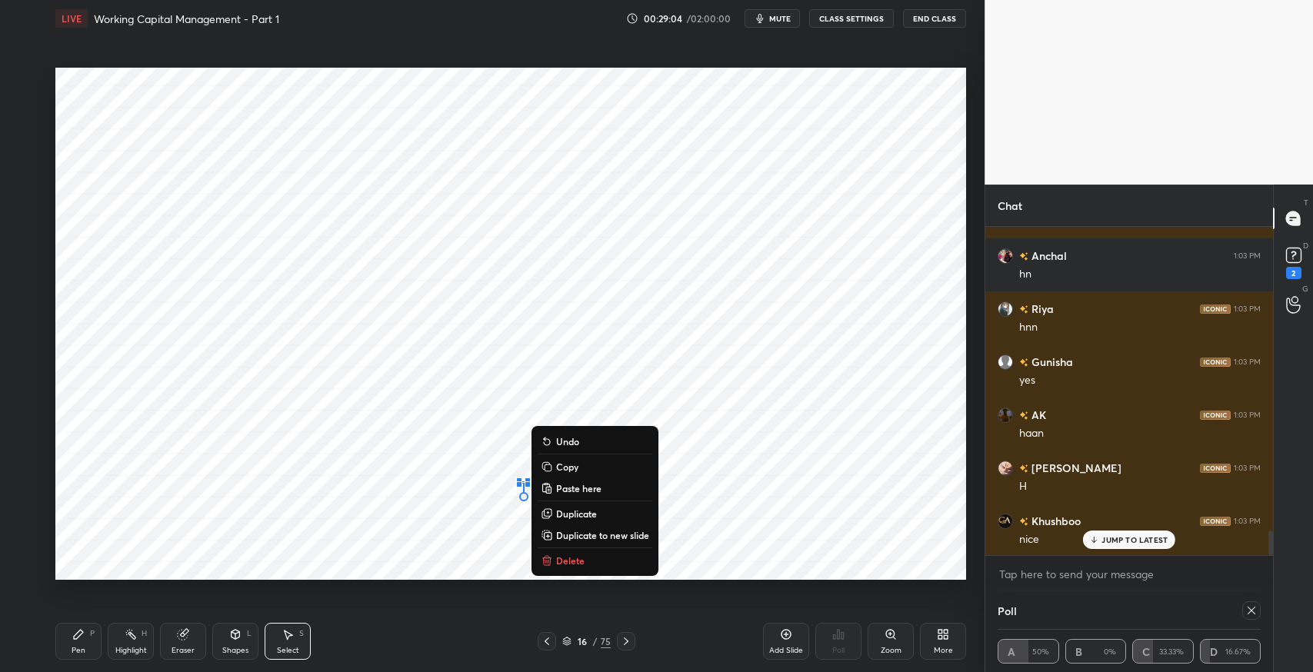
click at [558, 565] on p "Delete" at bounding box center [570, 560] width 28 height 12
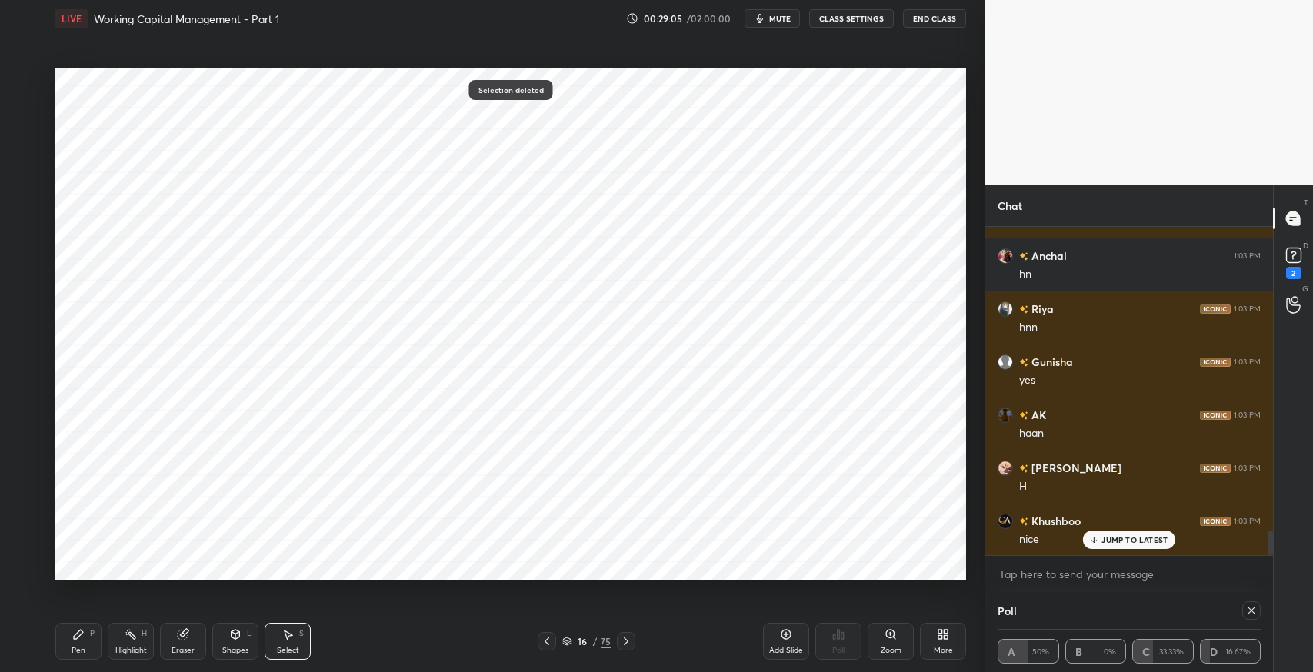
scroll to position [4065, 0]
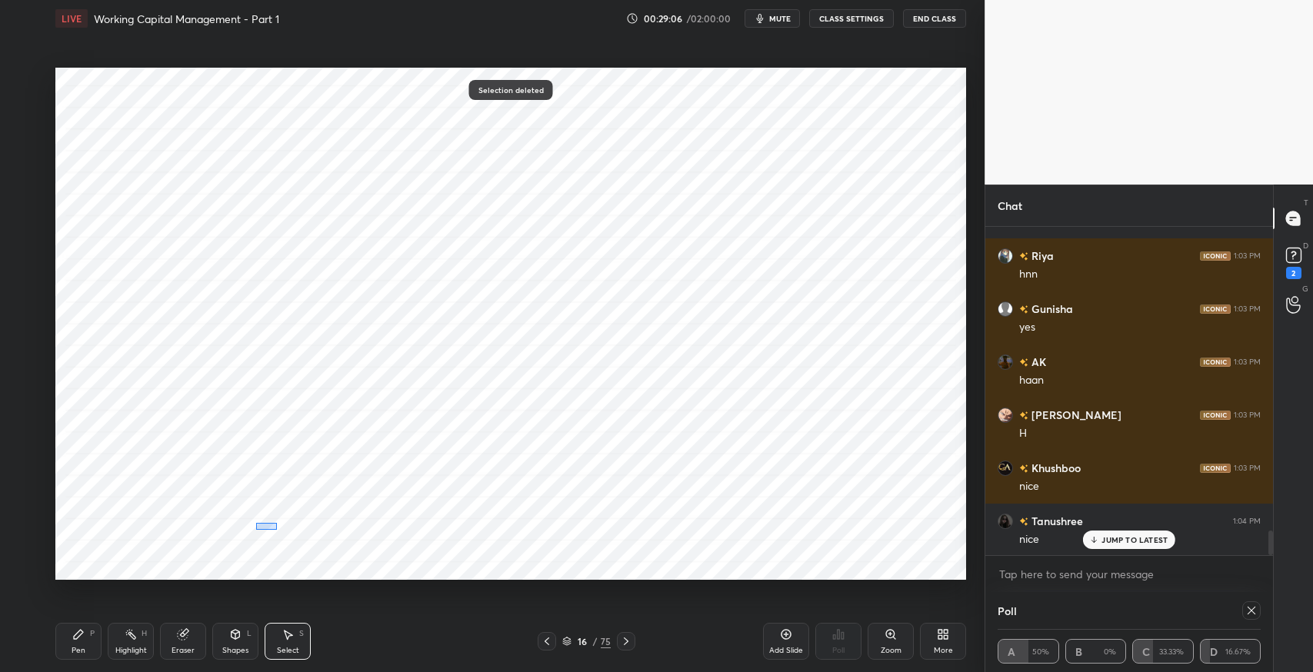
drag, startPoint x: 255, startPoint y: 522, endPoint x: 277, endPoint y: 530, distance: 22.9
click at [277, 530] on div "0 ° Undo Copy Paste here Duplicate Duplicate to new slide Delete" at bounding box center [510, 324] width 910 height 512
click at [271, 563] on div at bounding box center [272, 564] width 6 height 6
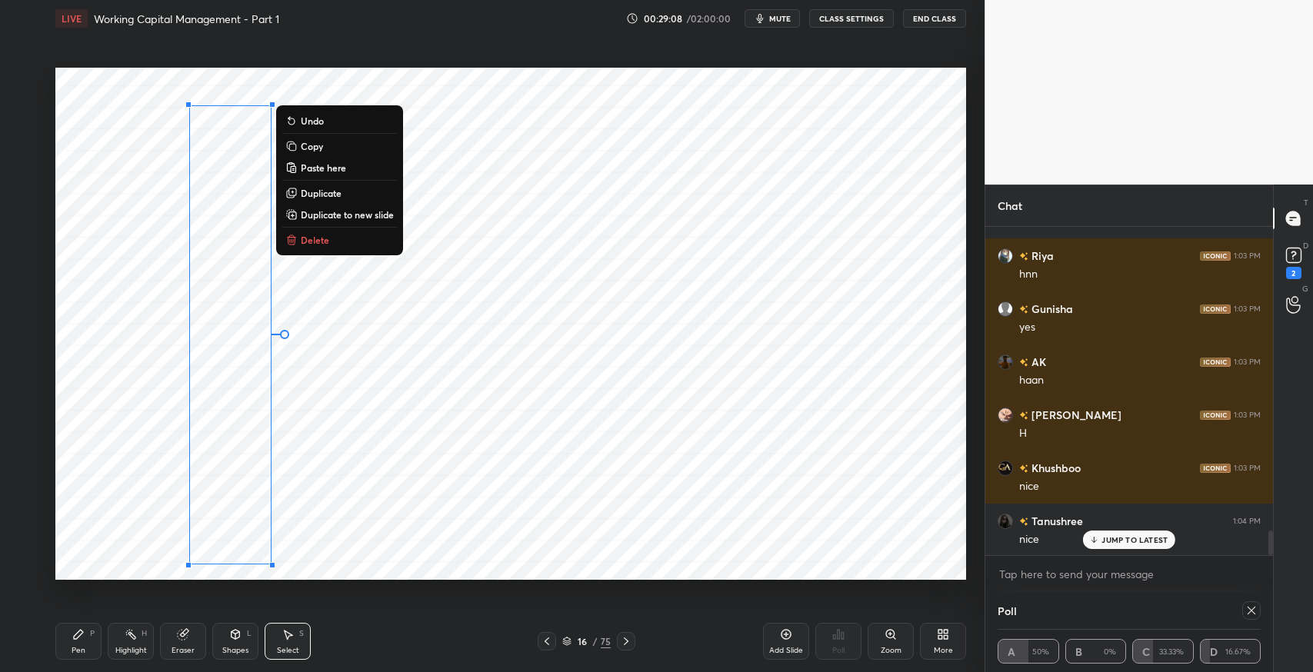
scroll to position [4118, 0]
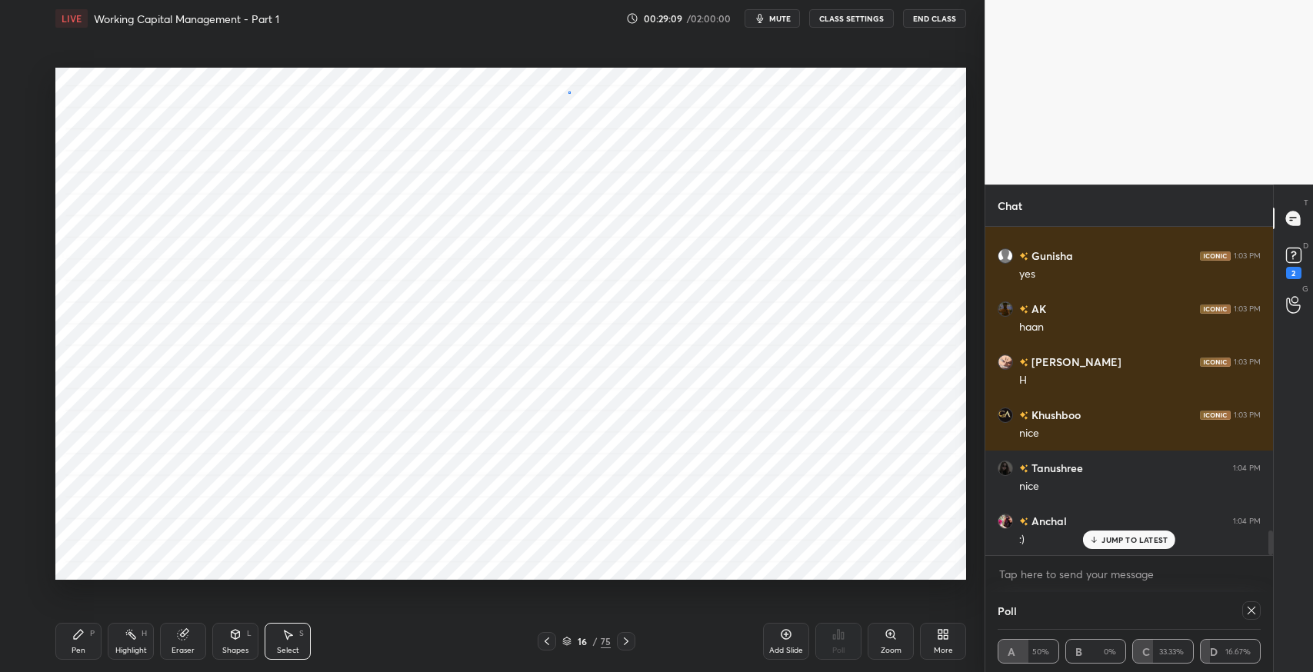
click at [568, 92] on div "0 ° Undo Copy Paste here Duplicate Duplicate to new slide Delete" at bounding box center [510, 324] width 910 height 512
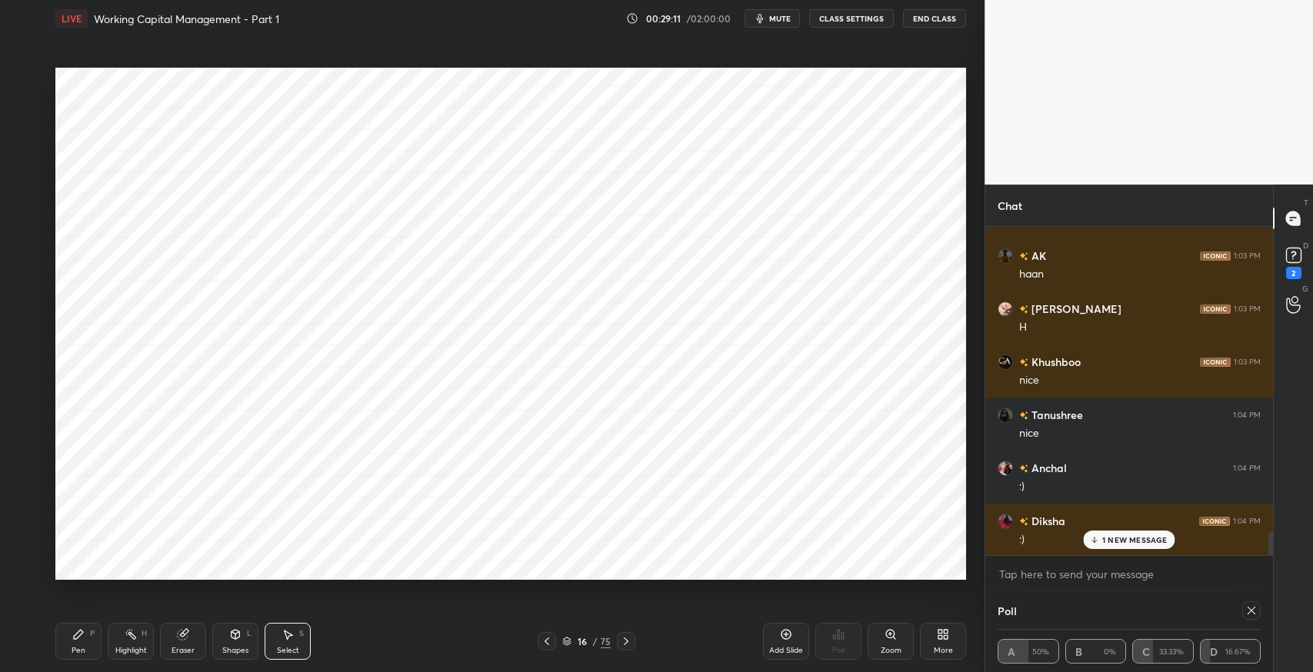
scroll to position [4224, 0]
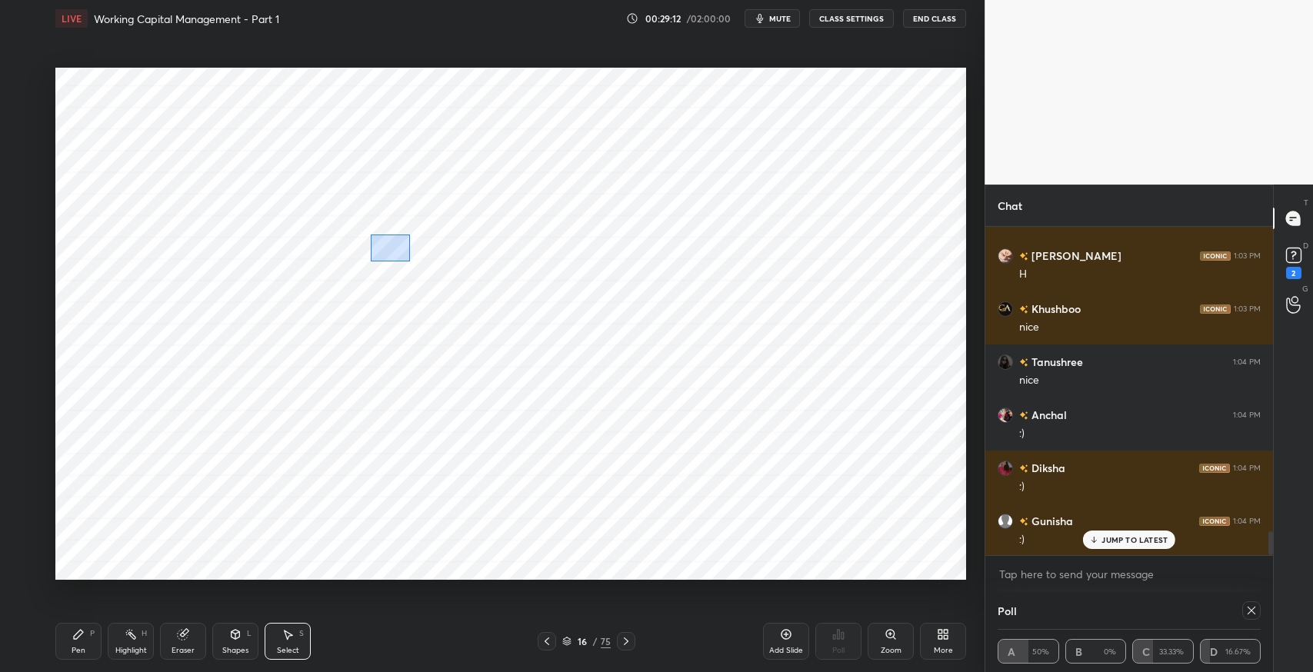
drag, startPoint x: 370, startPoint y: 235, endPoint x: 409, endPoint y: 261, distance: 47.6
click at [409, 261] on div "0 ° Undo Copy Paste here Duplicate Duplicate to new slide Delete" at bounding box center [510, 324] width 910 height 512
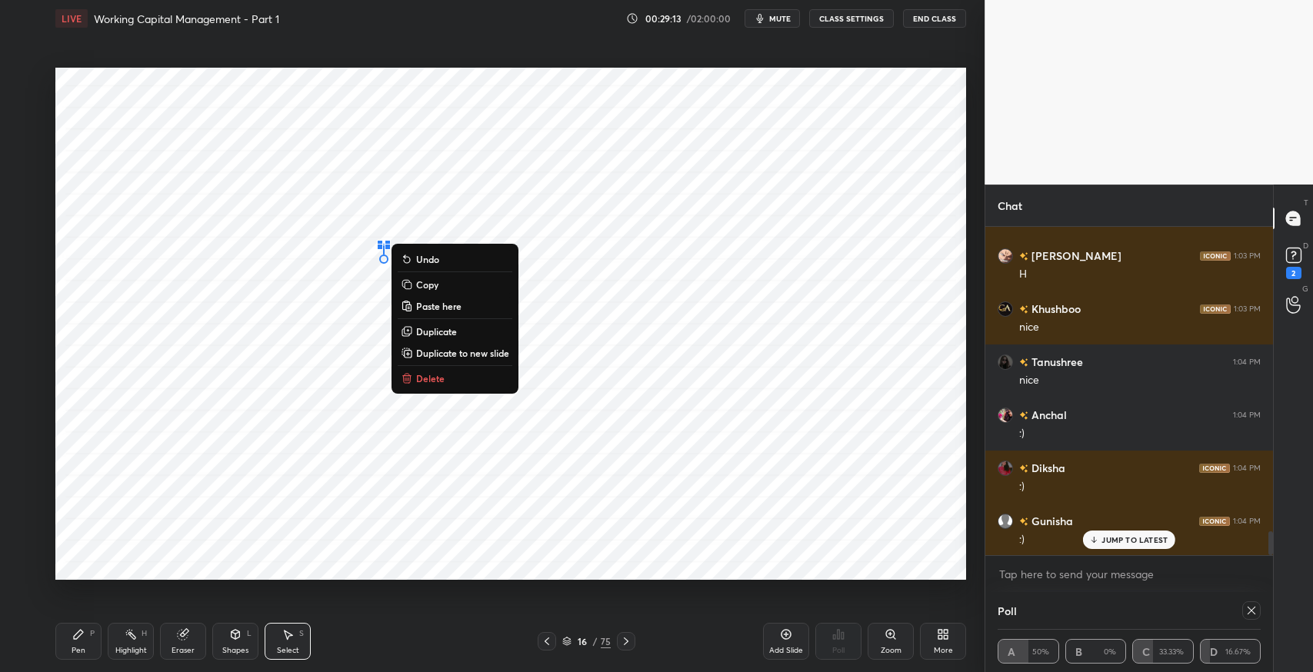
click at [470, 377] on button "Delete" at bounding box center [455, 378] width 115 height 18
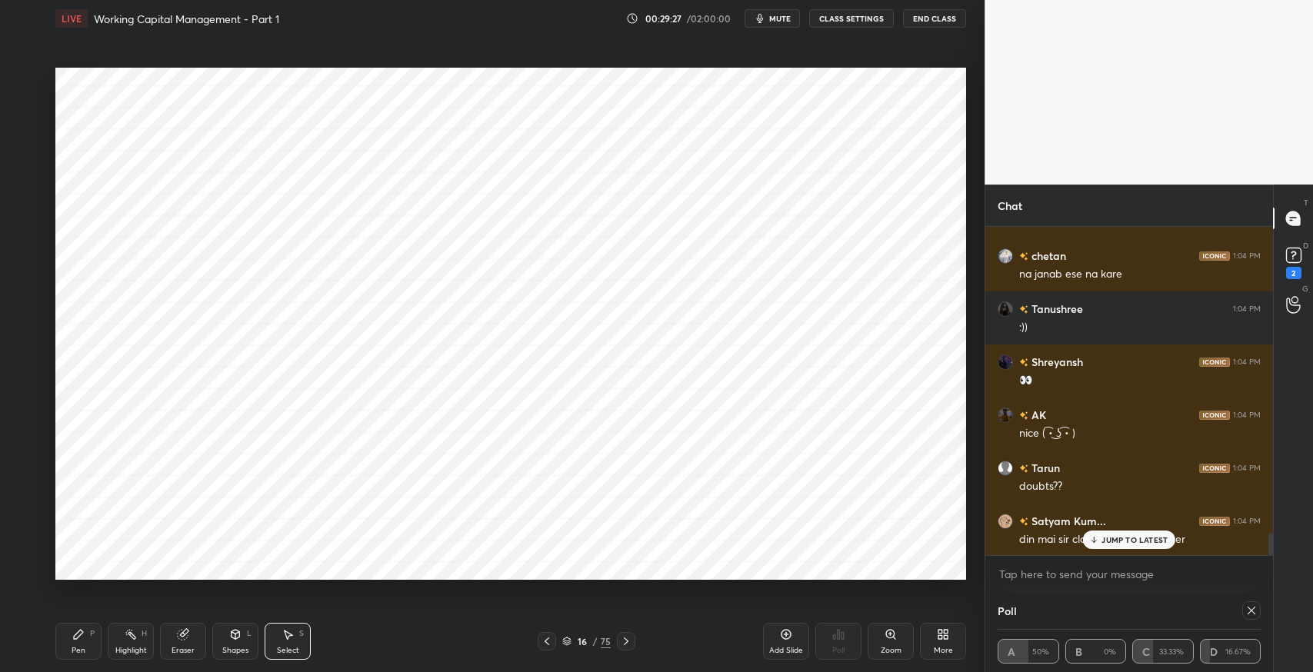
scroll to position [4595, 0]
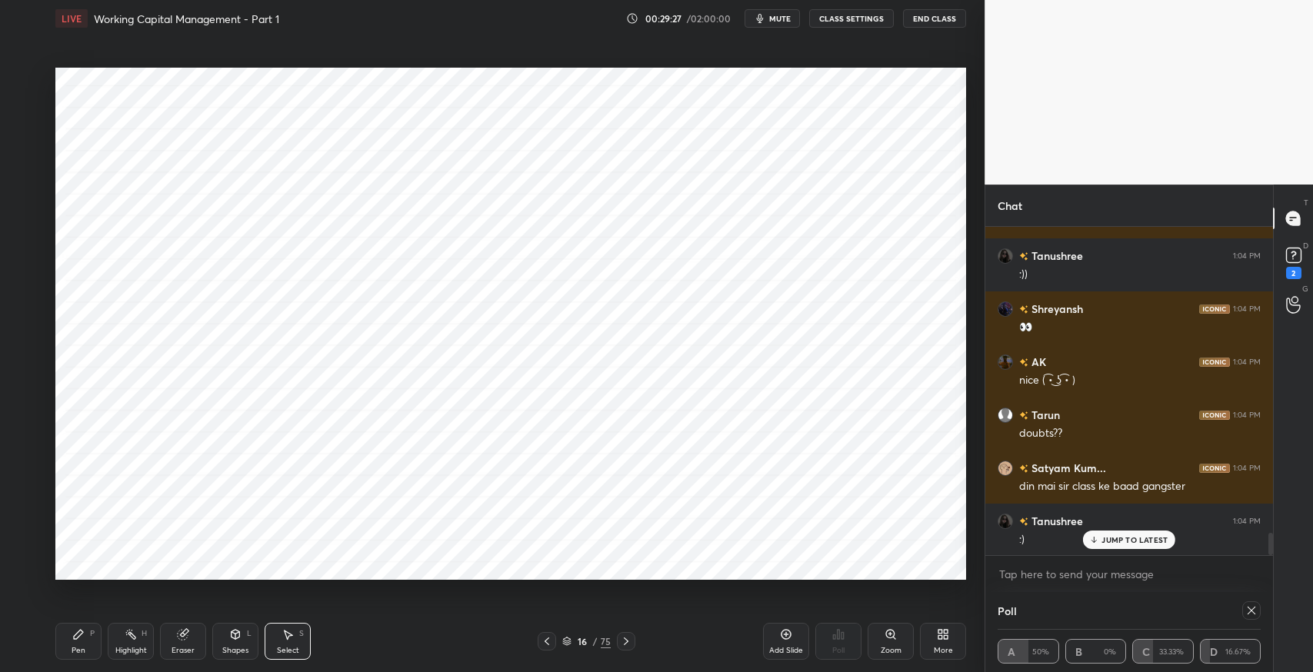
click at [1119, 541] on p "JUMP TO LATEST" at bounding box center [1134, 539] width 66 height 9
click at [545, 643] on icon at bounding box center [547, 641] width 12 height 12
click at [549, 635] on icon at bounding box center [547, 641] width 12 height 12
click at [786, 634] on icon at bounding box center [786, 634] width 5 height 5
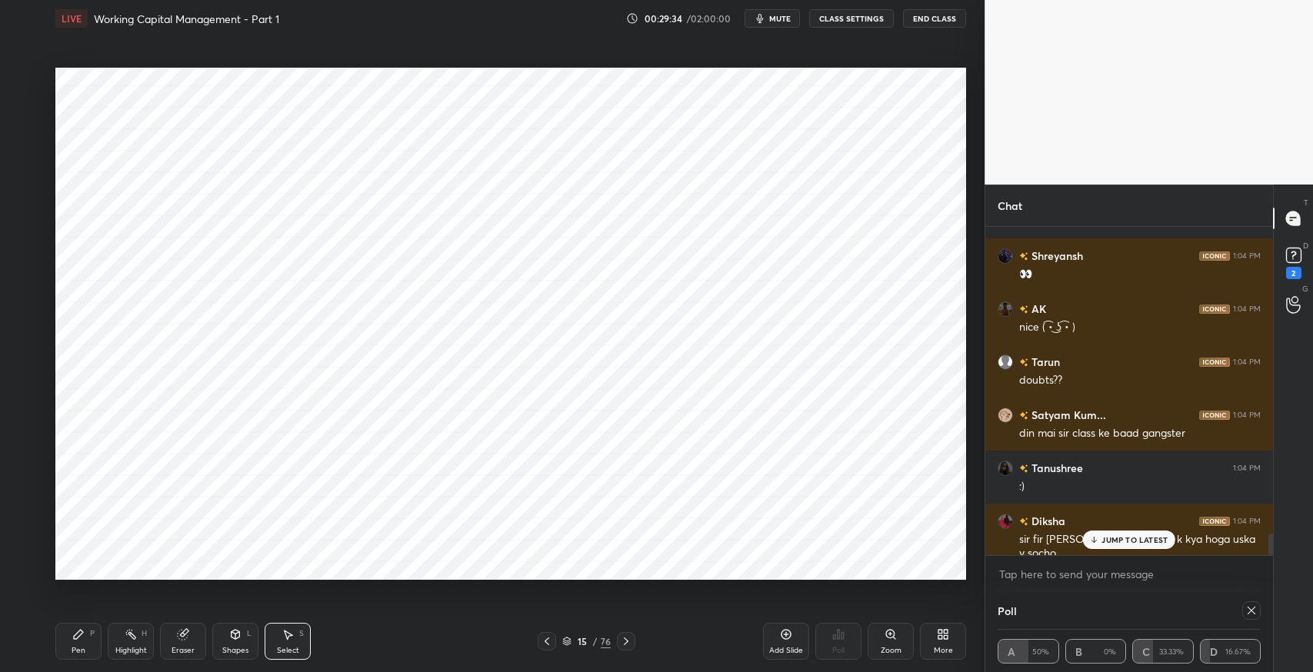
click at [786, 634] on icon at bounding box center [786, 634] width 5 height 5
click at [627, 641] on icon at bounding box center [625, 641] width 5 height 8
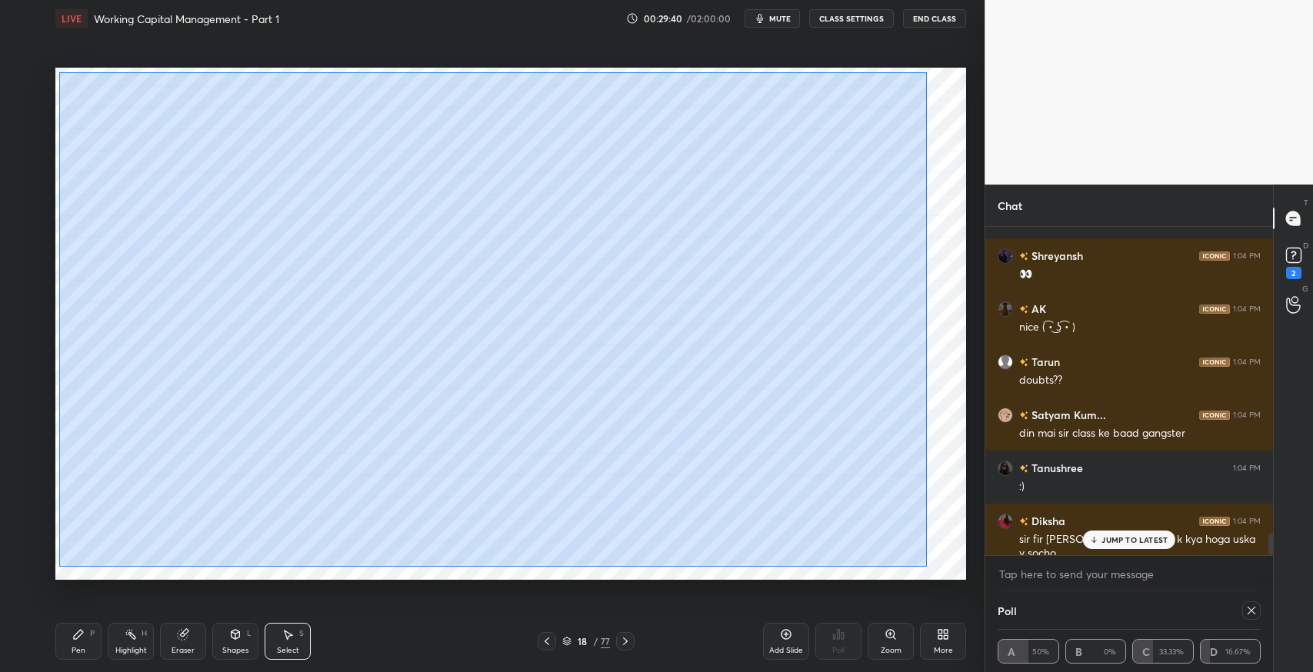
drag, startPoint x: 58, startPoint y: 72, endPoint x: 926, endPoint y: 567, distance: 998.8
click at [926, 567] on div "0 ° Undo Copy Paste here Duplicate Duplicate to new slide Delete" at bounding box center [510, 324] width 910 height 512
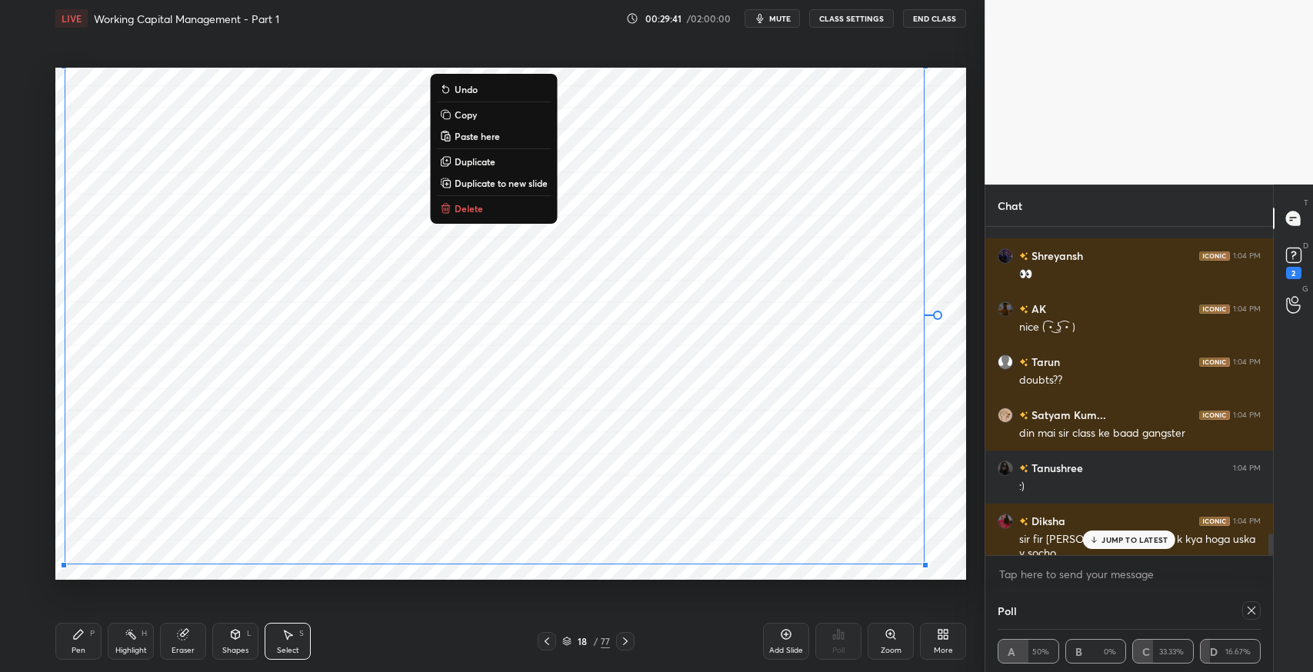
click at [480, 114] on button "Copy" at bounding box center [493, 114] width 115 height 18
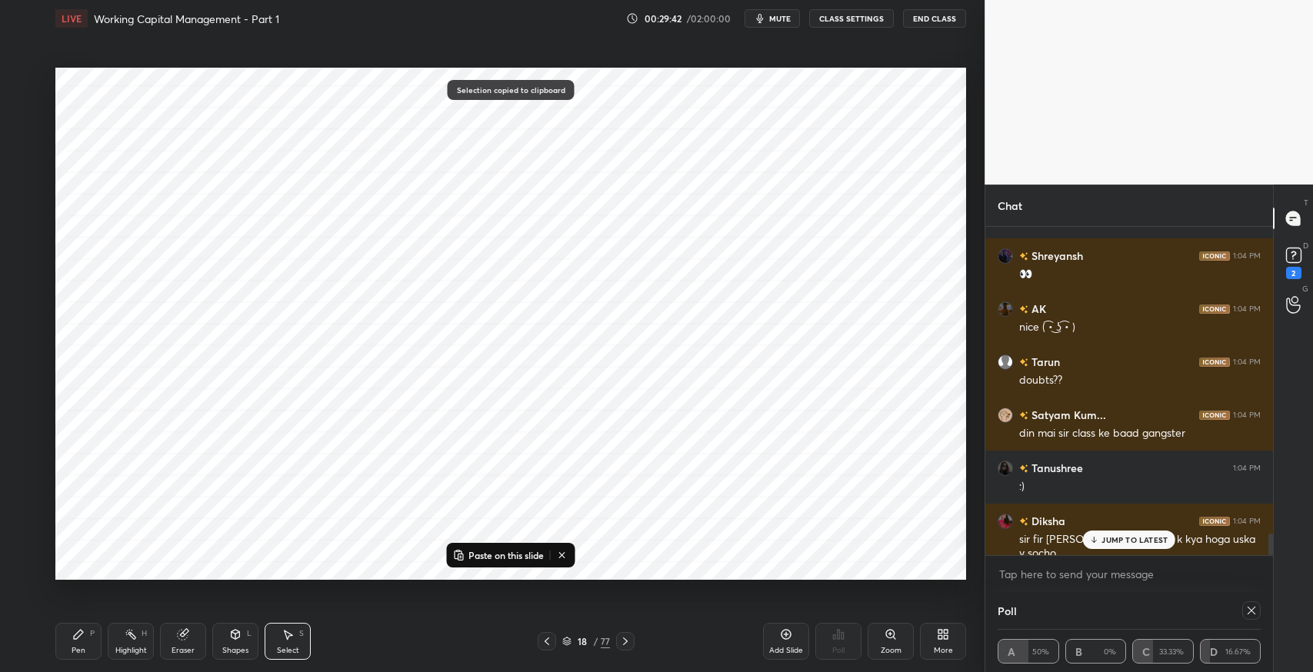
click at [548, 643] on icon at bounding box center [547, 641] width 12 height 12
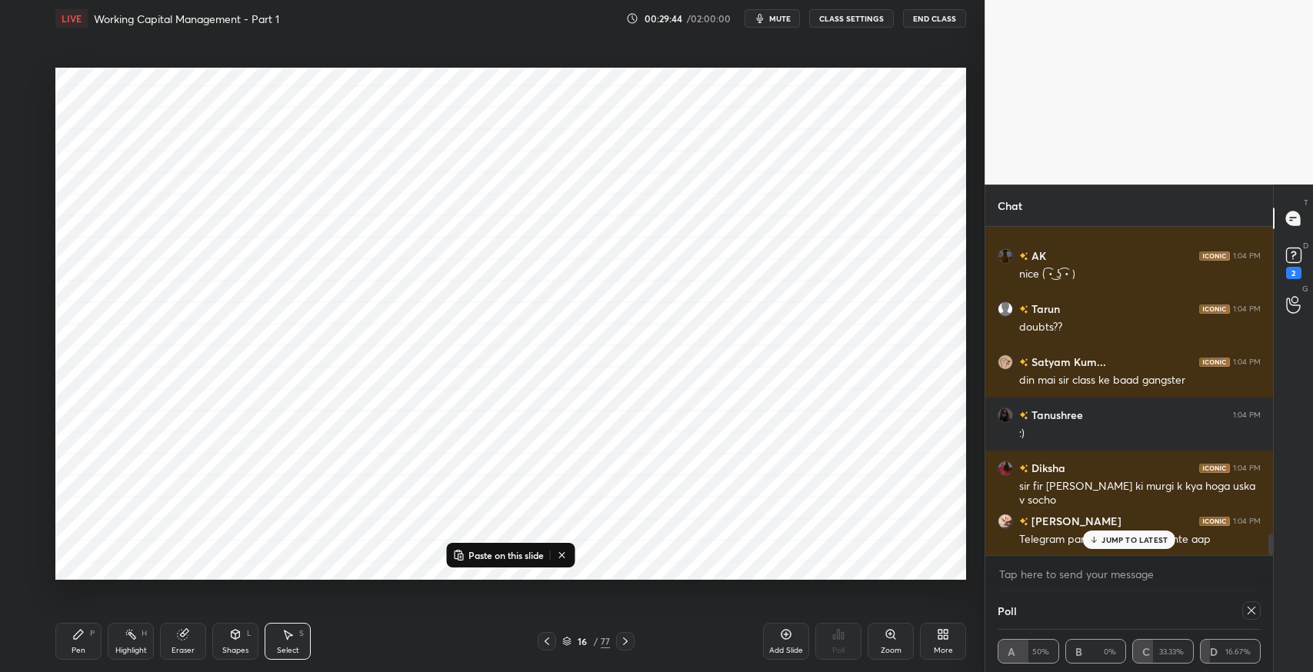
drag, startPoint x: 548, startPoint y: 642, endPoint x: 548, endPoint y: 561, distance: 81.5
click at [544, 637] on icon at bounding box center [547, 641] width 12 height 12
click at [531, 557] on p "Paste on this slide" at bounding box center [505, 555] width 75 height 12
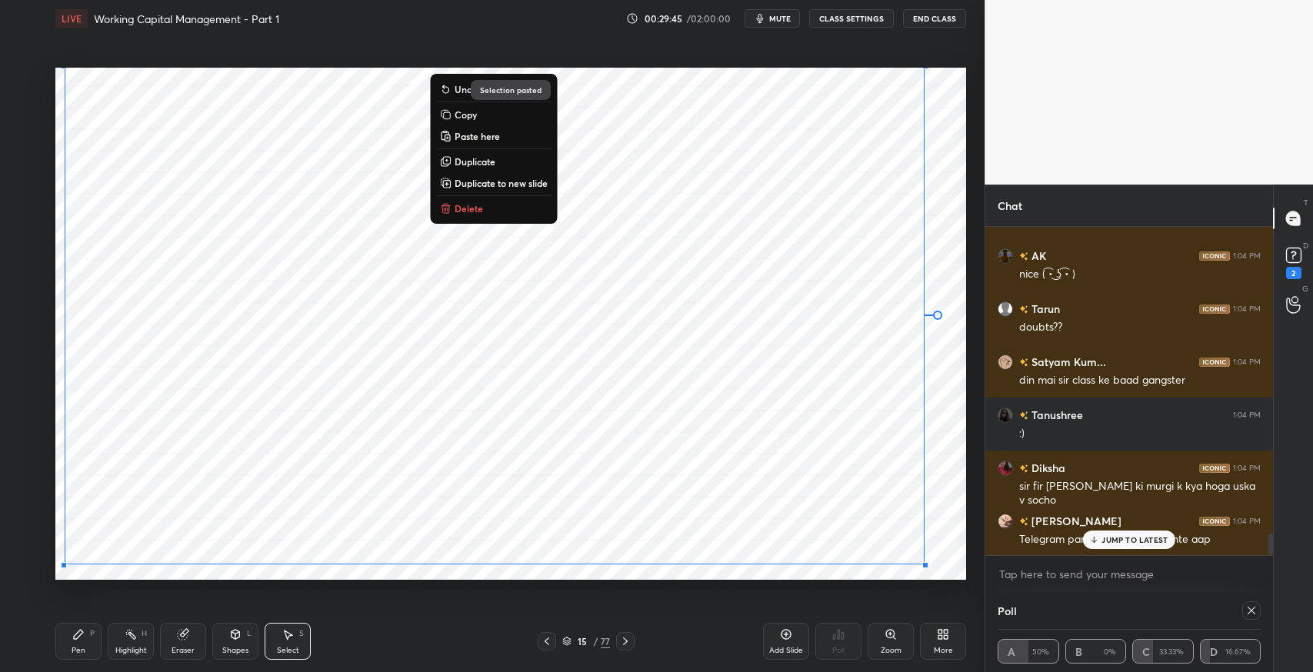
click at [623, 641] on icon at bounding box center [625, 641] width 12 height 12
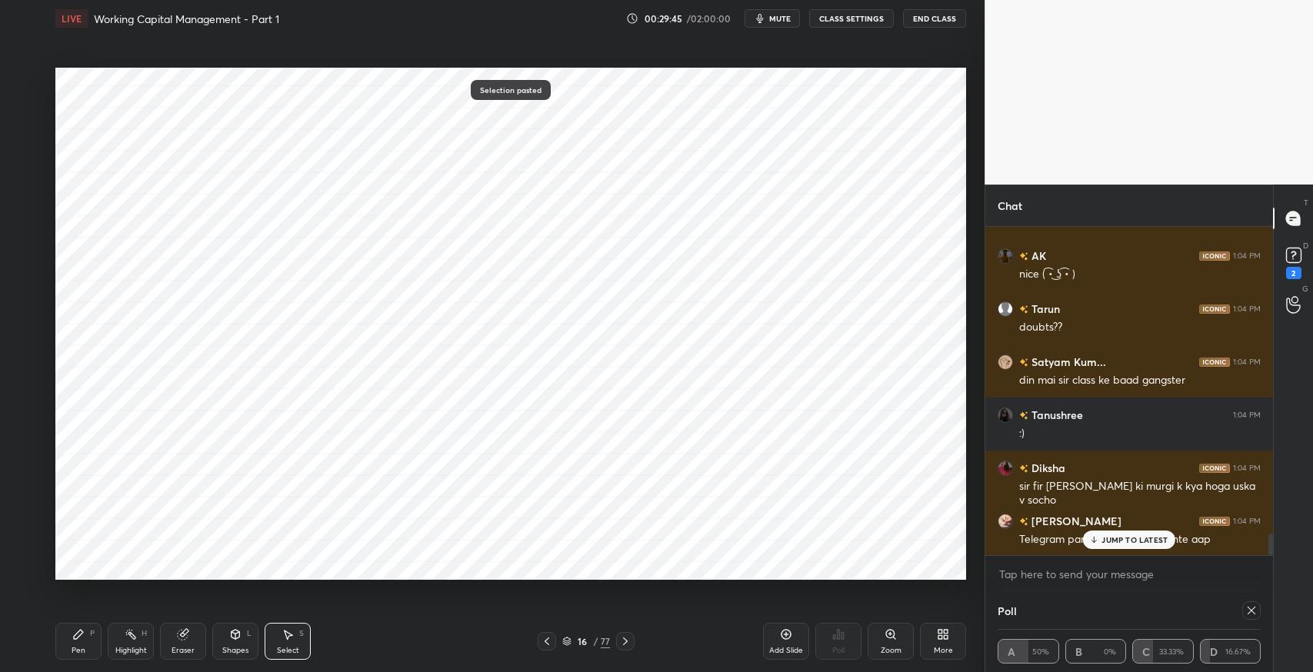
click at [623, 641] on icon at bounding box center [625, 641] width 12 height 12
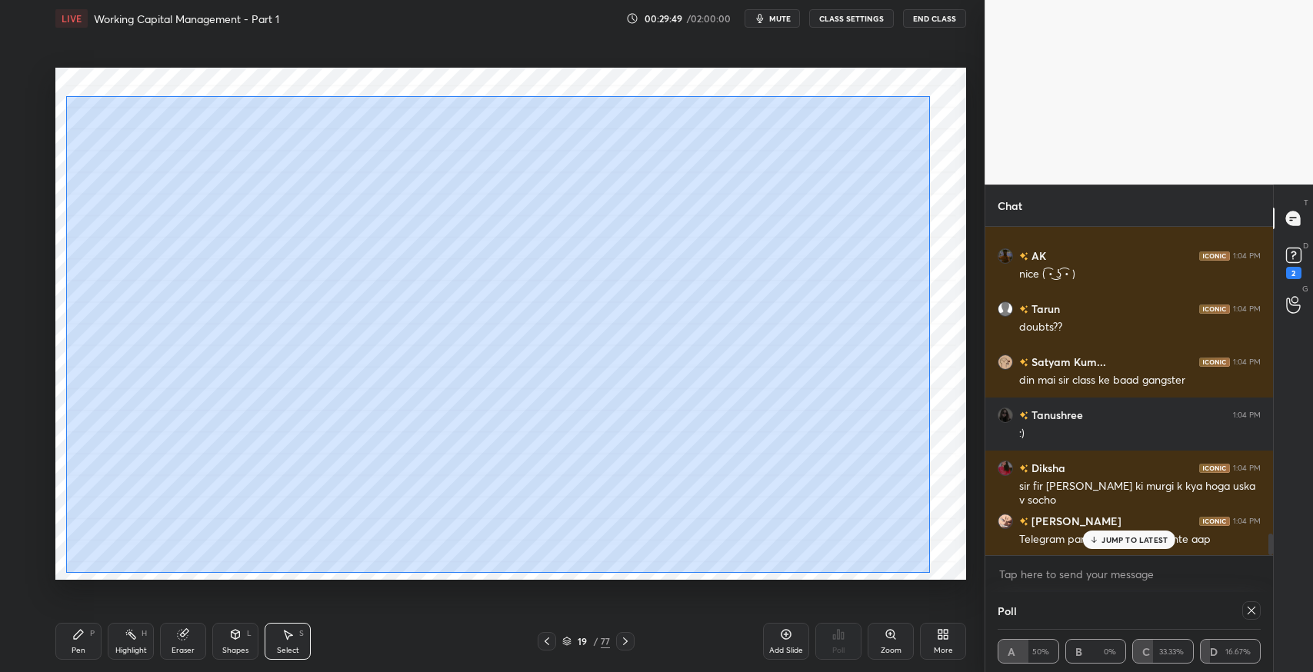
drag, startPoint x: 65, startPoint y: 95, endPoint x: 929, endPoint y: 573, distance: 986.8
click at [929, 573] on div "0 ° Undo Copy Paste here Duplicate Duplicate to new slide Delete" at bounding box center [510, 324] width 910 height 512
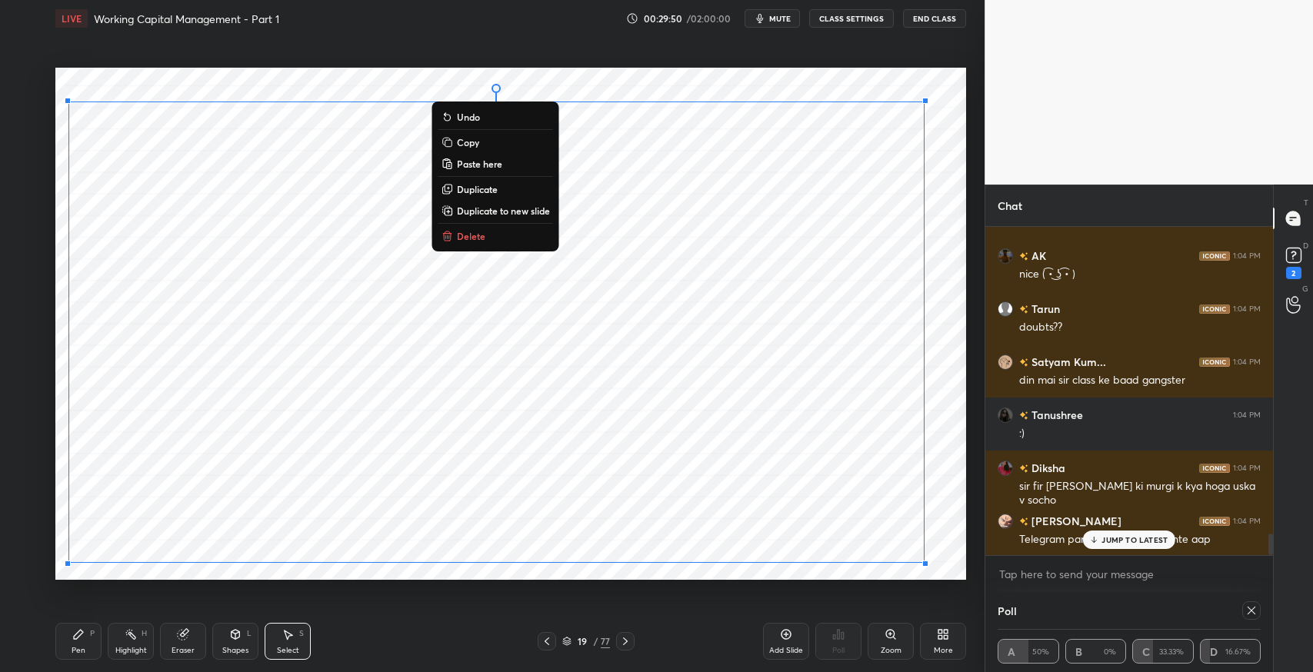
click at [440, 135] on button "Copy" at bounding box center [495, 142] width 115 height 18
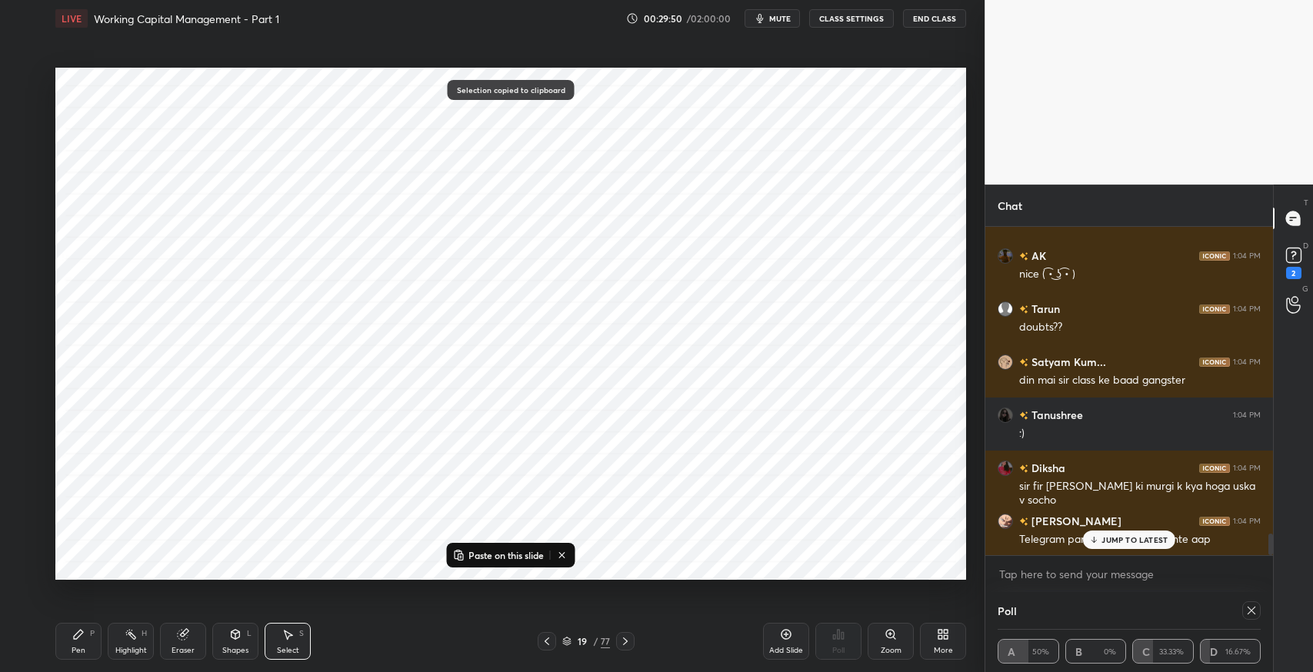
drag, startPoint x: 1153, startPoint y: 541, endPoint x: 1110, endPoint y: 544, distance: 43.2
click at [1149, 541] on p "JUMP TO LATEST" at bounding box center [1134, 539] width 66 height 9
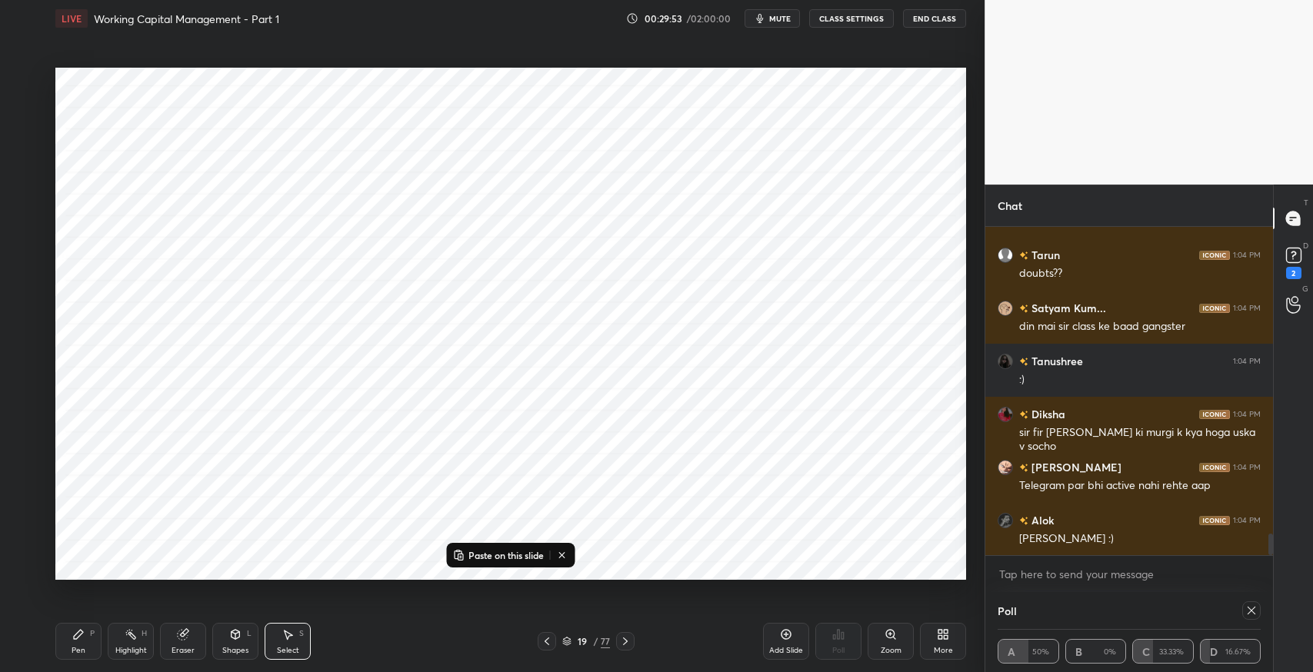
click at [547, 641] on icon at bounding box center [547, 641] width 12 height 12
click at [621, 643] on icon at bounding box center [625, 641] width 12 height 12
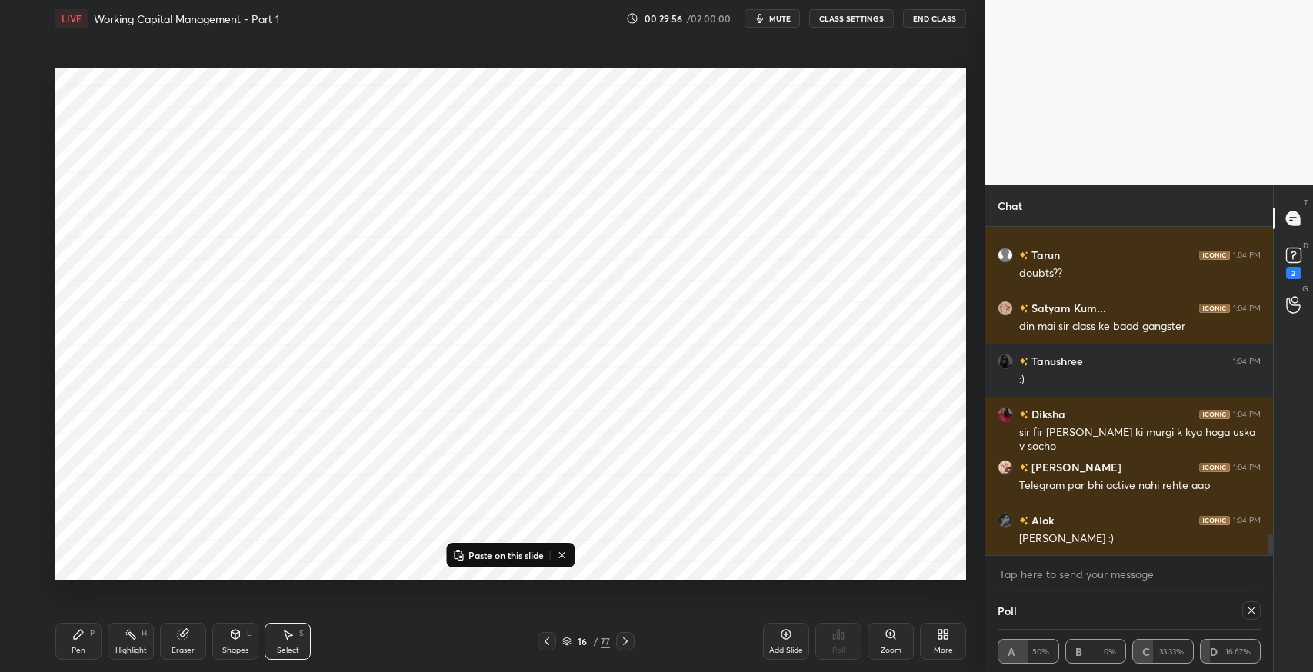
click at [514, 548] on button "Paste on this slide" at bounding box center [498, 555] width 97 height 18
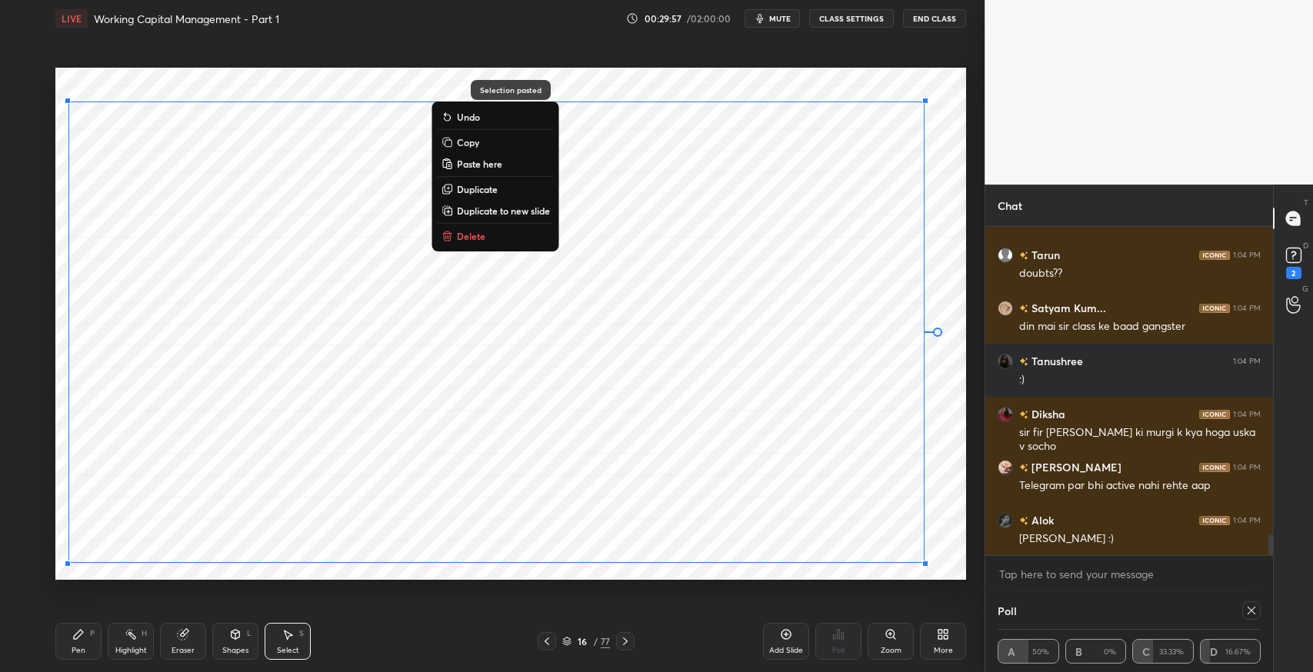
click at [944, 534] on div "0 ° Undo Copy Paste here Duplicate Duplicate to new slide Delete" at bounding box center [510, 324] width 910 height 512
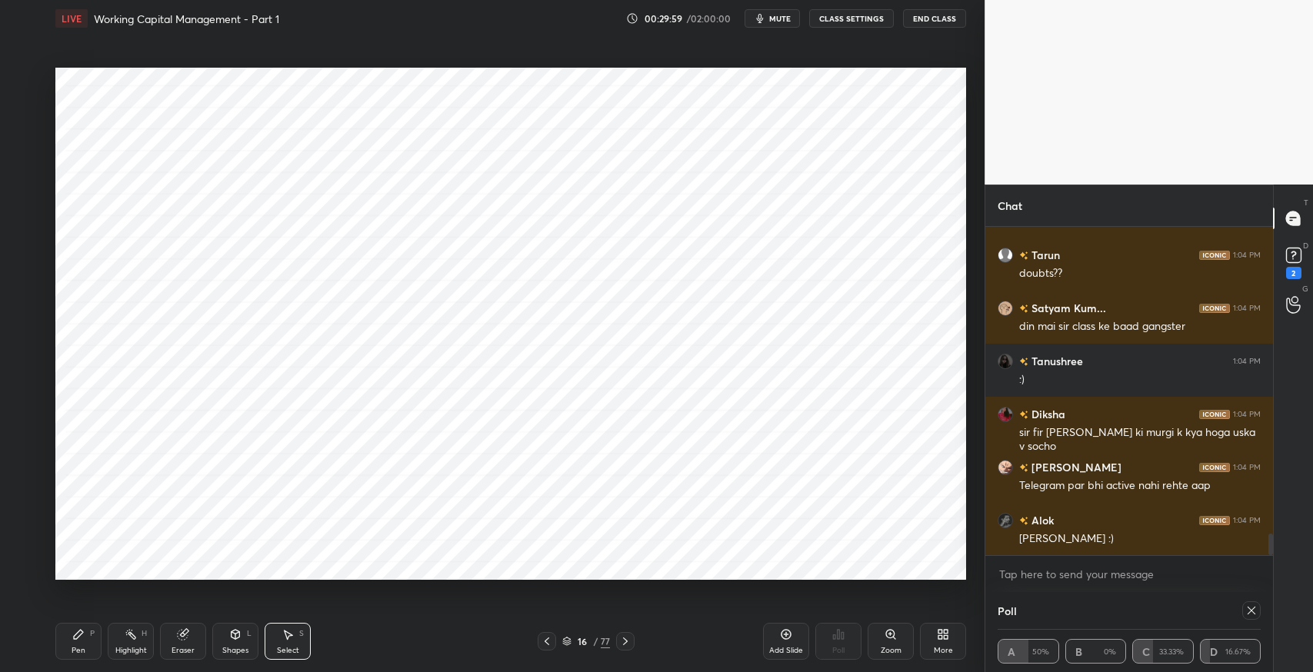
click at [624, 640] on icon at bounding box center [625, 641] width 12 height 12
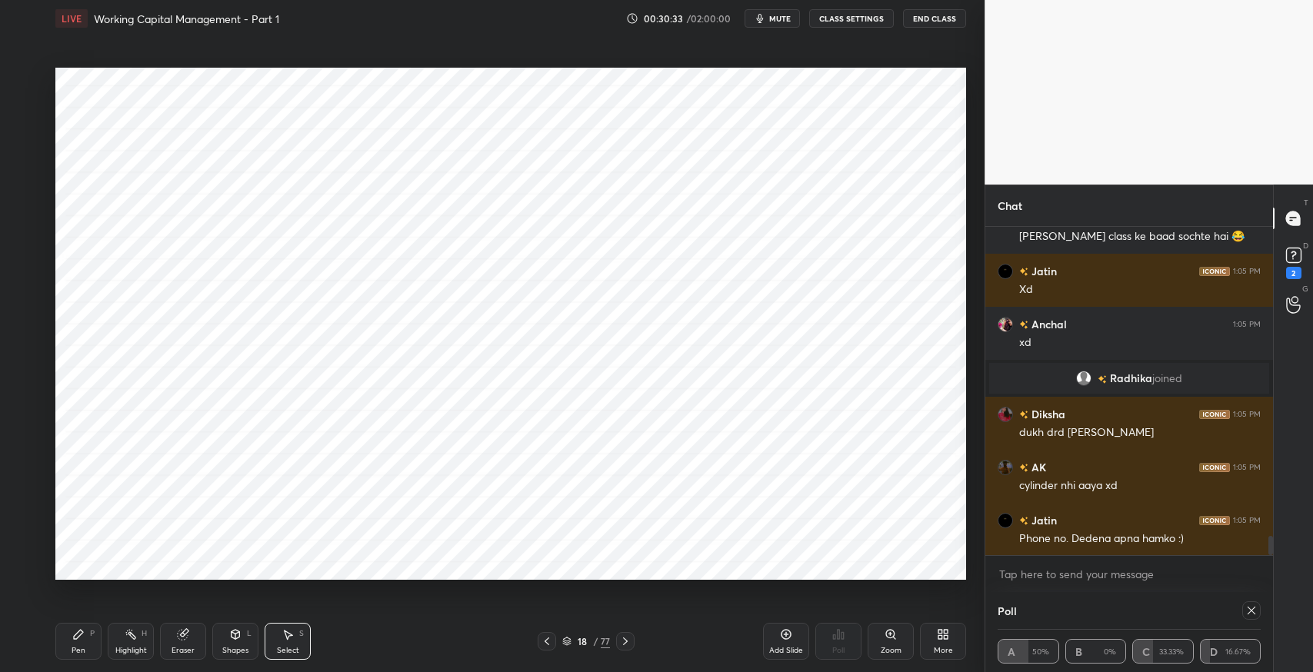
scroll to position [5269, 0]
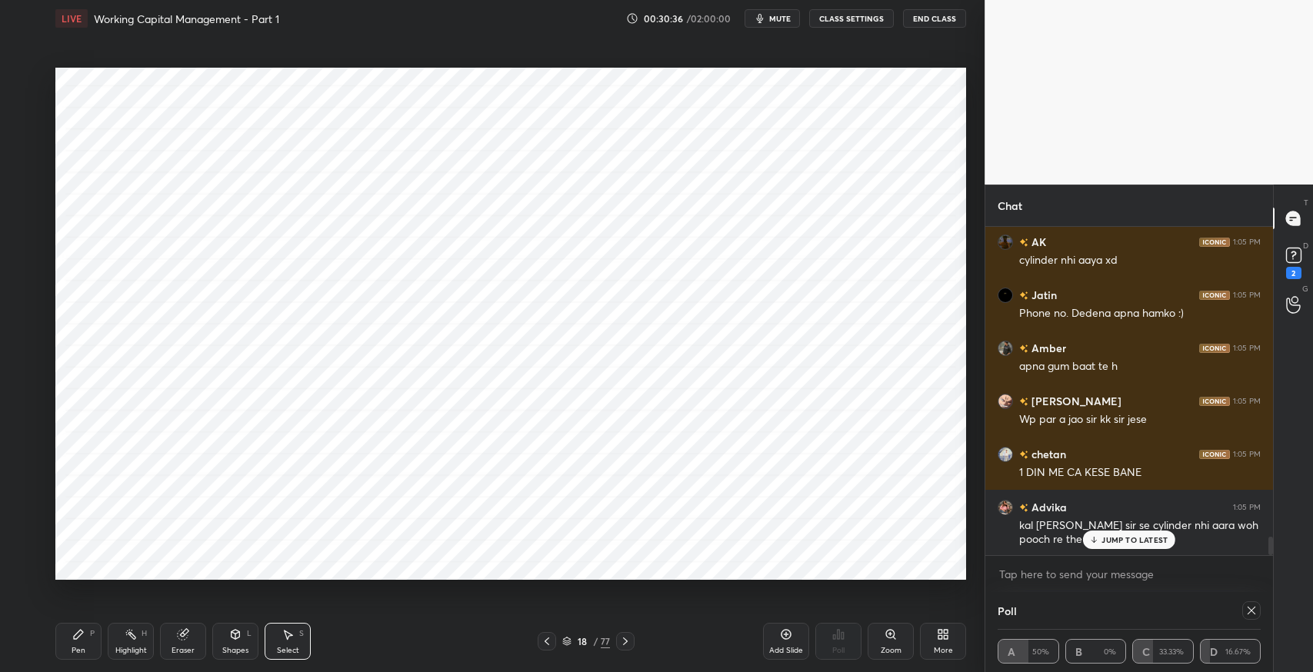
click at [174, 643] on div "Eraser" at bounding box center [183, 641] width 46 height 37
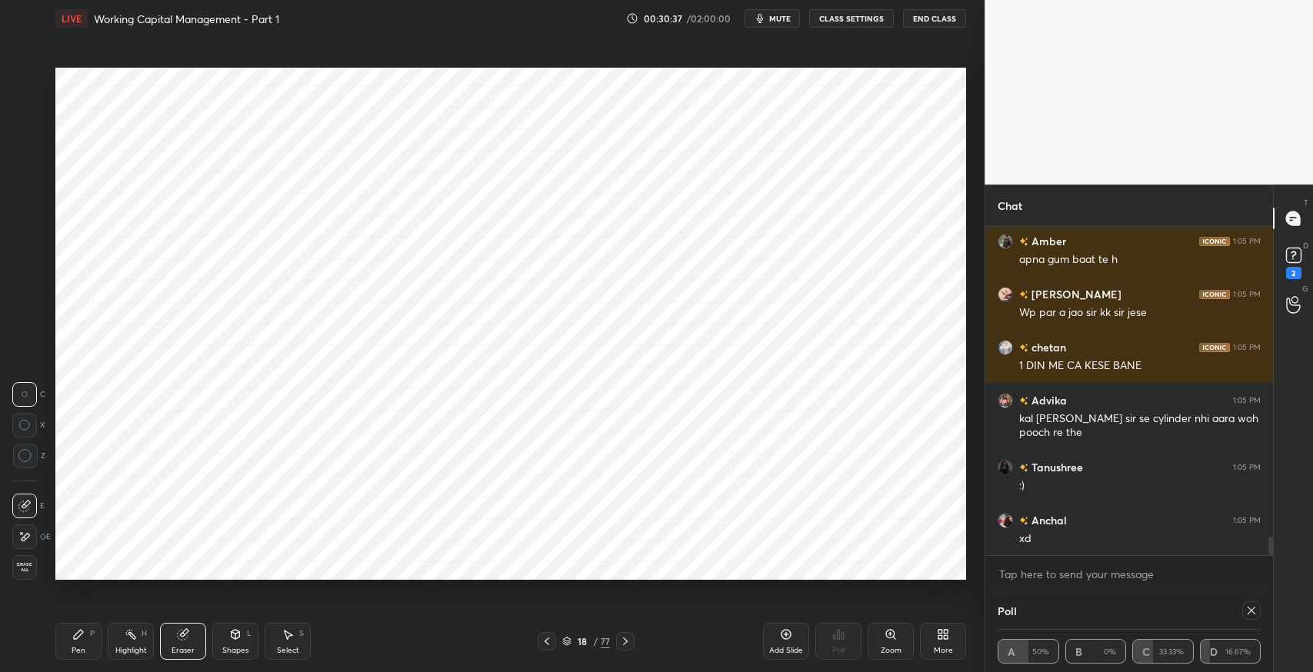
scroll to position [5654, 0]
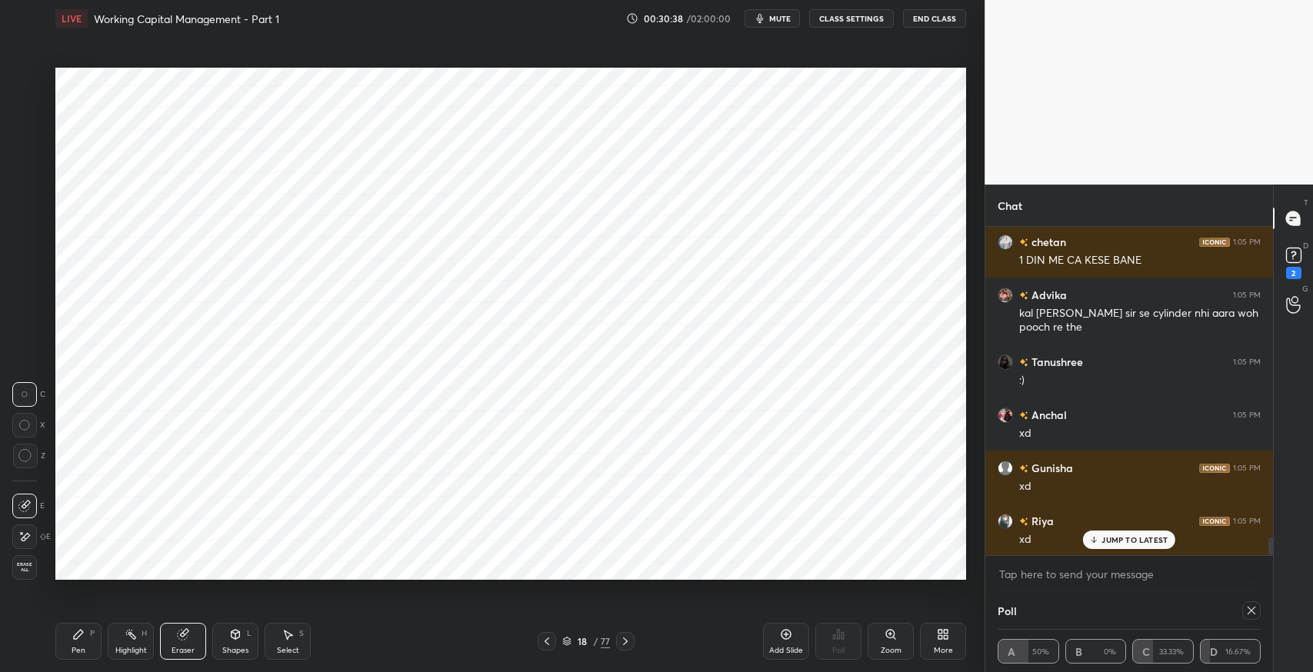
click at [92, 637] on div "P" at bounding box center [92, 634] width 5 height 8
click at [81, 643] on div "Pen P" at bounding box center [78, 641] width 46 height 37
click at [20, 269] on div at bounding box center [25, 264] width 12 height 12
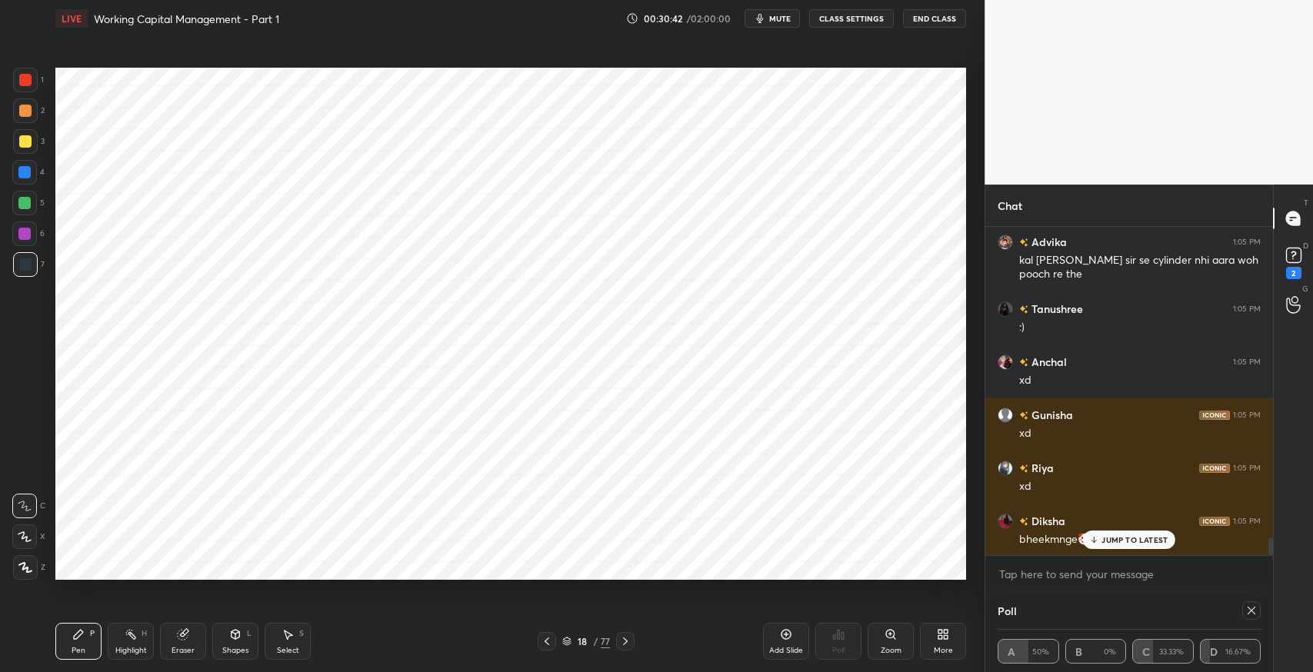
click at [630, 644] on icon at bounding box center [625, 641] width 12 height 12
click at [626, 645] on icon at bounding box center [625, 641] width 12 height 12
click at [624, 642] on icon at bounding box center [625, 641] width 12 height 12
click at [548, 645] on icon at bounding box center [547, 641] width 12 height 12
click at [550, 644] on icon at bounding box center [547, 641] width 12 height 12
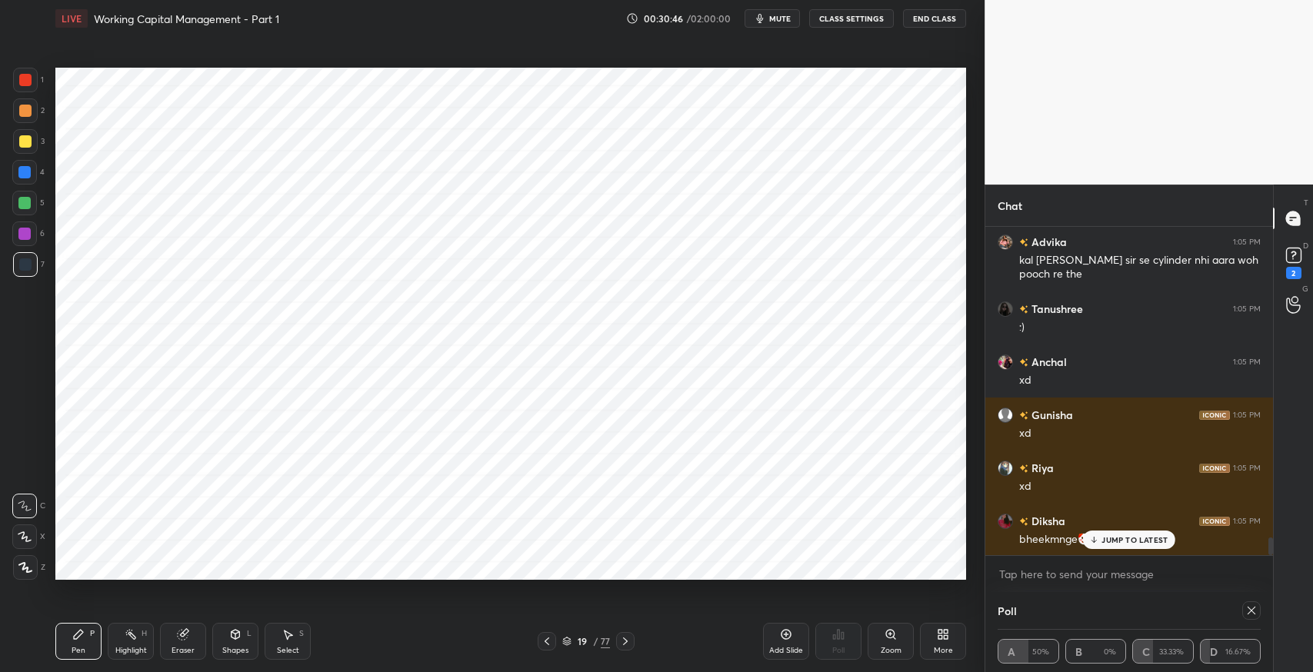
click at [549, 642] on icon at bounding box center [547, 641] width 12 height 12
click at [1095, 539] on icon at bounding box center [1094, 539] width 10 height 9
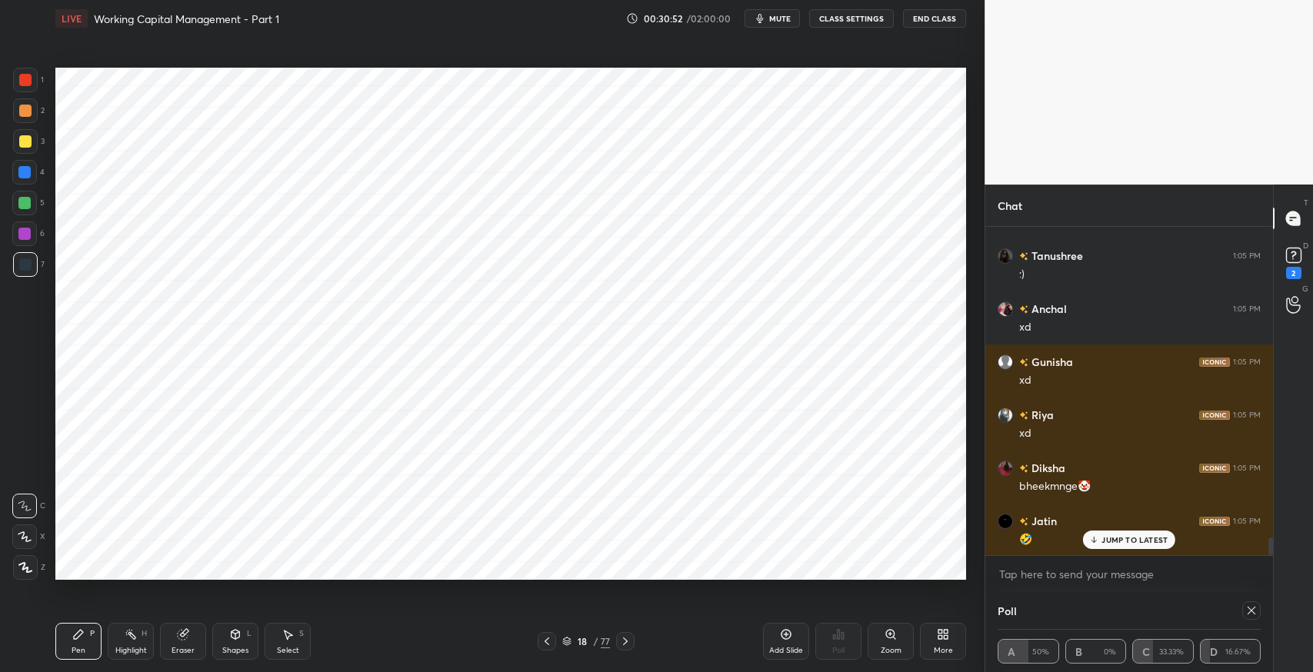
click at [541, 643] on icon at bounding box center [547, 641] width 12 height 12
click at [627, 637] on icon at bounding box center [625, 641] width 12 height 12
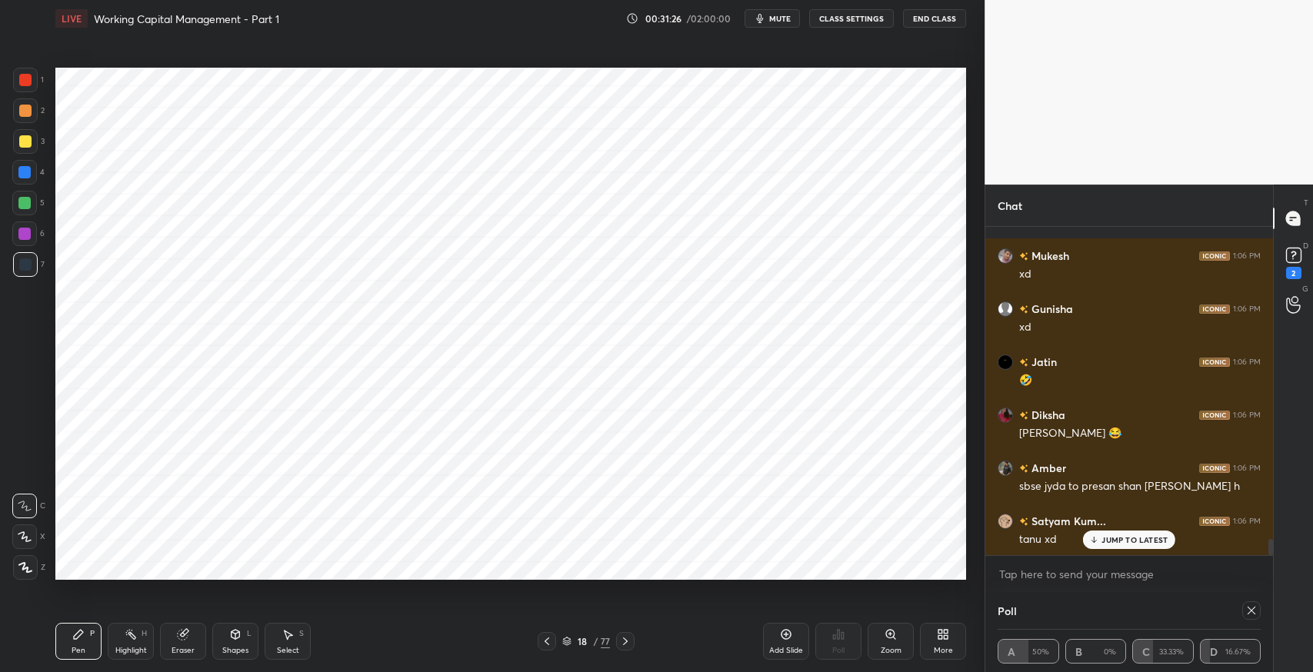
scroll to position [6556, 0]
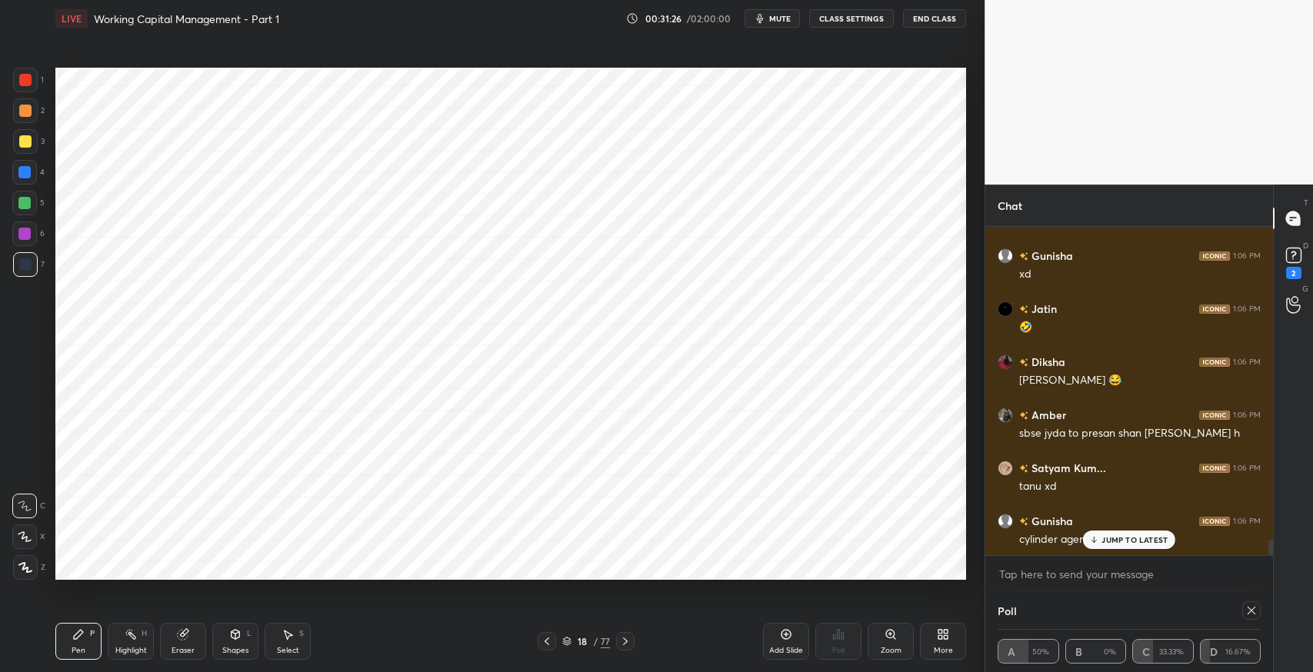
click at [547, 637] on icon at bounding box center [547, 641] width 12 height 12
click at [624, 643] on icon at bounding box center [625, 641] width 12 height 12
click at [1100, 541] on div "JUMP TO LATEST" at bounding box center [1129, 540] width 92 height 18
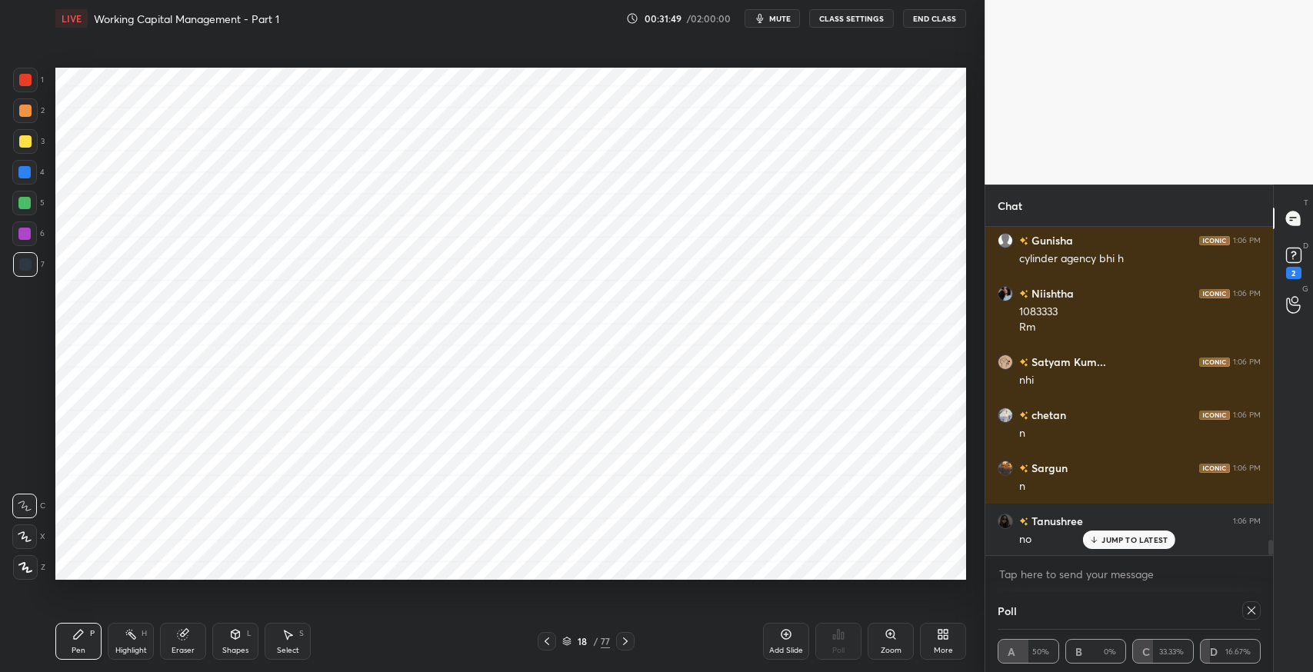
scroll to position [6904, 0]
click at [774, 22] on span "mute" at bounding box center [780, 18] width 22 height 11
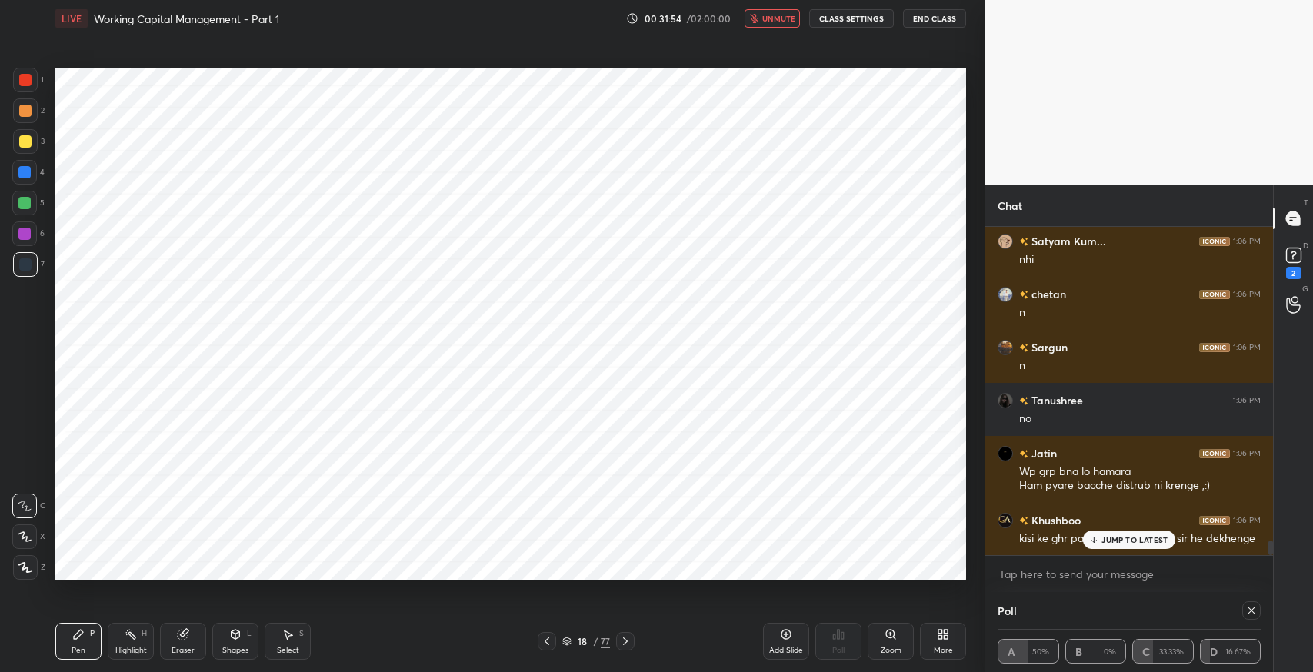
scroll to position [7010, 0]
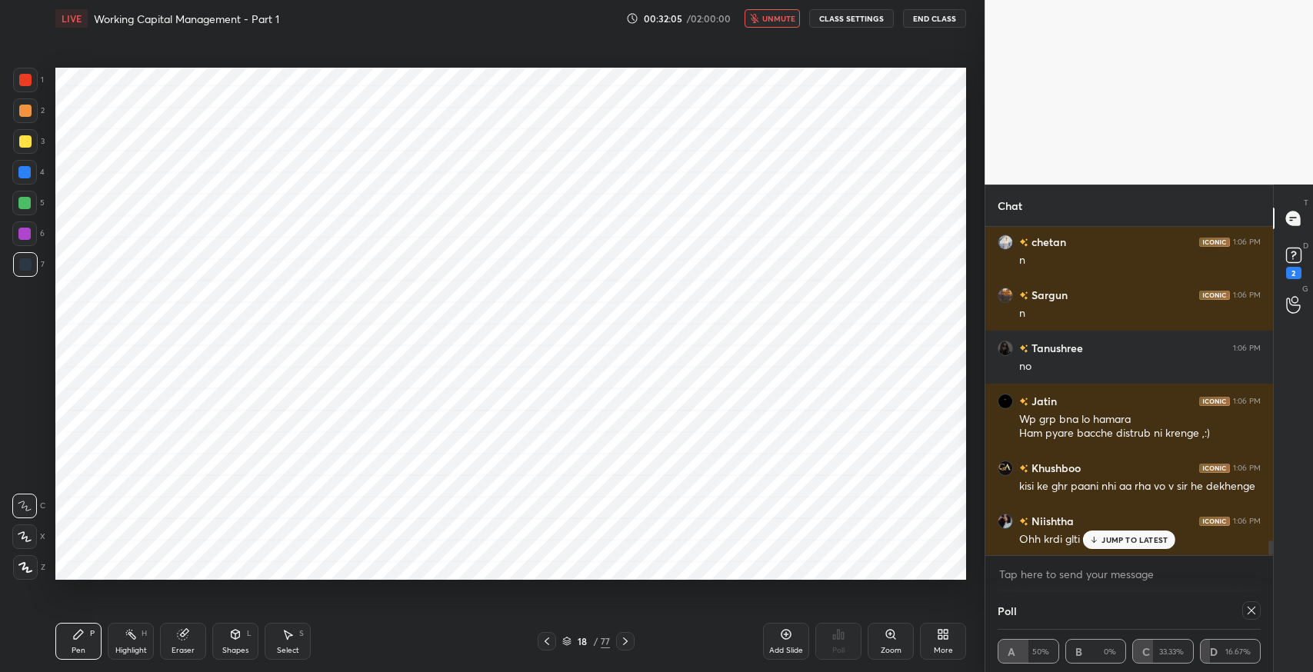
click at [1112, 544] on p "JUMP TO LATEST" at bounding box center [1134, 539] width 66 height 9
click at [777, 24] on button "unmute" at bounding box center [771, 18] width 55 height 18
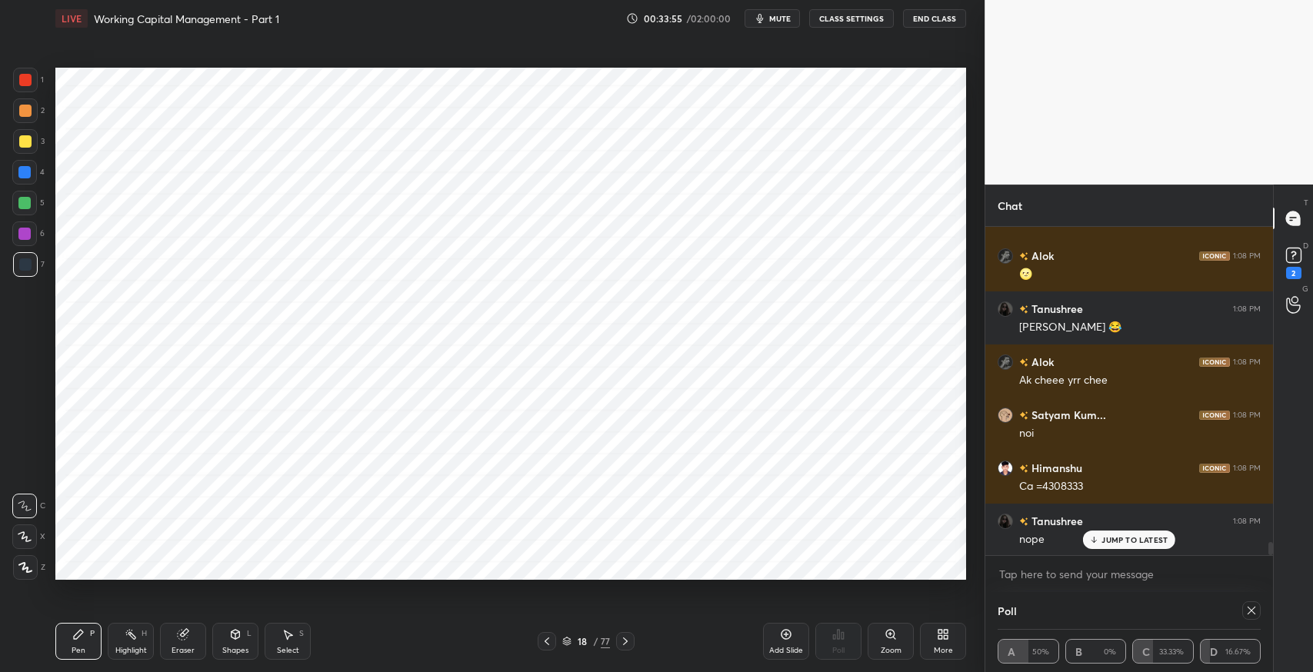
scroll to position [7820, 0]
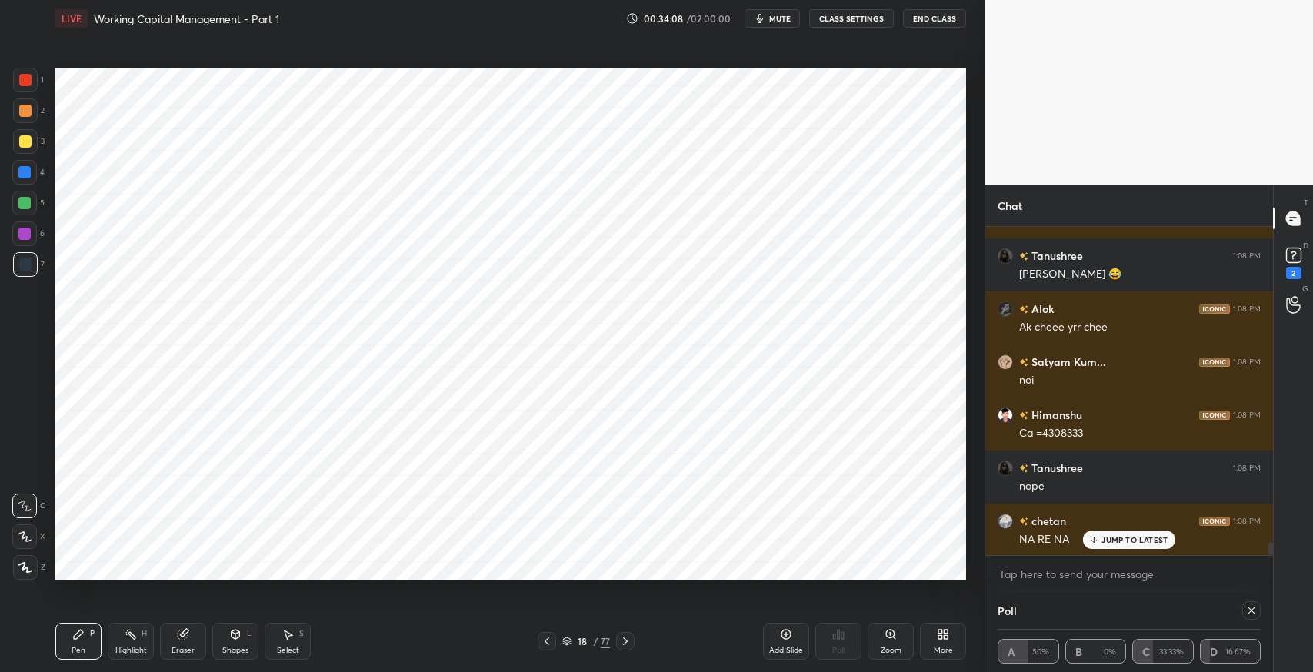
click at [184, 642] on div "Eraser" at bounding box center [183, 641] width 46 height 37
click at [75, 643] on div "Pen P" at bounding box center [78, 641] width 46 height 37
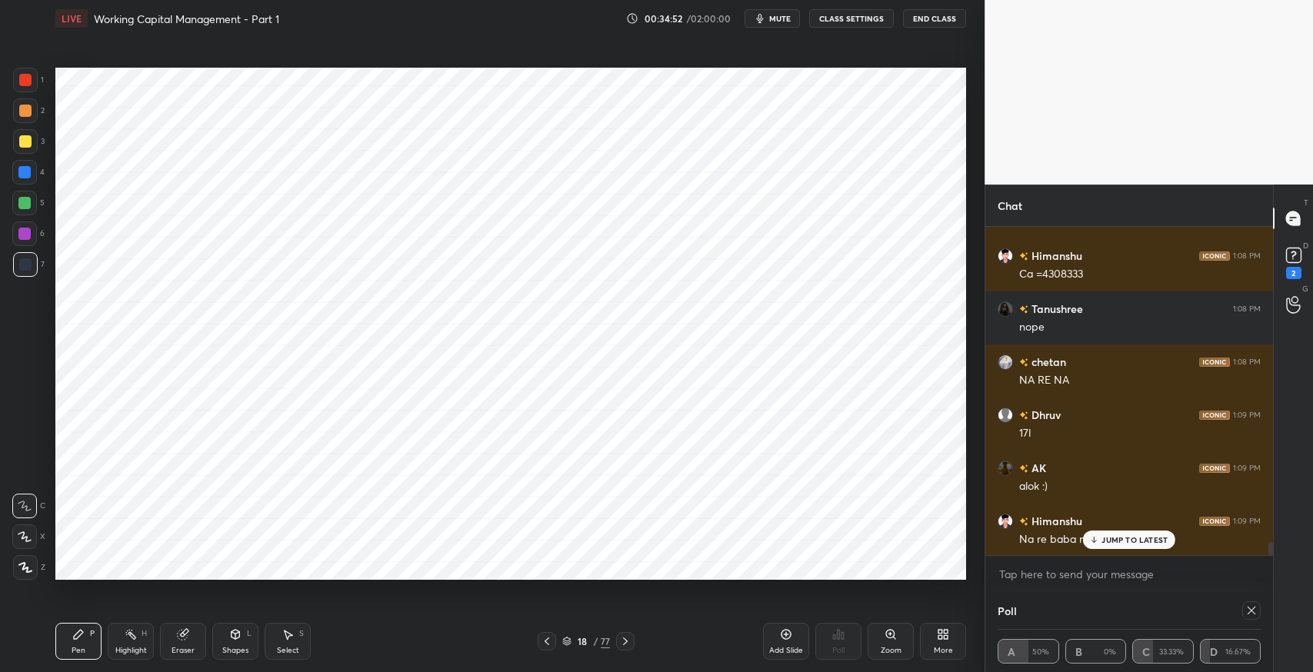
scroll to position [8032, 0]
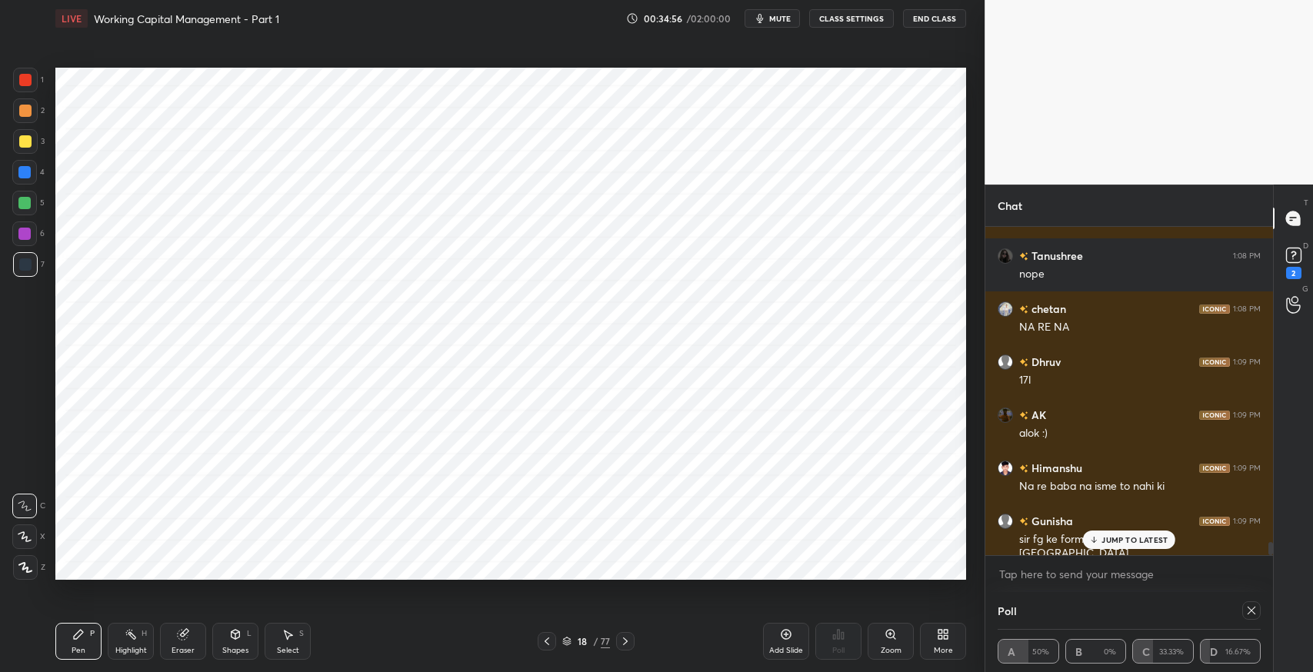
click at [1135, 544] on p "JUMP TO LATEST" at bounding box center [1134, 539] width 66 height 9
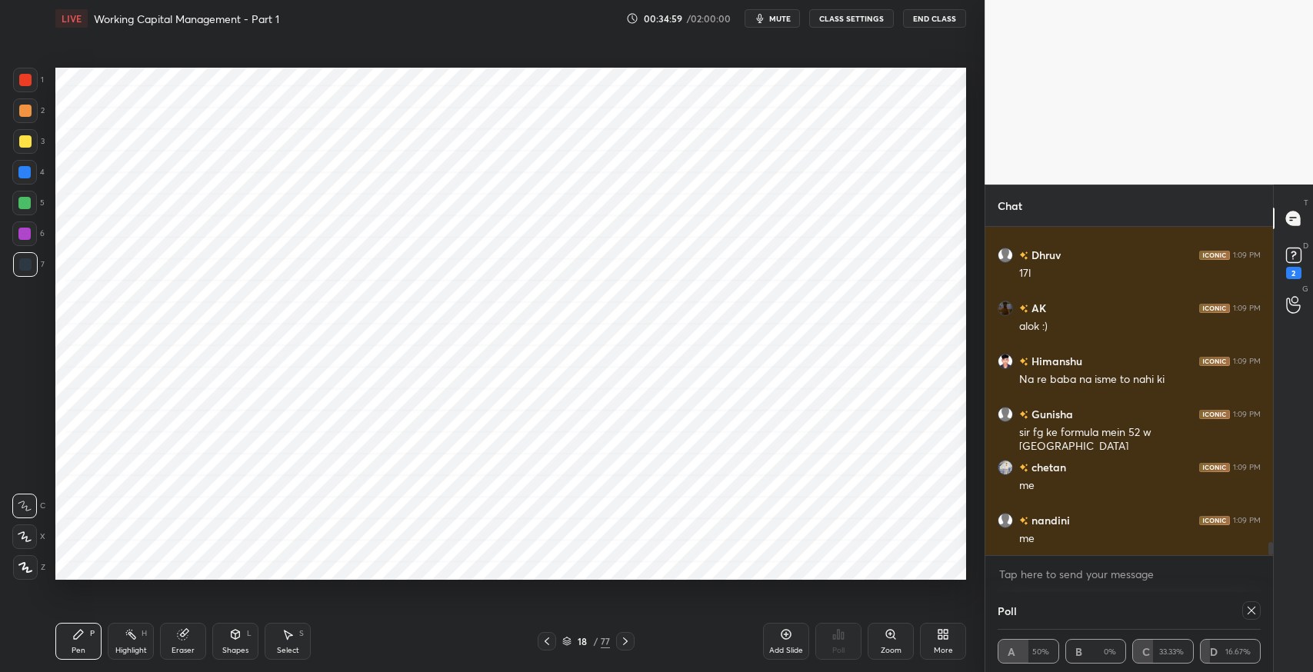
scroll to position [8403, 0]
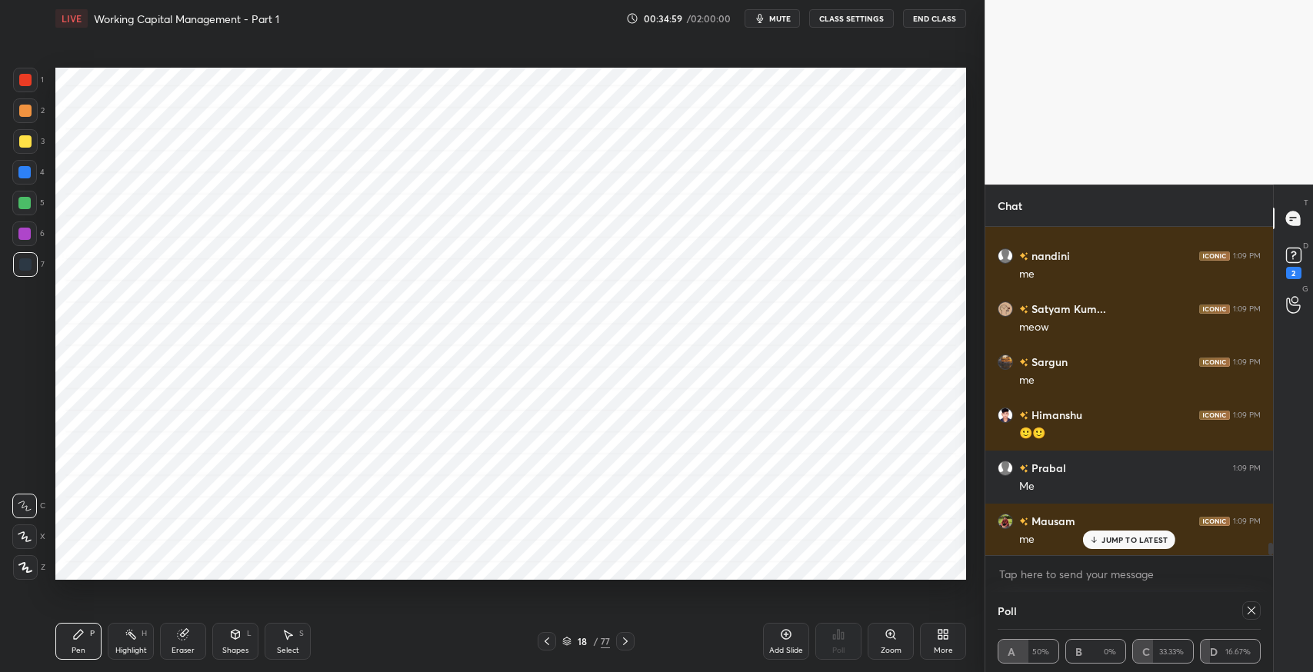
click at [188, 634] on icon at bounding box center [183, 634] width 12 height 12
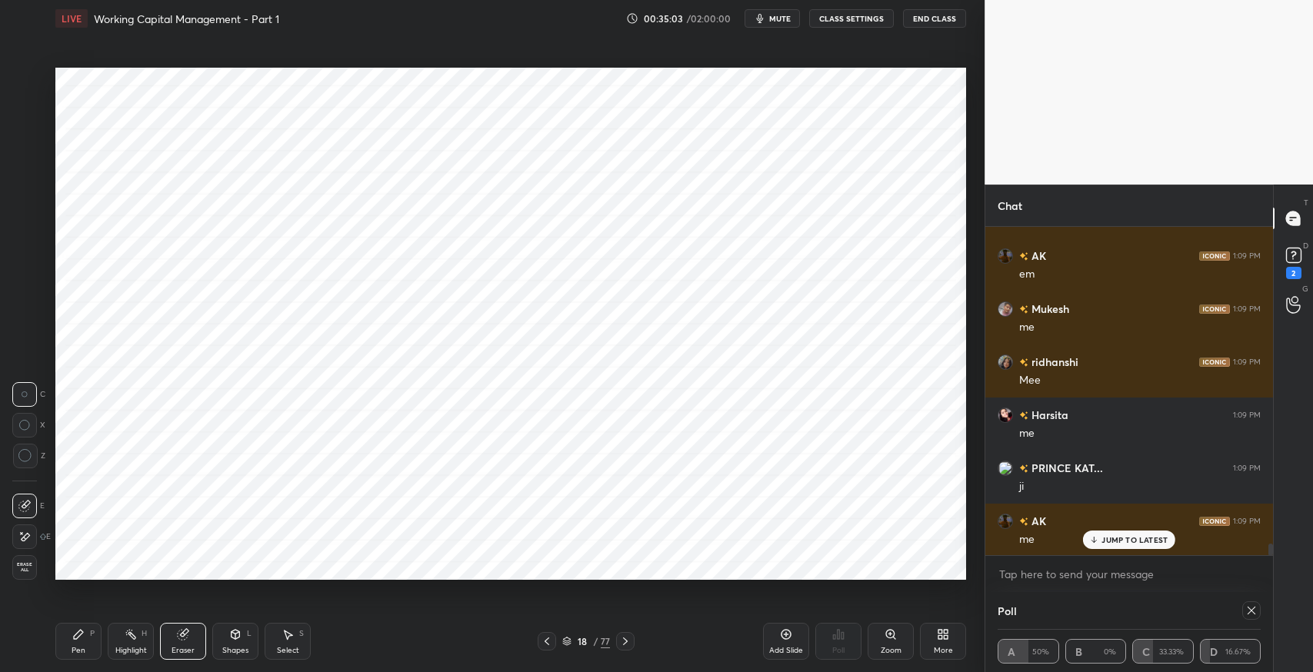
scroll to position [5, 5]
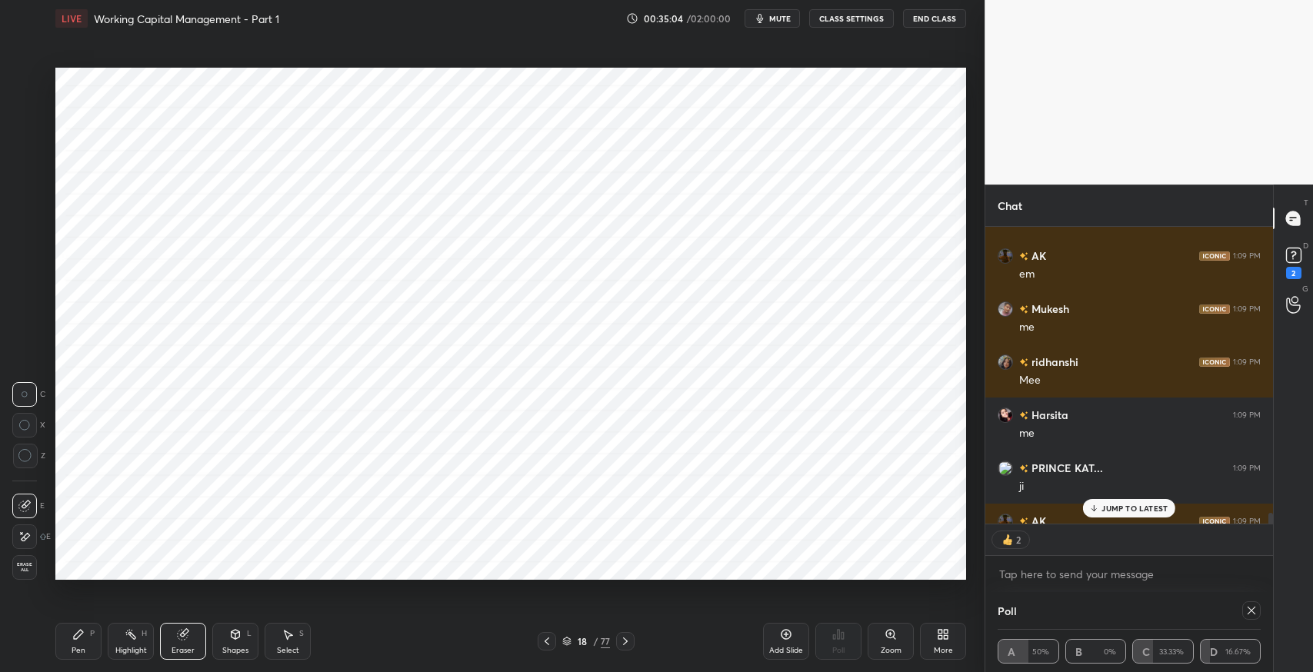
click at [94, 638] on div "Pen P" at bounding box center [78, 641] width 46 height 37
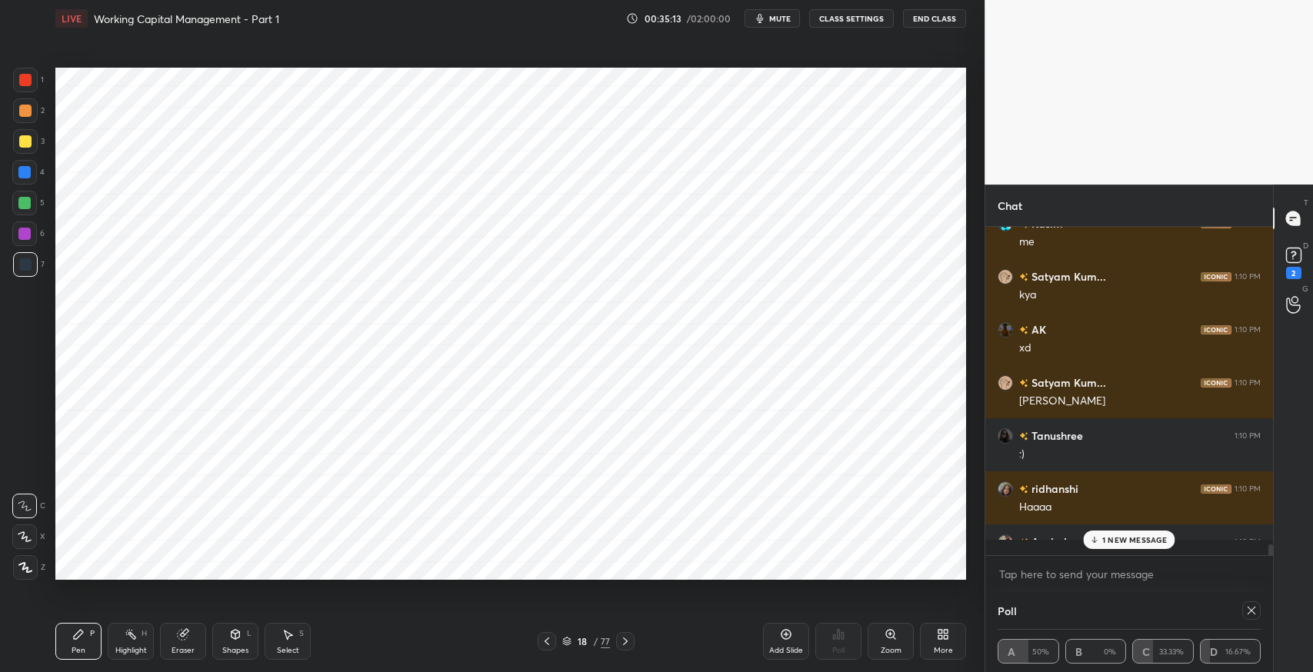
scroll to position [9201, 0]
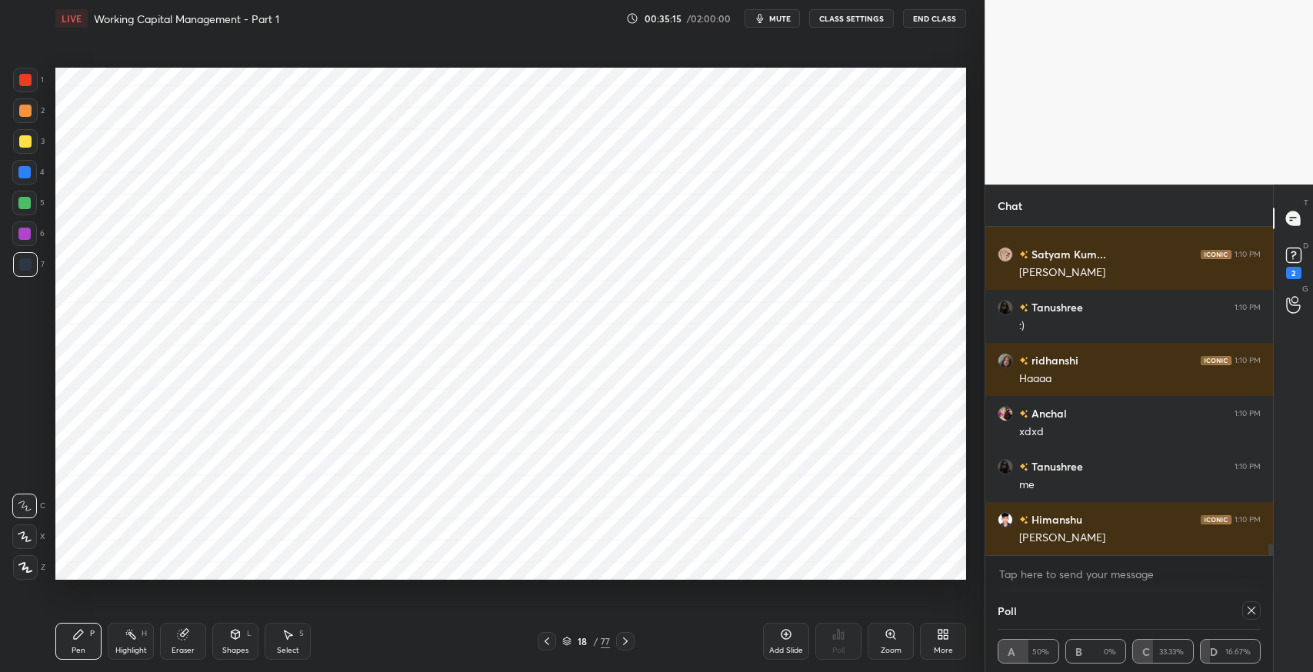
click at [197, 645] on div "Eraser" at bounding box center [183, 641] width 46 height 37
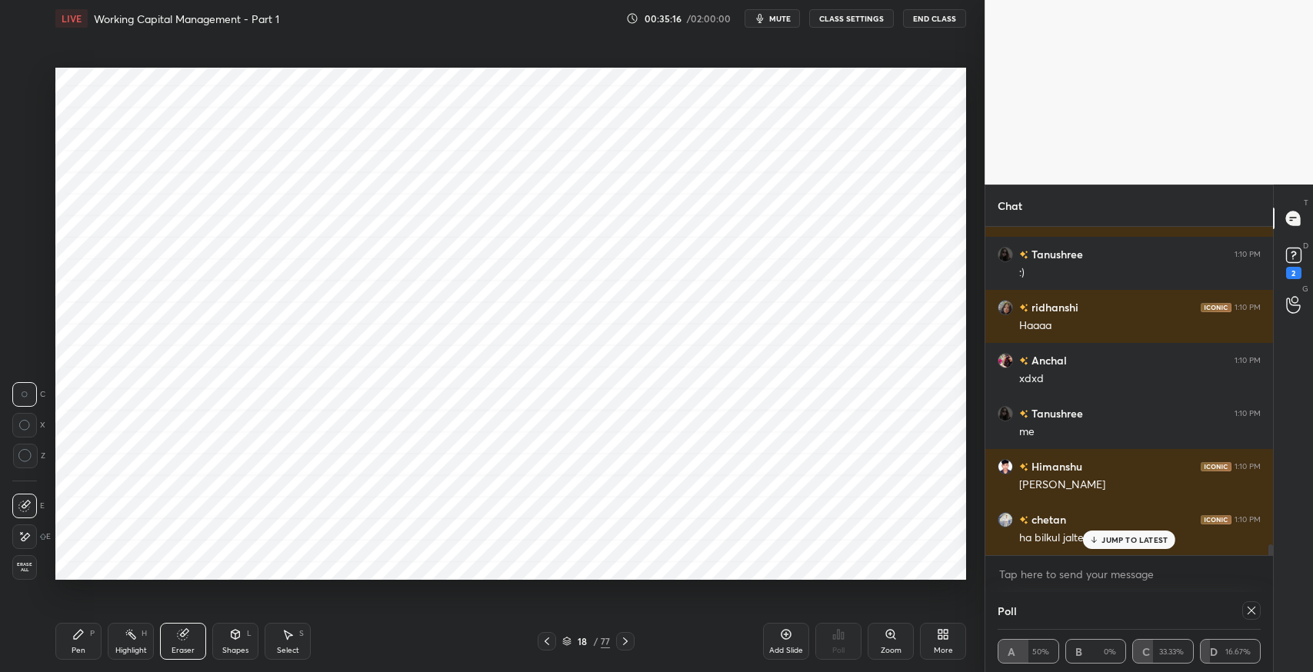
scroll to position [9412, 0]
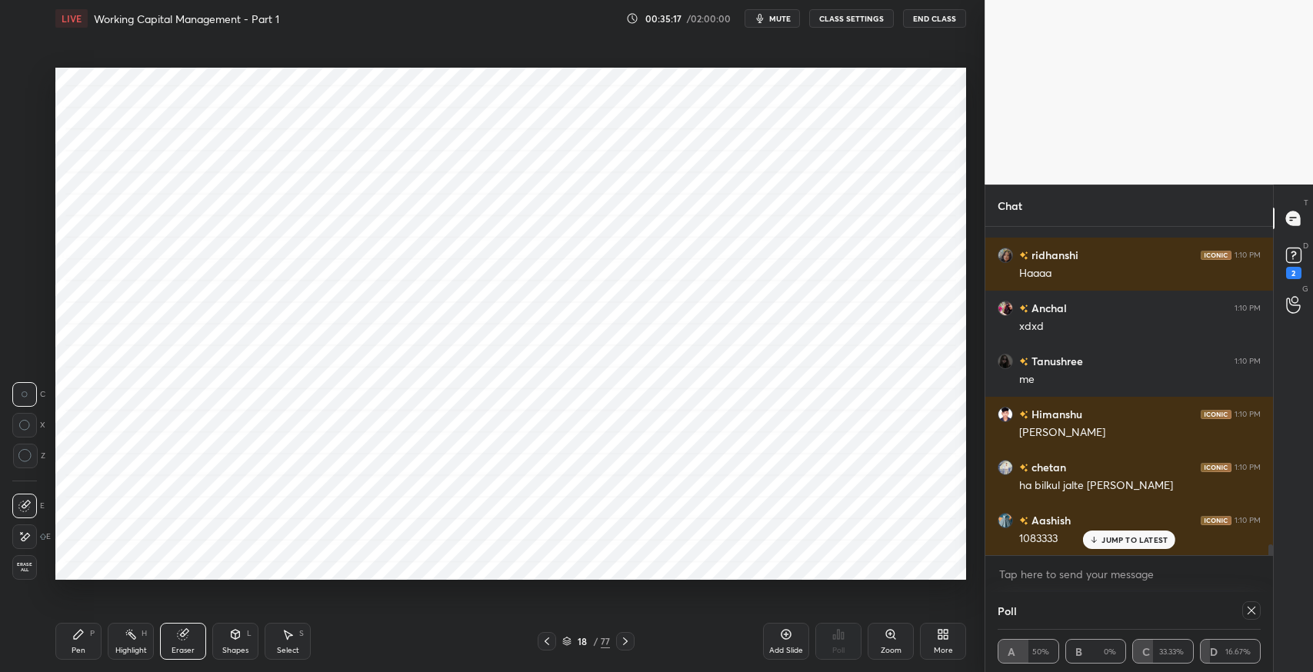
click at [82, 647] on div "Pen" at bounding box center [79, 651] width 14 height 8
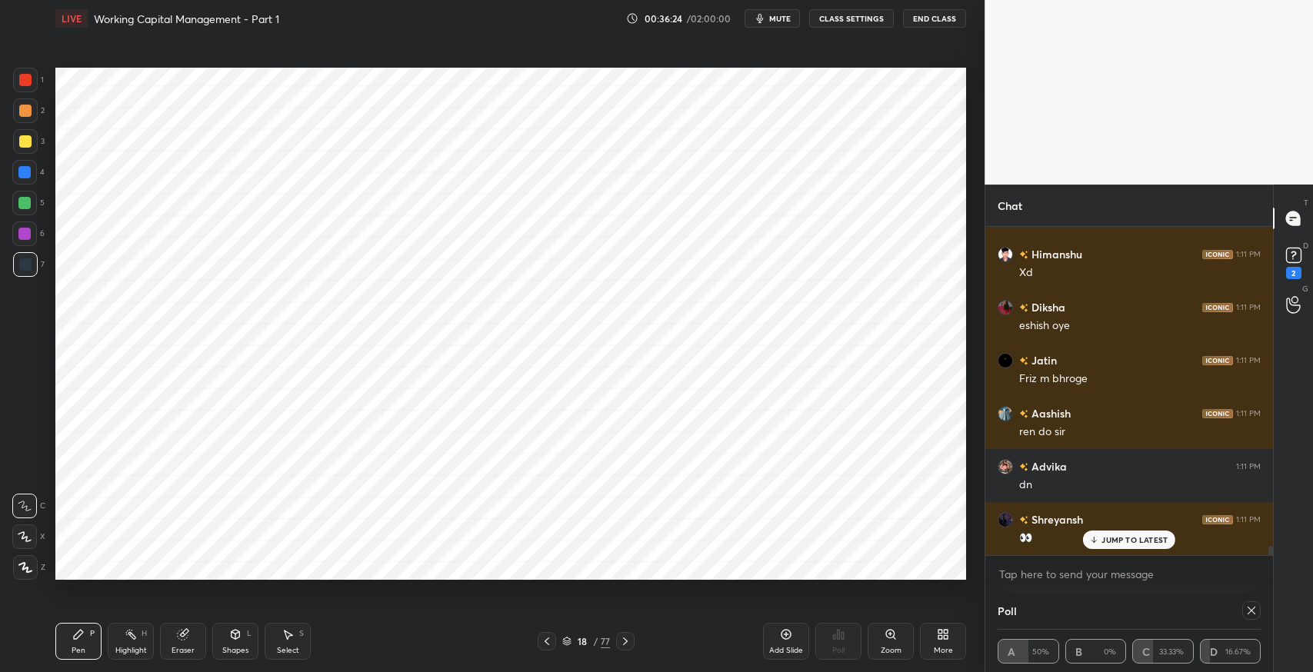
scroll to position [11375, 0]
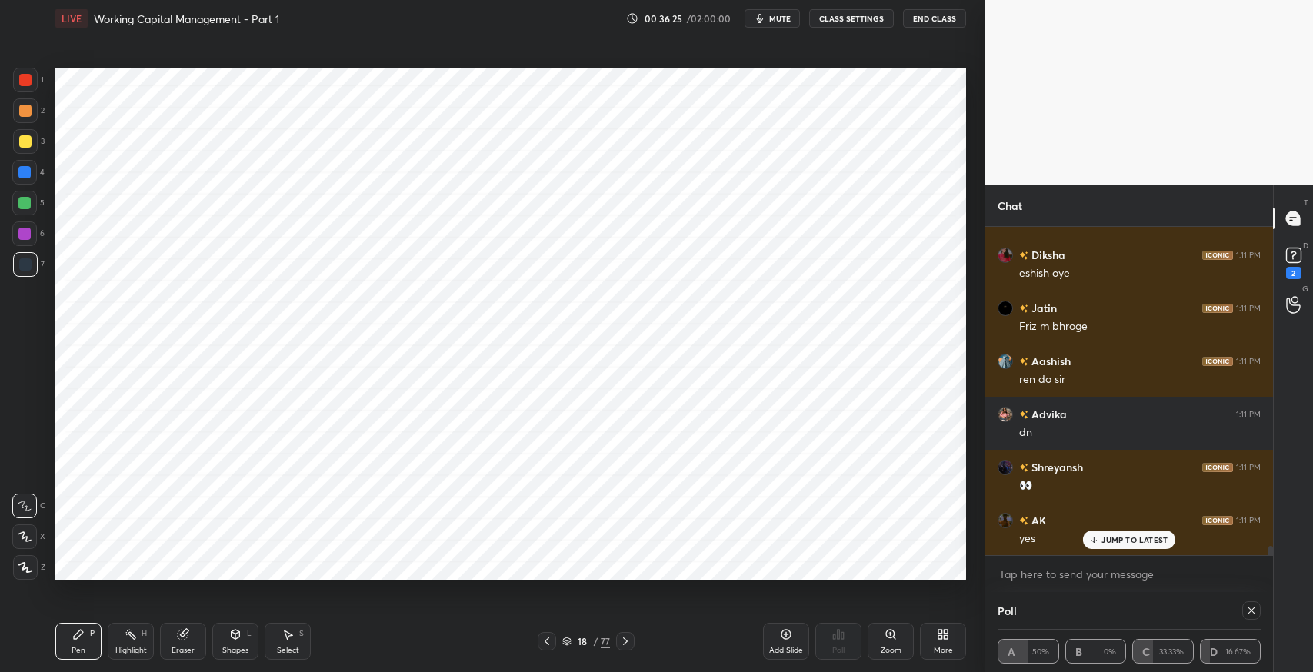
click at [631, 637] on div at bounding box center [625, 641] width 18 height 18
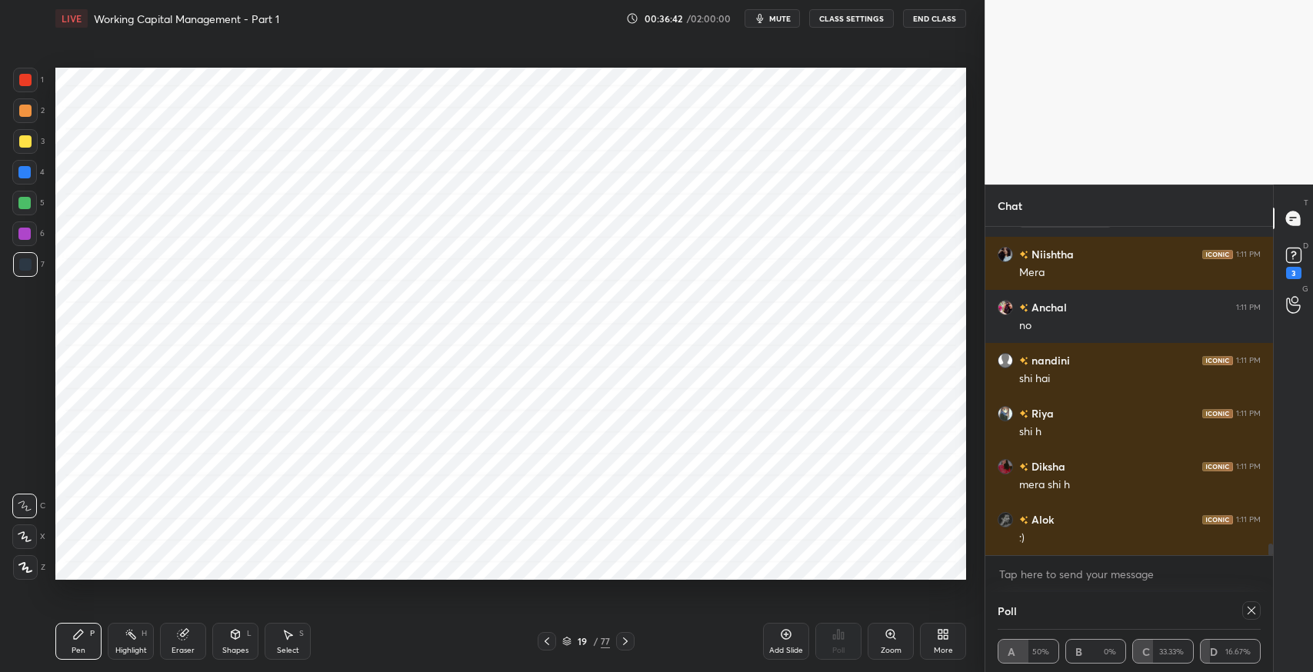
scroll to position [9209, 0]
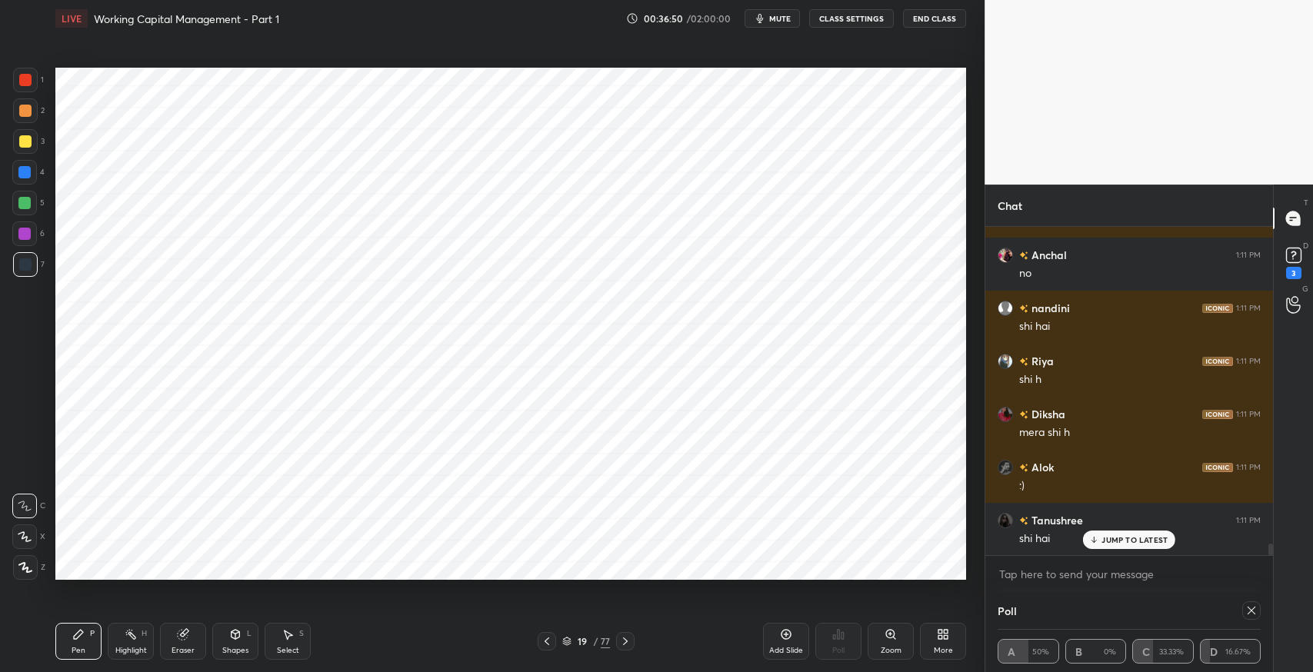
click at [185, 639] on icon at bounding box center [183, 635] width 10 height 10
click at [95, 629] on div "Pen P" at bounding box center [78, 641] width 46 height 37
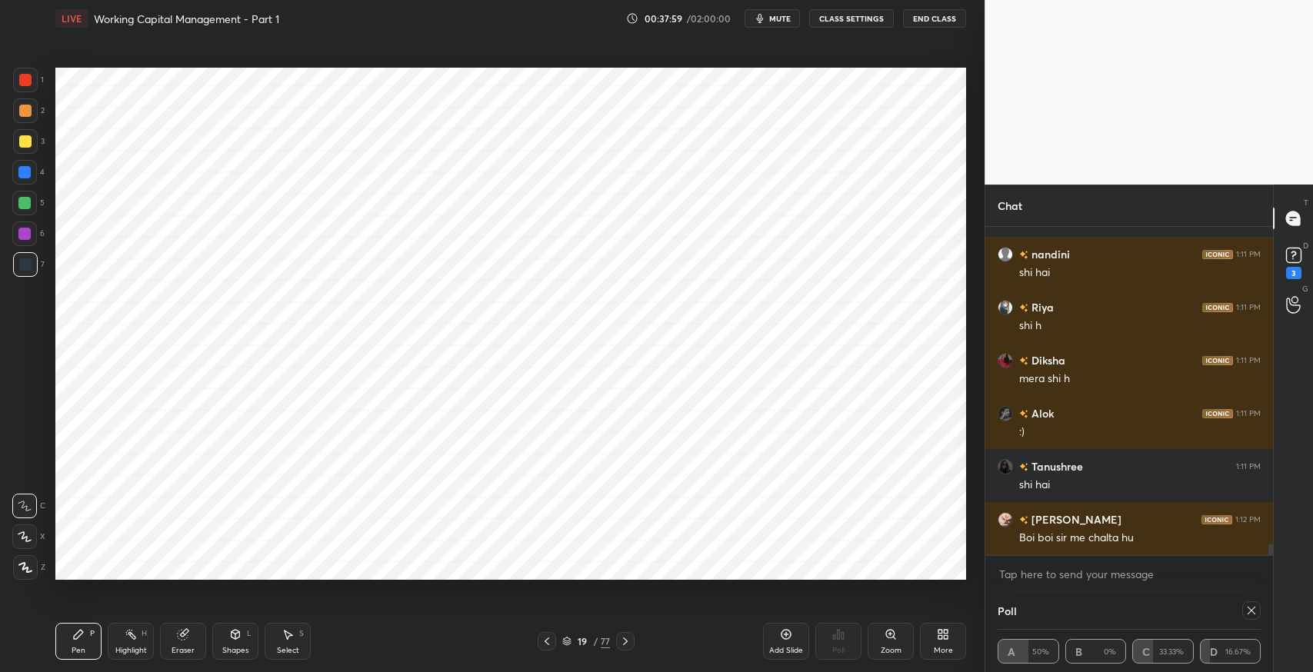
click at [185, 639] on icon at bounding box center [183, 635] width 10 height 10
click at [81, 632] on icon at bounding box center [78, 634] width 9 height 9
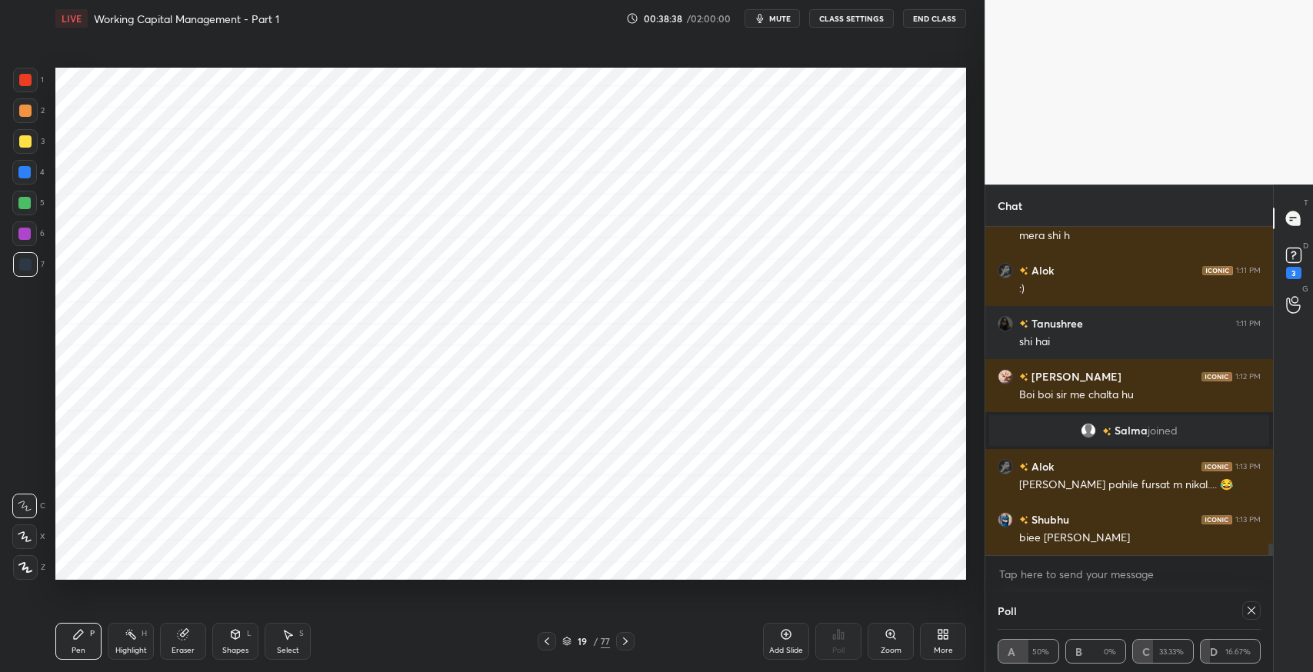
scroll to position [9371, 0]
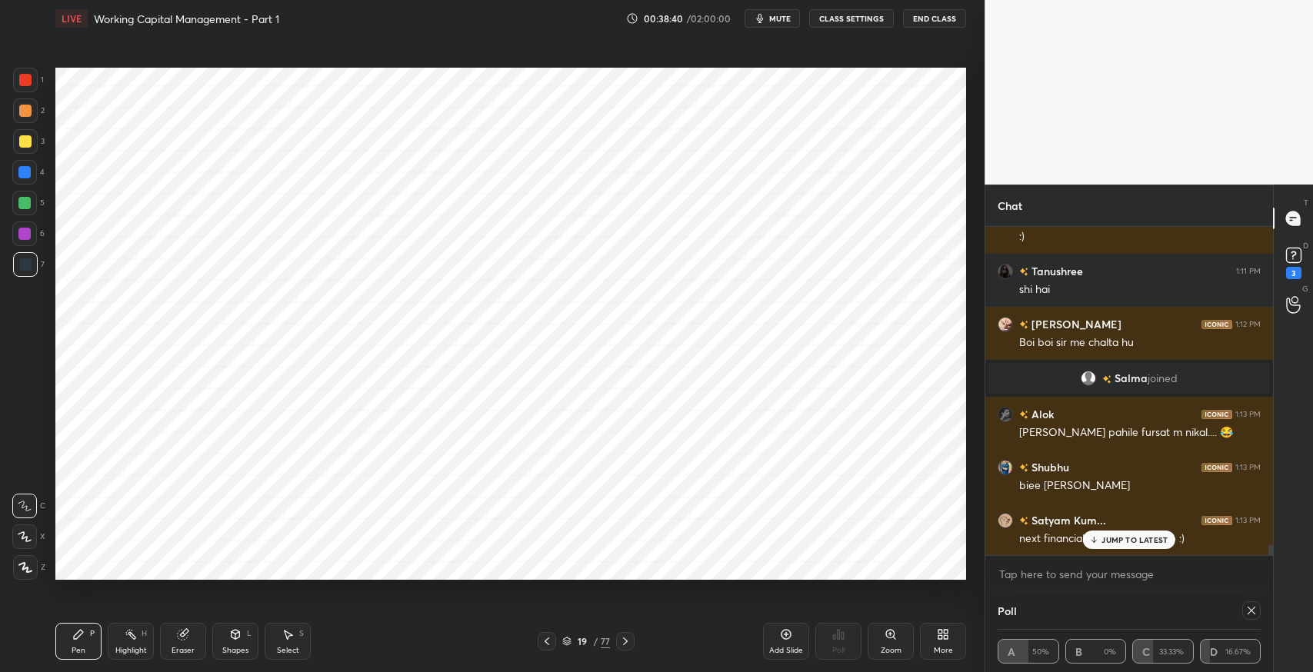
click at [1136, 546] on div "JUMP TO LATEST" at bounding box center [1129, 540] width 92 height 18
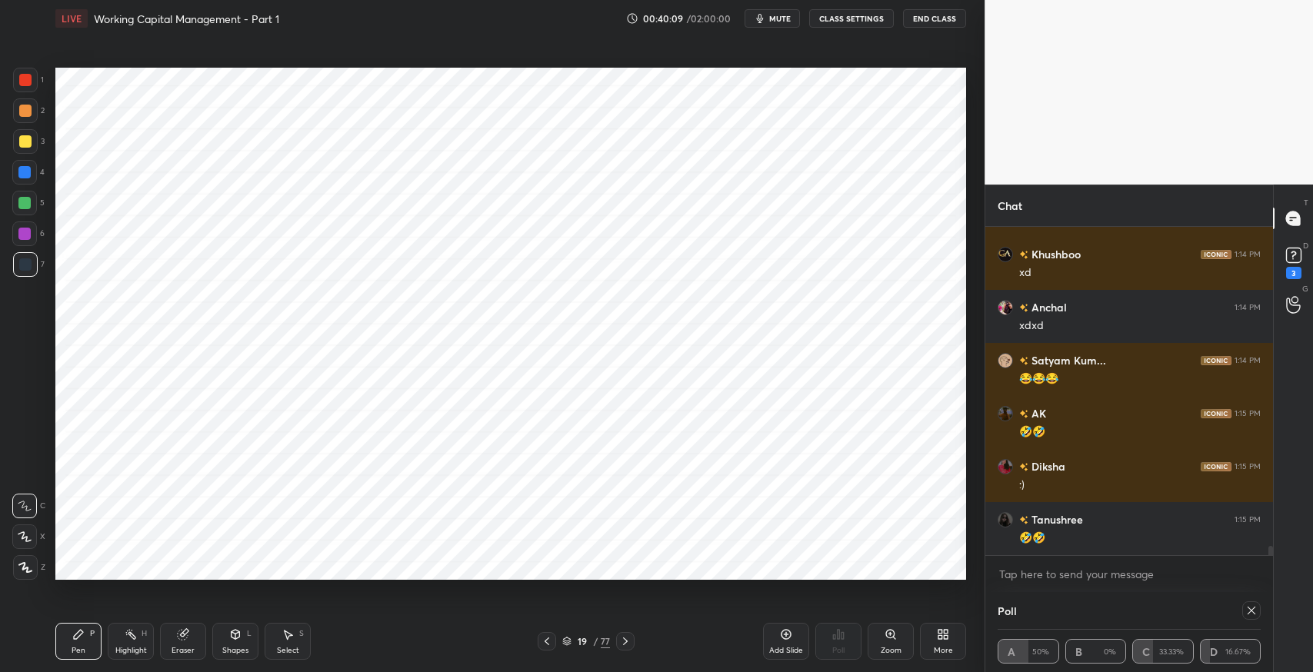
scroll to position [11045, 0]
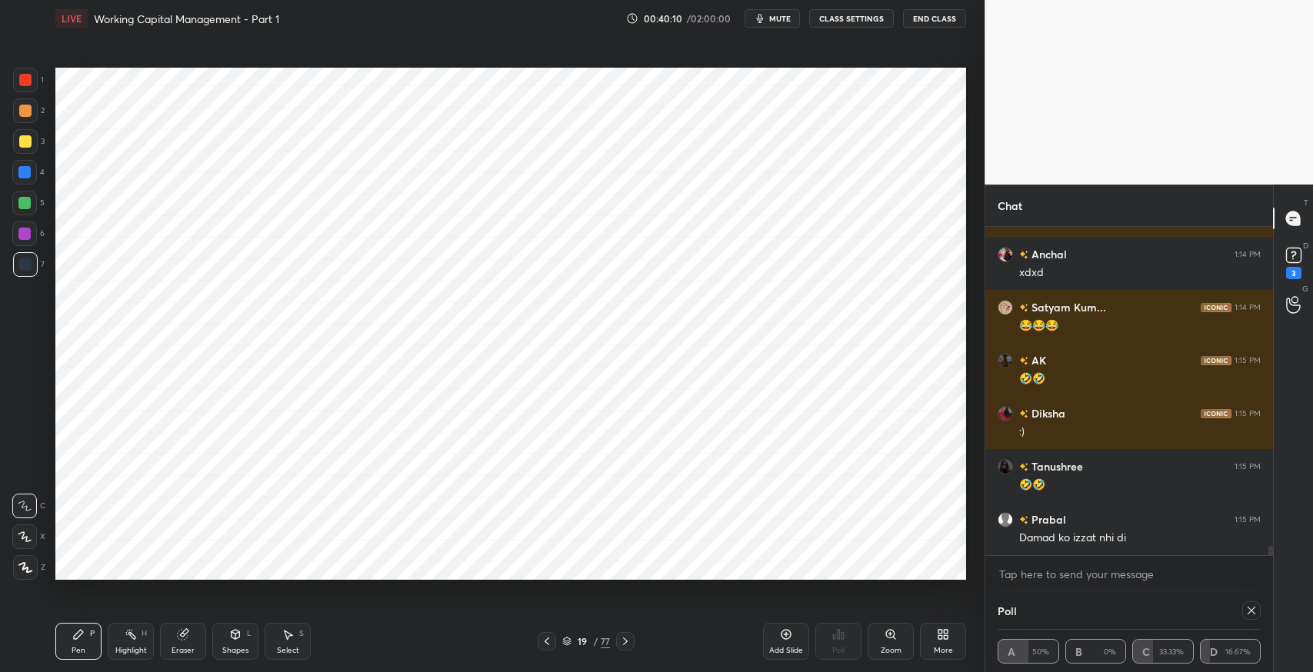
click at [1247, 617] on div at bounding box center [1251, 610] width 18 height 18
type textarea "x"
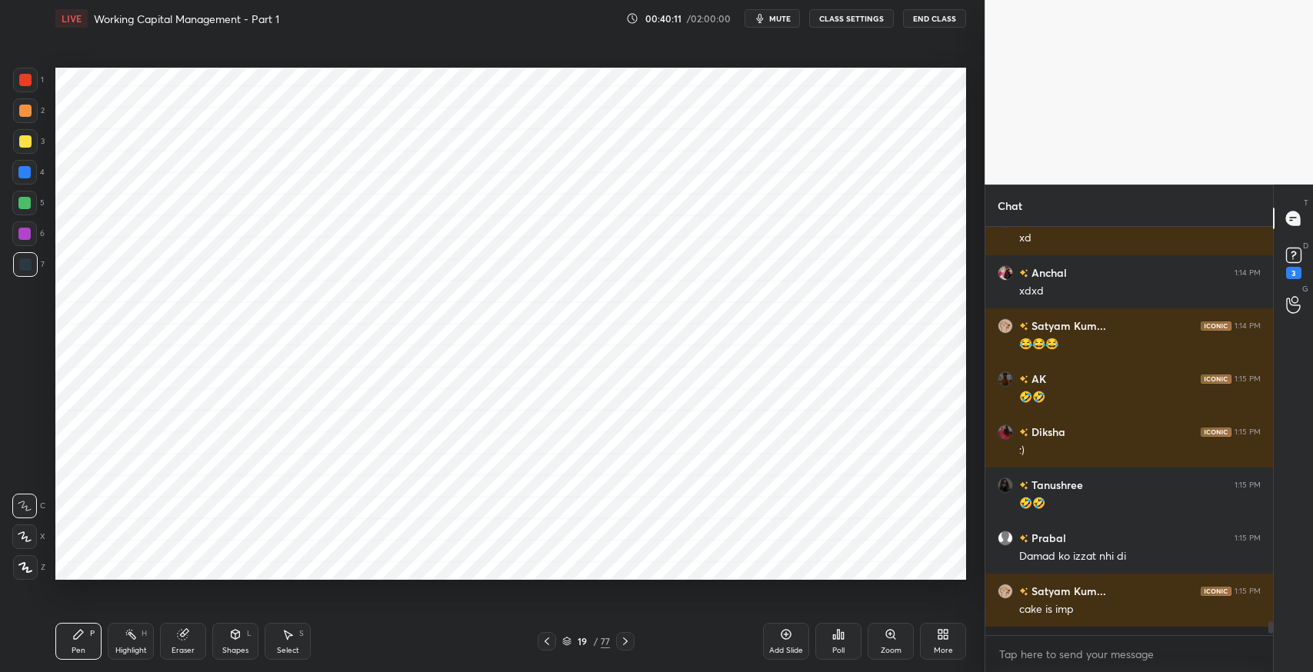
scroll to position [5, 5]
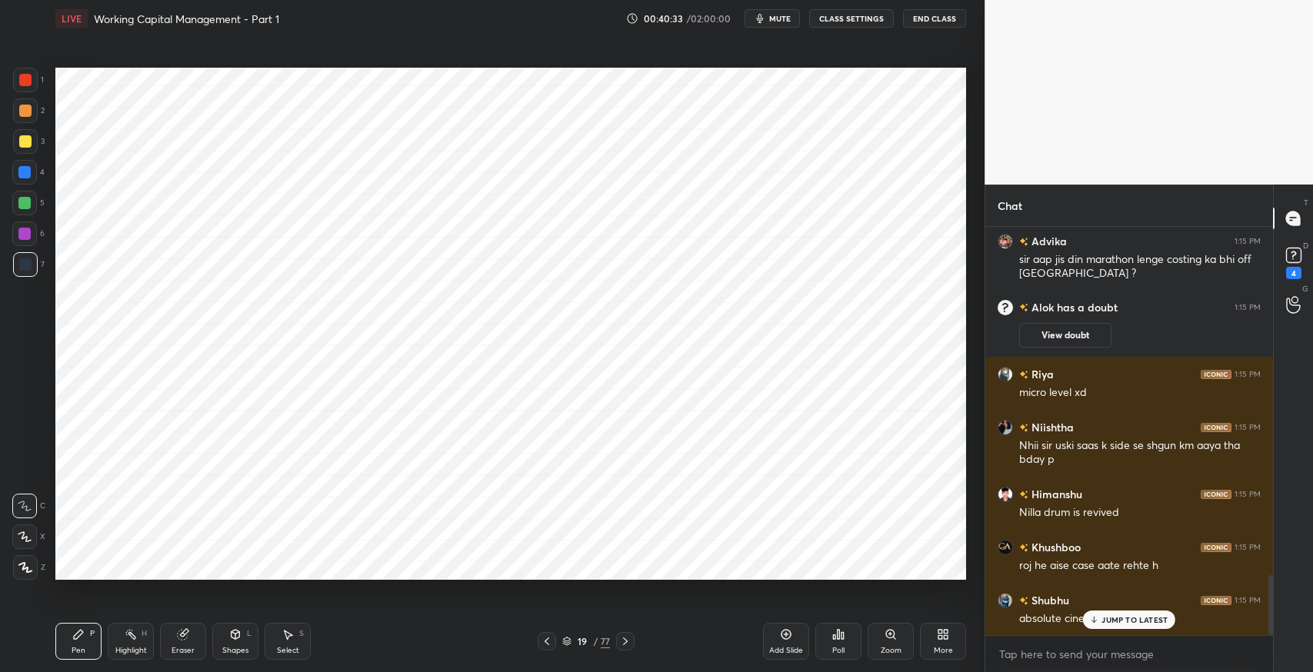
click at [1132, 617] on p "JUMP TO LATEST" at bounding box center [1134, 619] width 66 height 9
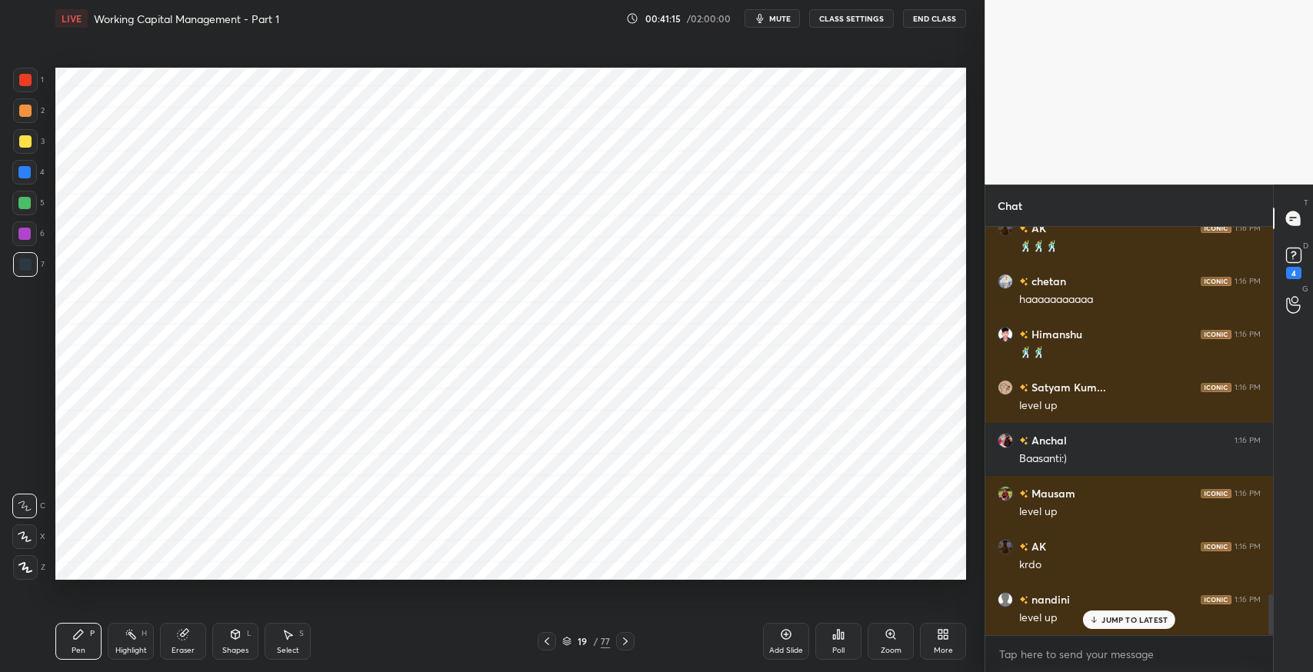
scroll to position [3710, 0]
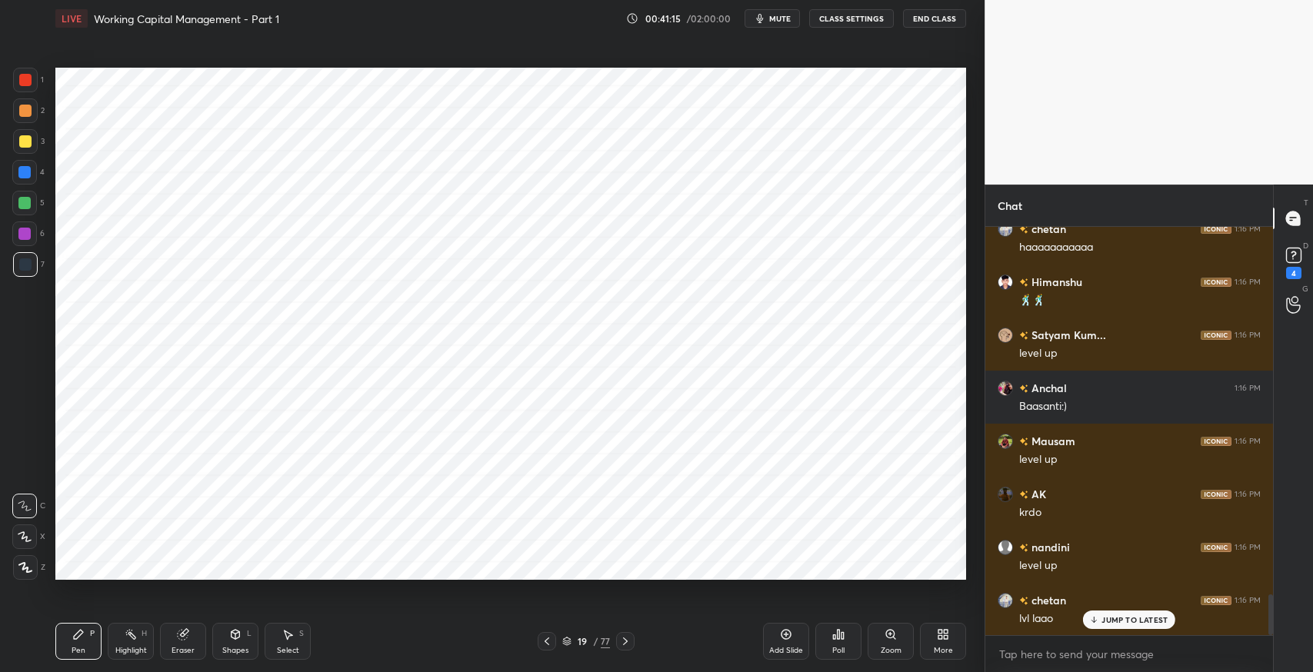
click at [624, 641] on icon at bounding box center [625, 641] width 12 height 12
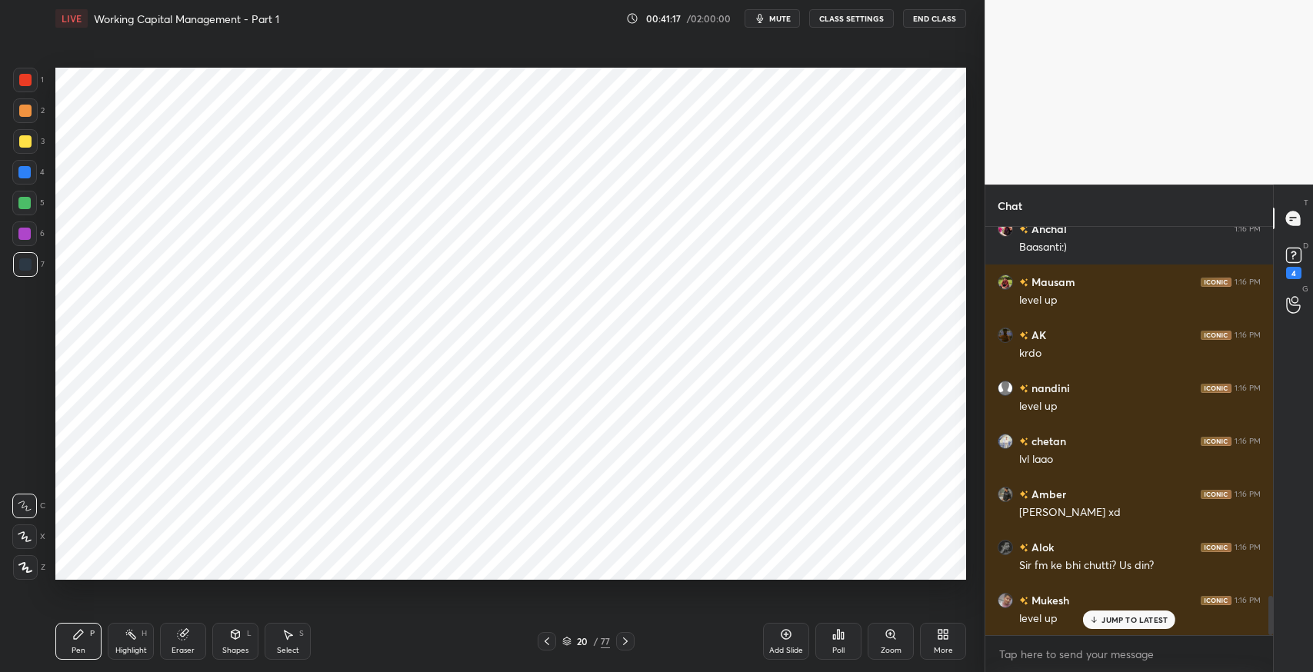
click at [624, 641] on icon at bounding box center [625, 641] width 12 height 12
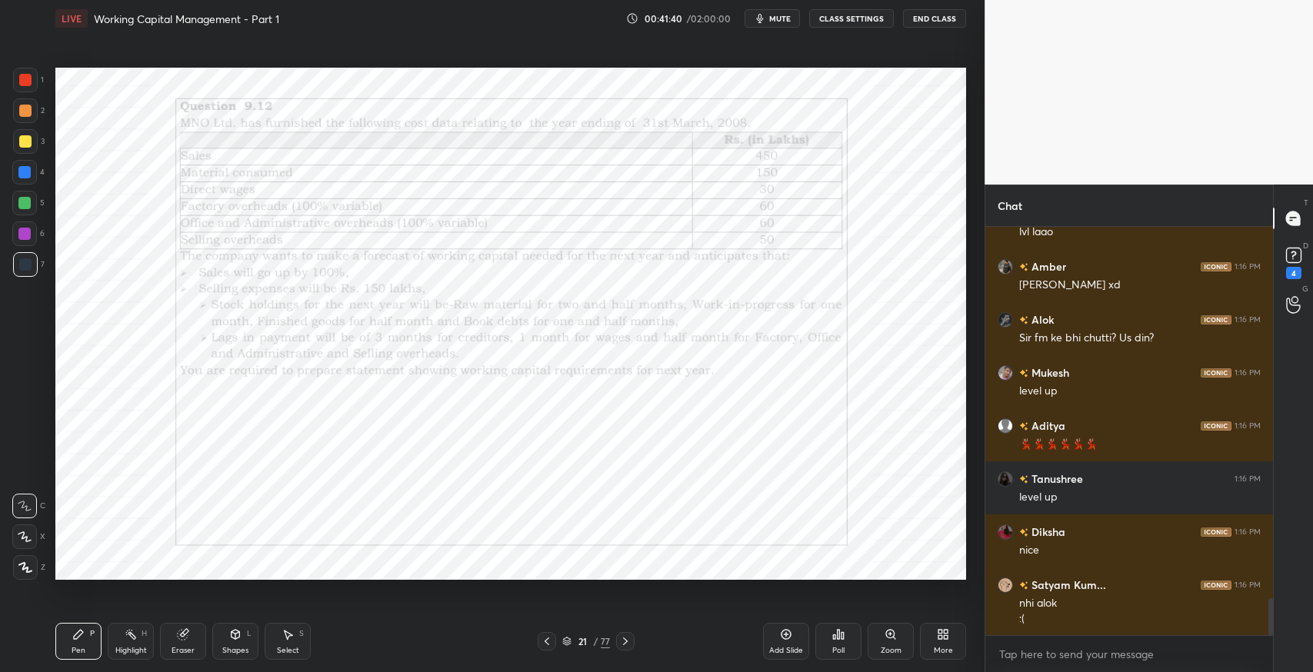
scroll to position [4151, 0]
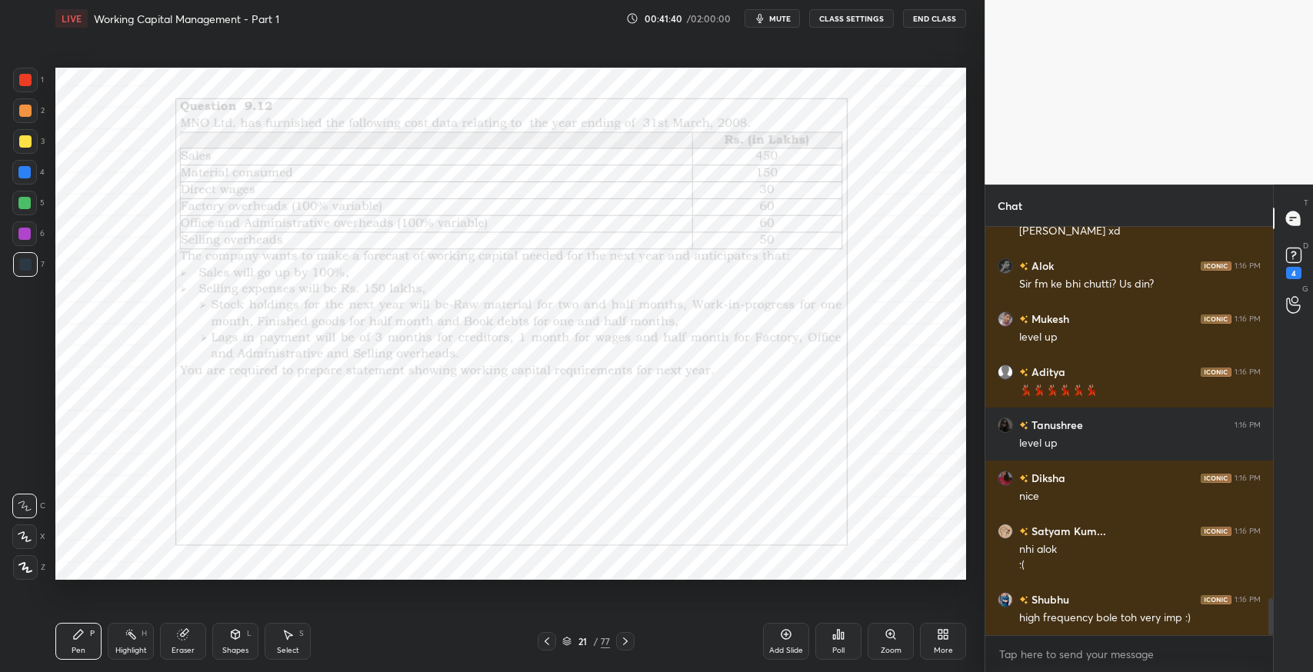
click at [624, 641] on icon at bounding box center [625, 641] width 12 height 12
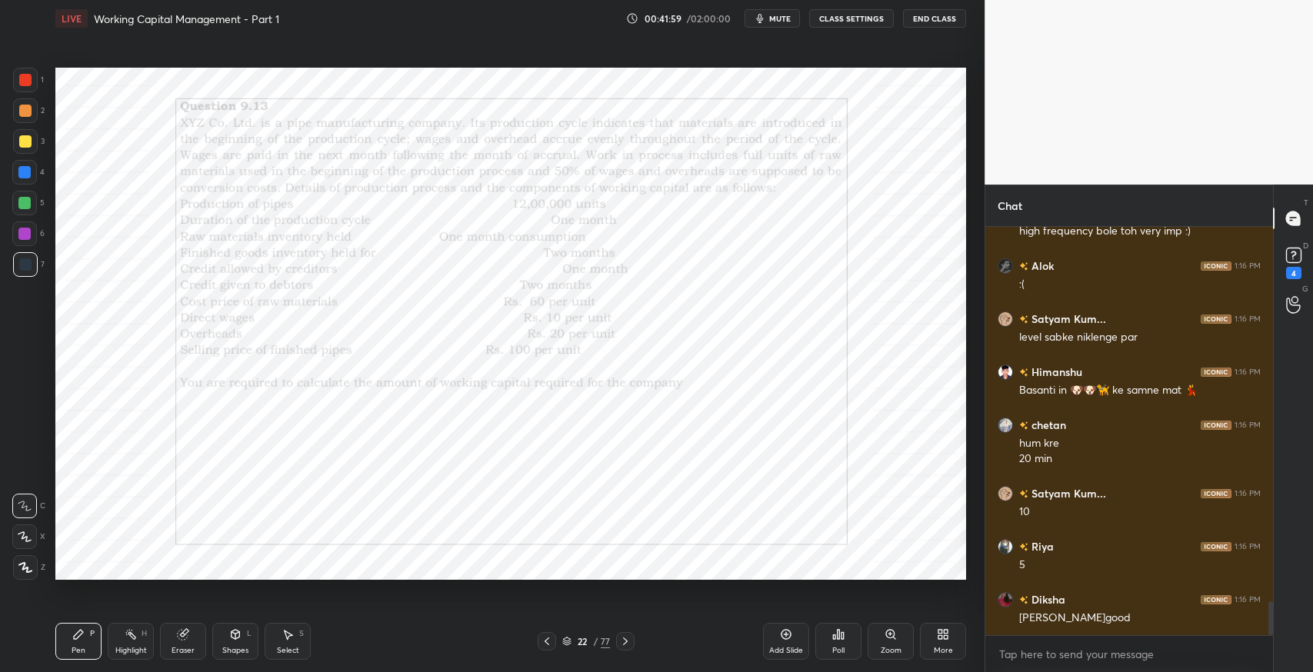
scroll to position [4644, 0]
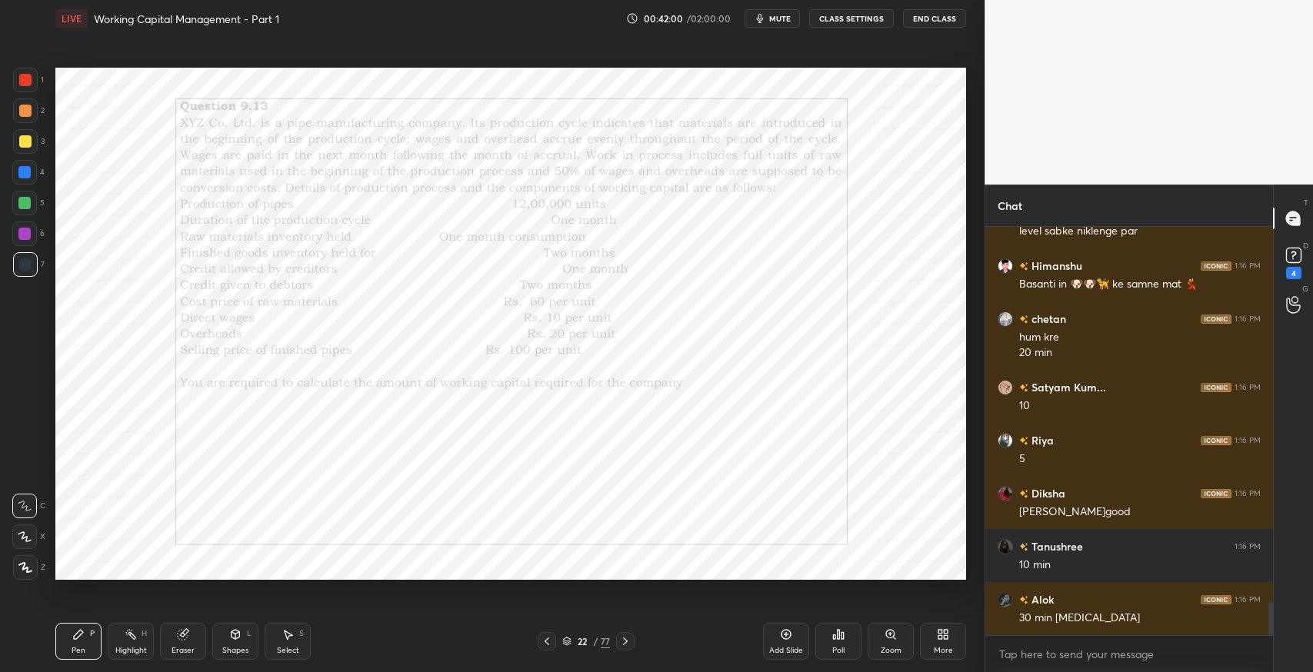
click at [839, 637] on icon at bounding box center [838, 634] width 2 height 9
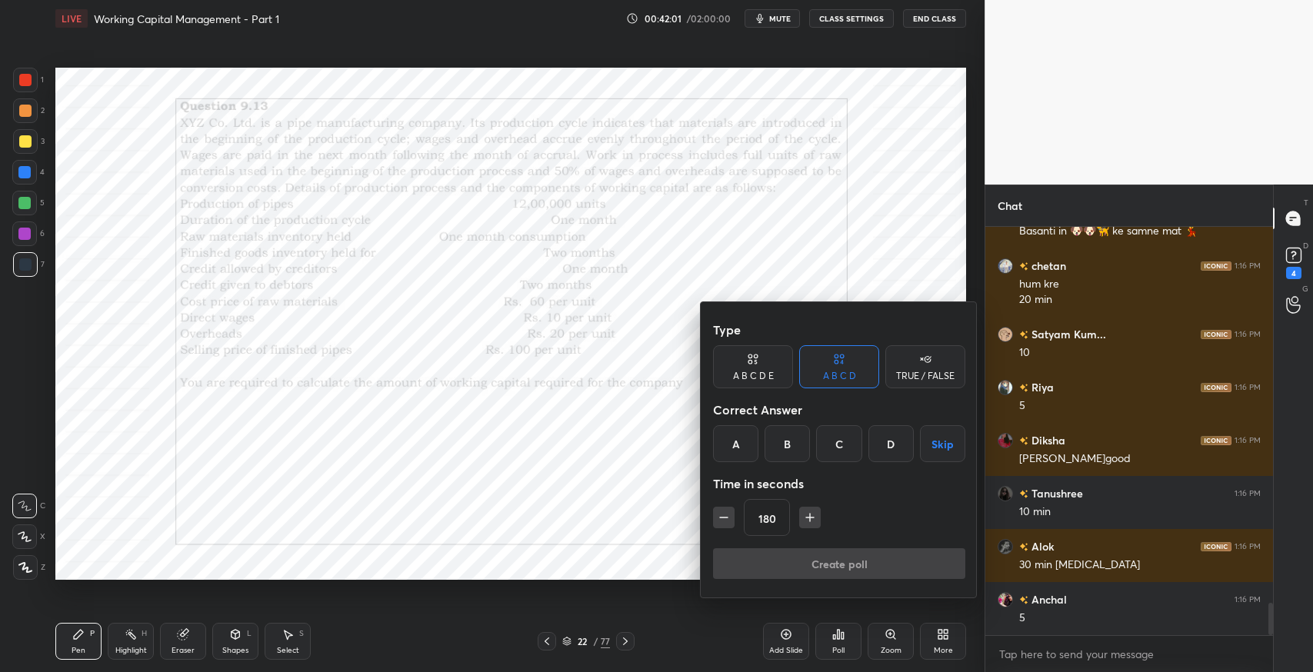
scroll to position [4749, 0]
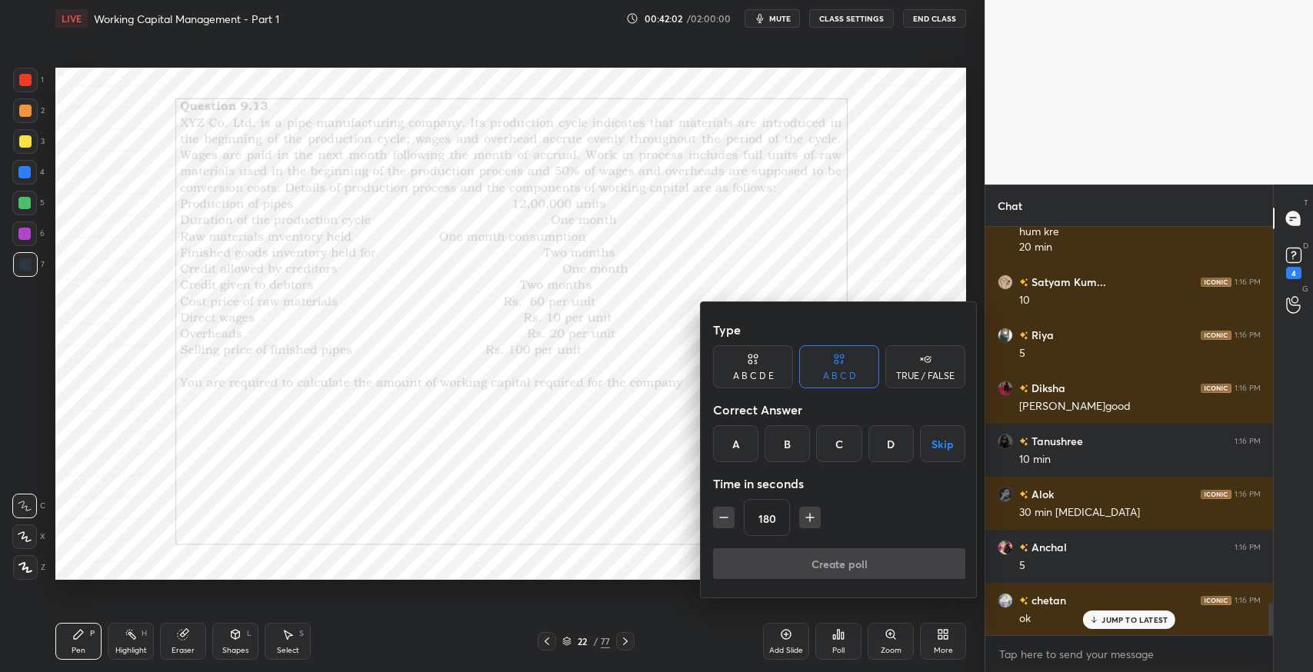
click at [818, 520] on button "button" at bounding box center [810, 518] width 22 height 22
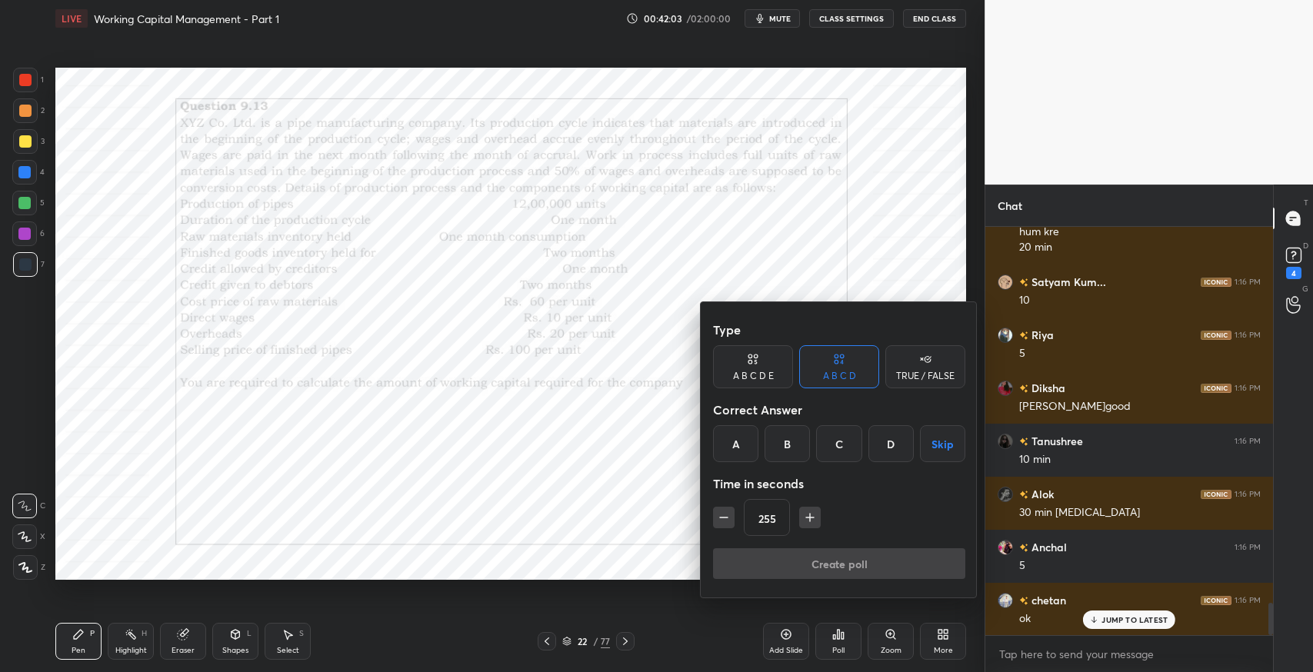
click at [818, 520] on button "button" at bounding box center [810, 518] width 22 height 22
type input "300"
click at [939, 450] on button "Skip" at bounding box center [942, 443] width 45 height 37
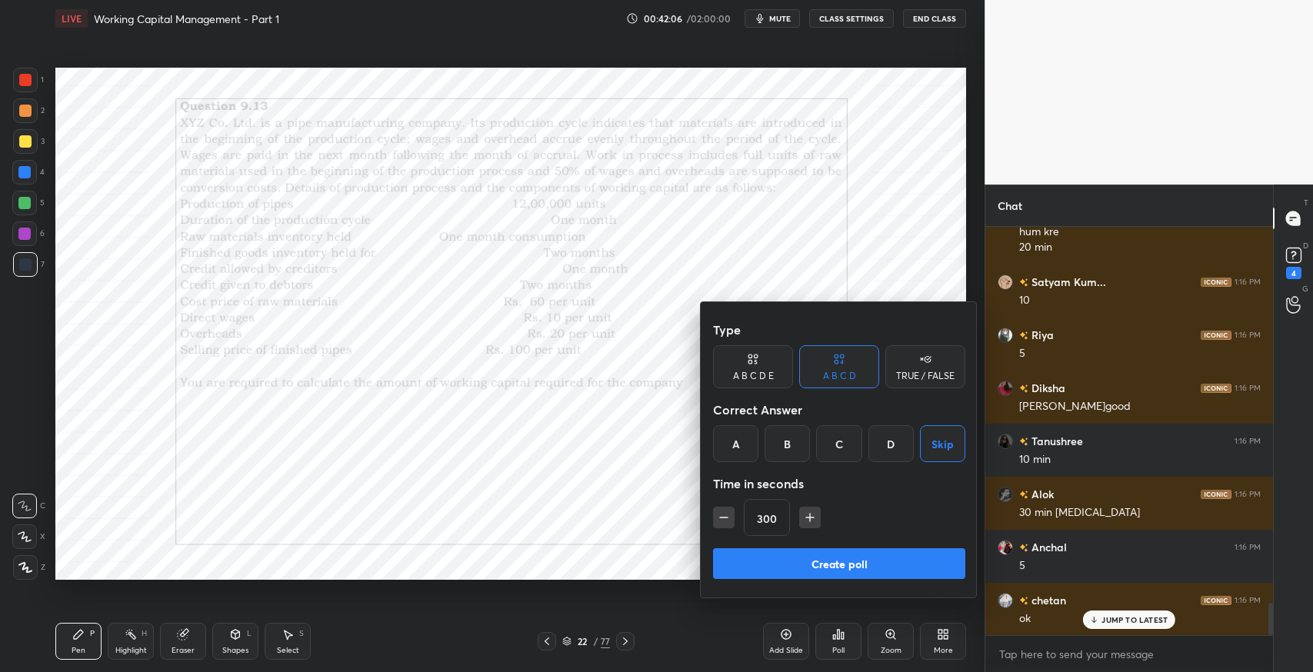
click at [857, 563] on button "Create poll" at bounding box center [839, 563] width 252 height 31
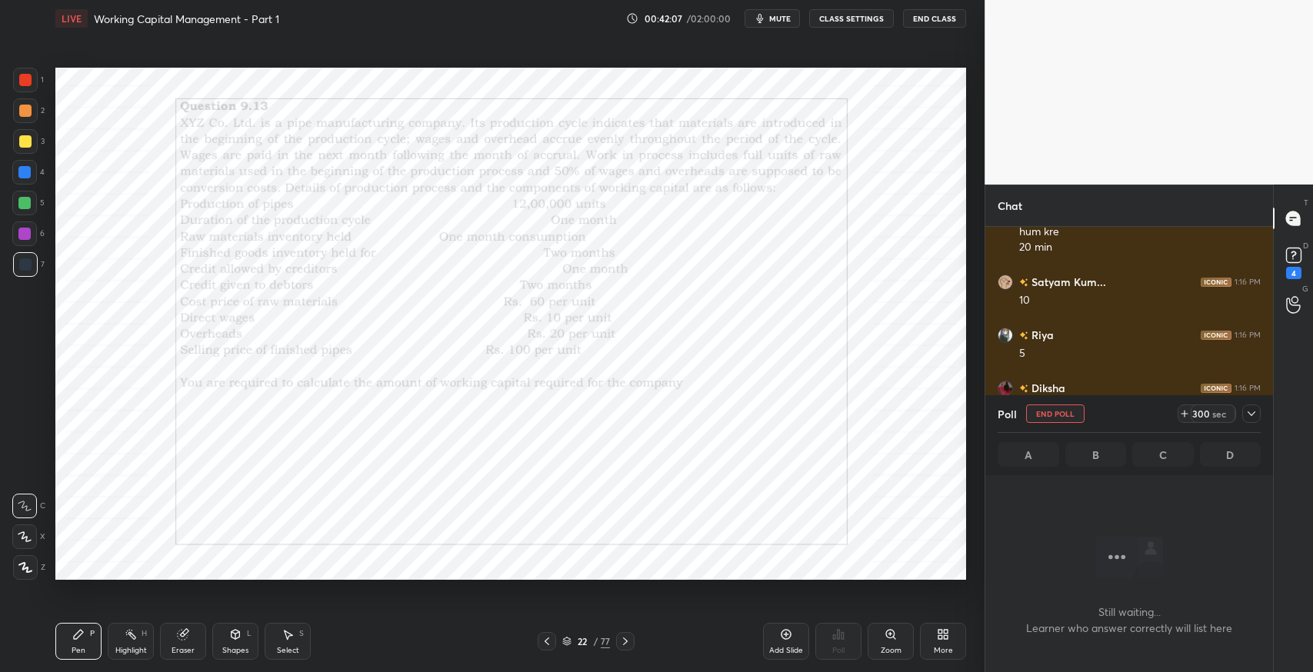
scroll to position [5, 5]
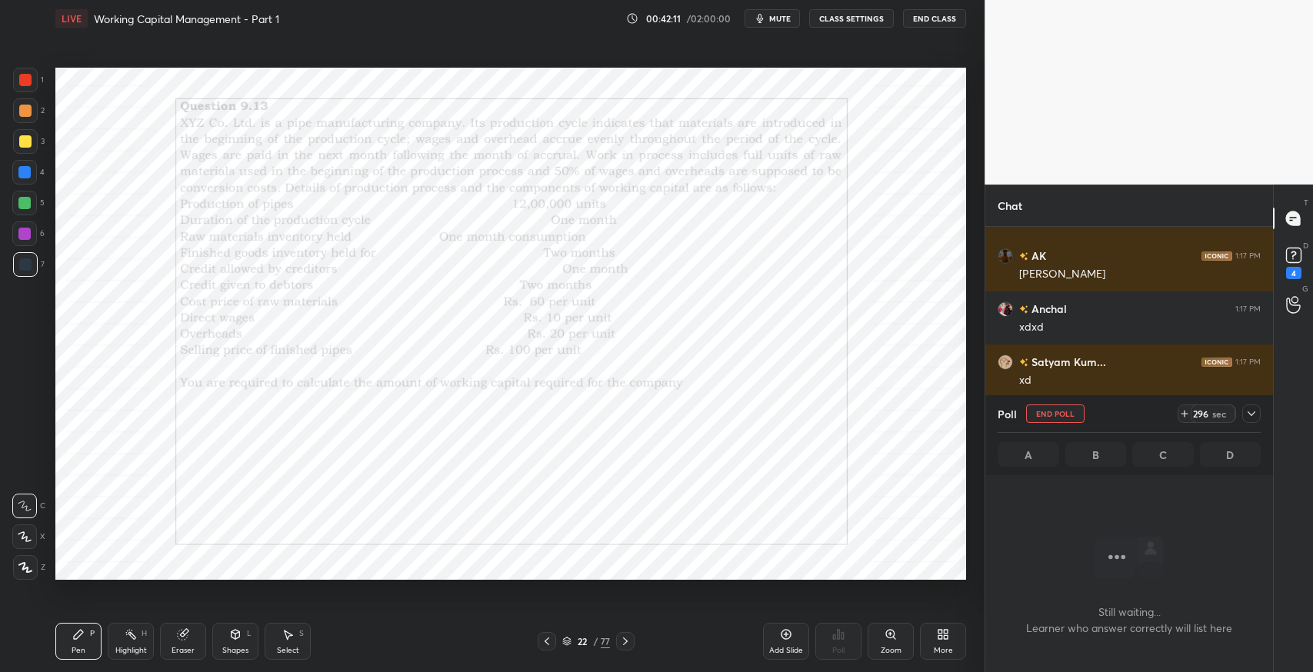
click at [1256, 409] on icon at bounding box center [1251, 414] width 12 height 12
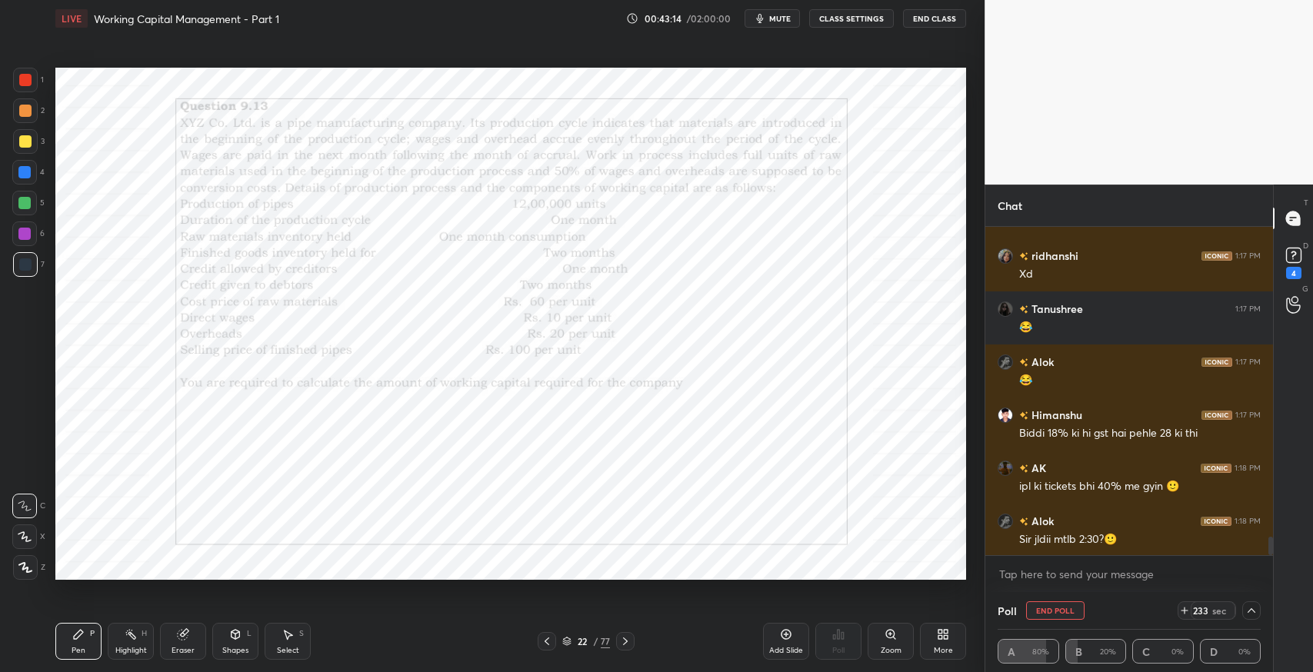
scroll to position [5624, 0]
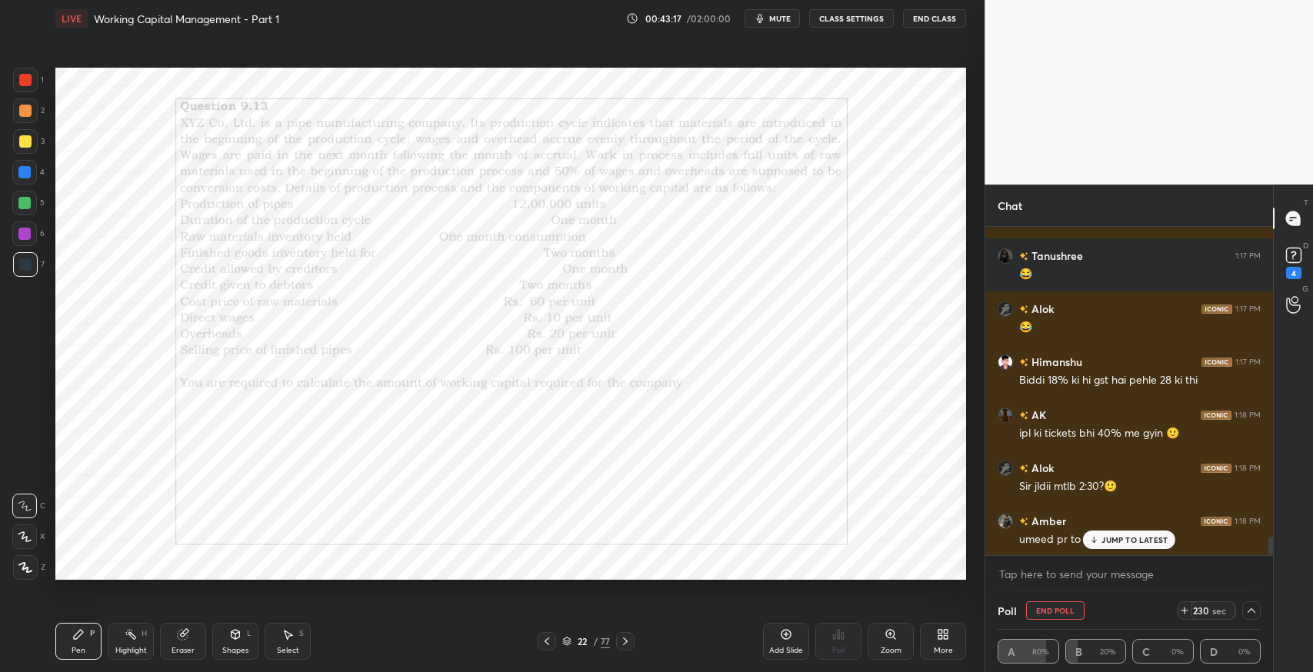
click at [779, 18] on span "mute" at bounding box center [780, 18] width 22 height 11
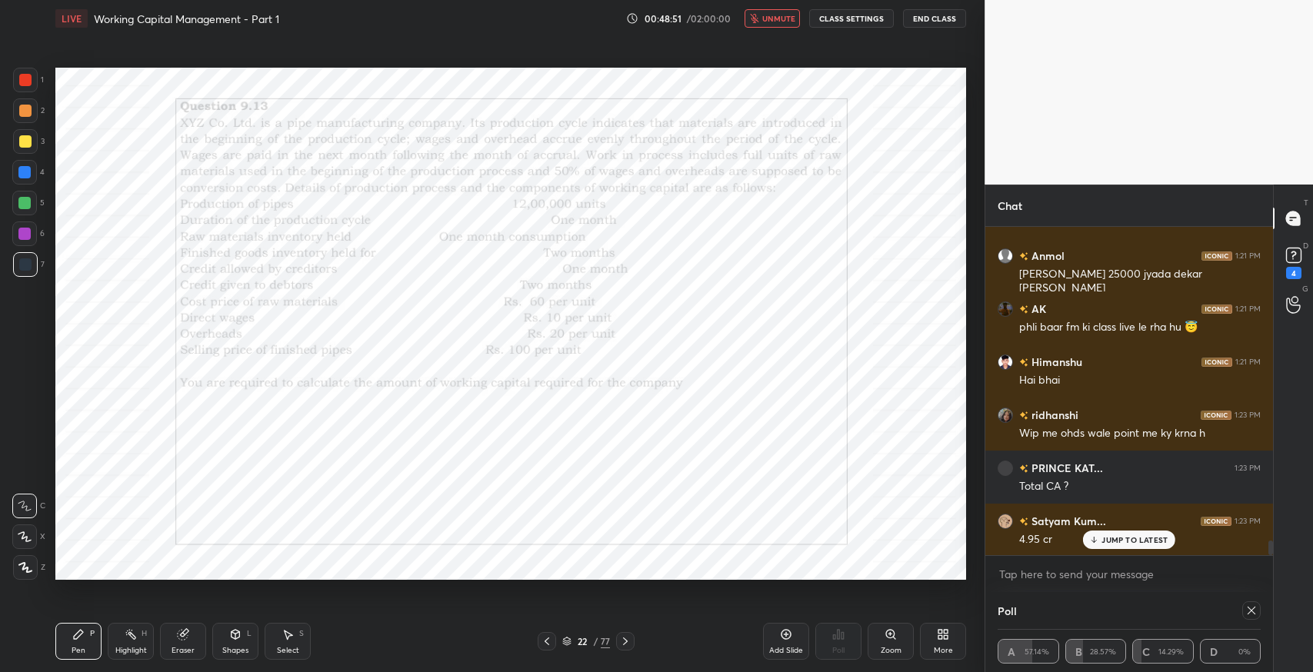
scroll to position [7084, 0]
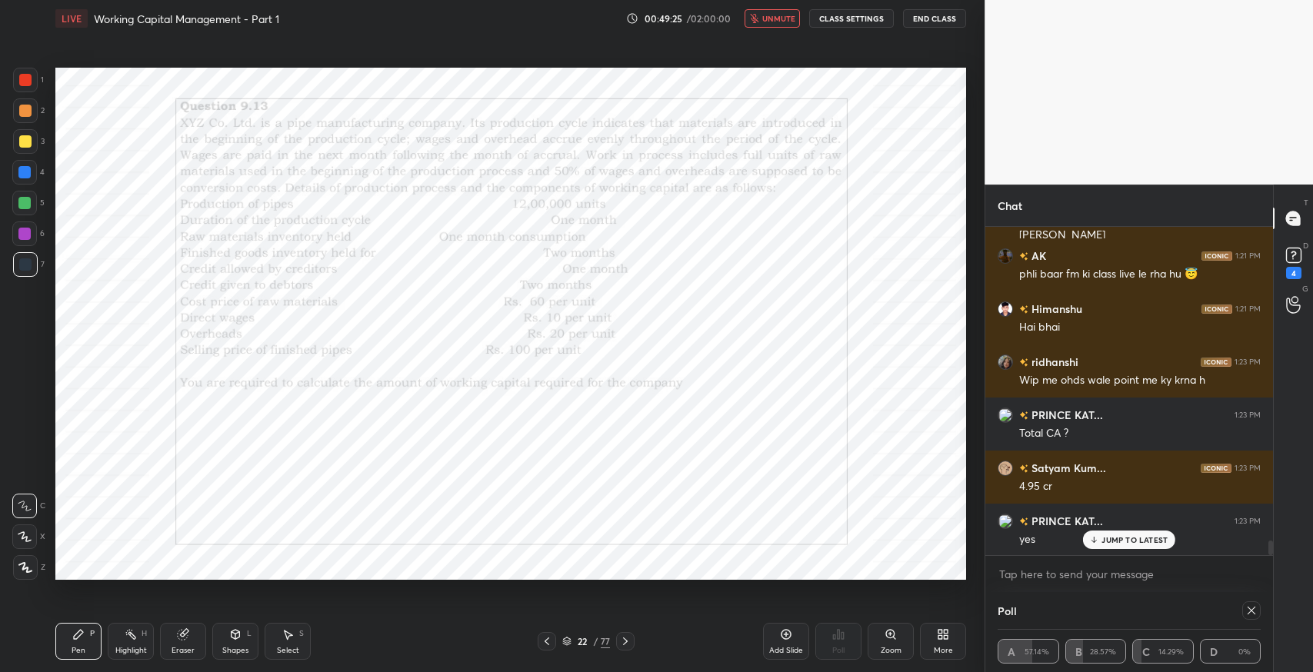
click at [767, 20] on span "unmute" at bounding box center [778, 18] width 33 height 11
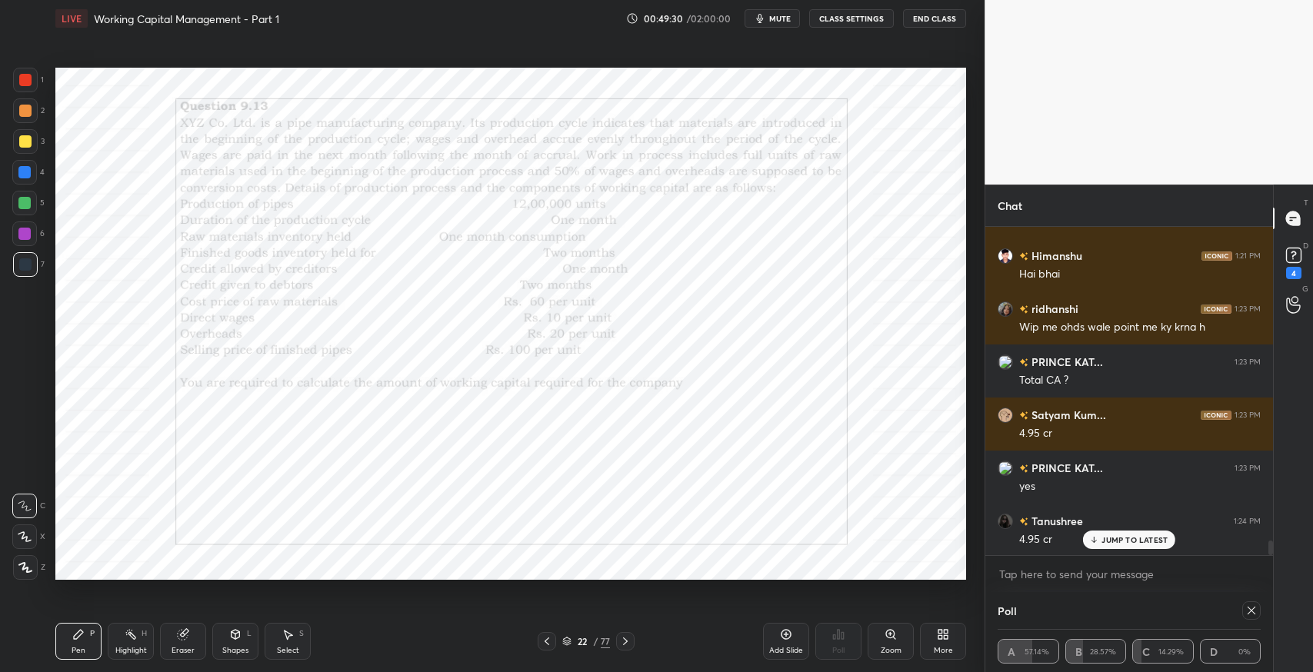
click at [546, 641] on icon at bounding box center [547, 641] width 12 height 12
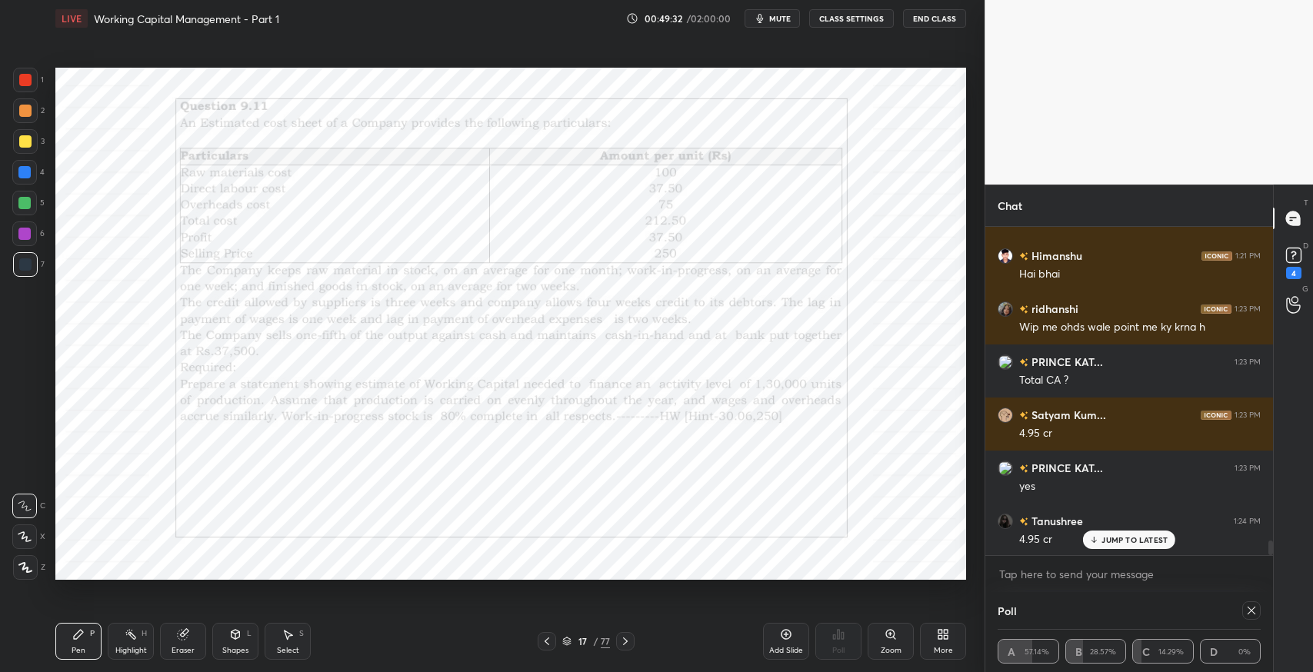
click at [546, 641] on icon at bounding box center [547, 641] width 12 height 12
click at [293, 643] on div "Select S" at bounding box center [288, 641] width 46 height 37
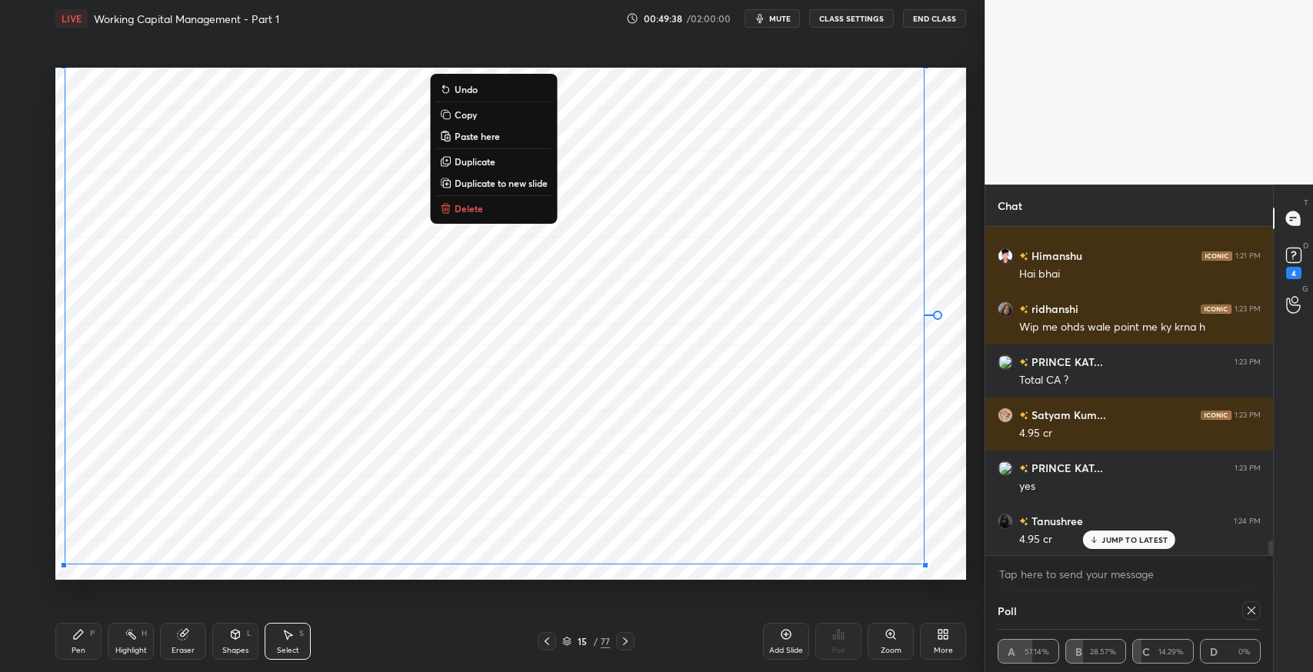
click at [478, 116] on button "Copy" at bounding box center [493, 114] width 115 height 18
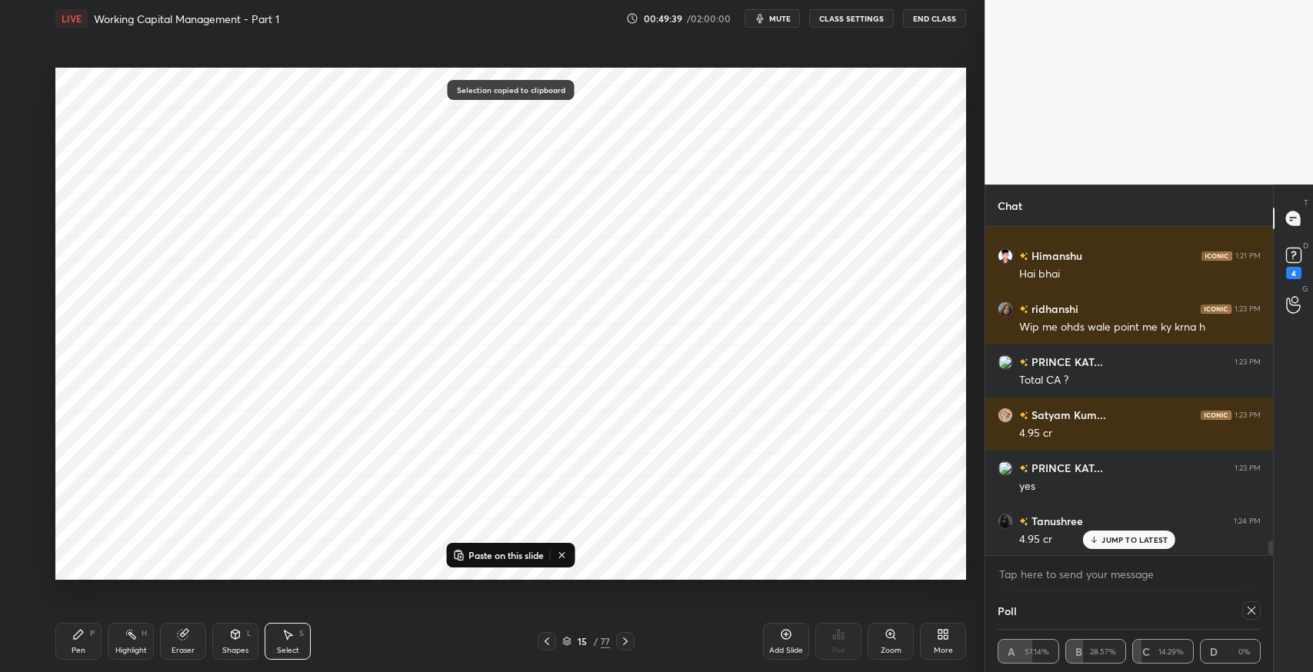
click at [624, 641] on icon at bounding box center [625, 641] width 12 height 12
click at [625, 637] on icon at bounding box center [625, 641] width 12 height 12
click at [626, 637] on icon at bounding box center [625, 641] width 12 height 12
click at [627, 637] on icon at bounding box center [625, 641] width 12 height 12
click at [626, 635] on icon at bounding box center [625, 641] width 12 height 12
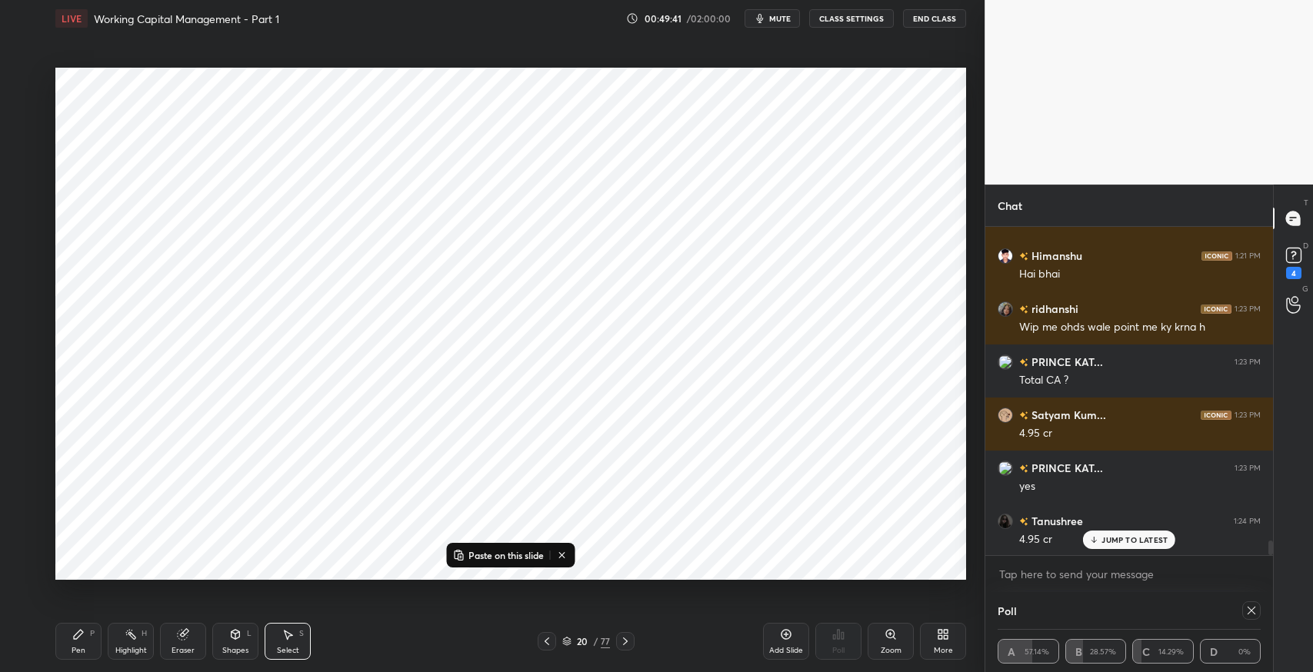
click at [624, 634] on div at bounding box center [625, 641] width 18 height 18
click at [623, 634] on div at bounding box center [625, 641] width 18 height 18
click at [770, 635] on div "Add Slide" at bounding box center [786, 641] width 46 height 37
click at [496, 553] on p "Paste on this slide" at bounding box center [505, 555] width 75 height 12
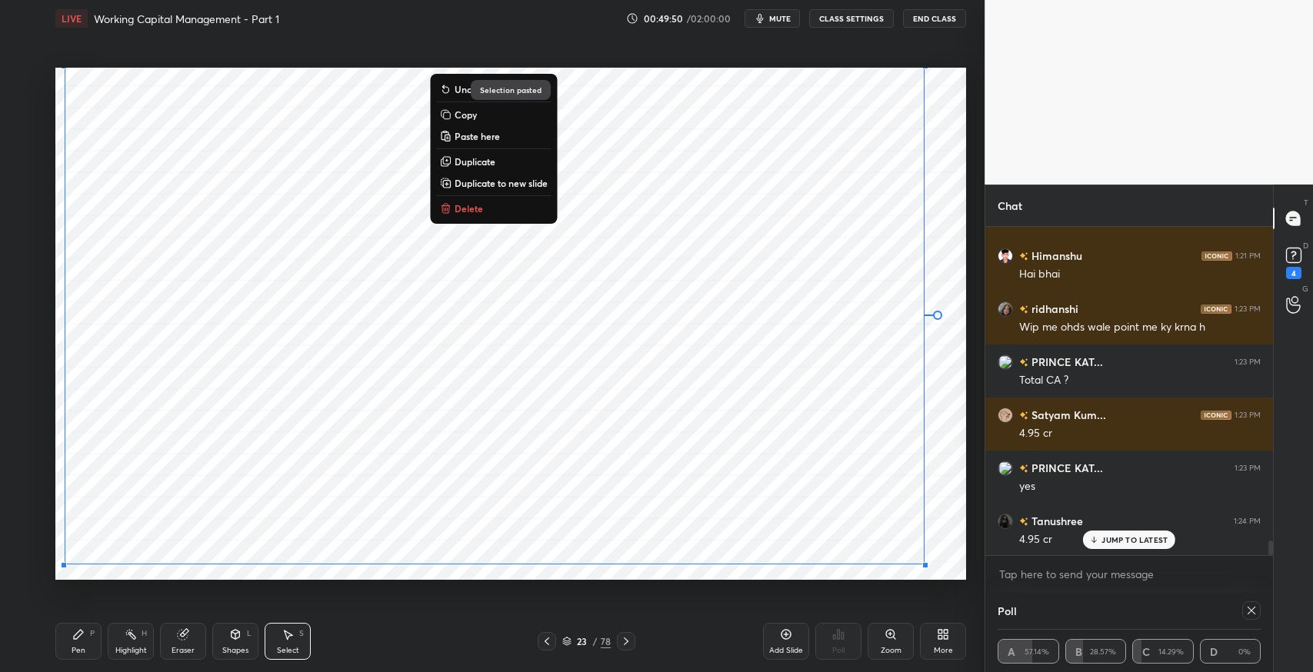
click at [940, 544] on div "0 ° Undo Copy Paste here Duplicate Duplicate to new slide Delete" at bounding box center [510, 324] width 910 height 512
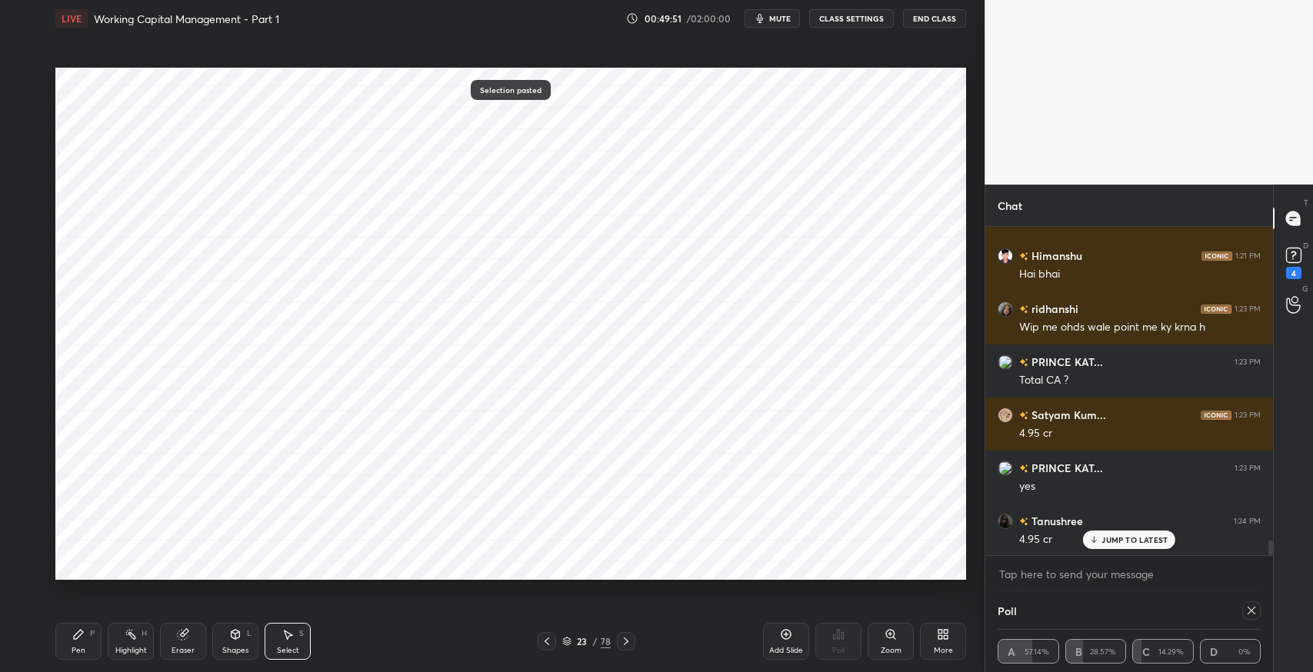
click at [547, 642] on icon at bounding box center [547, 641] width 12 height 12
click at [544, 642] on icon at bounding box center [547, 641] width 12 height 12
click at [545, 641] on icon at bounding box center [546, 641] width 5 height 8
click at [546, 640] on icon at bounding box center [546, 641] width 5 height 8
click at [545, 640] on icon at bounding box center [547, 641] width 12 height 12
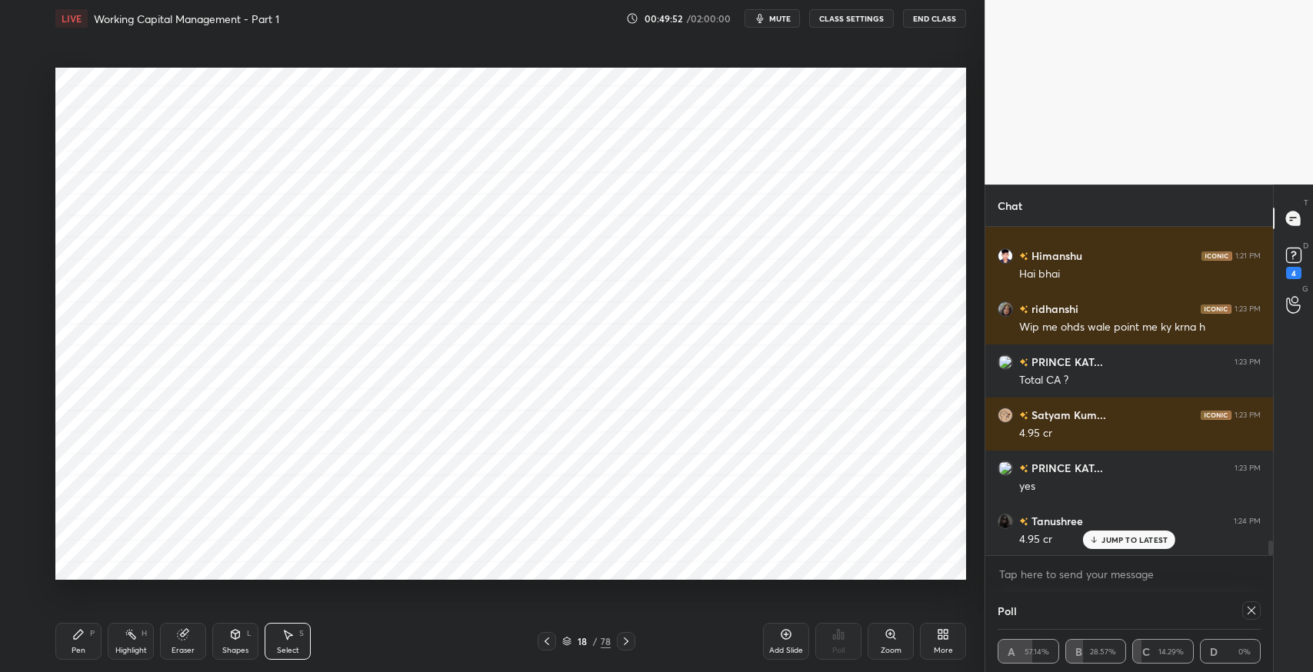
click at [548, 638] on icon at bounding box center [546, 641] width 5 height 8
click at [548, 637] on icon at bounding box center [546, 641] width 5 height 8
click at [548, 637] on icon at bounding box center [547, 641] width 12 height 12
click at [621, 638] on icon at bounding box center [626, 641] width 12 height 12
click at [289, 644] on div "Select S" at bounding box center [288, 641] width 46 height 37
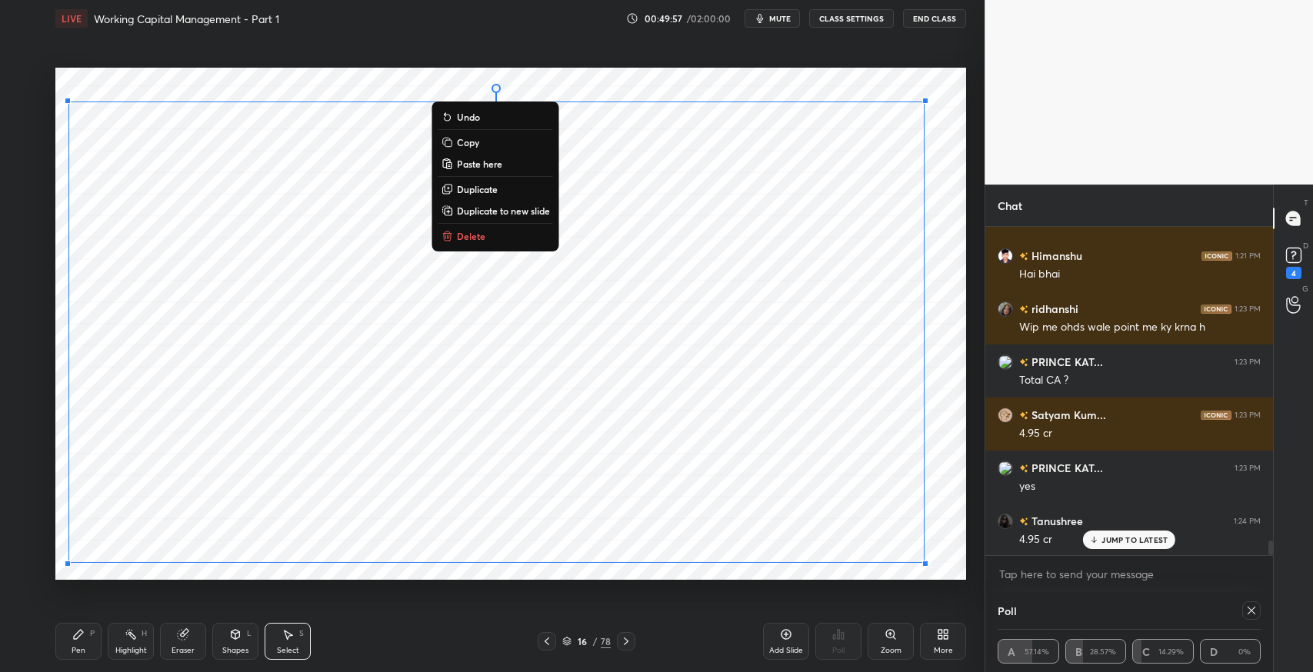
click at [483, 145] on button "Copy" at bounding box center [495, 142] width 115 height 18
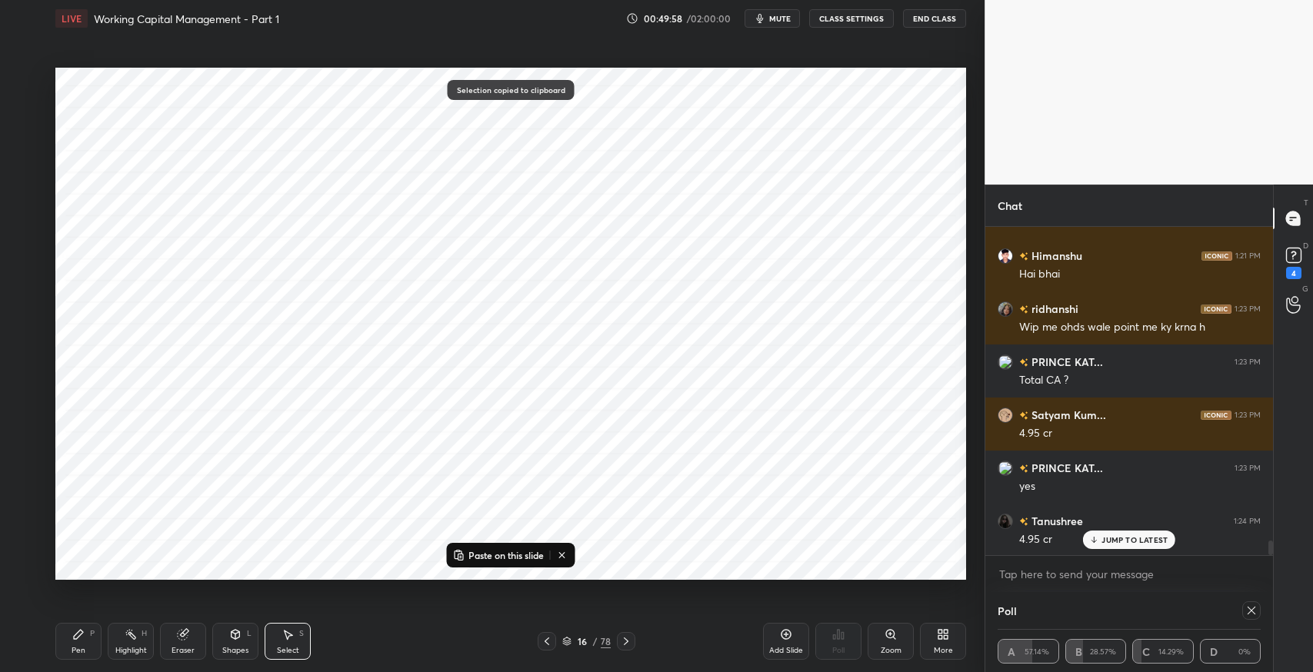
click at [627, 643] on icon at bounding box center [626, 641] width 12 height 12
click at [630, 641] on icon at bounding box center [626, 641] width 12 height 12
click at [627, 641] on icon at bounding box center [626, 641] width 5 height 8
click at [627, 641] on icon at bounding box center [626, 641] width 12 height 12
click at [627, 640] on icon at bounding box center [626, 641] width 12 height 12
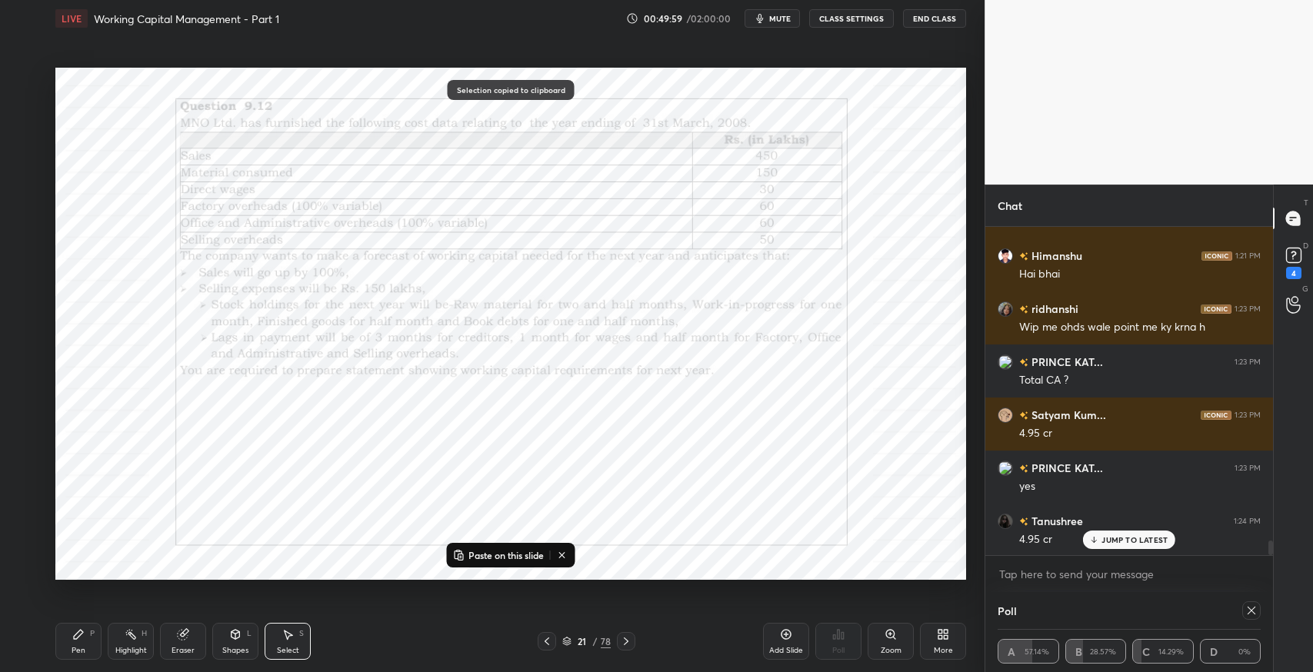
click at [629, 638] on icon at bounding box center [626, 641] width 12 height 12
click at [624, 641] on icon at bounding box center [626, 641] width 12 height 12
click at [781, 640] on icon at bounding box center [786, 634] width 12 height 12
click at [519, 554] on p "Paste on this slide" at bounding box center [505, 555] width 75 height 12
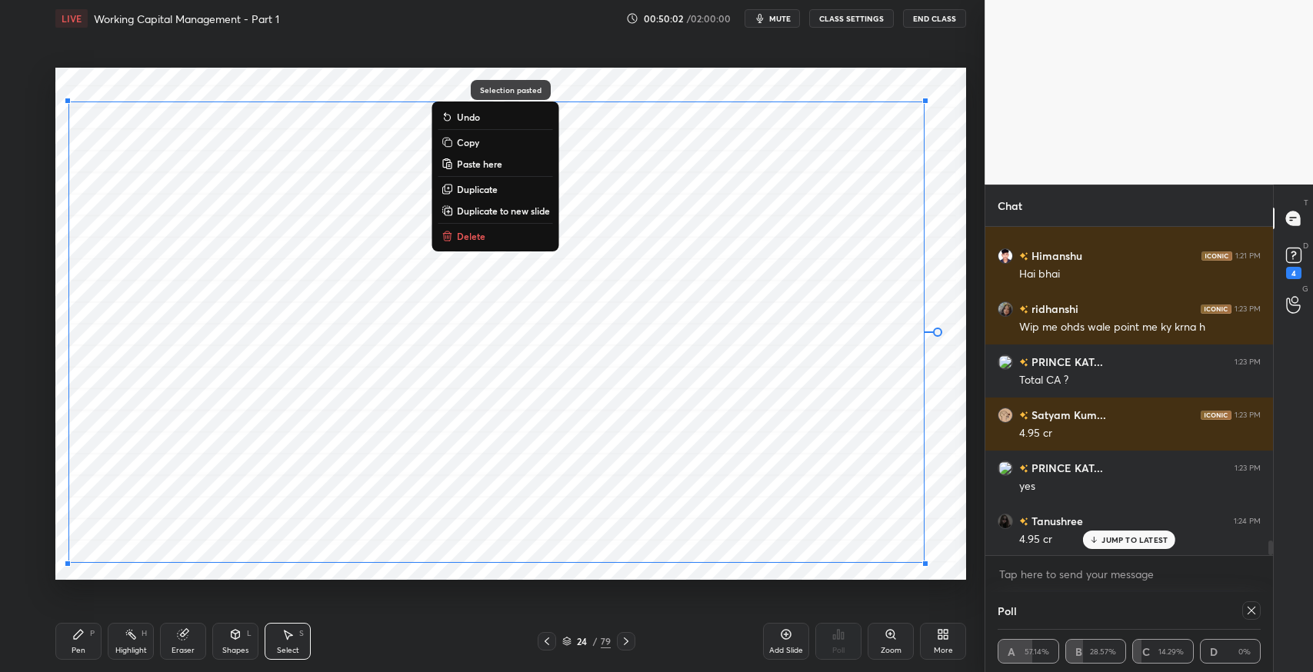
click at [947, 549] on div "0 ° Undo Copy Paste here Duplicate Duplicate to new slide Delete" at bounding box center [510, 324] width 910 height 512
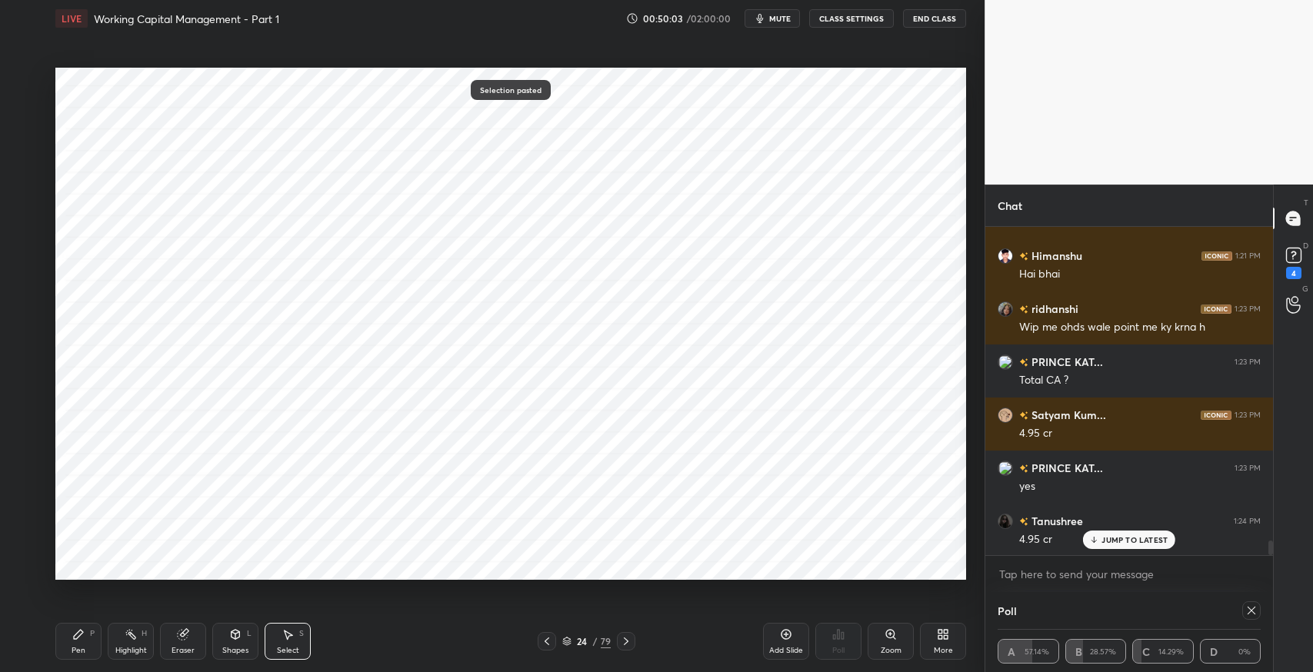
click at [541, 638] on icon at bounding box center [547, 641] width 12 height 12
click at [542, 637] on icon at bounding box center [547, 641] width 12 height 12
click at [1247, 612] on icon at bounding box center [1251, 610] width 12 height 12
type textarea "x"
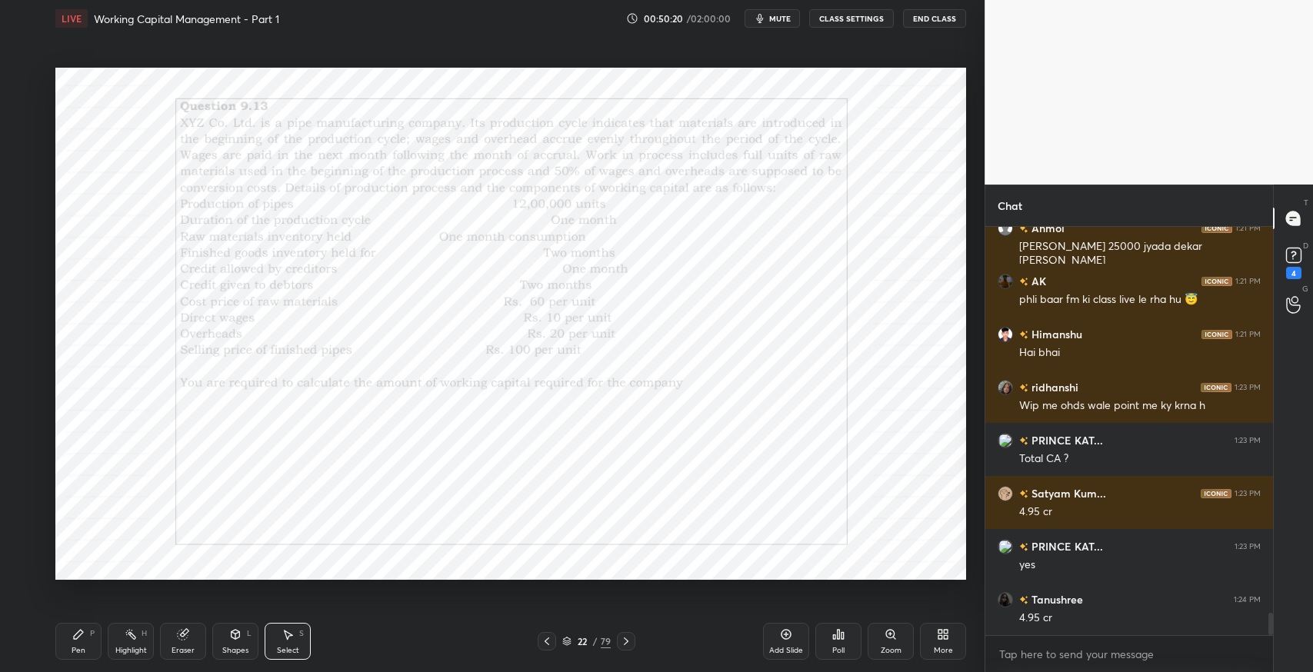
scroll to position [7111, 0]
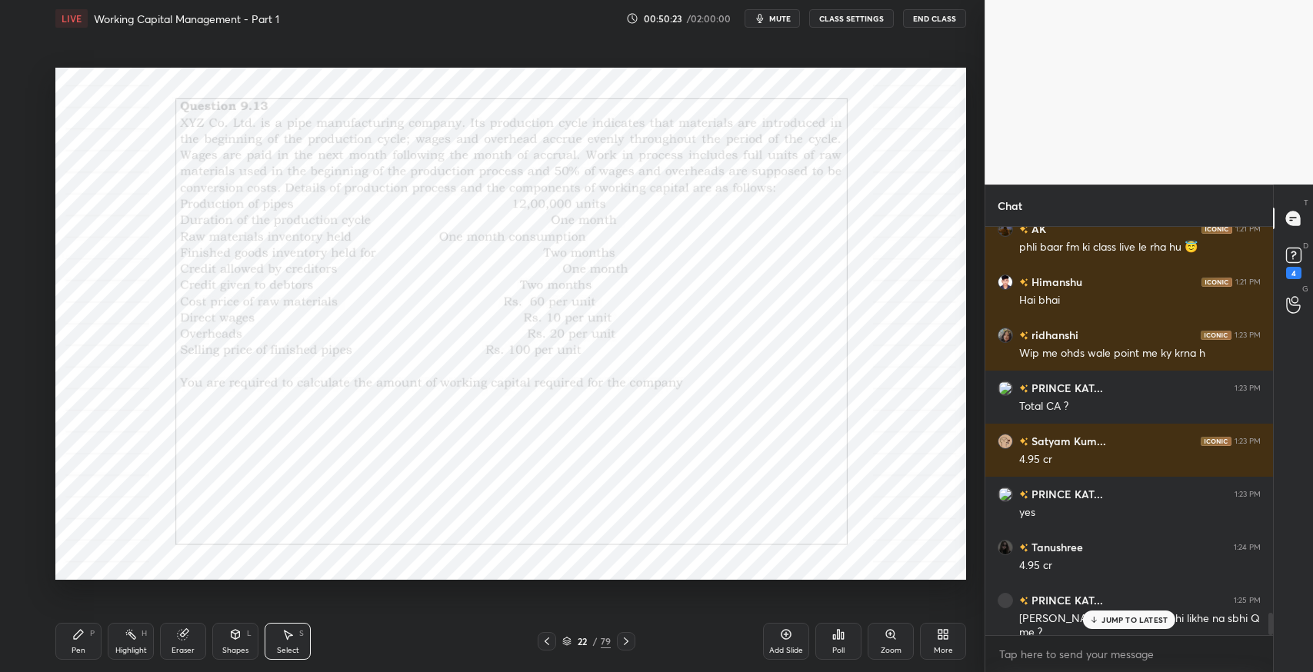
click at [1153, 621] on p "JUMP TO LATEST" at bounding box center [1134, 619] width 66 height 9
click at [58, 637] on div "Pen P" at bounding box center [78, 641] width 46 height 37
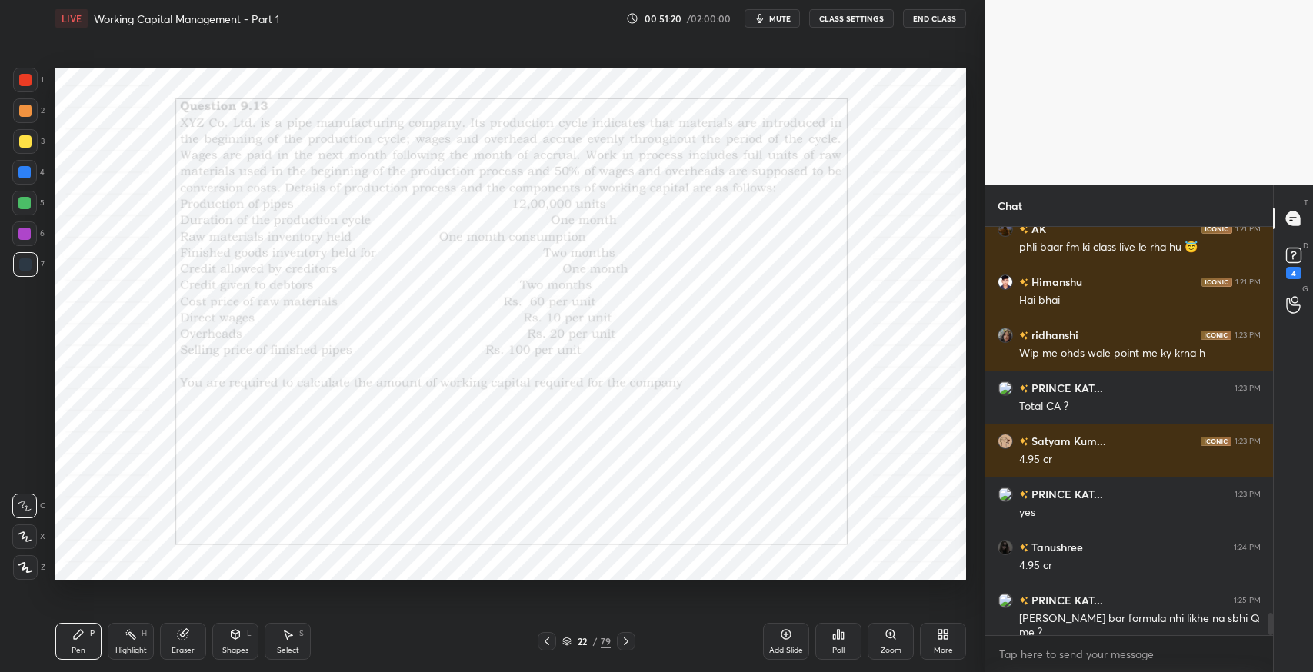
scroll to position [7165, 0]
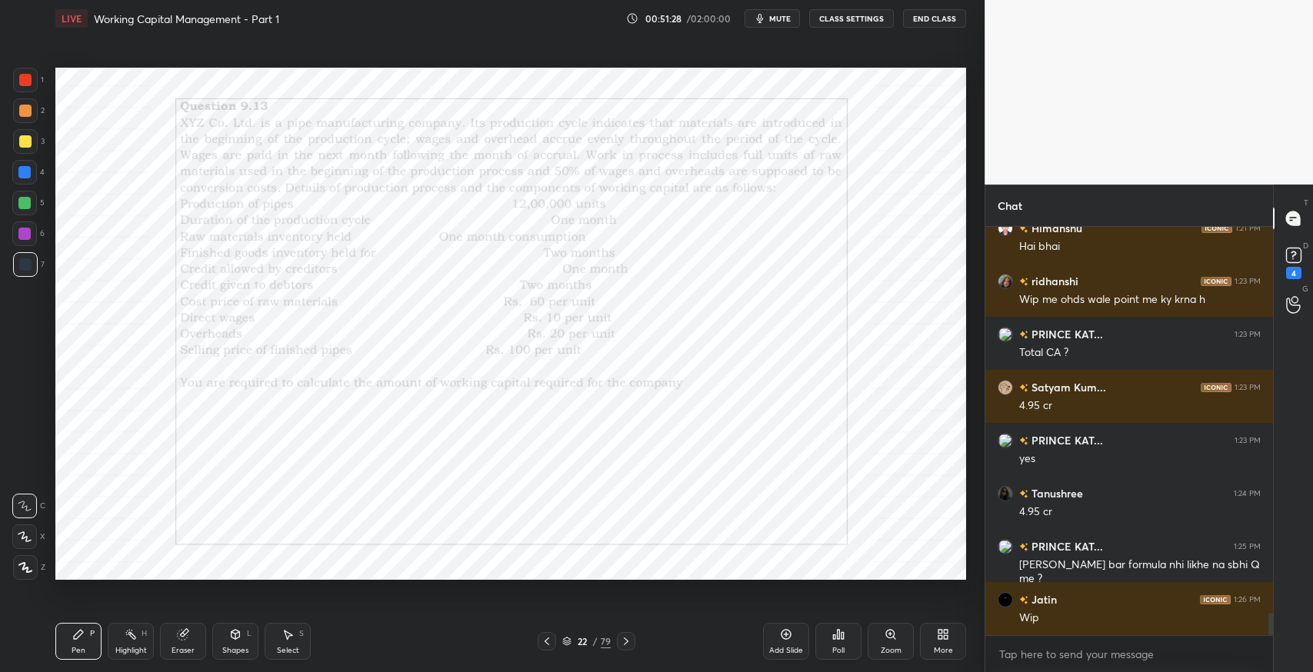
click at [781, 22] on span "mute" at bounding box center [780, 18] width 22 height 11
click at [627, 643] on icon at bounding box center [626, 641] width 12 height 12
click at [185, 639] on icon at bounding box center [183, 635] width 10 height 10
click at [85, 641] on div "Pen P" at bounding box center [78, 641] width 46 height 37
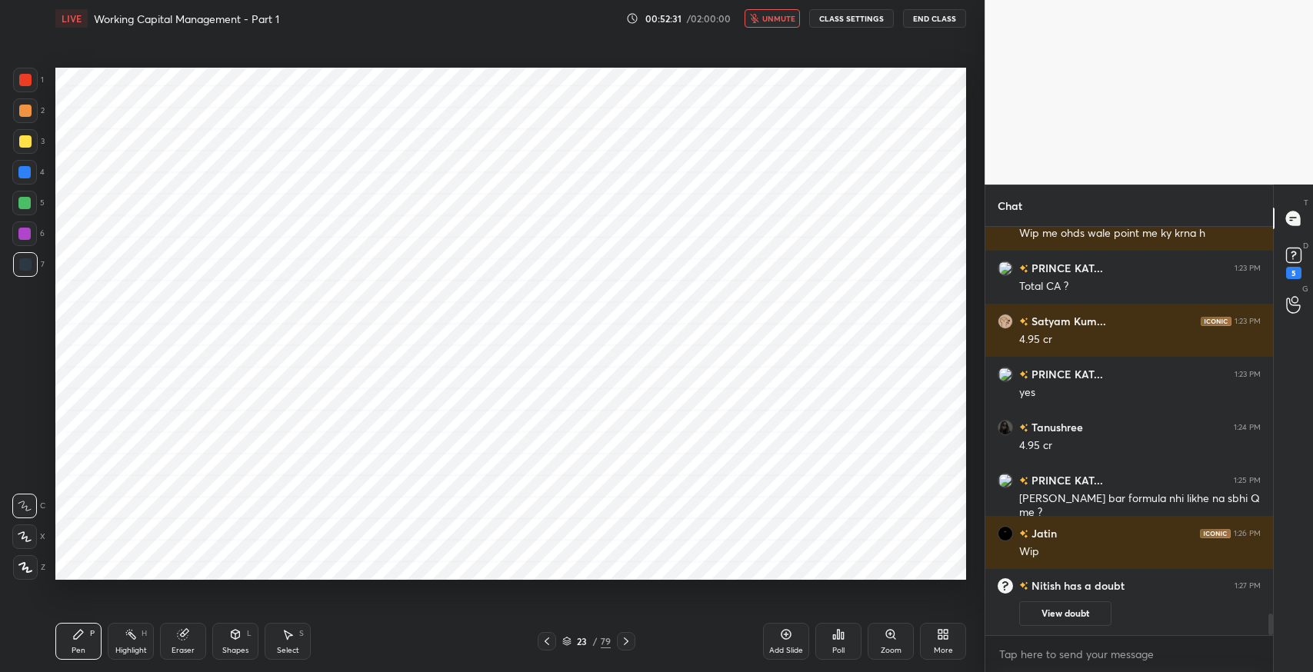
click at [79, 640] on icon at bounding box center [78, 634] width 12 height 12
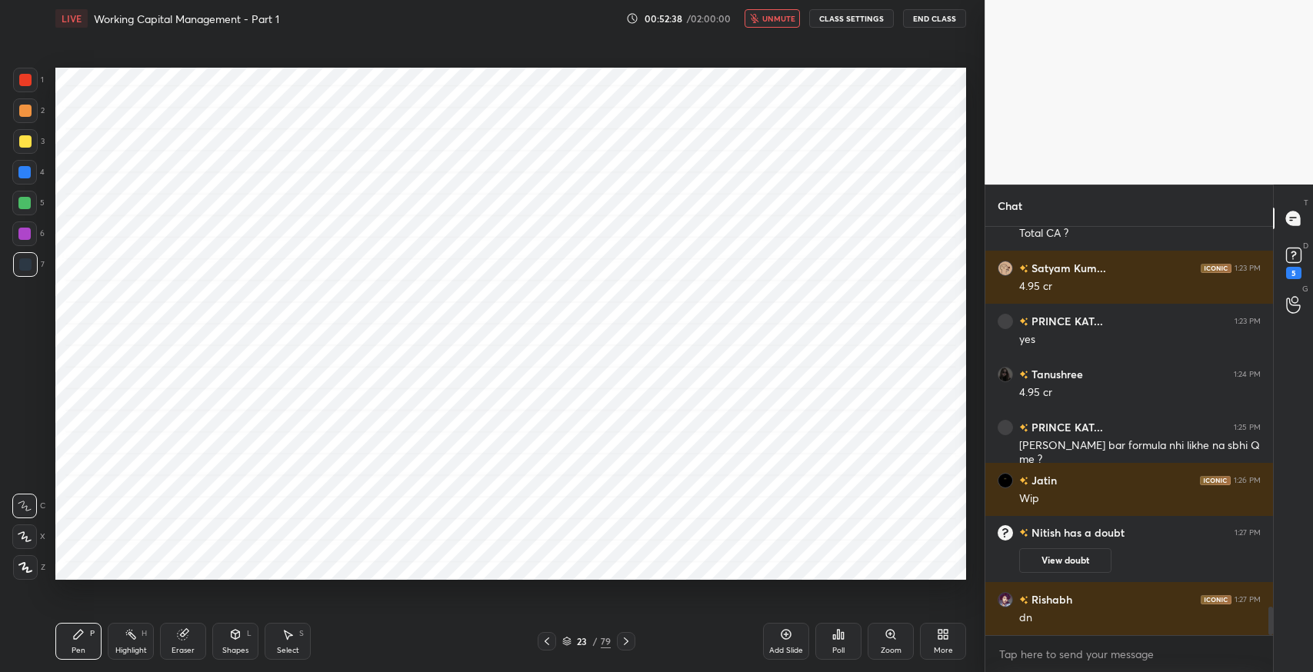
scroll to position [5510, 0]
click at [775, 15] on span "unmute" at bounding box center [778, 18] width 33 height 11
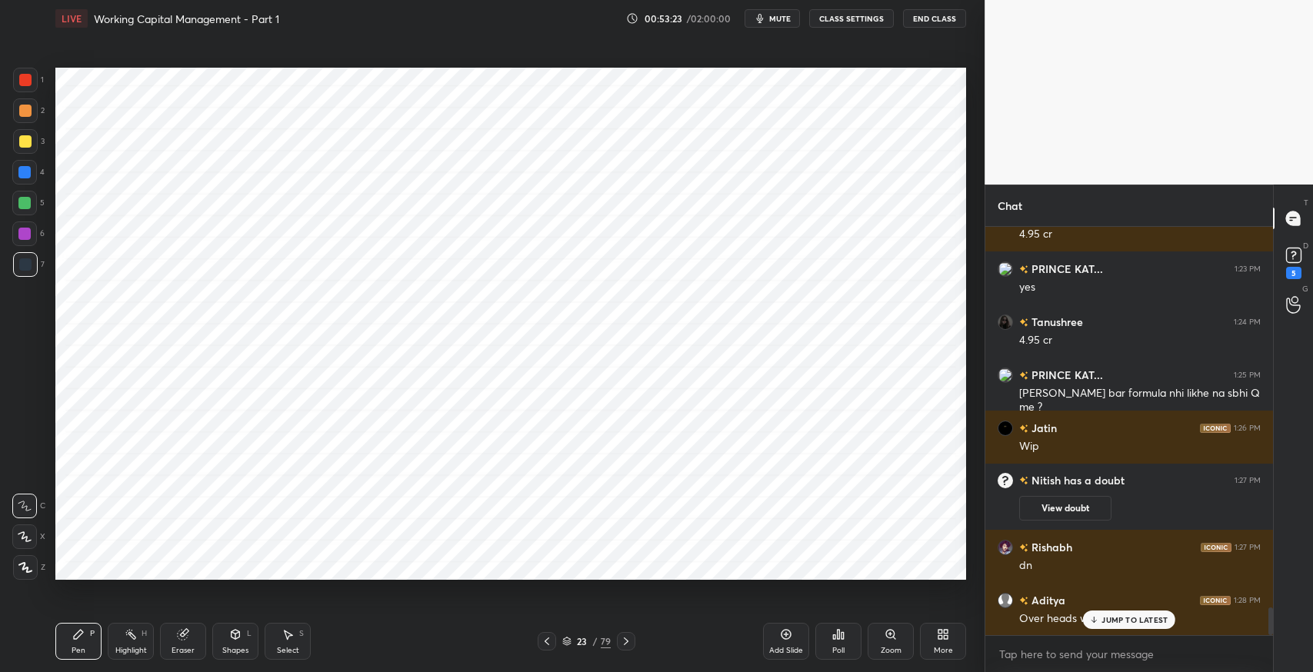
click at [1110, 621] on p "JUMP TO LATEST" at bounding box center [1134, 619] width 66 height 9
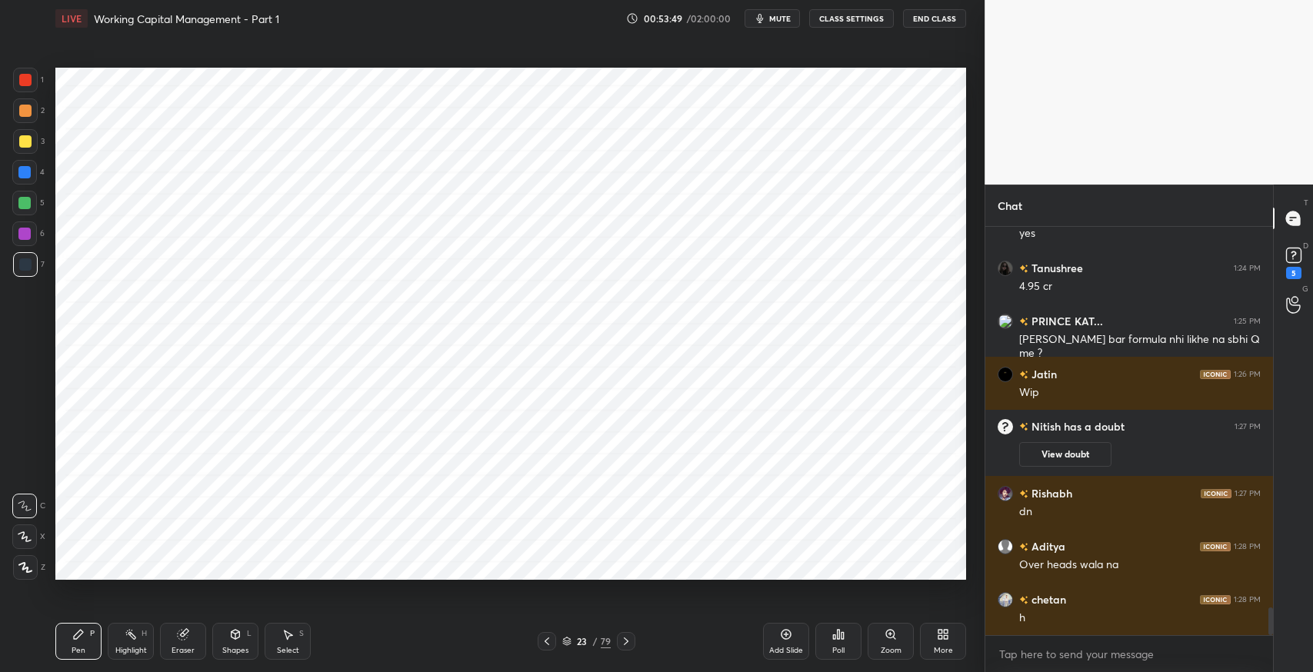
scroll to position [5670, 0]
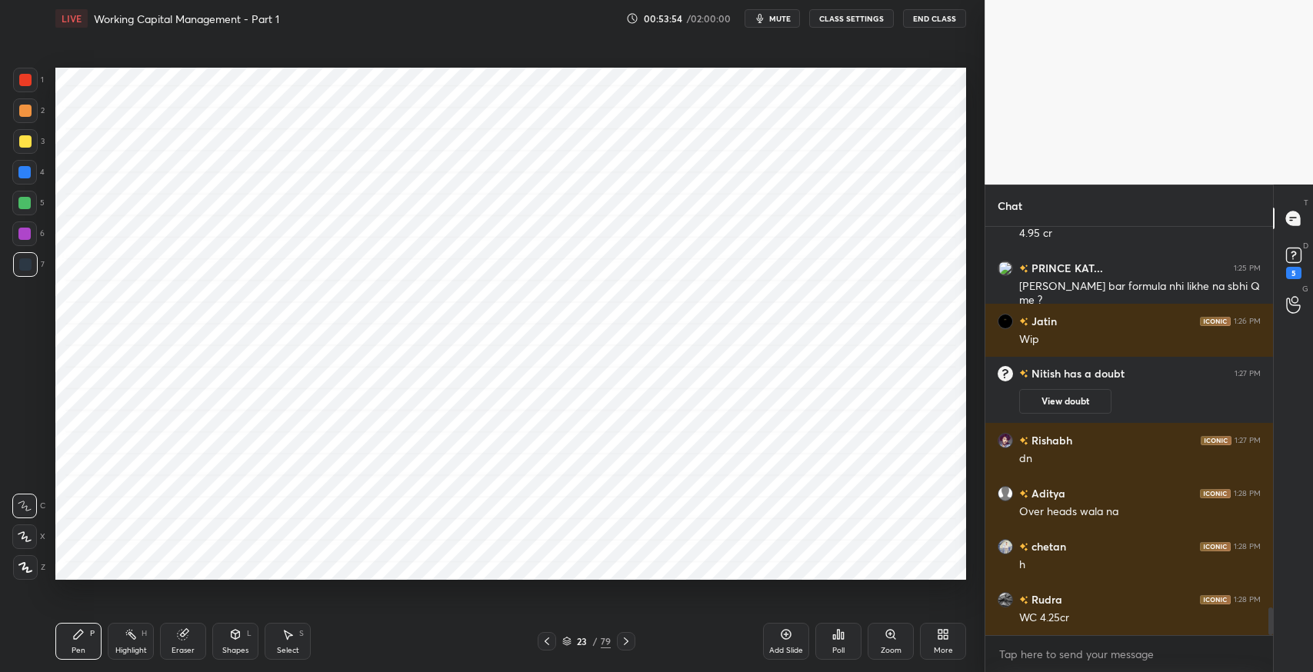
click at [201, 639] on div "Eraser" at bounding box center [183, 641] width 46 height 37
click at [77, 641] on div "Pen P" at bounding box center [78, 641] width 46 height 37
click at [185, 628] on icon at bounding box center [183, 634] width 12 height 12
click at [80, 637] on icon at bounding box center [78, 634] width 12 height 12
click at [62, 644] on div "Pen P" at bounding box center [78, 641] width 46 height 37
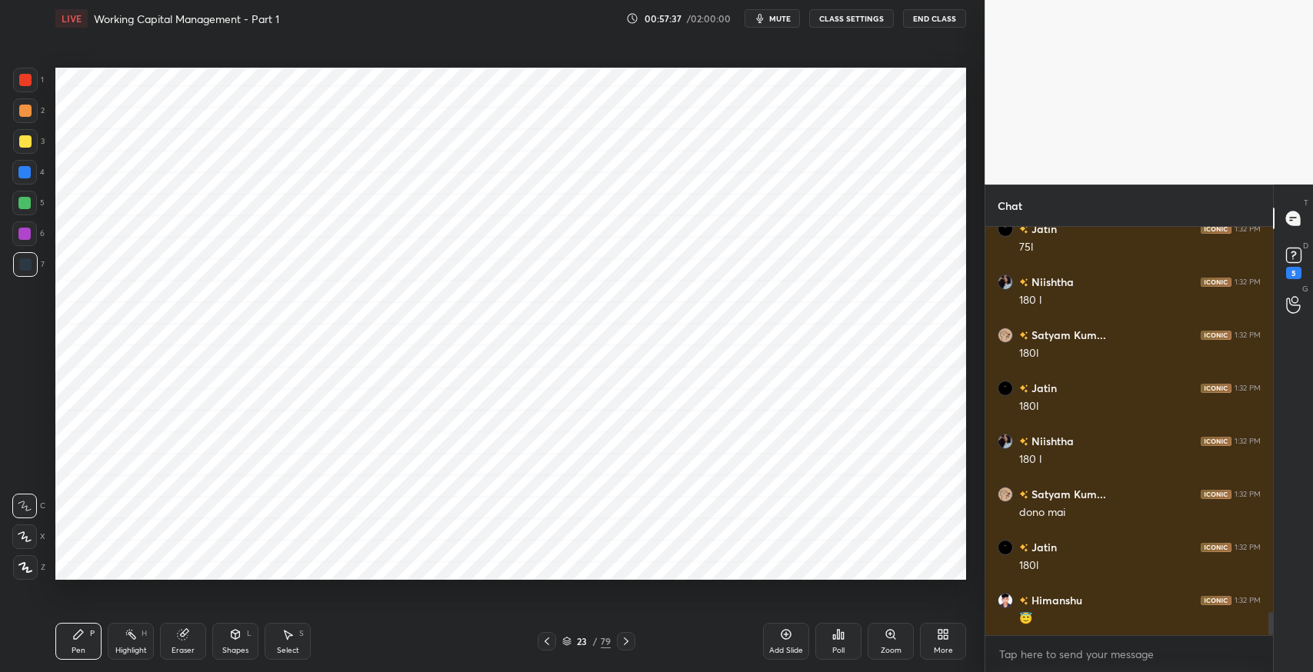
scroll to position [6784, 0]
click at [777, 25] on button "mute" at bounding box center [771, 18] width 55 height 18
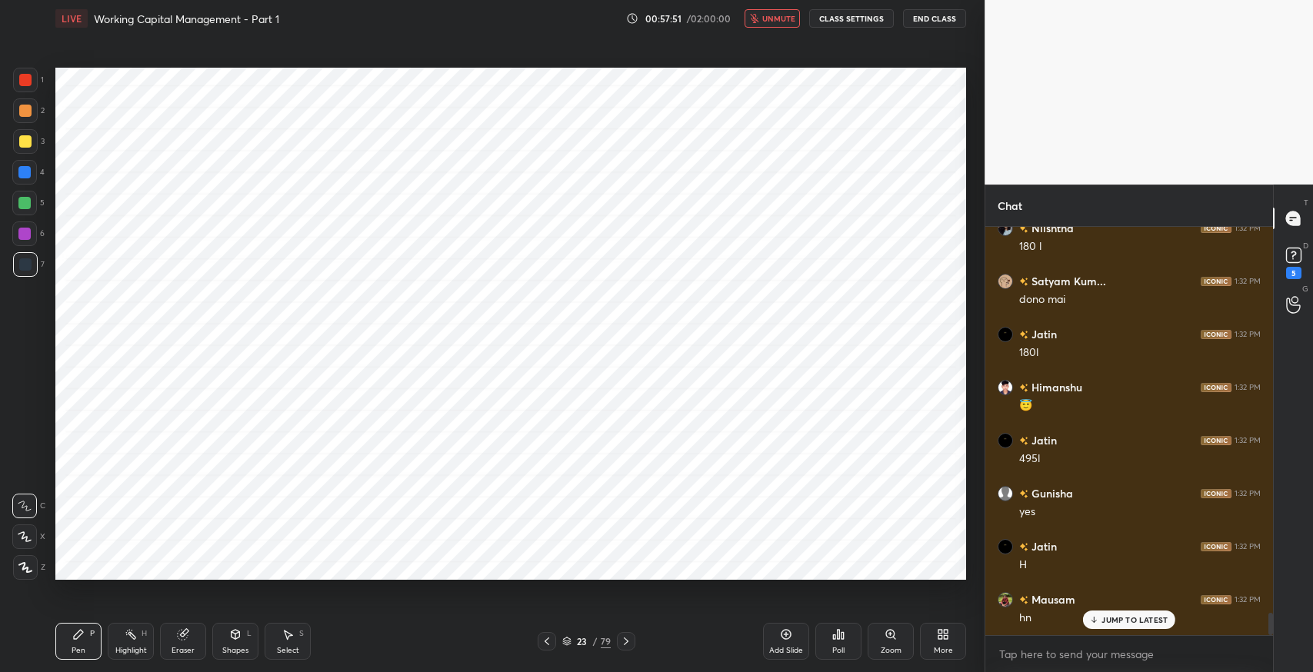
scroll to position [6995, 0]
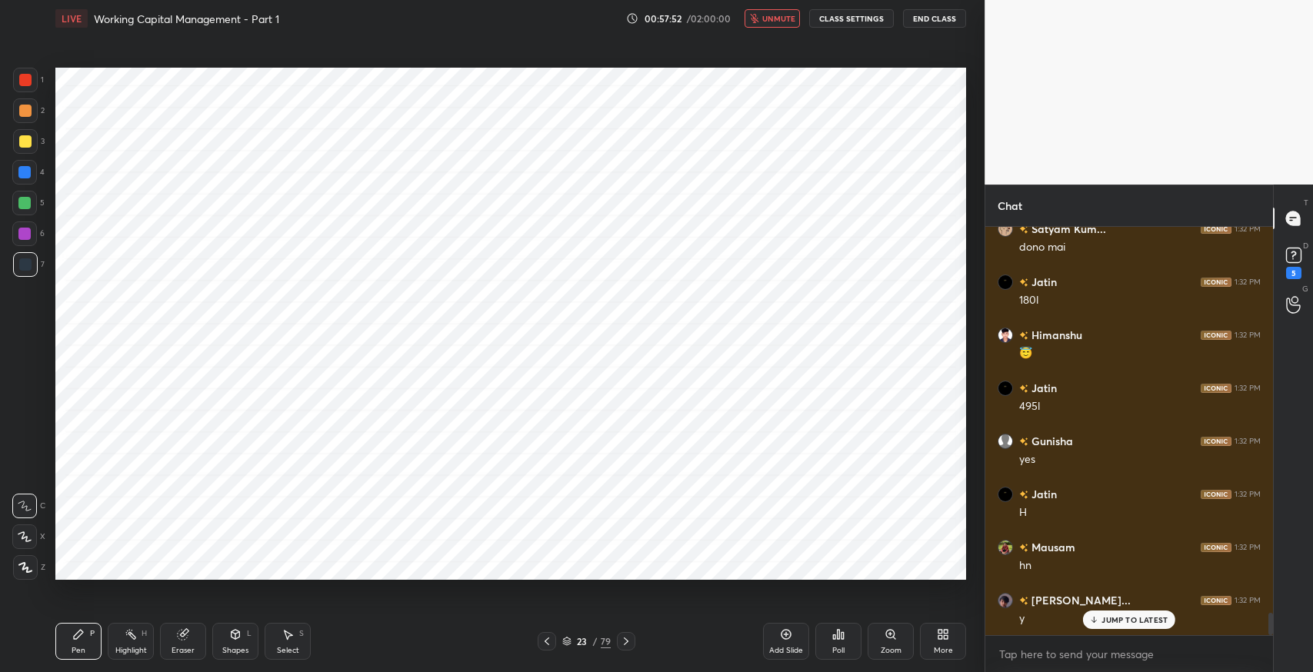
click at [624, 641] on icon at bounding box center [626, 641] width 12 height 12
click at [195, 643] on div "Eraser" at bounding box center [183, 641] width 46 height 37
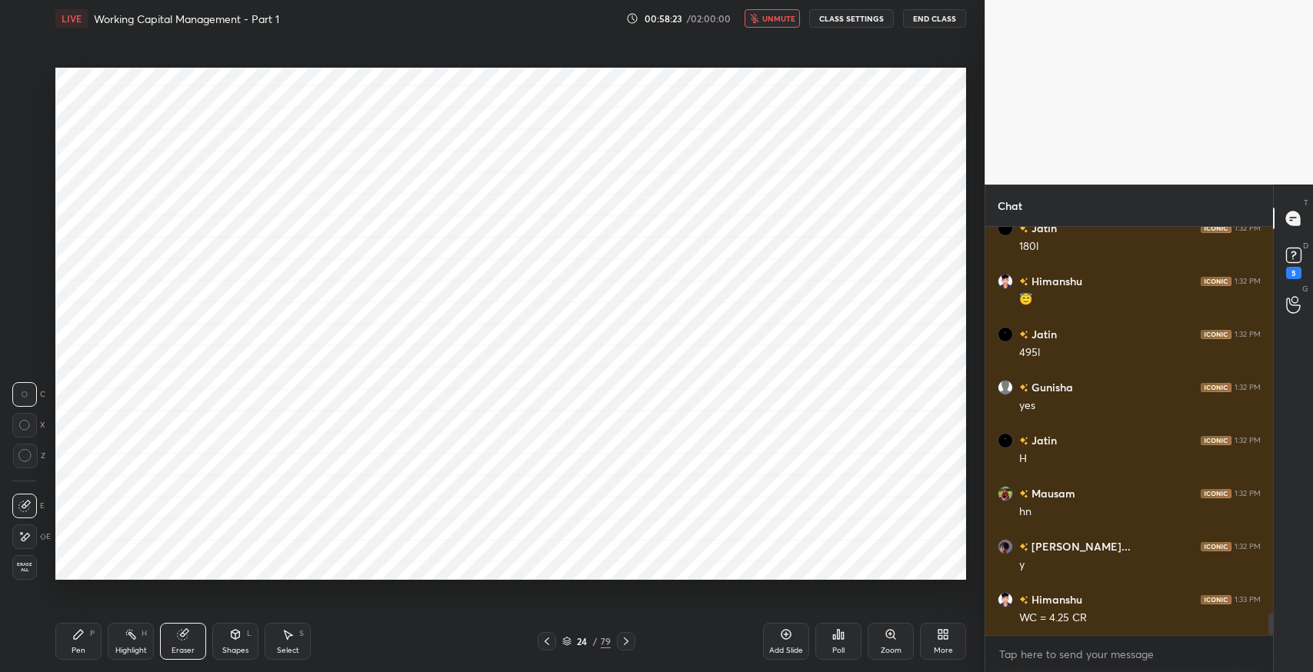
click at [70, 632] on div "Pen P" at bounding box center [78, 641] width 46 height 37
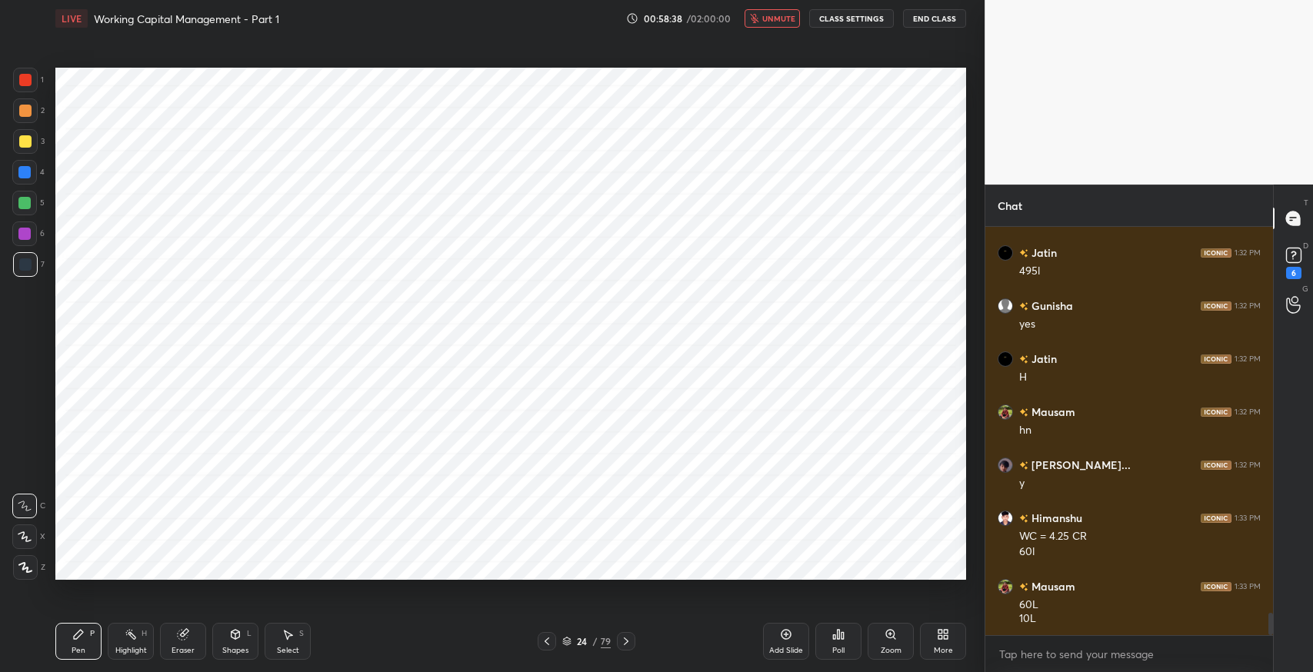
scroll to position [7184, 0]
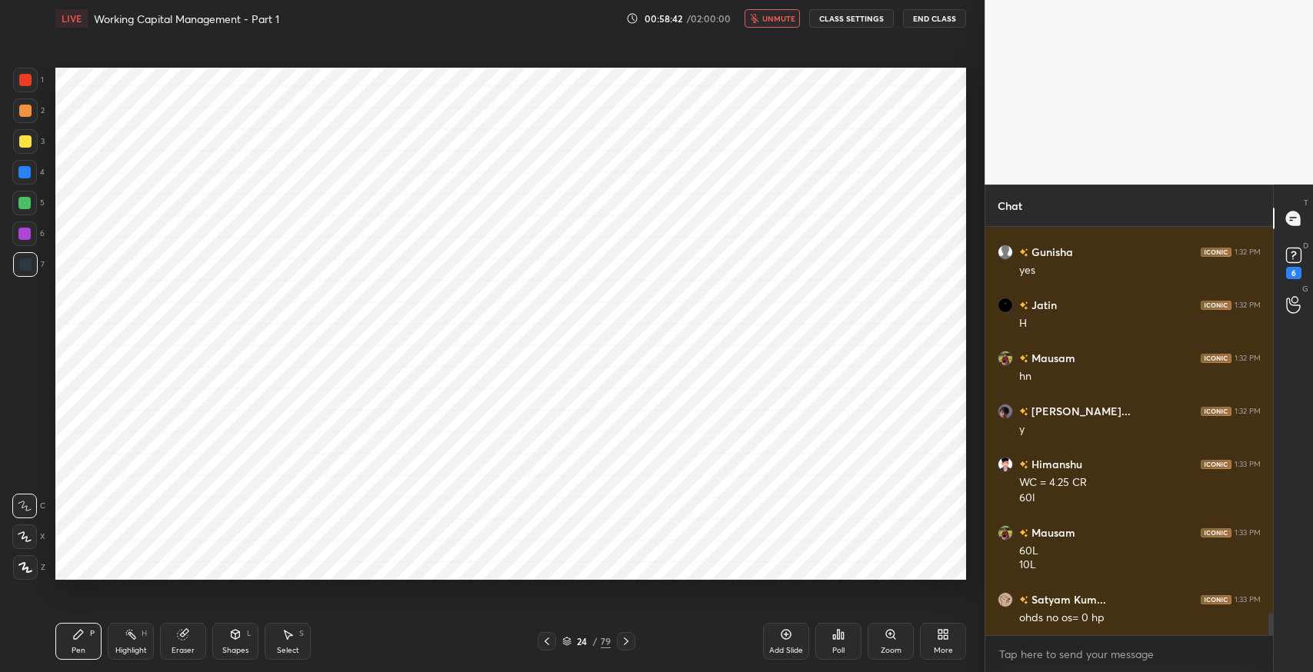
click at [758, 16] on icon "button" at bounding box center [754, 18] width 8 height 9
click at [290, 638] on icon at bounding box center [287, 634] width 12 height 12
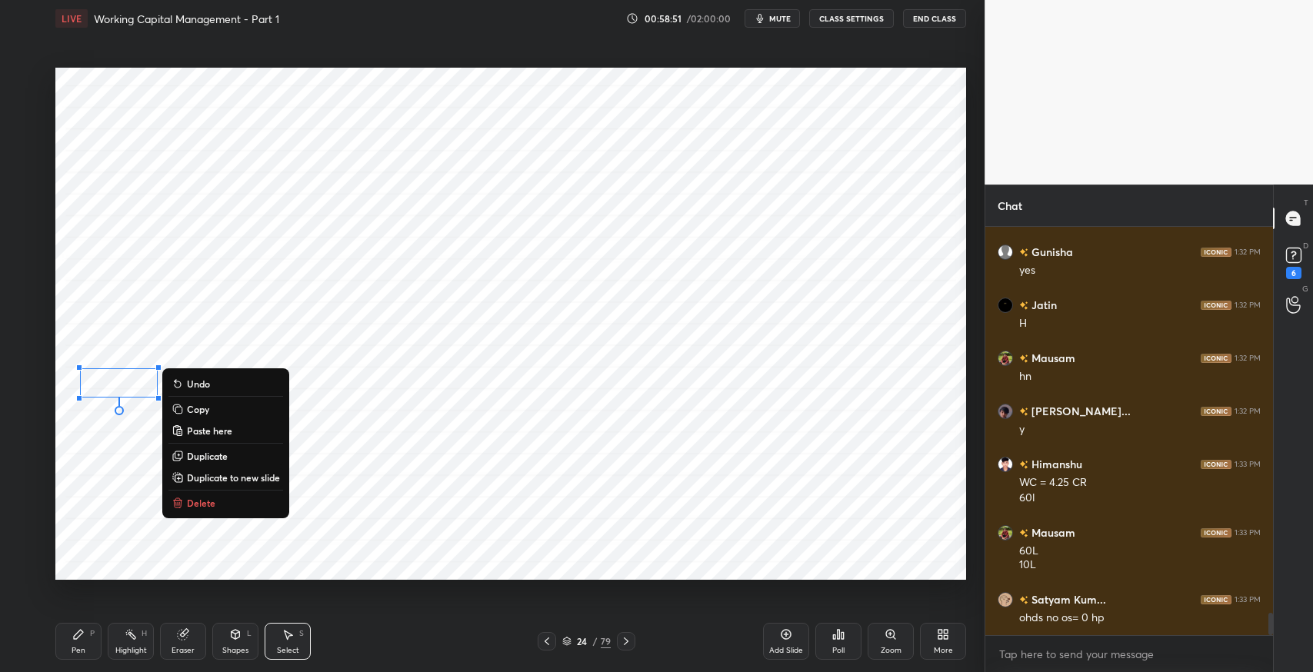
click at [234, 502] on button "Delete" at bounding box center [225, 503] width 115 height 18
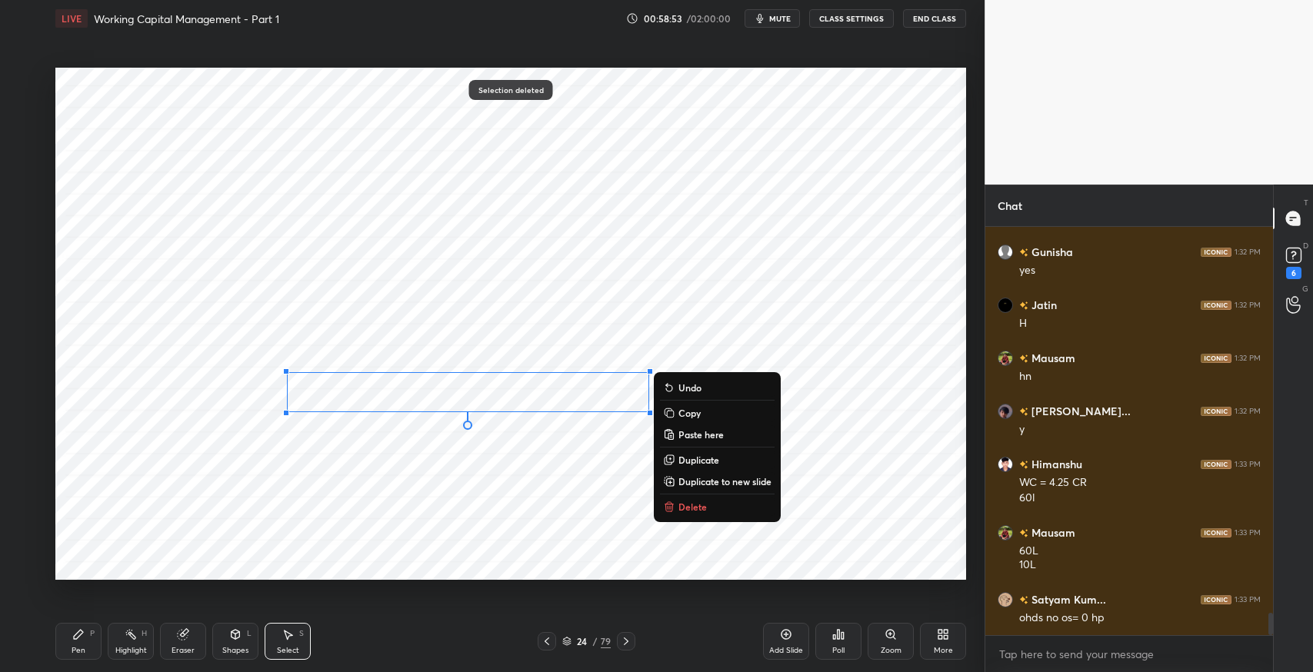
click at [704, 508] on p "Delete" at bounding box center [692, 507] width 28 height 12
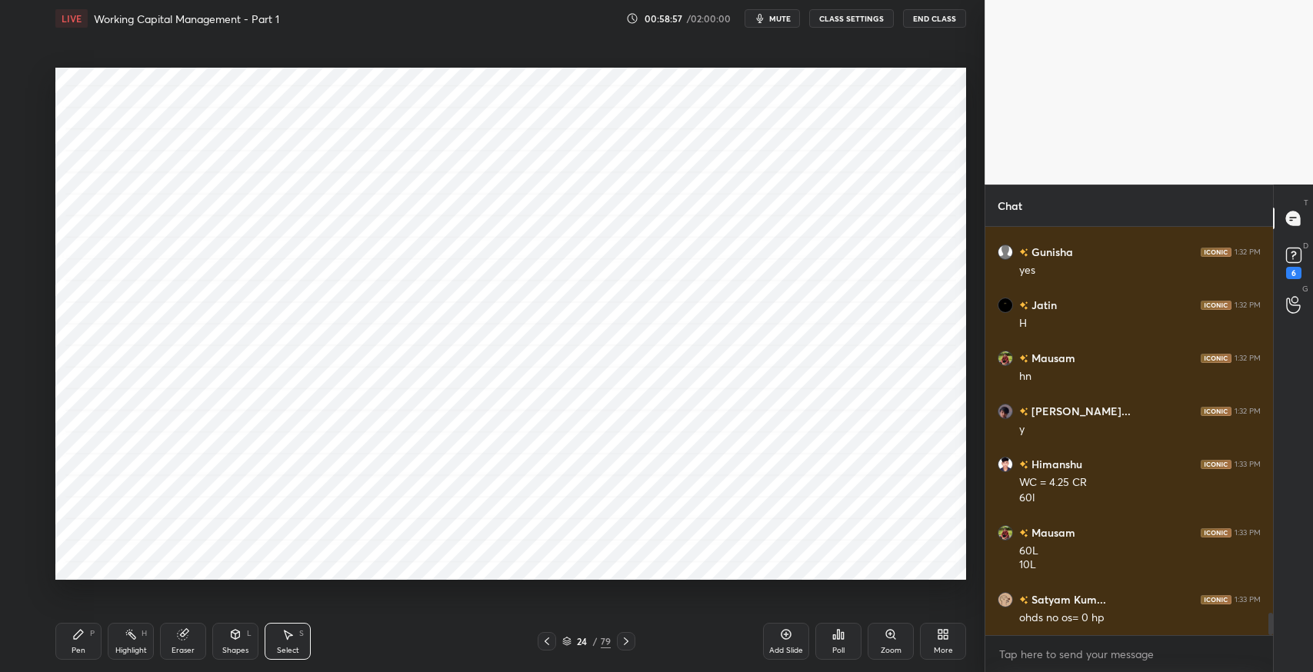
click at [79, 634] on icon at bounding box center [78, 634] width 9 height 9
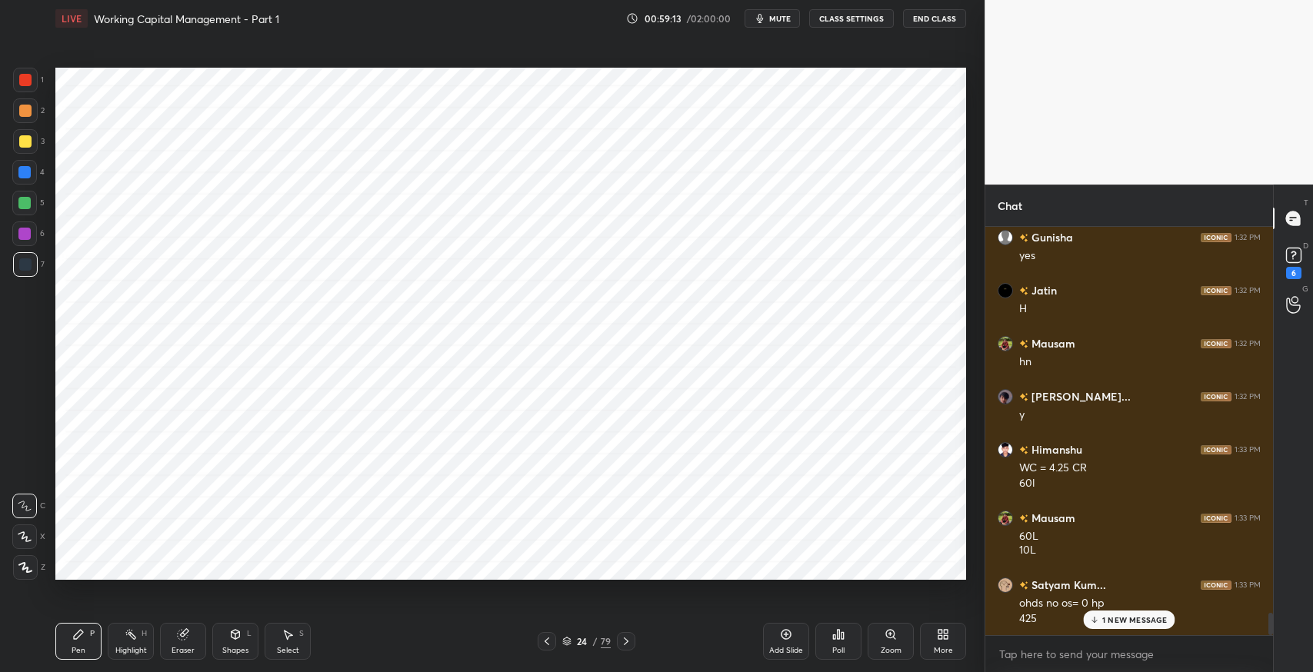
scroll to position [7253, 0]
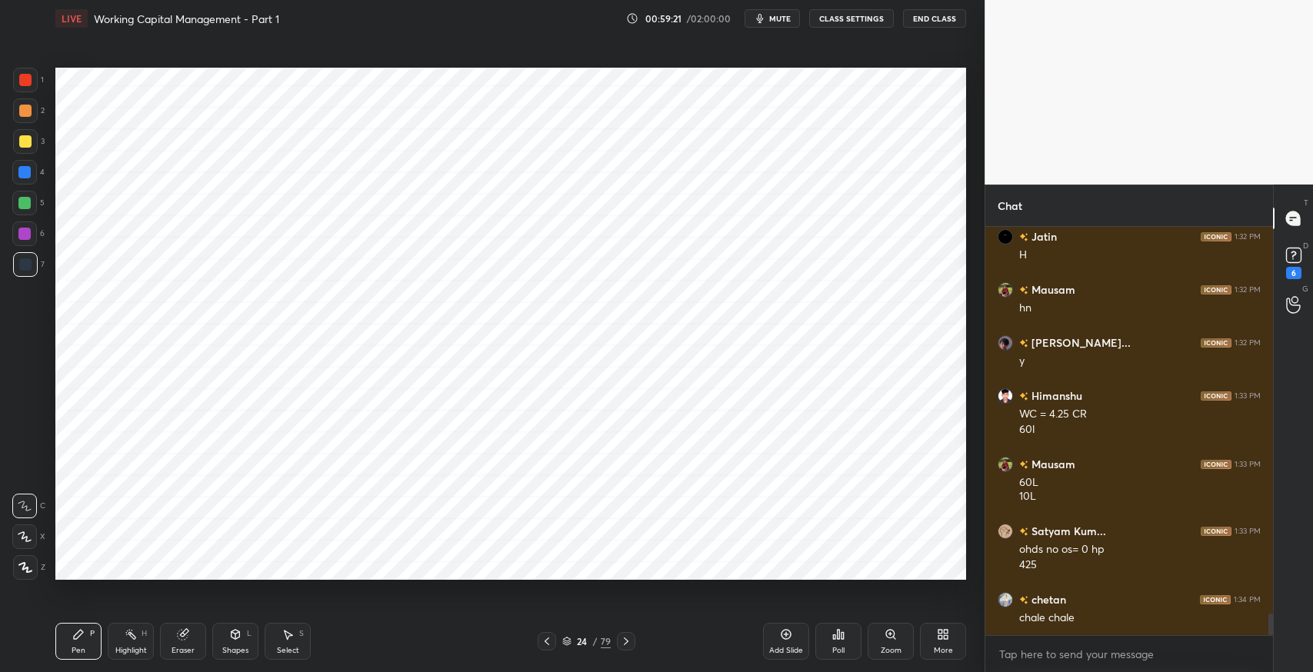
click at [627, 641] on icon at bounding box center [626, 641] width 12 height 12
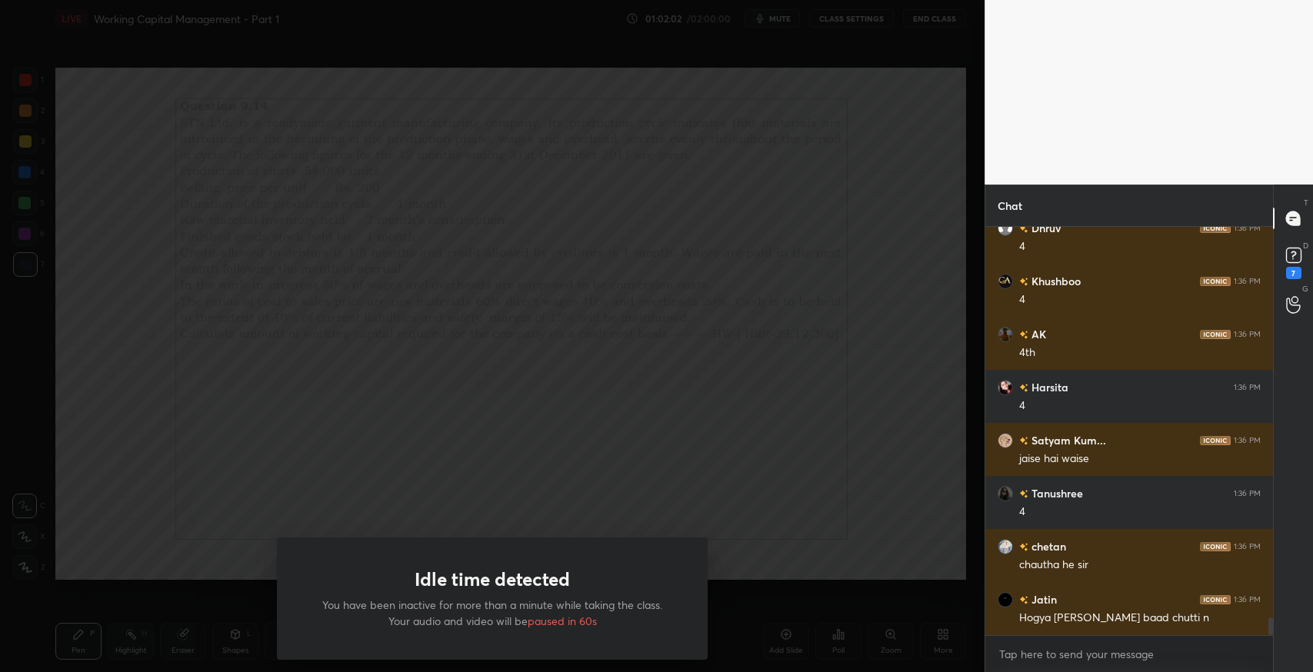
scroll to position [8966, 0]
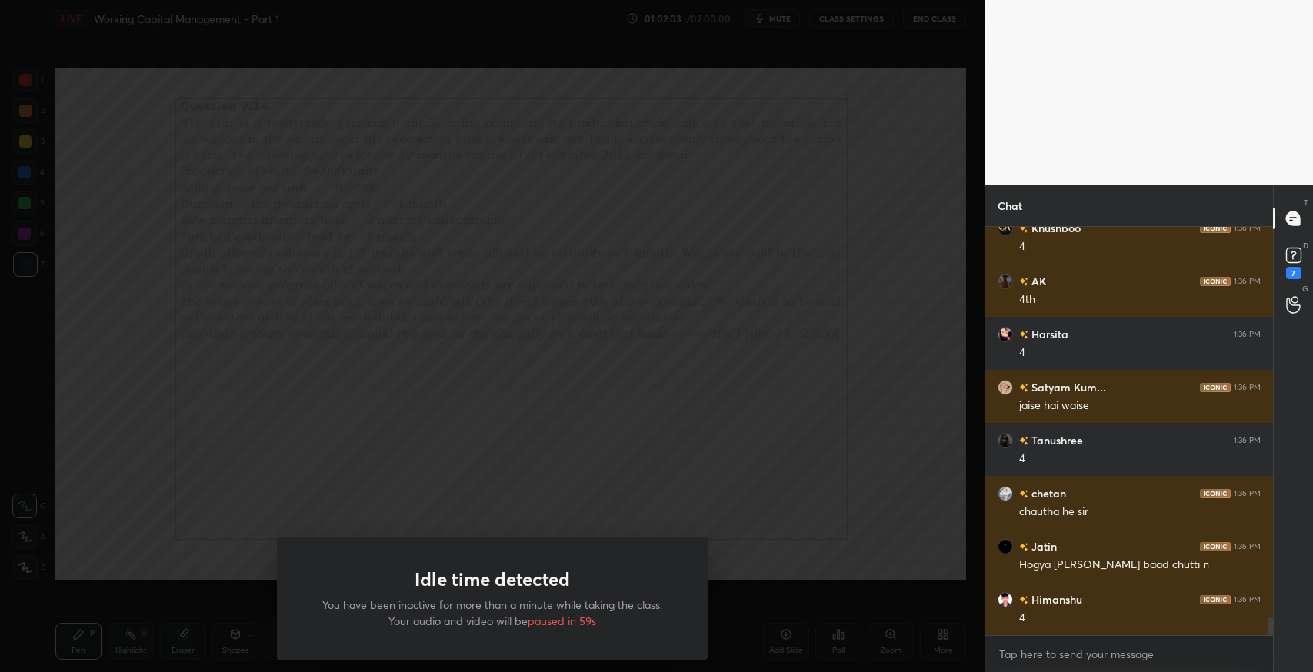
click at [627, 335] on div "Idle time detected You have been inactive for more than a minute while taking t…" at bounding box center [492, 336] width 984 height 672
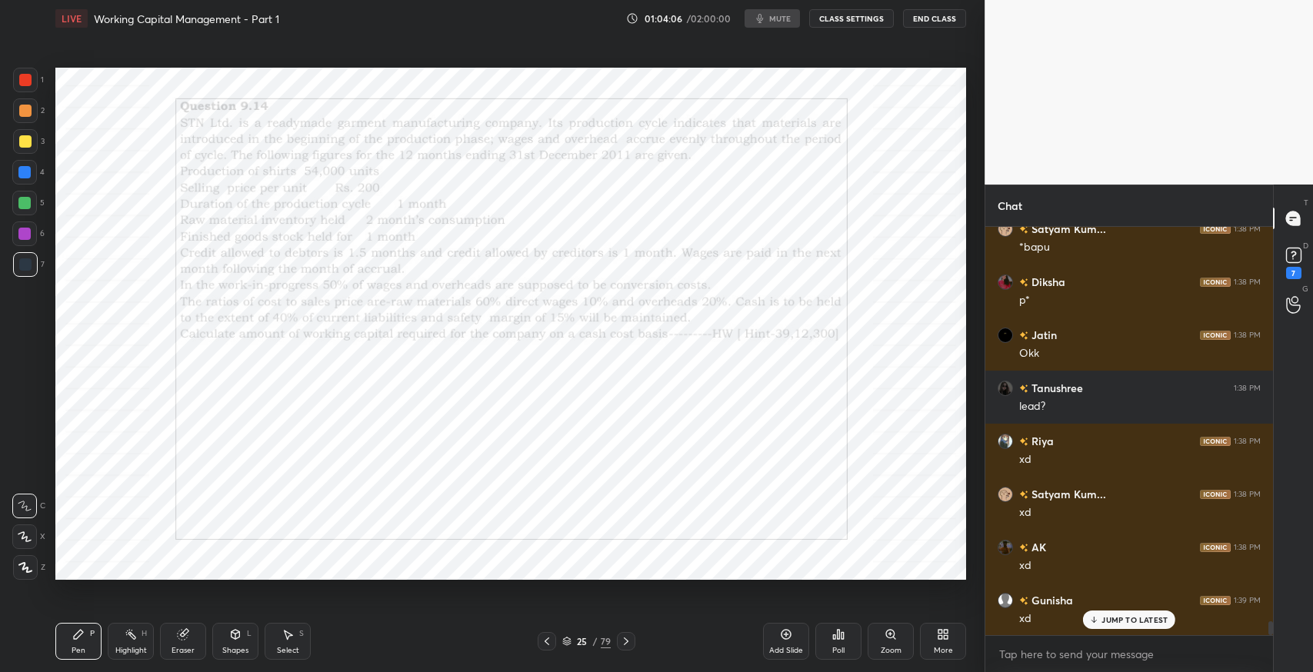
scroll to position [11422, 0]
